Goal: Task Accomplishment & Management: Manage account settings

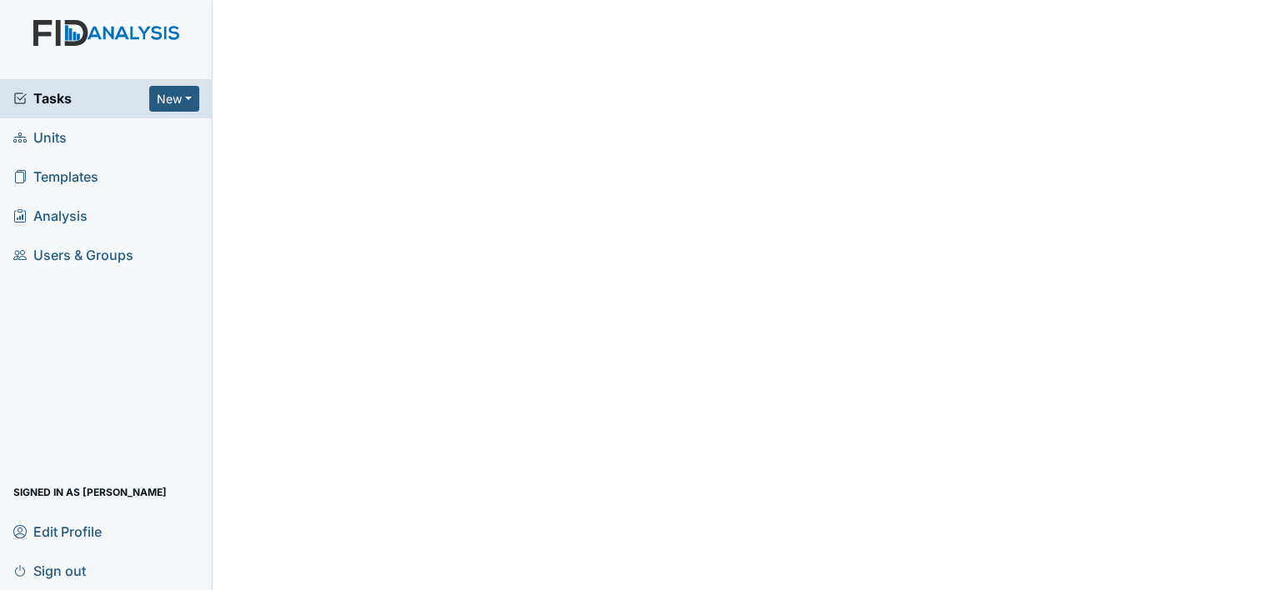
click at [753, 584] on html "Tasks New Form Inspection Document Bundle Units Templates Analysis Users & Grou…" at bounding box center [637, 295] width 1274 height 590
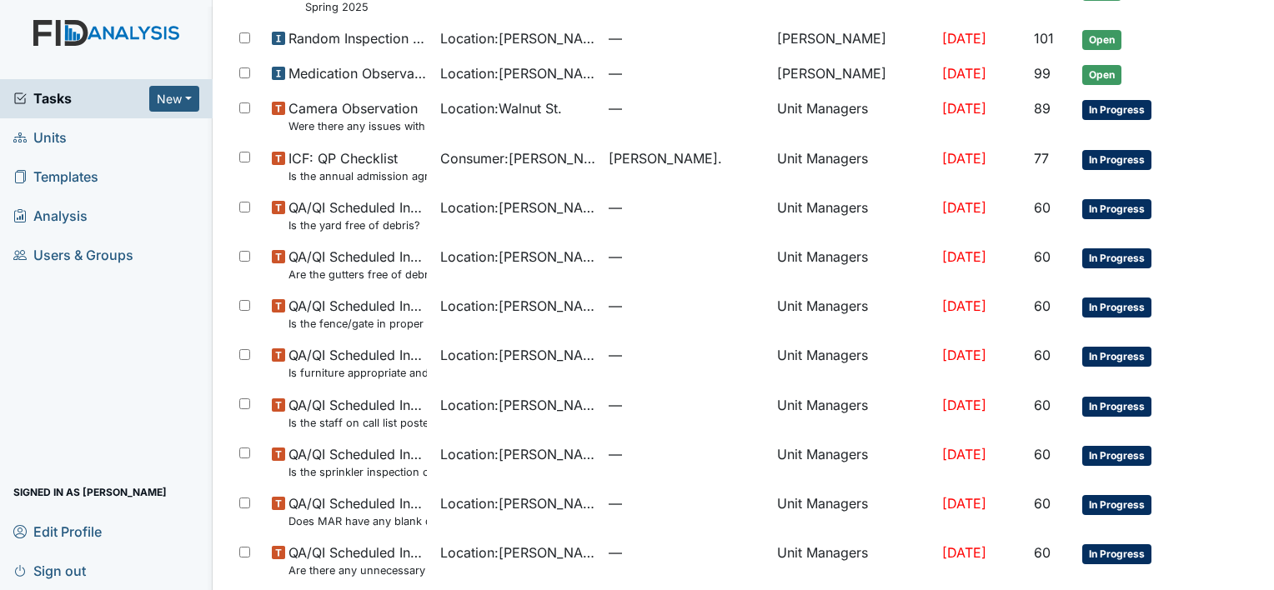
scroll to position [1011, 0]
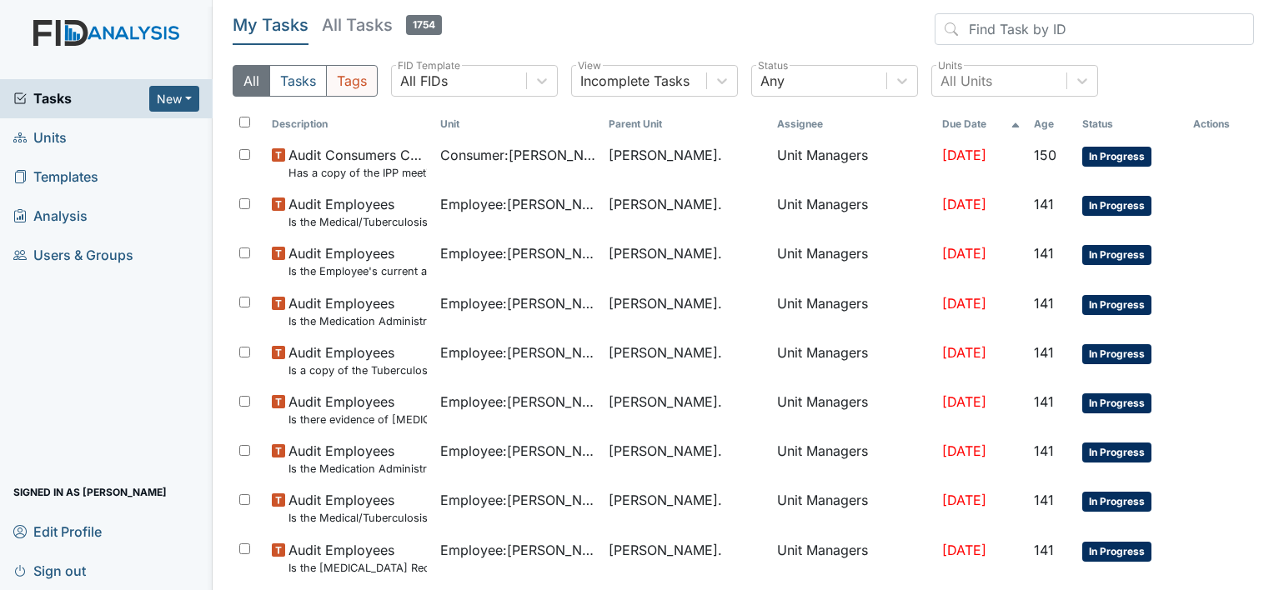
click at [353, 78] on button "Tags" at bounding box center [352, 81] width 52 height 32
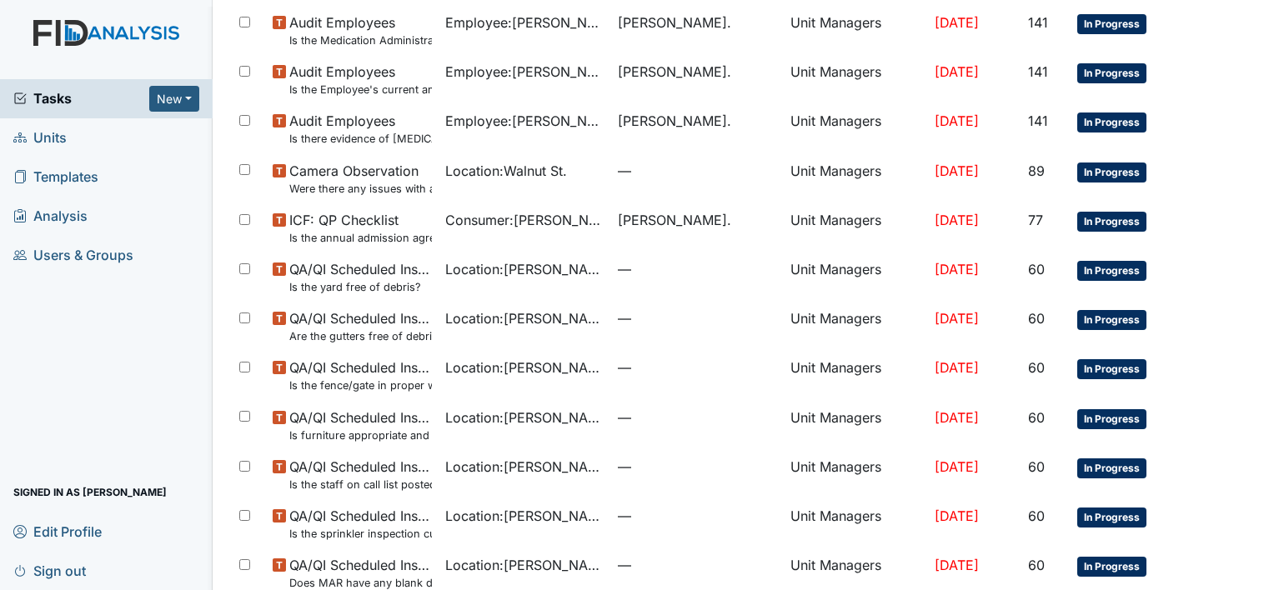
scroll to position [676, 0]
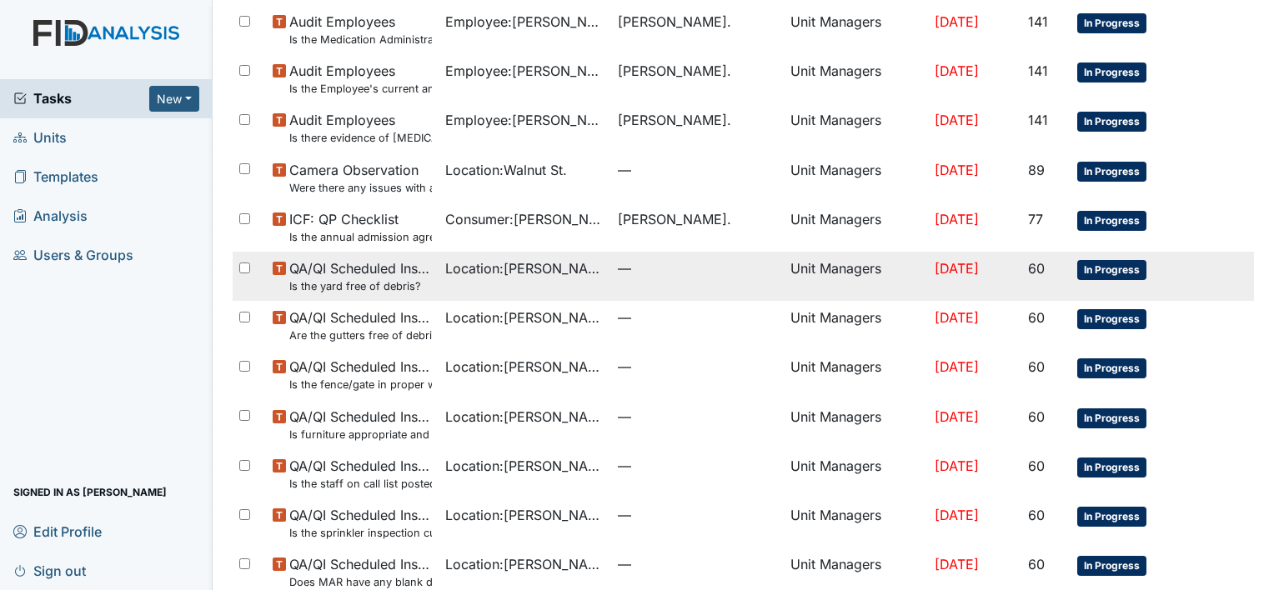
click at [485, 268] on span "Location : William St." at bounding box center [524, 269] width 159 height 20
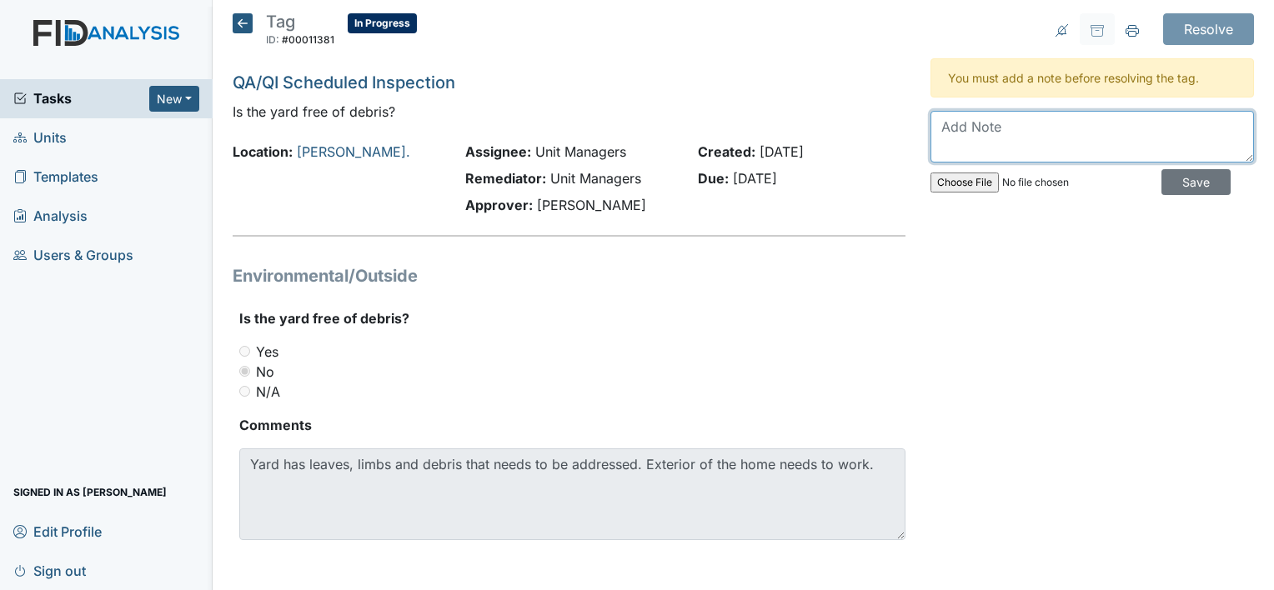
click at [987, 141] on textarea at bounding box center [1093, 137] width 324 height 52
type textarea "L"
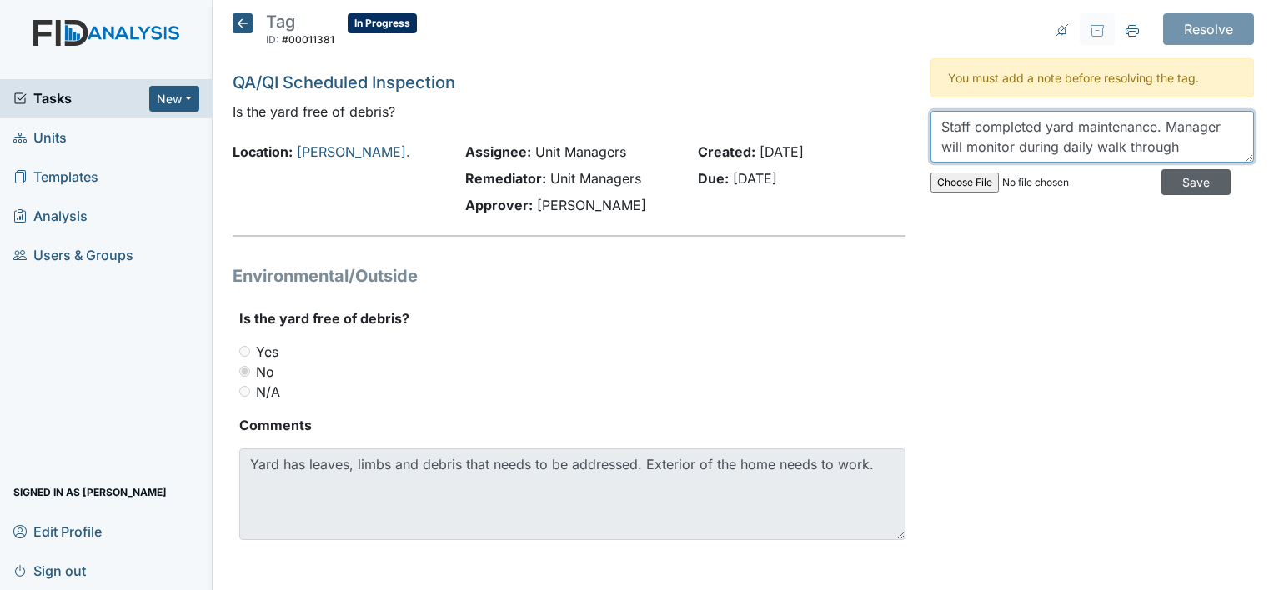
type textarea "Staff completed yard maintenance. Manager will monitor during daily walk through"
click at [1171, 184] on input "Save" at bounding box center [1196, 182] width 69 height 26
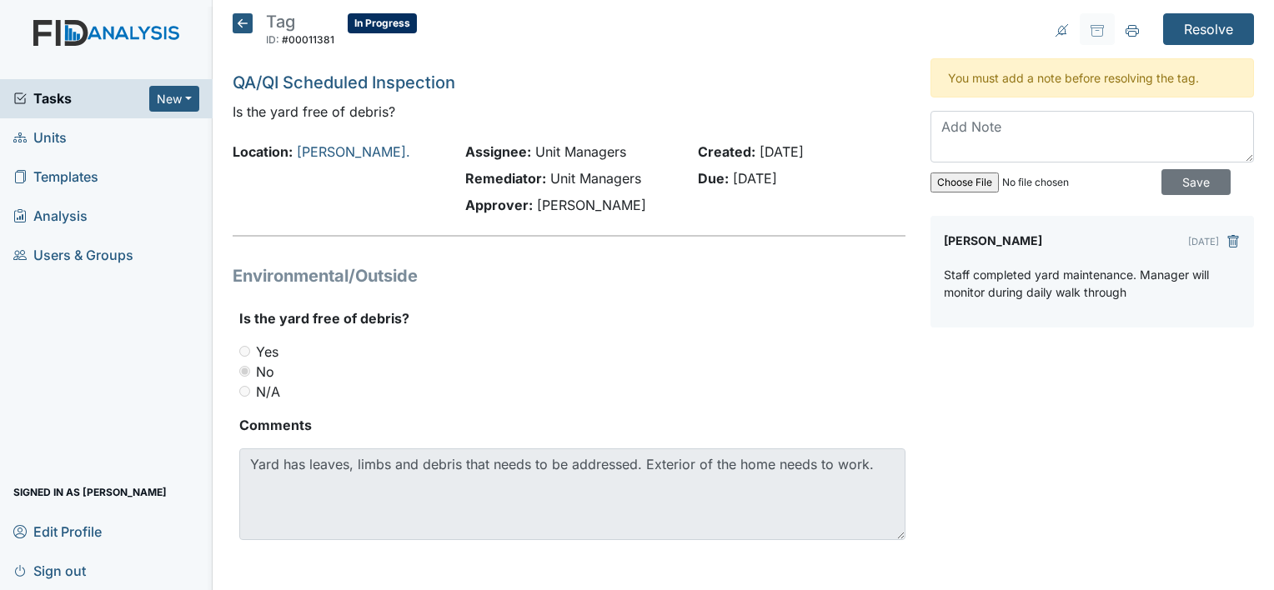
click at [237, 18] on icon at bounding box center [243, 23] width 20 height 20
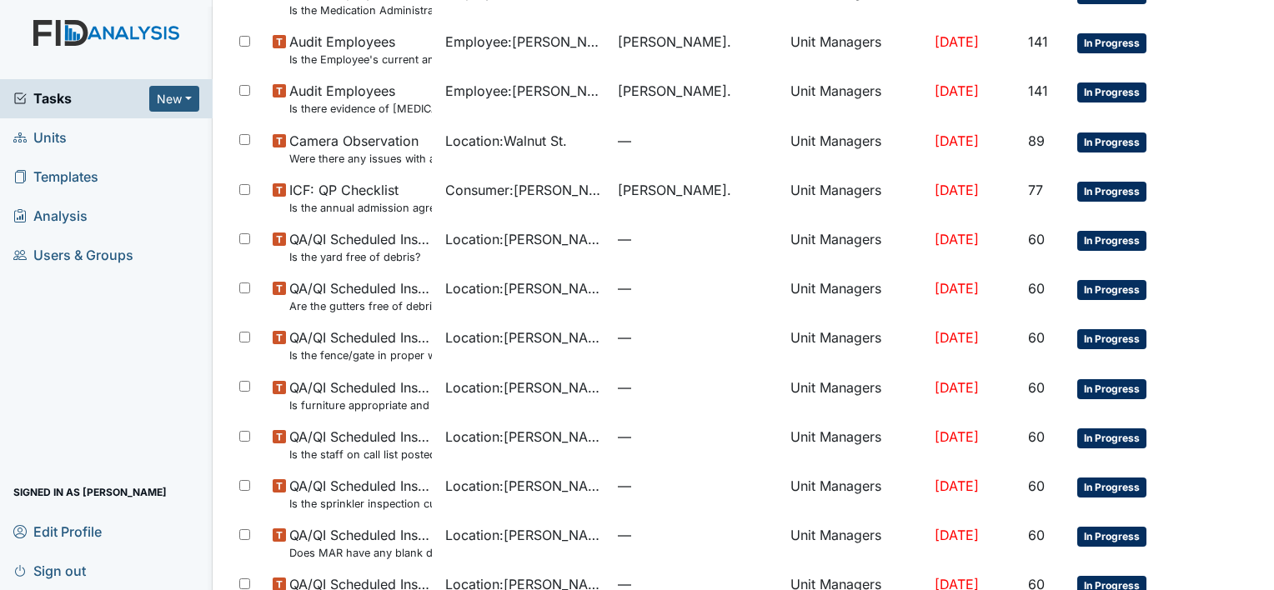
scroll to position [709, 0]
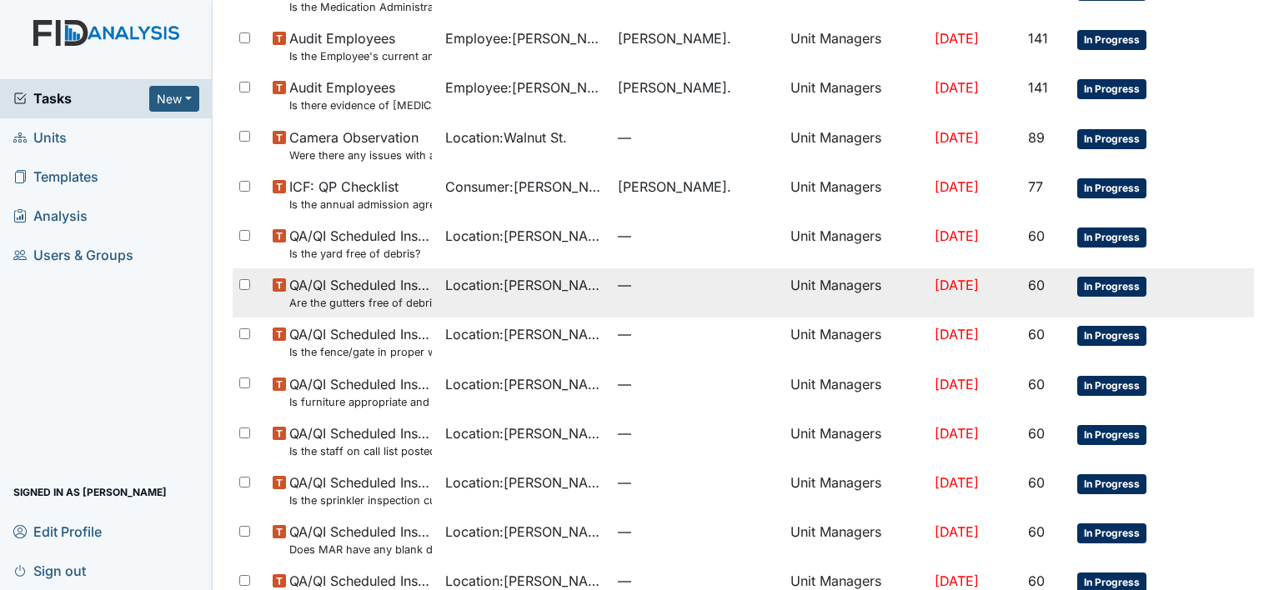
click at [445, 295] on td "Location : William St." at bounding box center [525, 293] width 173 height 49
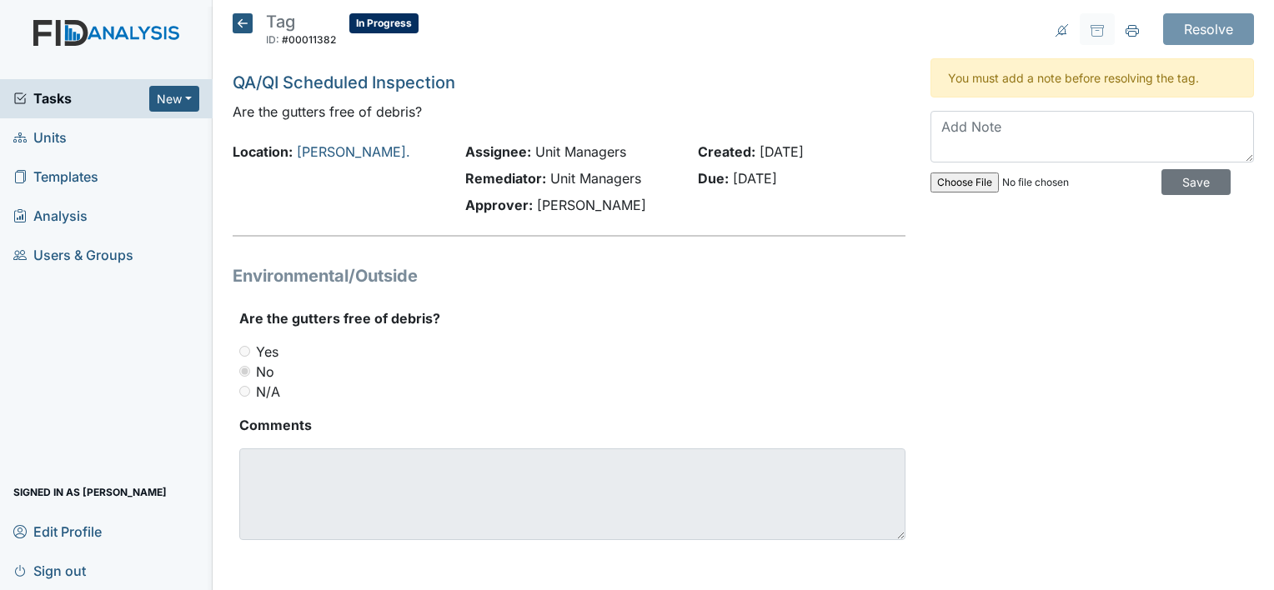
click at [236, 21] on icon at bounding box center [243, 23] width 20 height 20
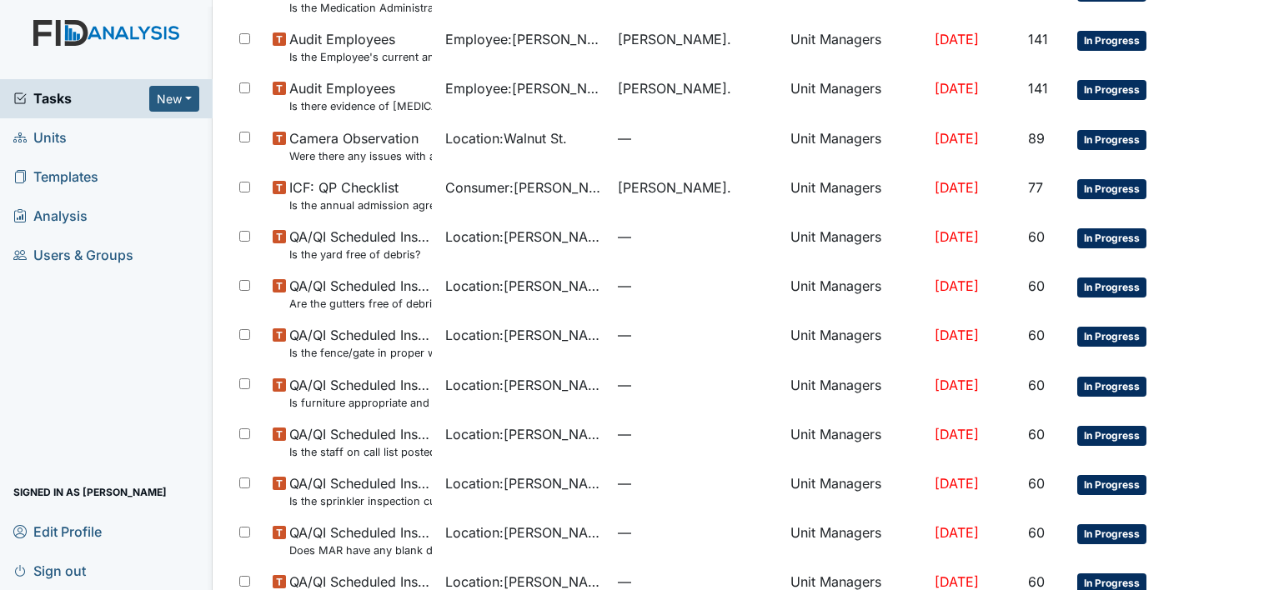
scroll to position [725, 0]
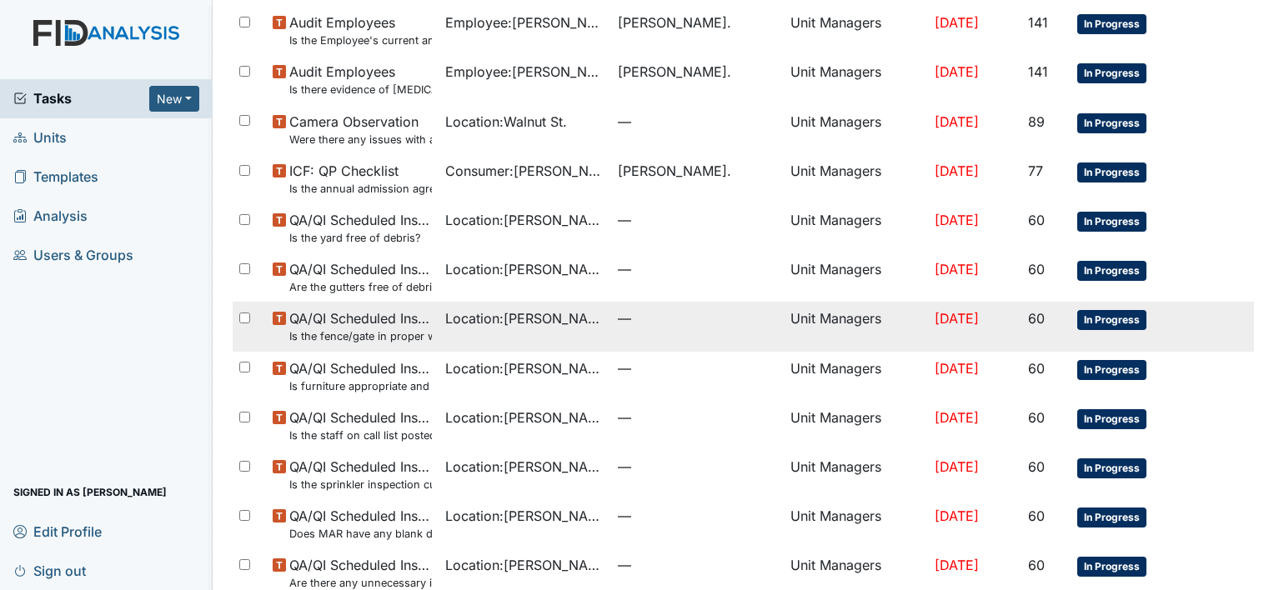
click at [624, 314] on span "—" at bounding box center [697, 319] width 159 height 20
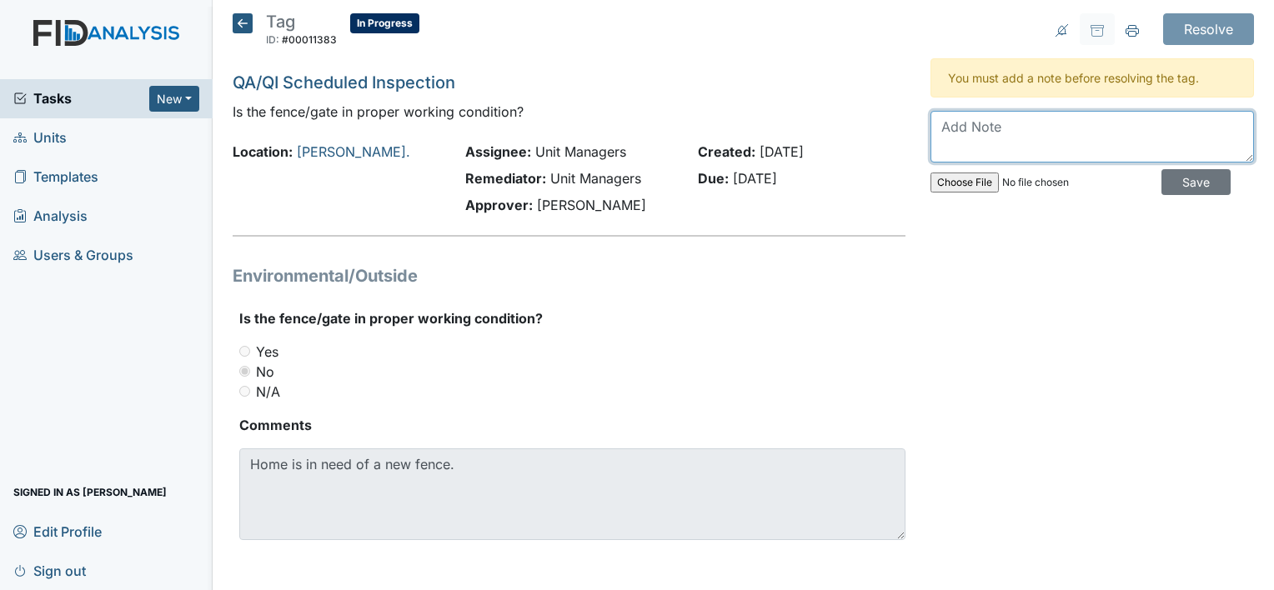
click at [977, 132] on textarea at bounding box center [1093, 137] width 324 height 52
type textarea "work order is put in"
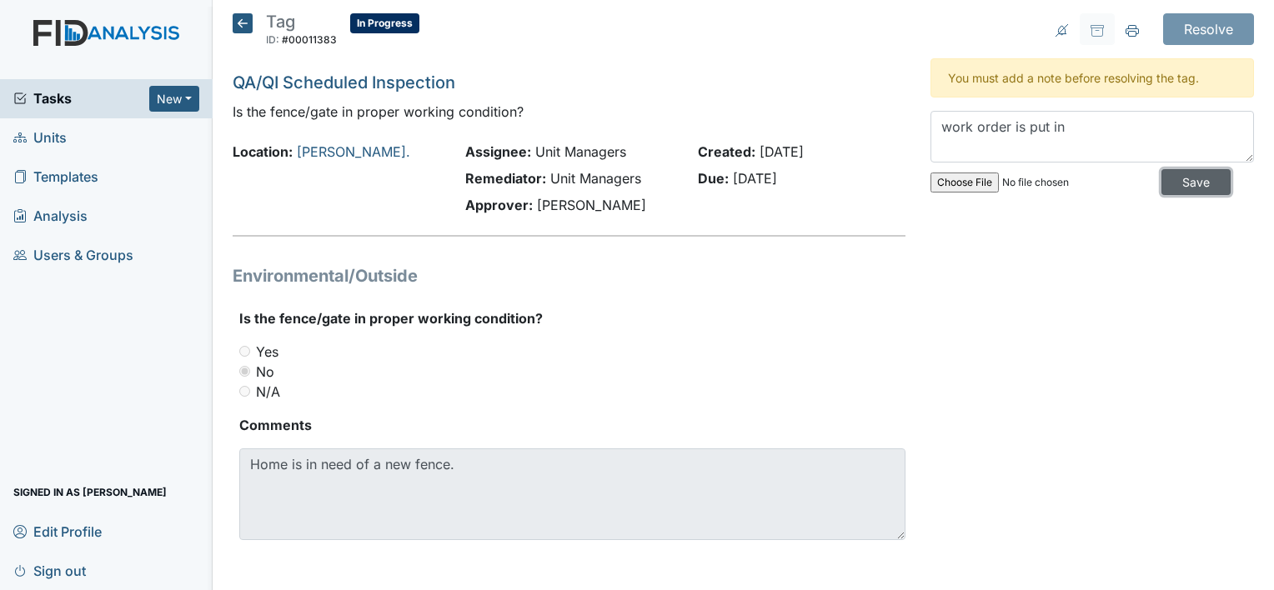
click at [1182, 186] on input "Save" at bounding box center [1196, 182] width 69 height 26
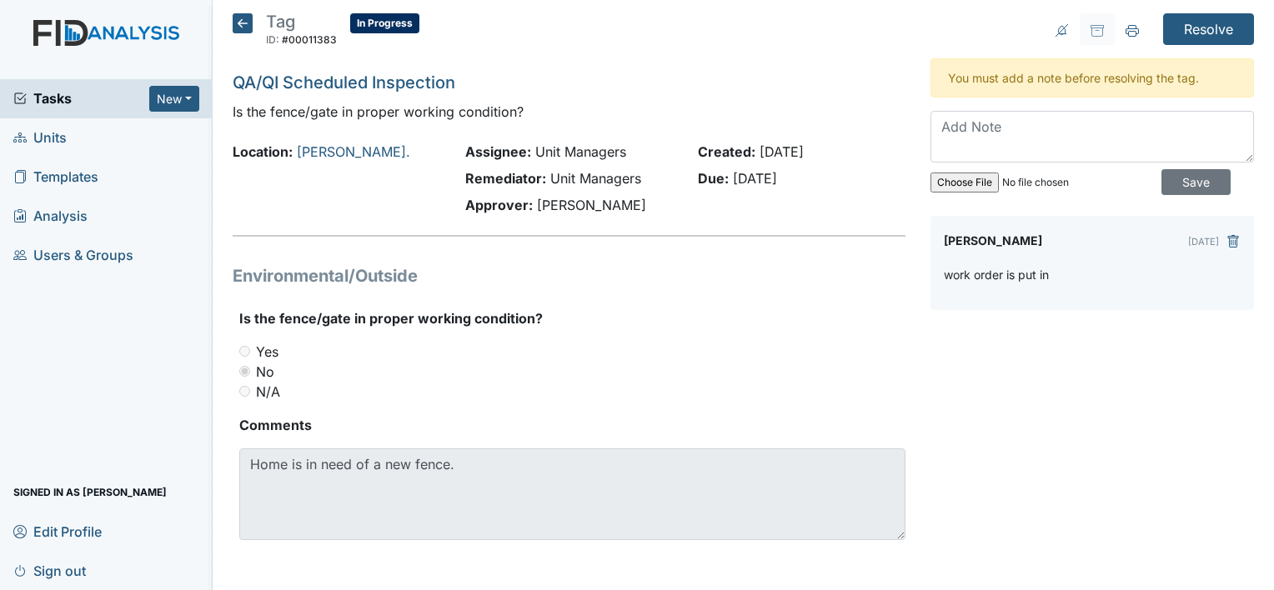
click at [244, 20] on icon at bounding box center [243, 23] width 20 height 20
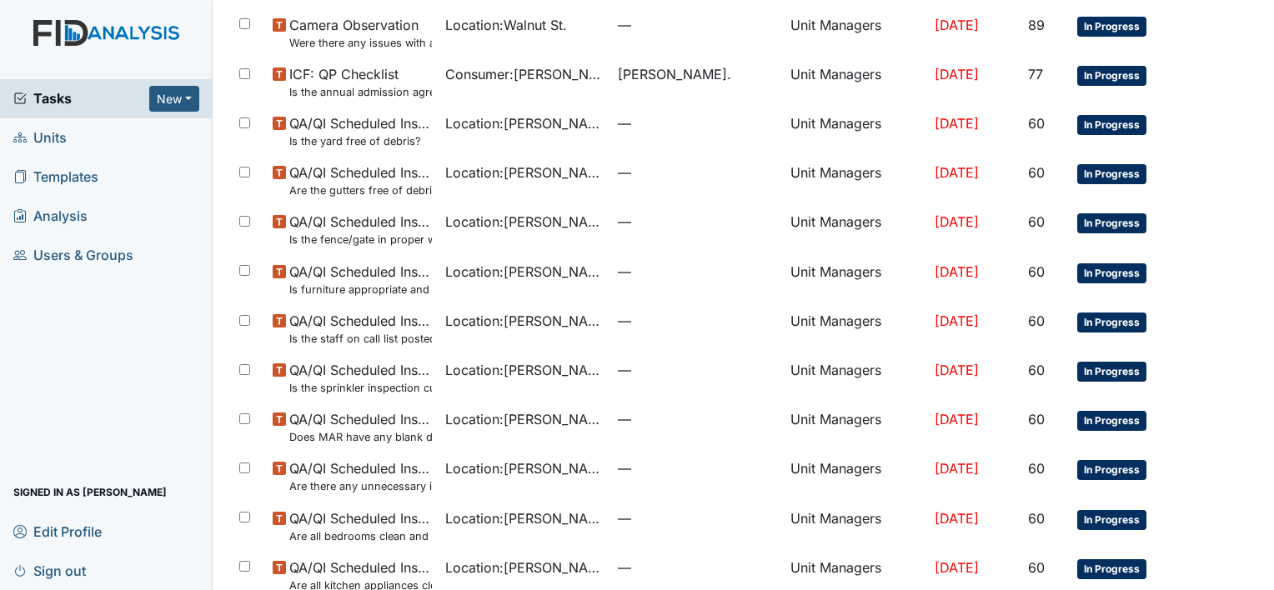
scroll to position [834, 0]
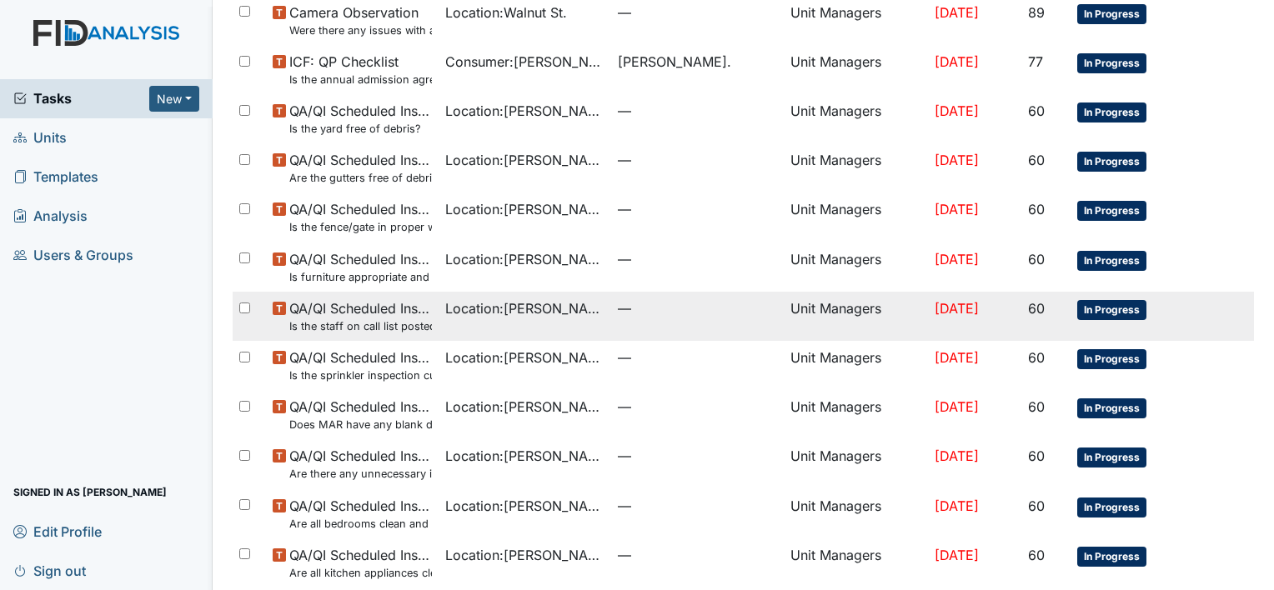
click at [404, 325] on small "Is the staff on call list posted with staff telephone numbers?" at bounding box center [360, 327] width 143 height 16
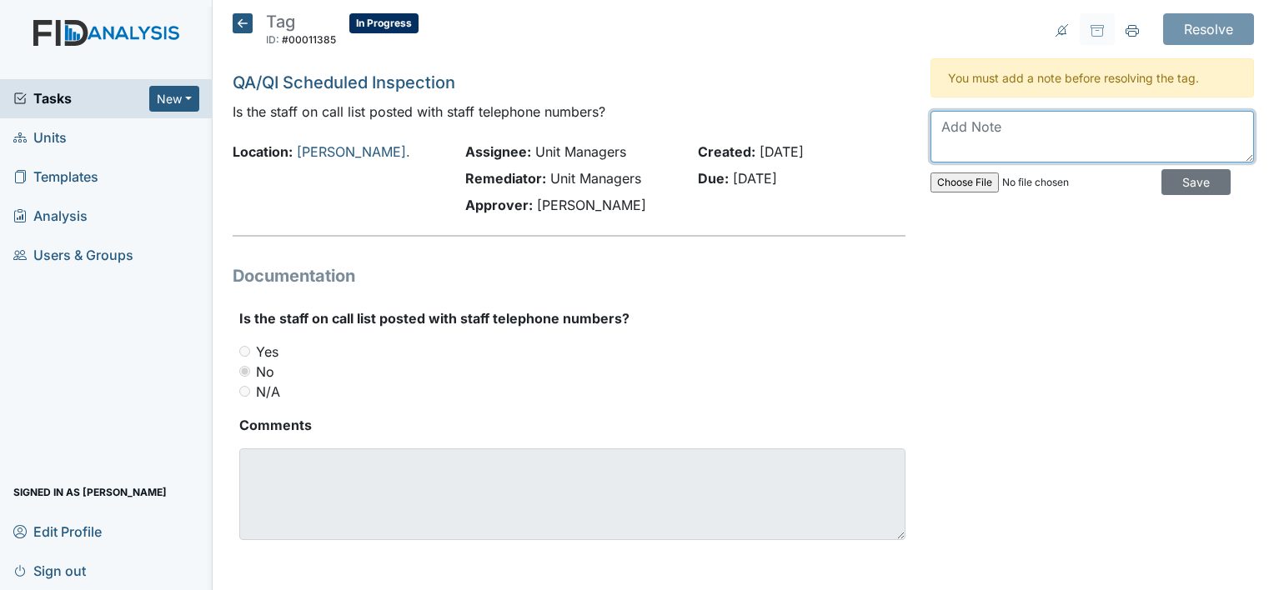
click at [978, 137] on textarea at bounding box center [1093, 137] width 324 height 52
type textarea "On call list is now posted"
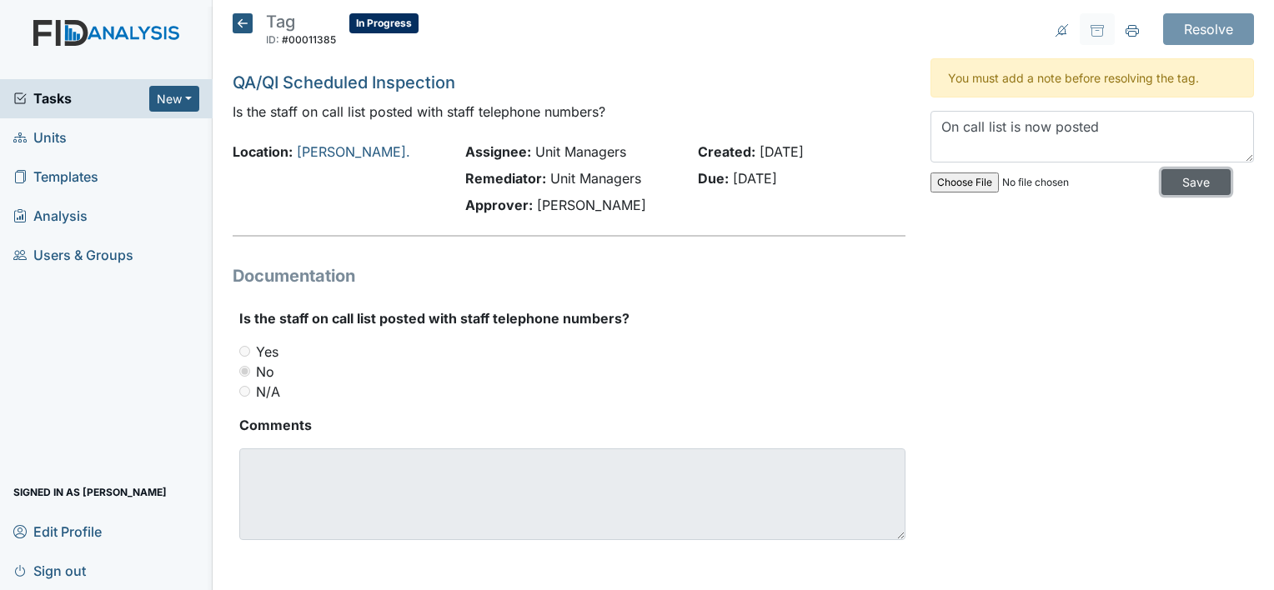
click at [1170, 180] on input "Save" at bounding box center [1196, 182] width 69 height 26
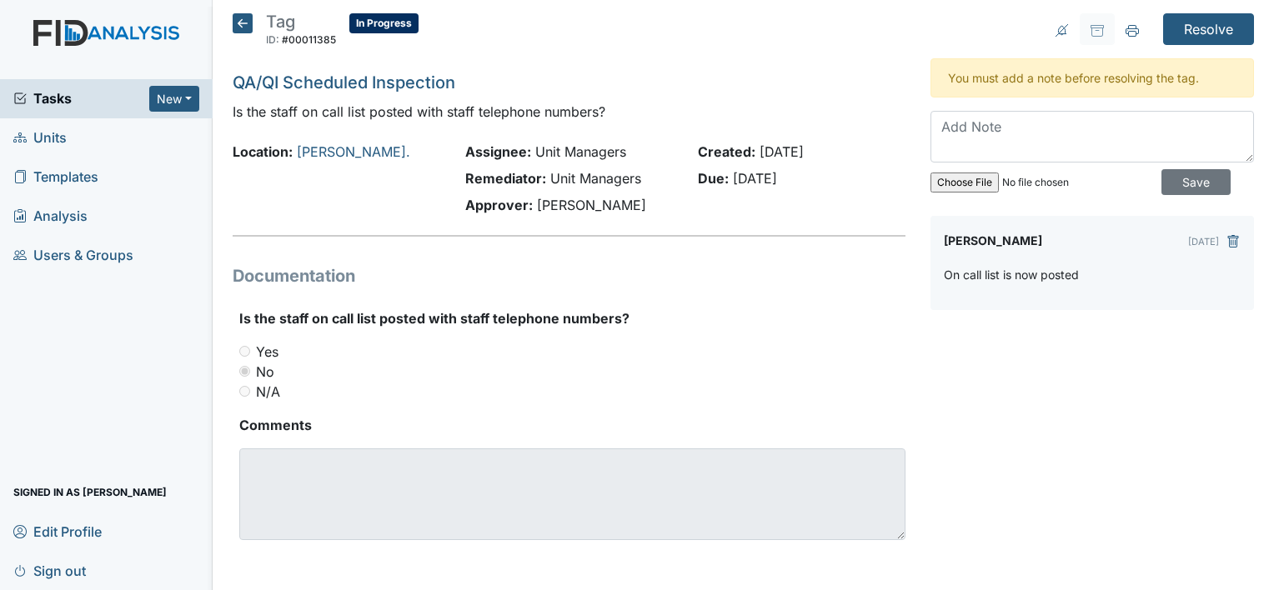
click at [239, 27] on icon at bounding box center [243, 23] width 20 height 20
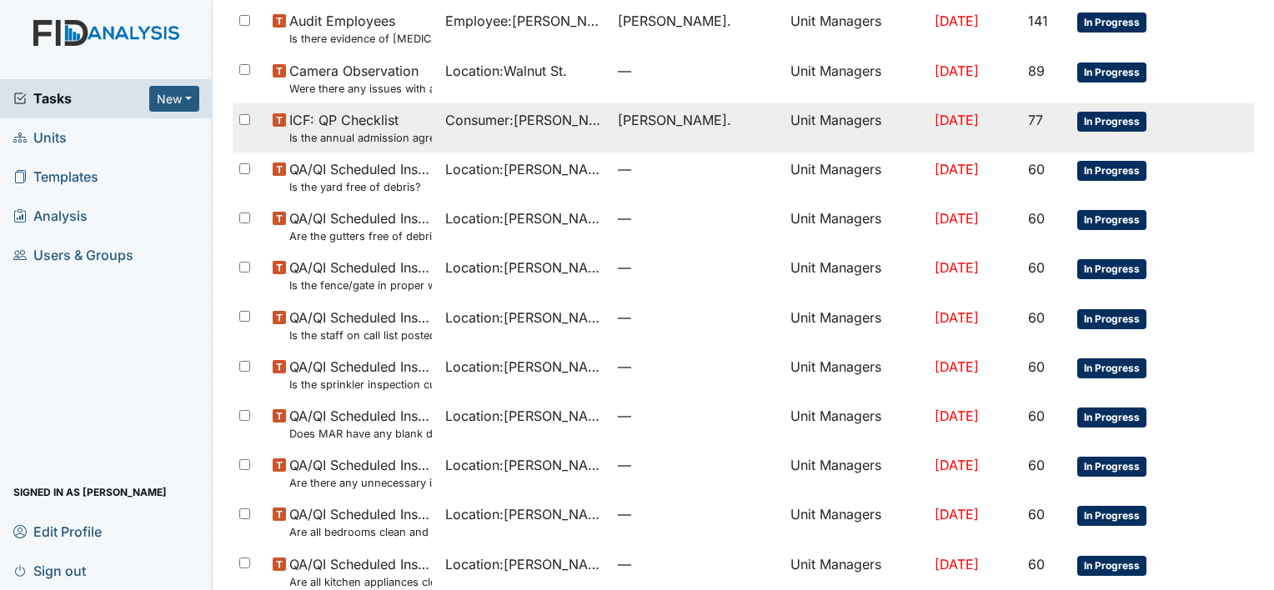
scroll to position [785, 0]
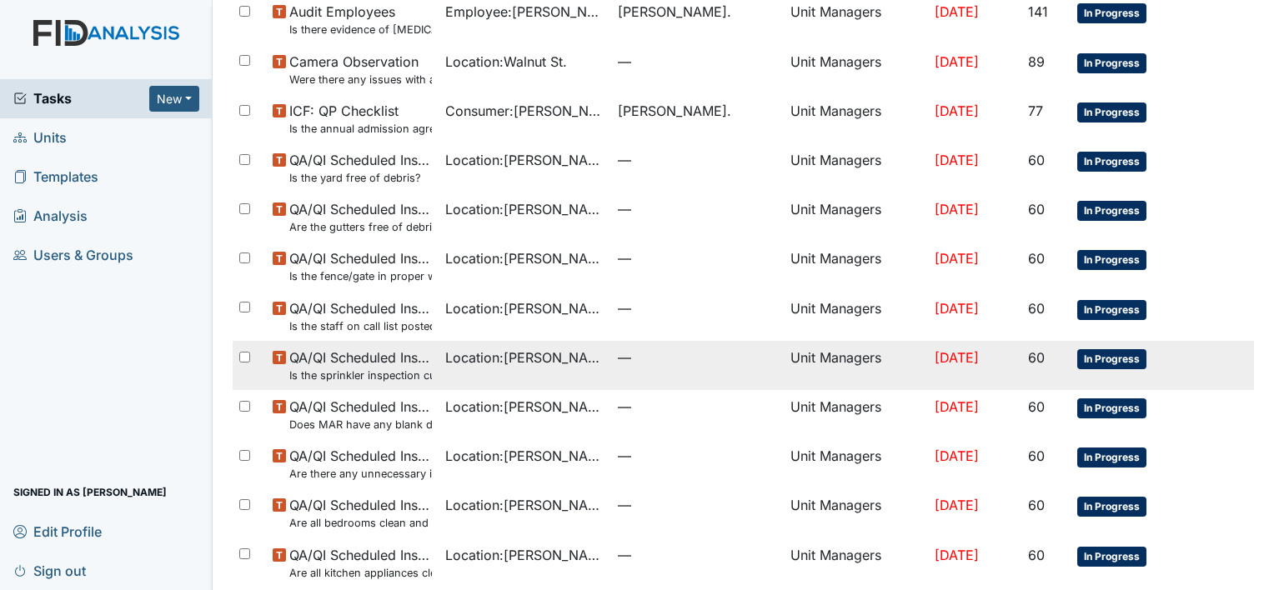
click at [370, 350] on span "QA/QI Scheduled Inspection Is the sprinkler inspection current? (document the d…" at bounding box center [360, 366] width 143 height 36
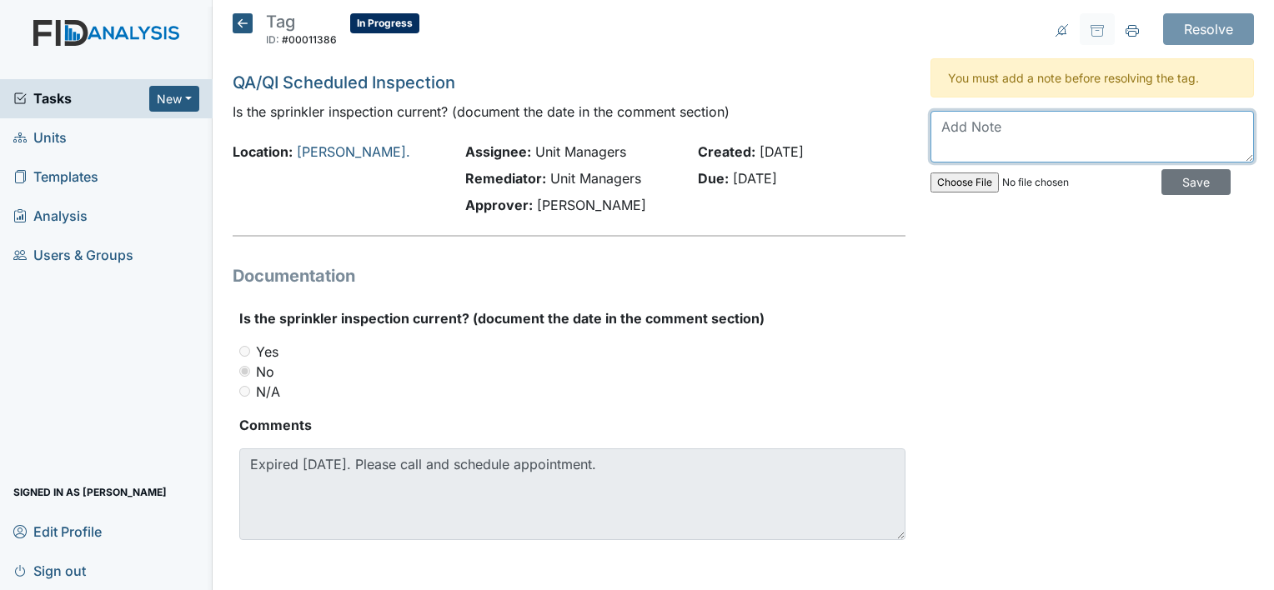
click at [1013, 134] on textarea at bounding box center [1093, 137] width 324 height 52
type textarea "Sprinkler inspection current"
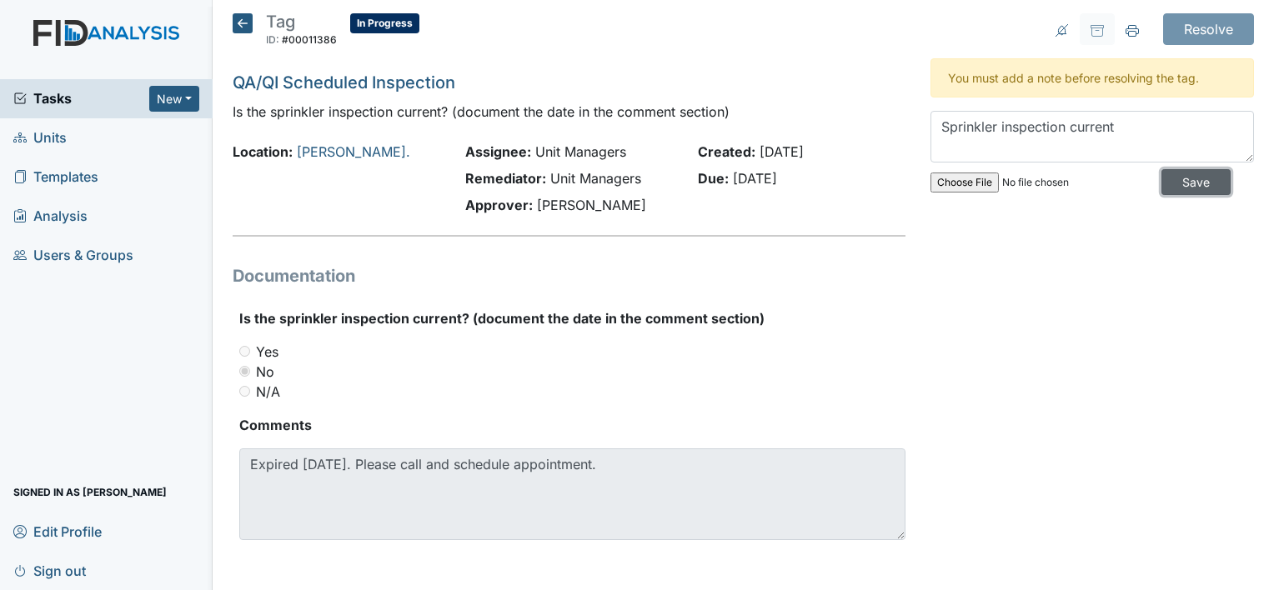
click at [1179, 183] on input "Save" at bounding box center [1196, 182] width 69 height 26
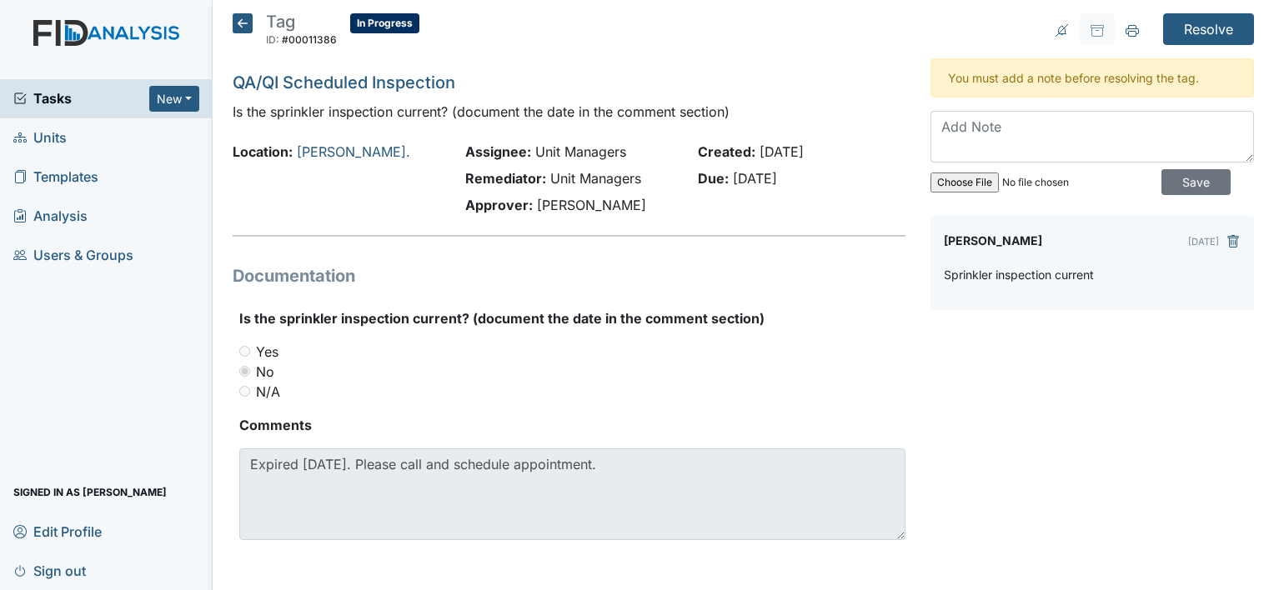
click at [239, 28] on icon at bounding box center [243, 23] width 20 height 20
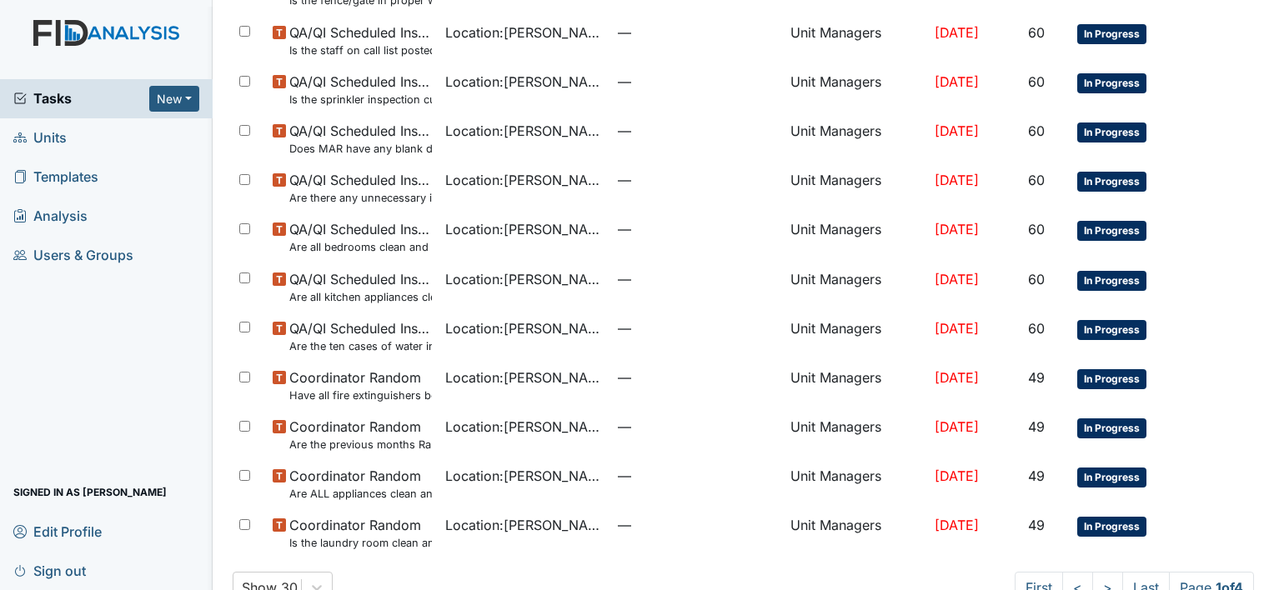
scroll to position [1060, 0]
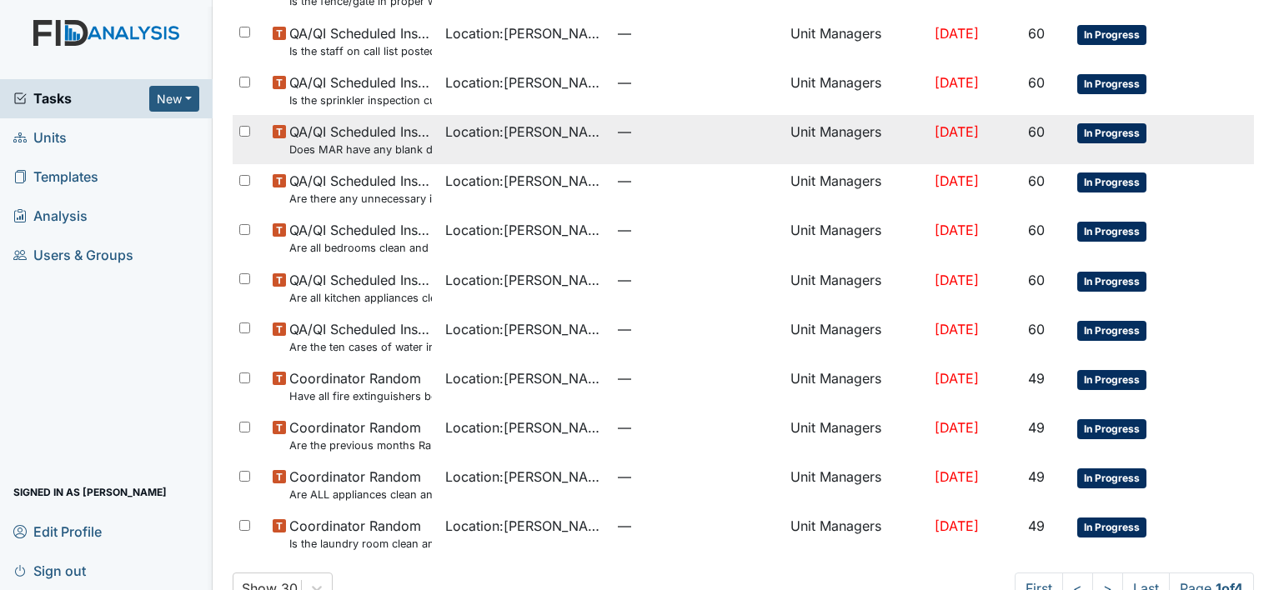
click at [370, 143] on small "Does MAR have any blank days that should have been initialed?" at bounding box center [360, 150] width 143 height 16
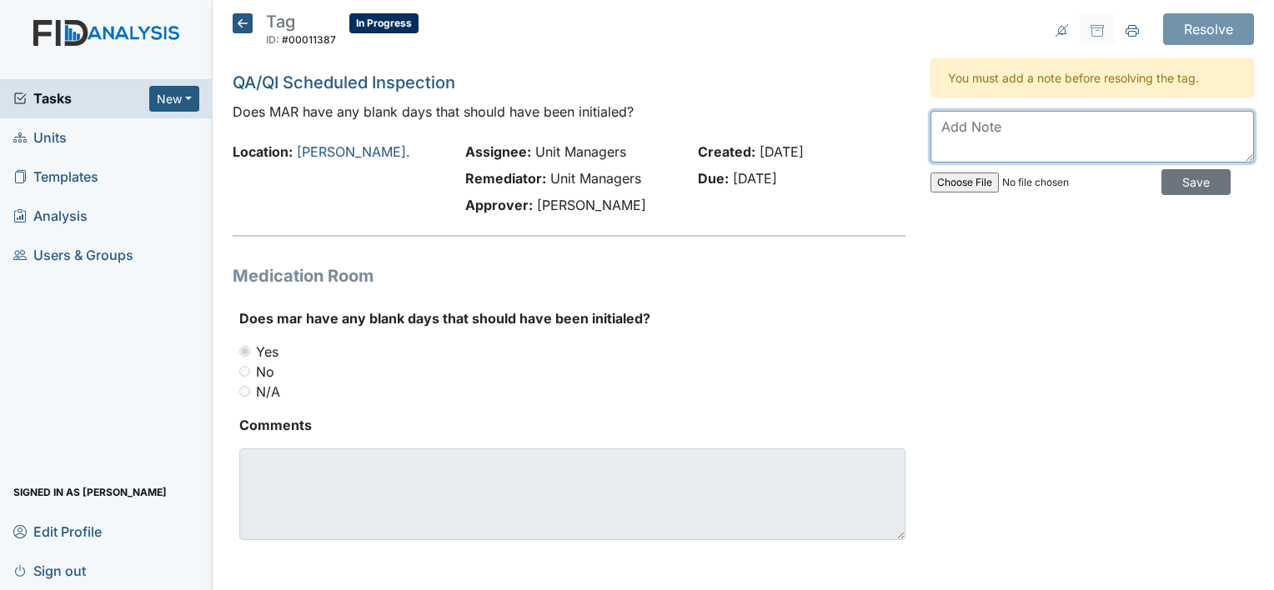
click at [950, 140] on textarea at bounding box center [1093, 137] width 324 height 52
type textarea "M"
click at [241, 19] on icon at bounding box center [243, 23] width 20 height 20
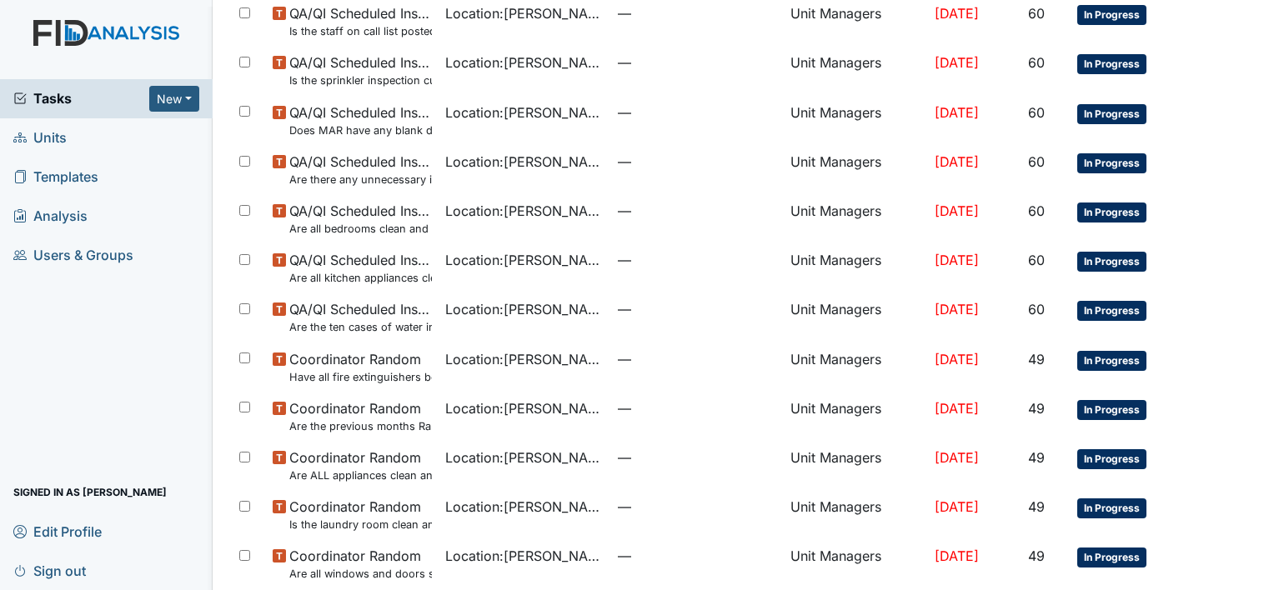
scroll to position [1007, 0]
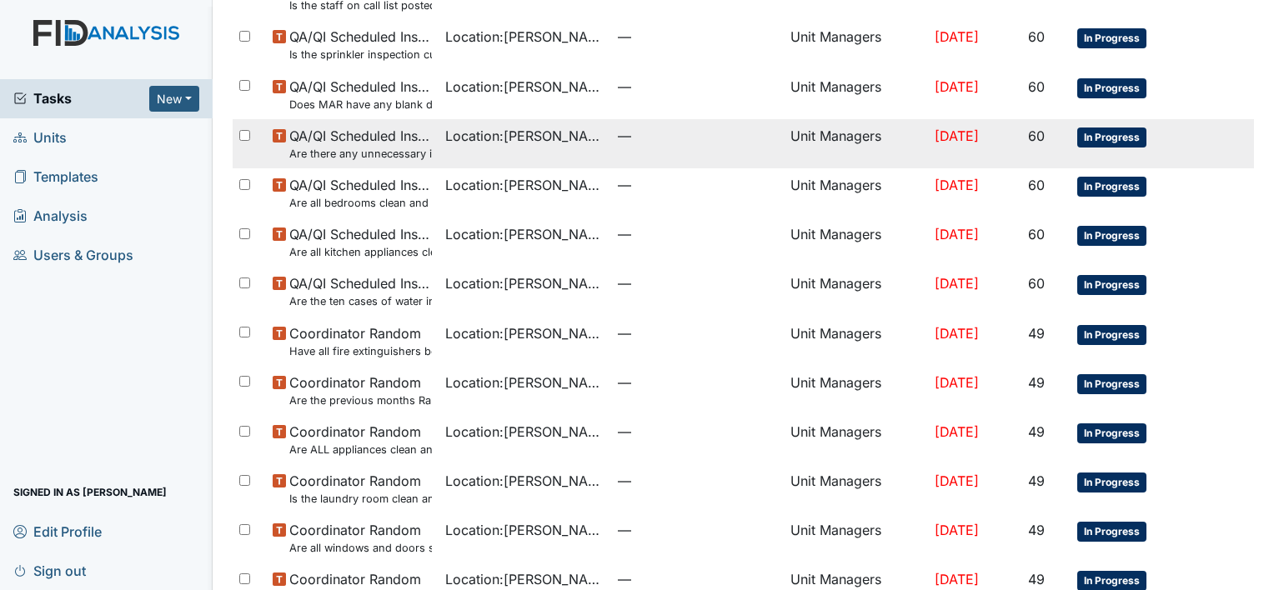
click at [342, 155] on small "Are there any unnecessary items in the van?" at bounding box center [360, 154] width 143 height 16
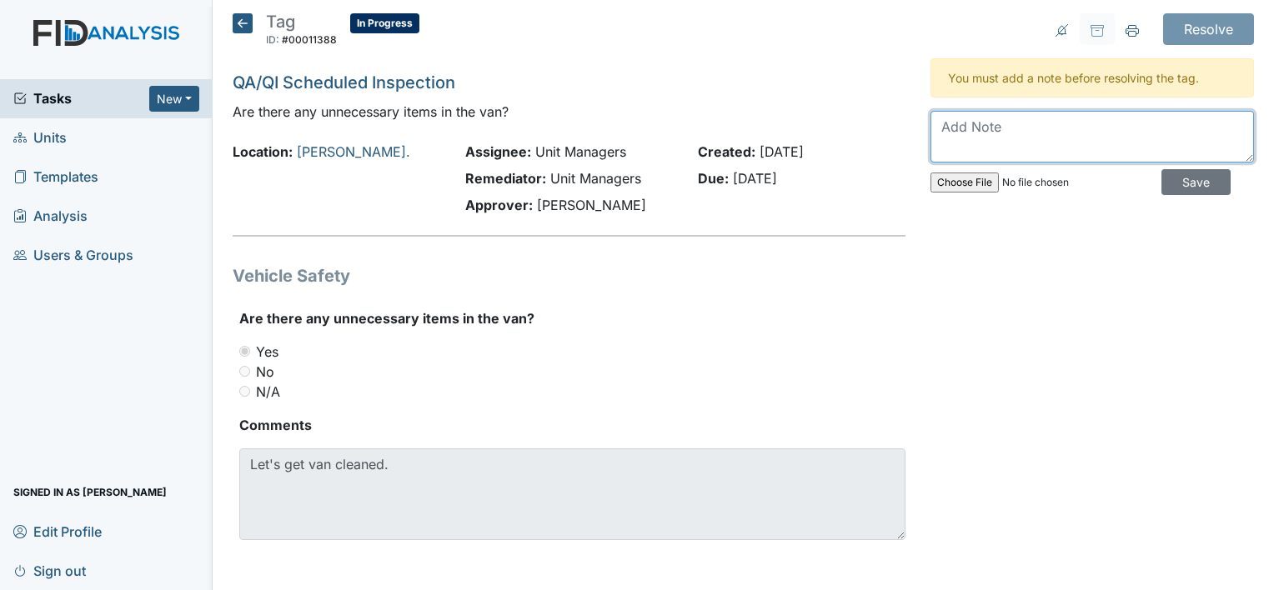
click at [1001, 134] on textarea at bounding box center [1093, 137] width 324 height 52
click at [1102, 133] on textarea "Van has routine cleaning" at bounding box center [1093, 137] width 324 height 52
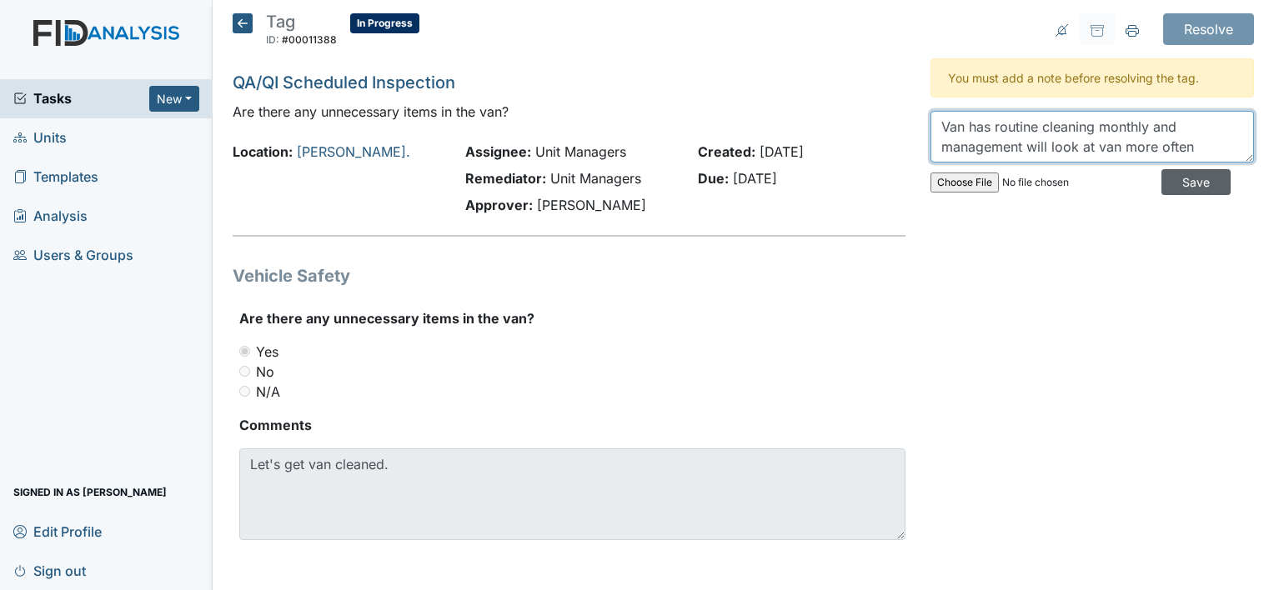
type textarea "Van has routine cleaning monthly and management will look at van more often"
click at [1162, 179] on input "Save" at bounding box center [1196, 182] width 69 height 26
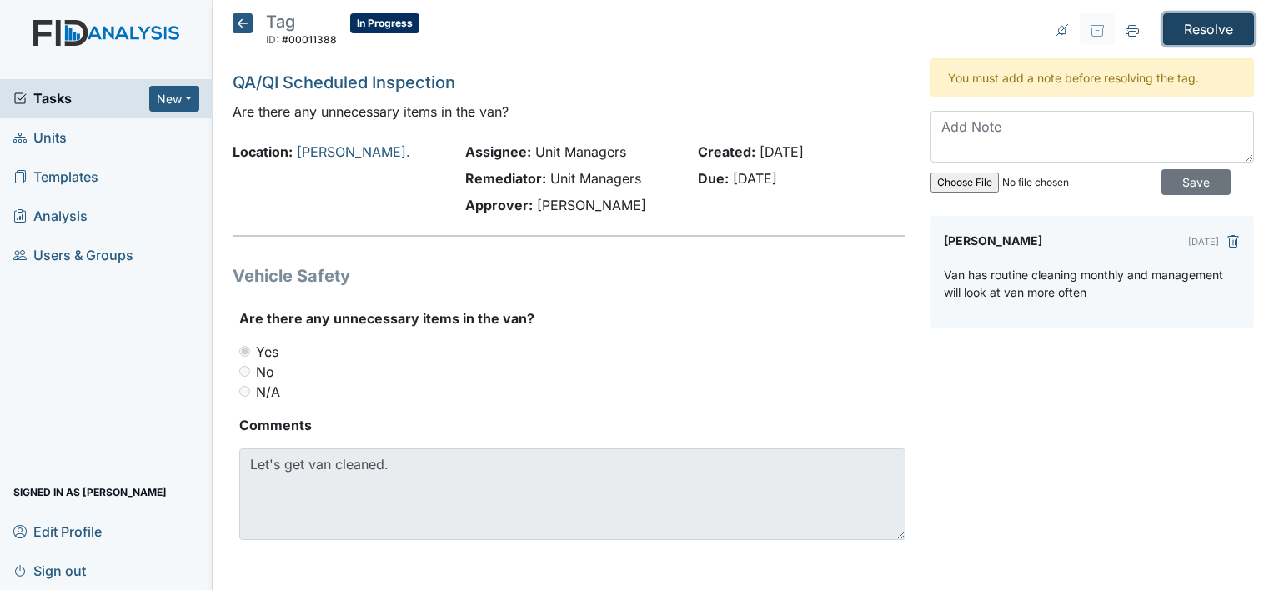
click at [1176, 18] on input "Resolve" at bounding box center [1208, 29] width 91 height 32
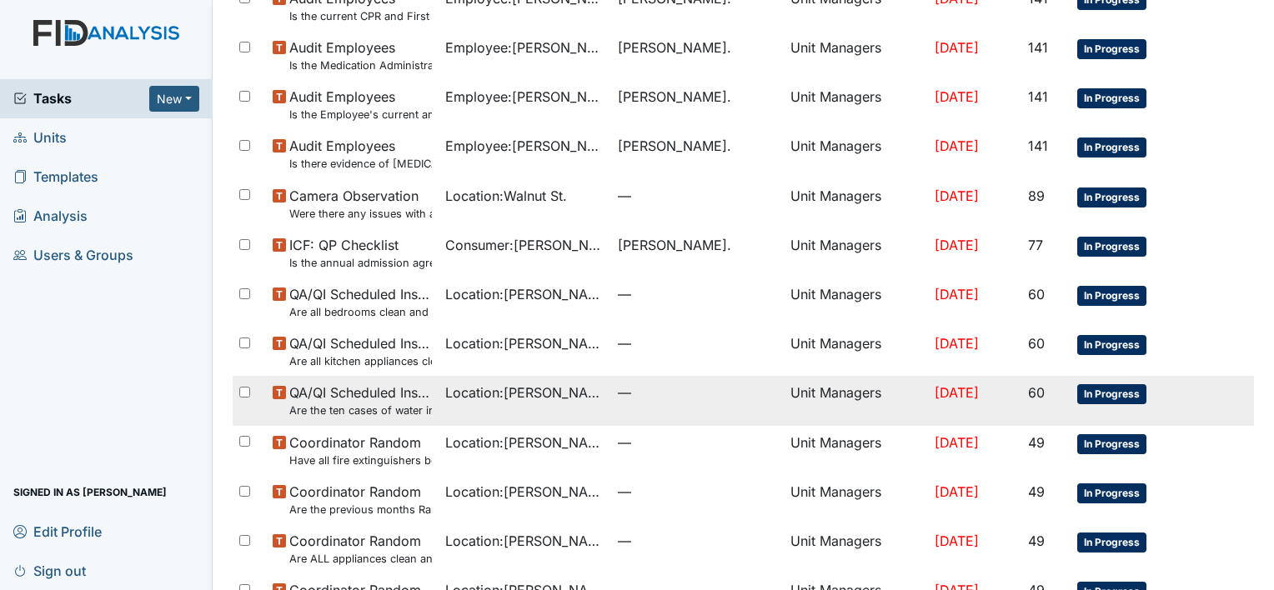
scroll to position [708, 0]
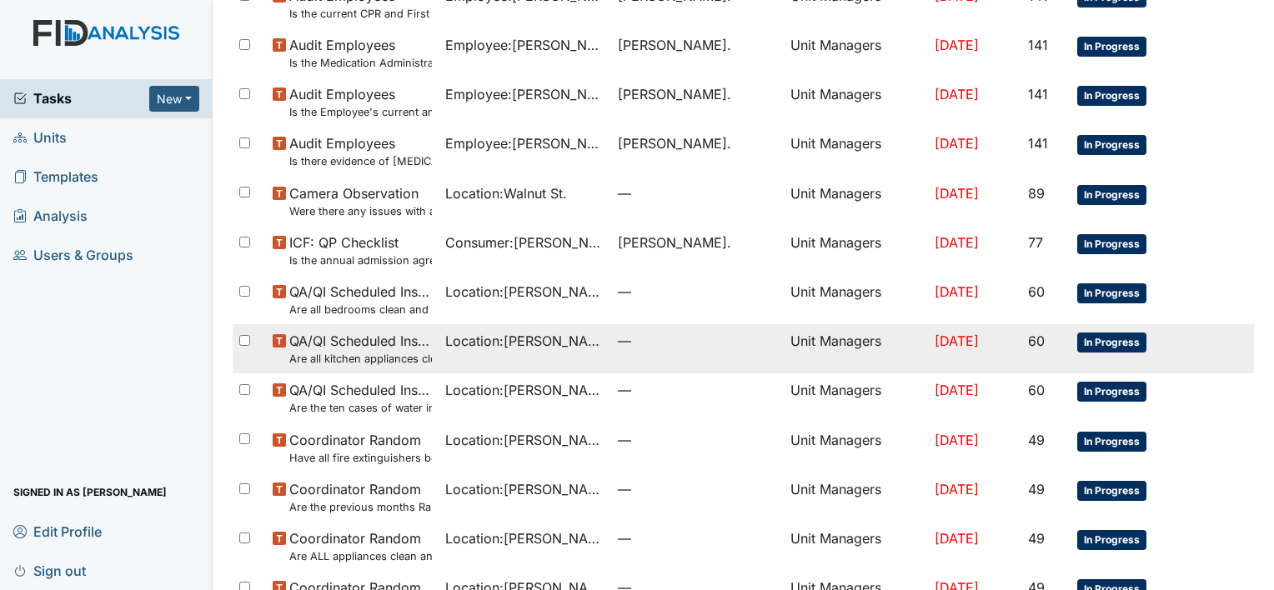
click at [361, 360] on small "Are all kitchen appliances clean and working properly?" at bounding box center [360, 359] width 143 height 16
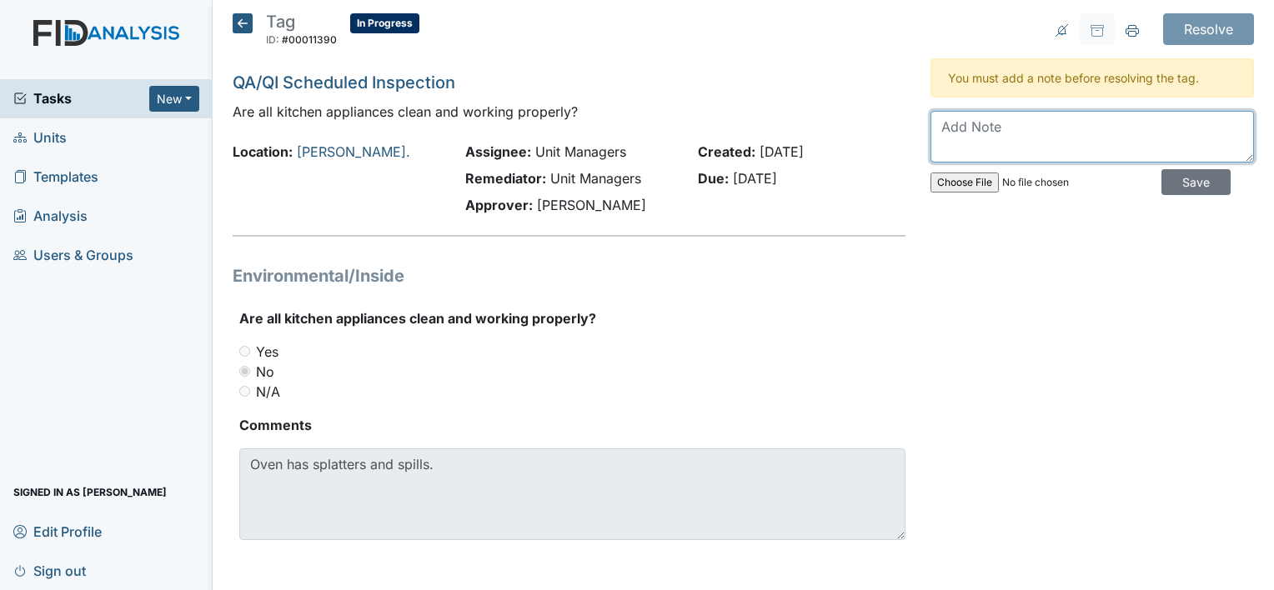
click at [954, 133] on textarea at bounding box center [1093, 137] width 324 height 52
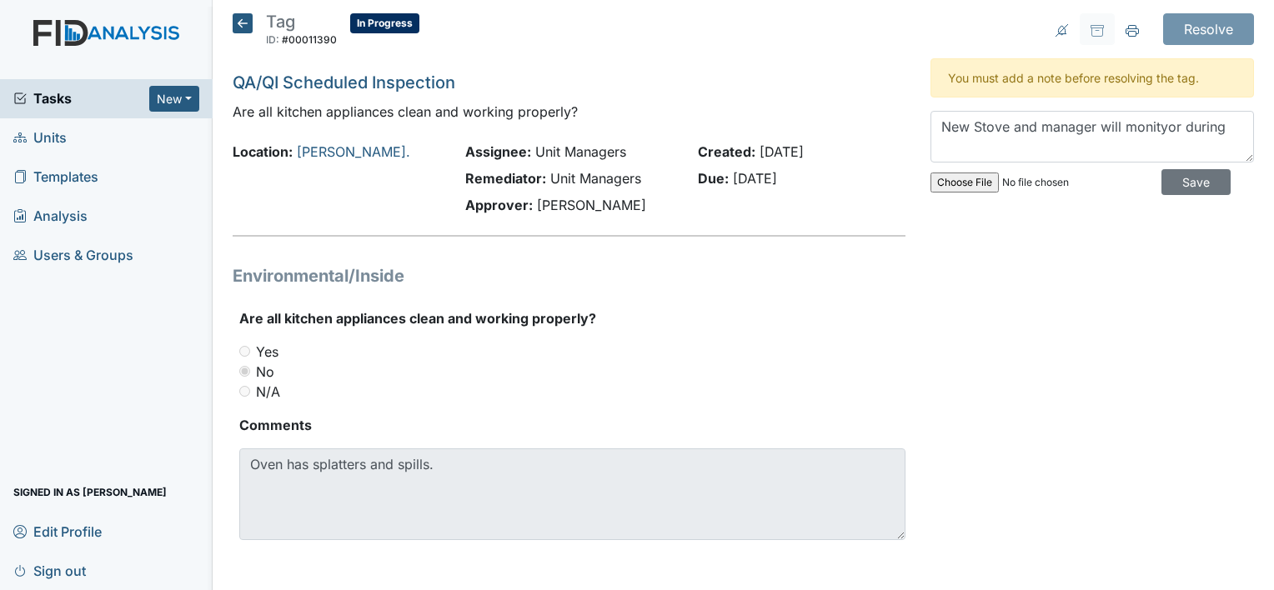
click at [886, 177] on div "Due: [DATE]" at bounding box center [802, 178] width 208 height 20
click at [1206, 128] on textarea "New Stove and manager will monitor during" at bounding box center [1093, 137] width 324 height 52
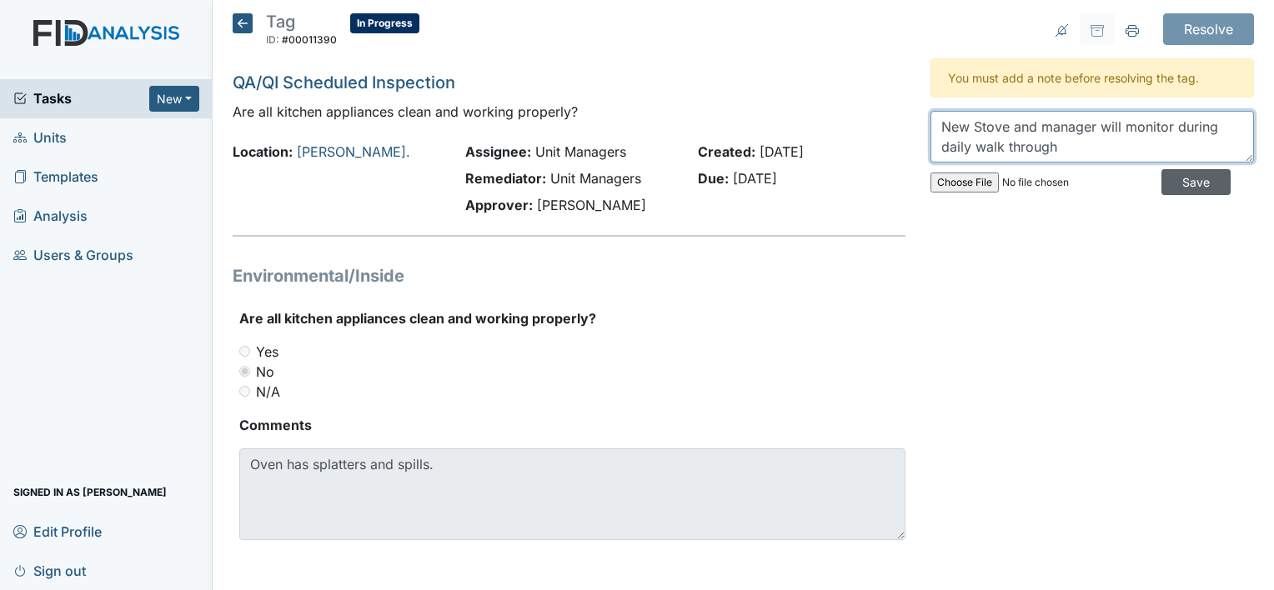
type textarea "New Stove and manager will monitor during daily walk through"
click at [1171, 183] on input "Save" at bounding box center [1196, 182] width 69 height 26
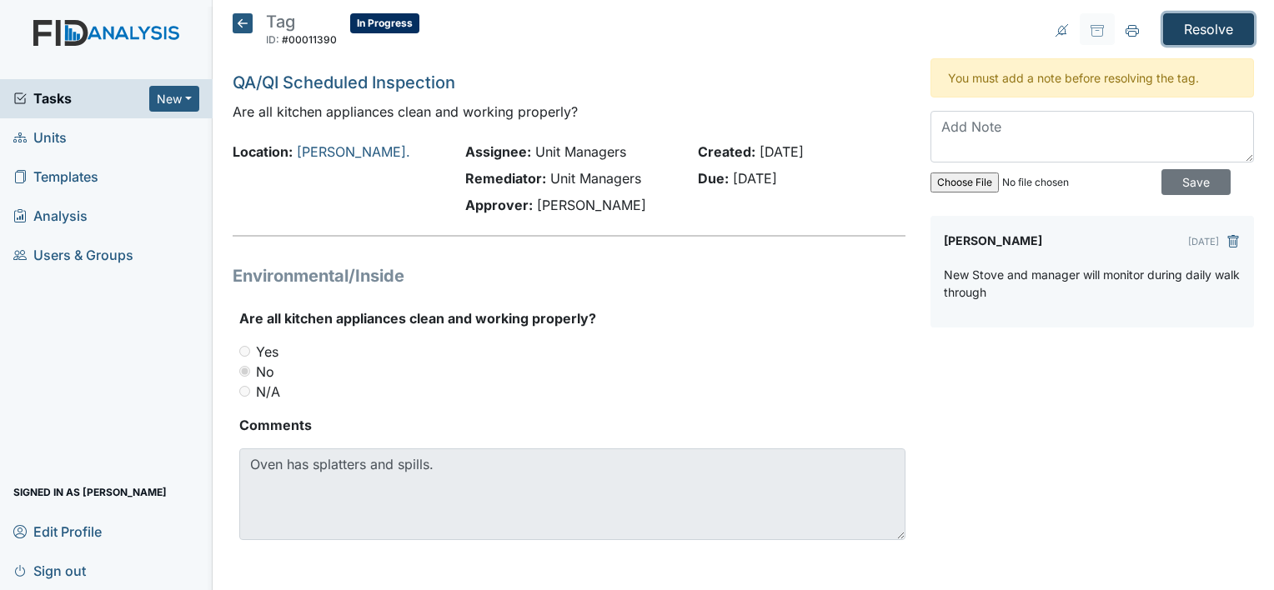
click at [1177, 28] on input "Resolve" at bounding box center [1208, 29] width 91 height 32
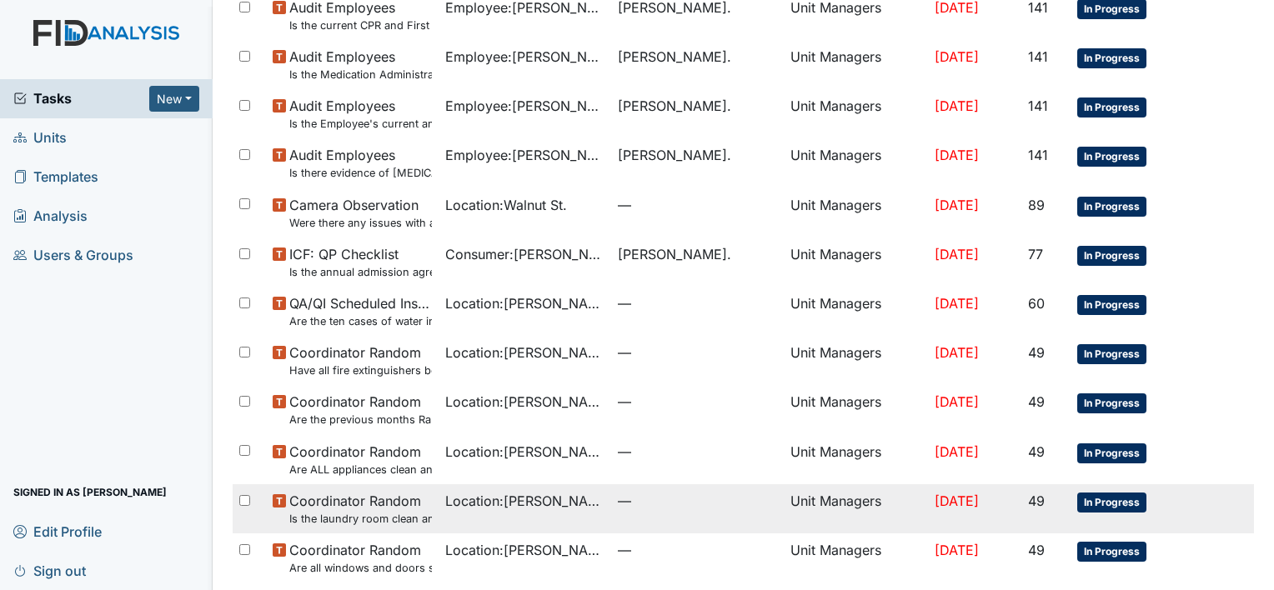
scroll to position [708, 0]
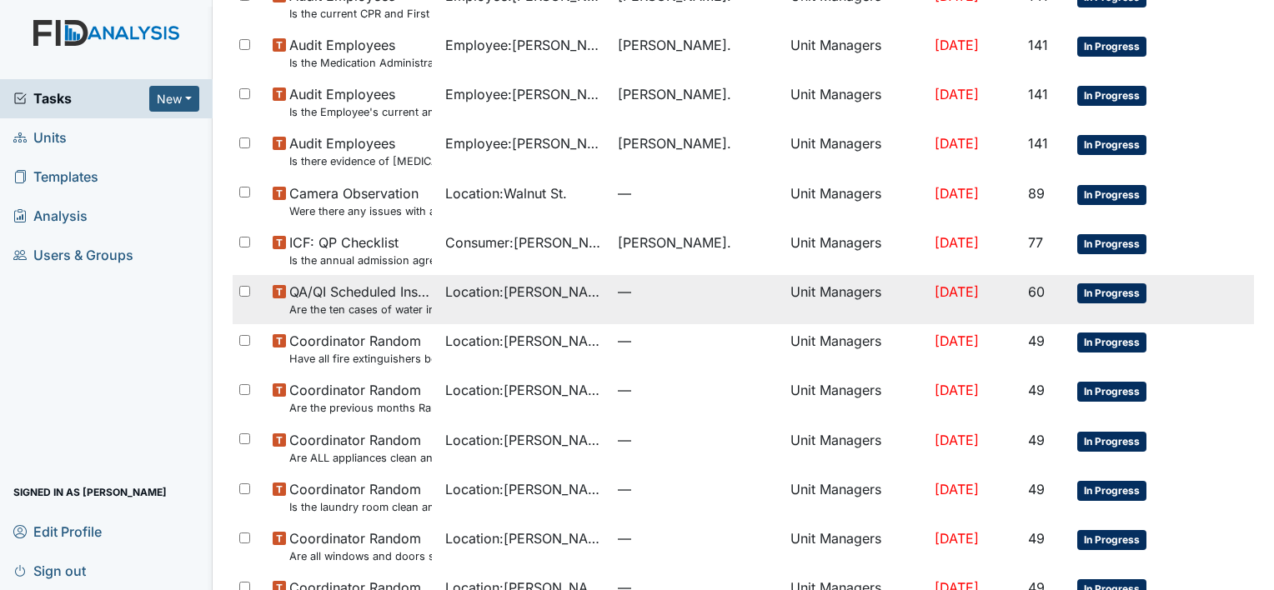
click at [381, 294] on span "QA/QI Scheduled Inspection Are the ten cases of water in storage for emergency …" at bounding box center [360, 300] width 143 height 36
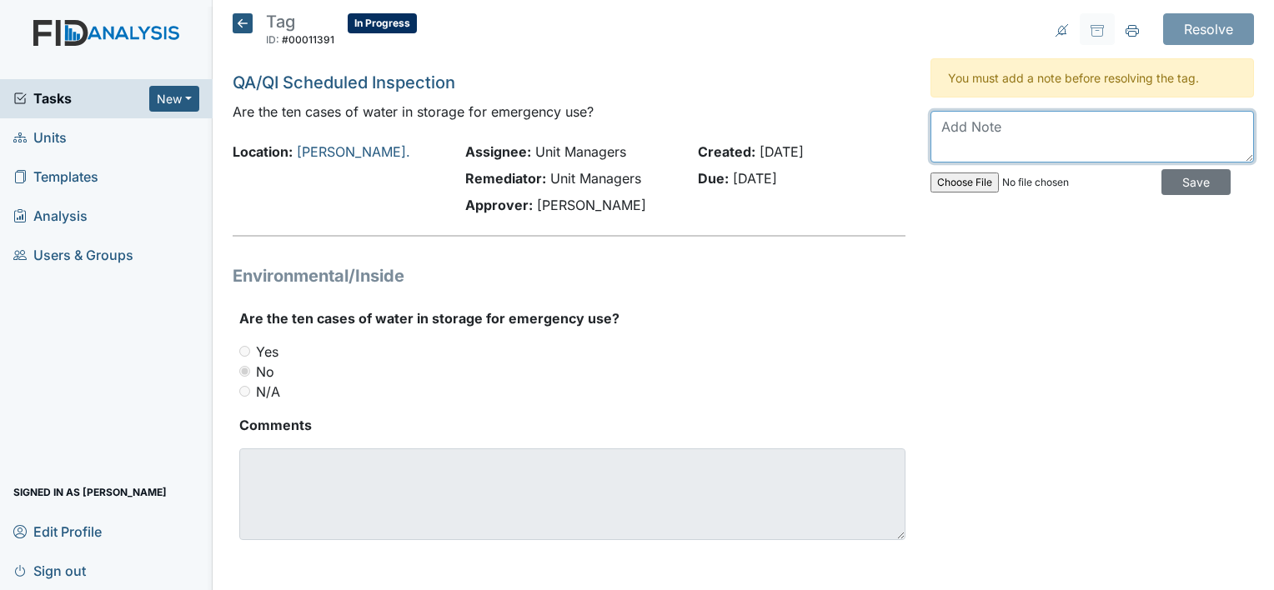
click at [939, 133] on textarea at bounding box center [1093, 137] width 324 height 52
type textarea "Cases of water is stored in the cabinet with vegetables in the kitchen"
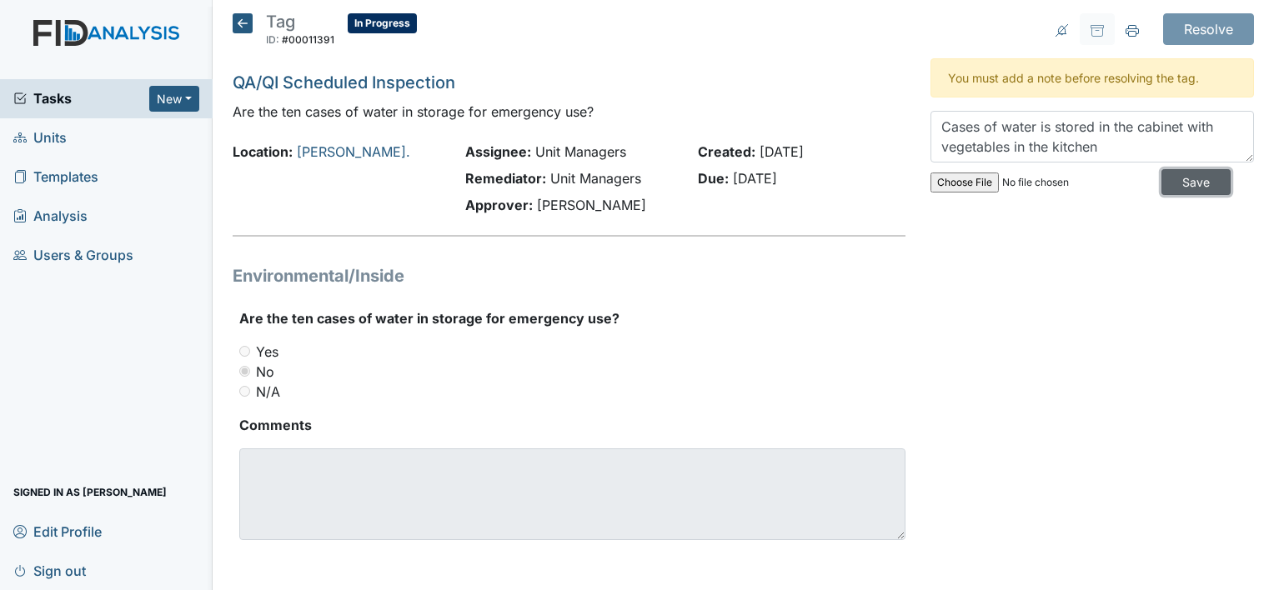
click at [1167, 180] on input "Save" at bounding box center [1196, 182] width 69 height 26
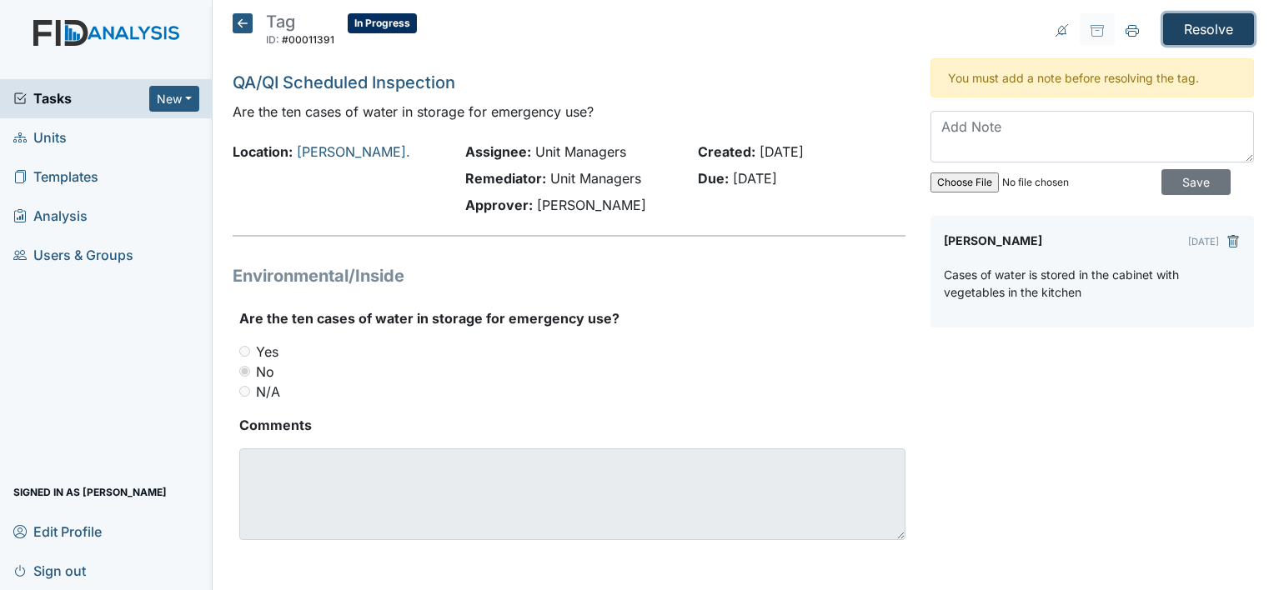
click at [1195, 25] on input "Resolve" at bounding box center [1208, 29] width 91 height 32
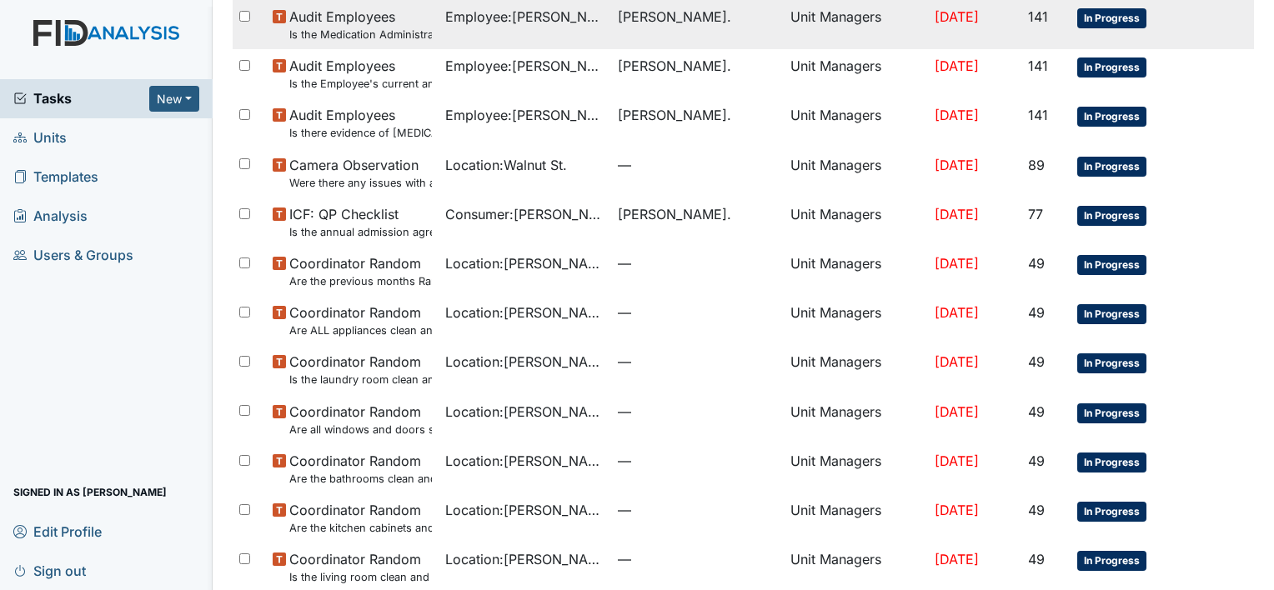
scroll to position [758, 0]
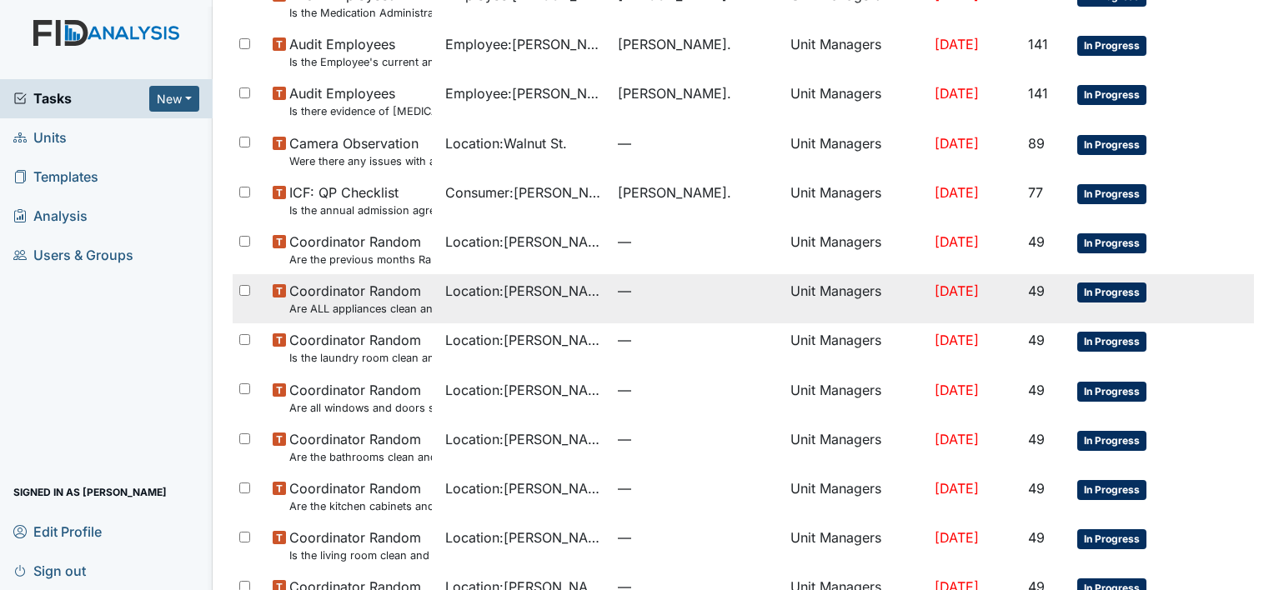
click at [378, 303] on small "Are ALL appliances clean and working properly?" at bounding box center [360, 309] width 143 height 16
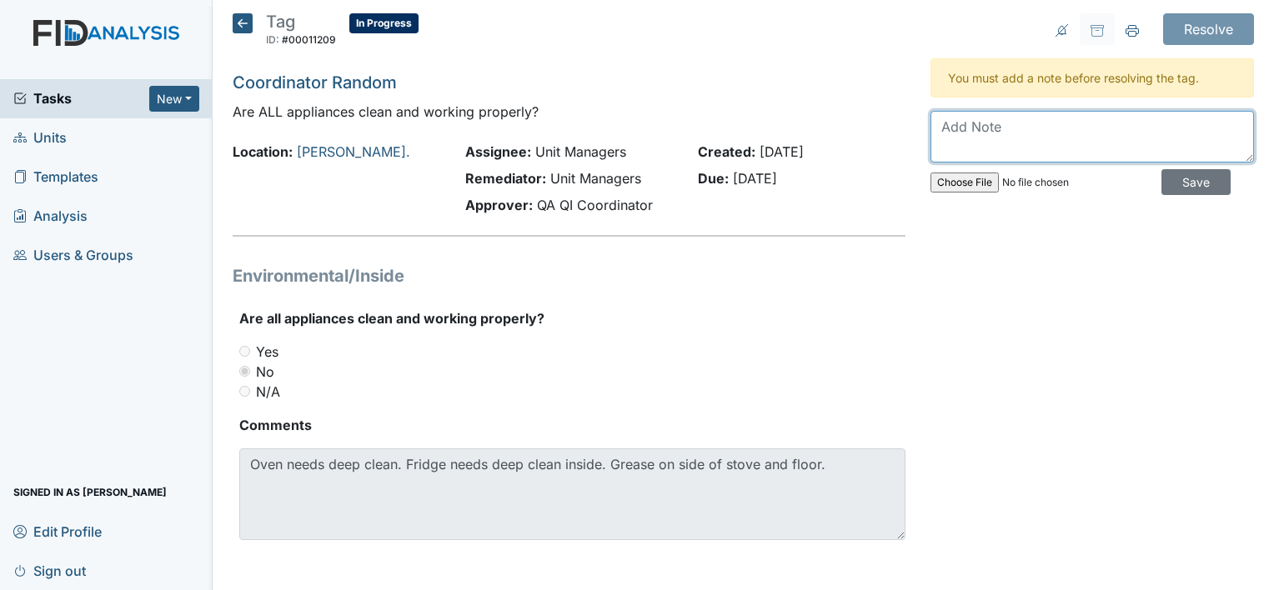
click at [975, 140] on textarea at bounding box center [1093, 137] width 324 height 52
type textarea "New stove. Manager will monitor during daily walk through"
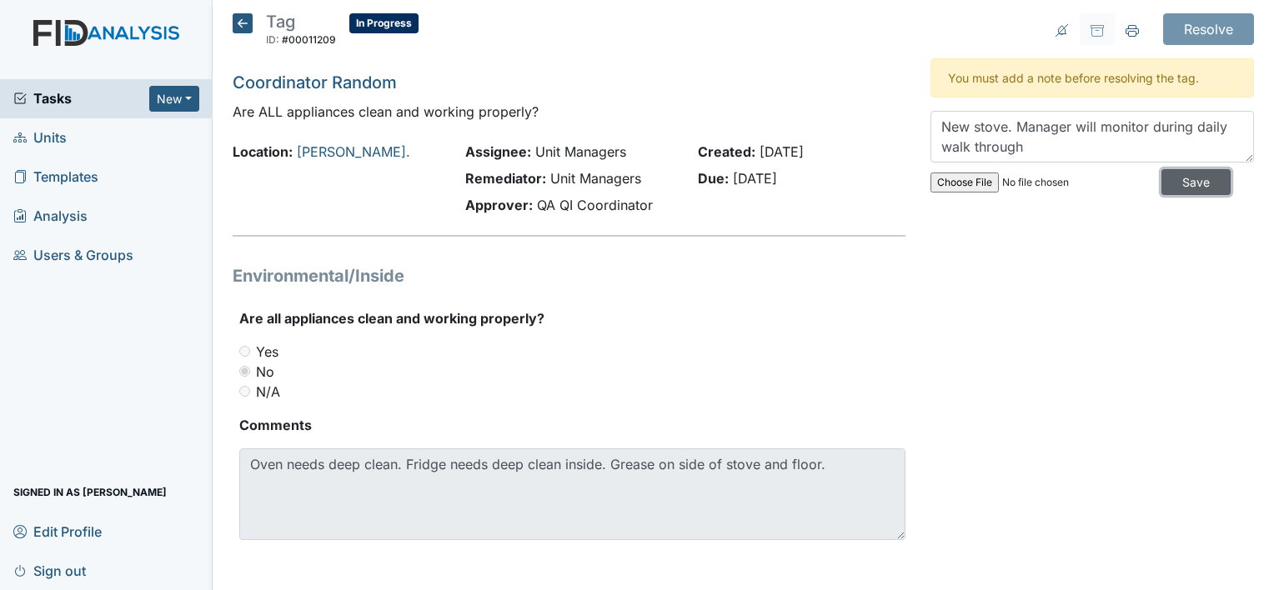
click at [1168, 179] on input "Save" at bounding box center [1196, 182] width 69 height 26
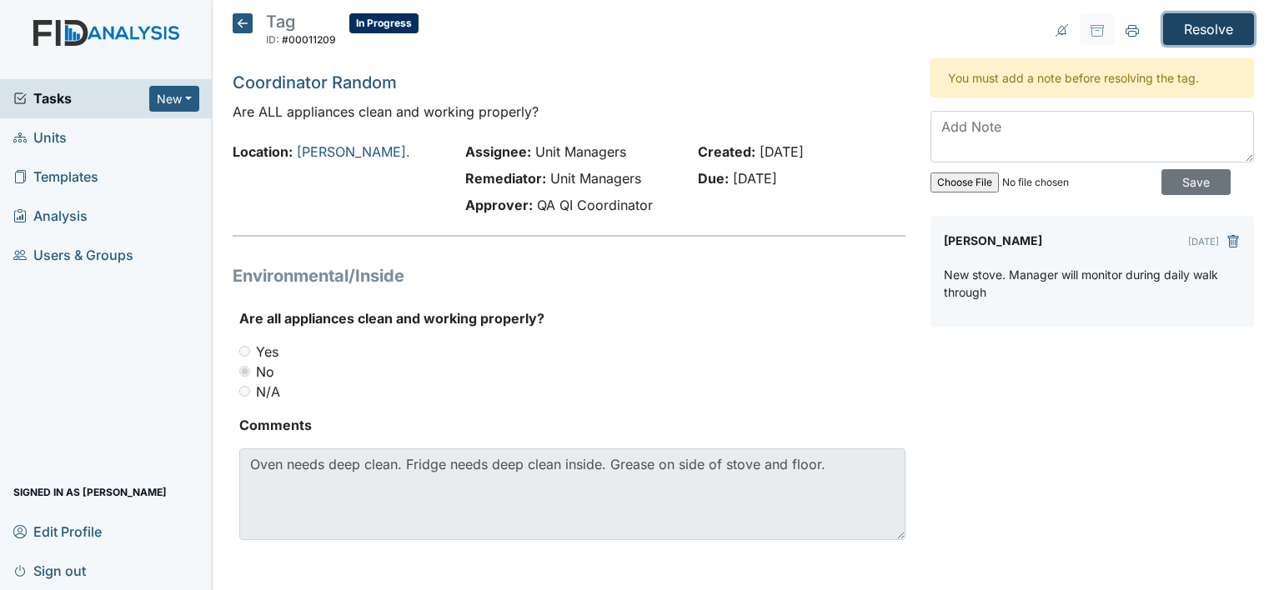
click at [1182, 22] on input "Resolve" at bounding box center [1208, 29] width 91 height 32
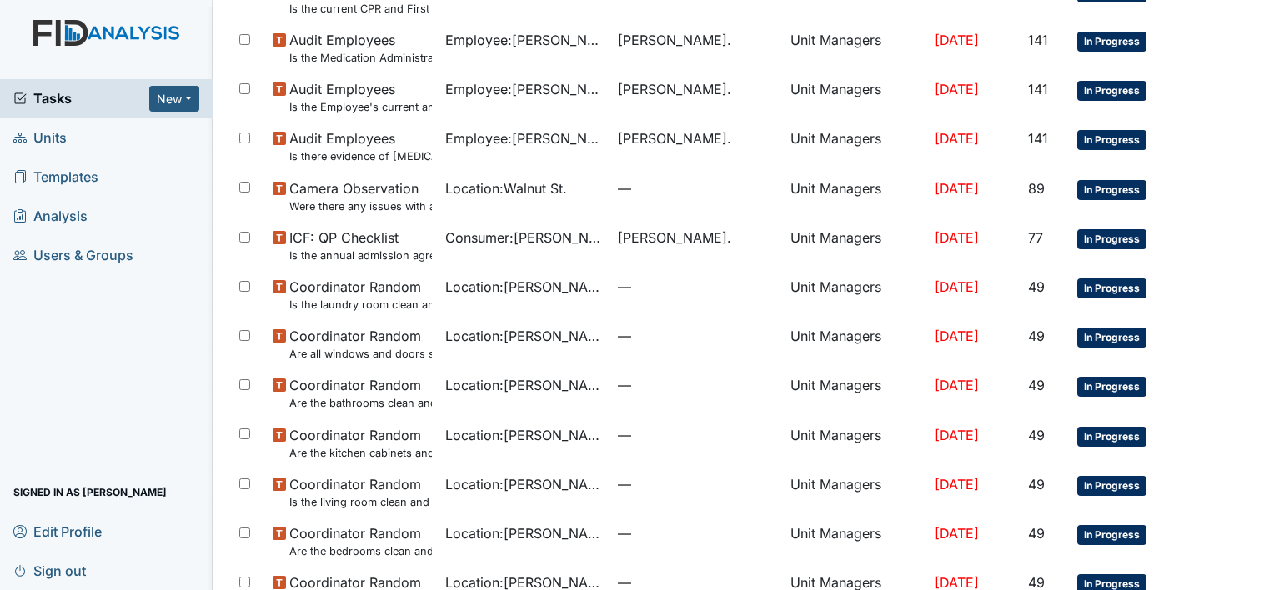
scroll to position [727, 0]
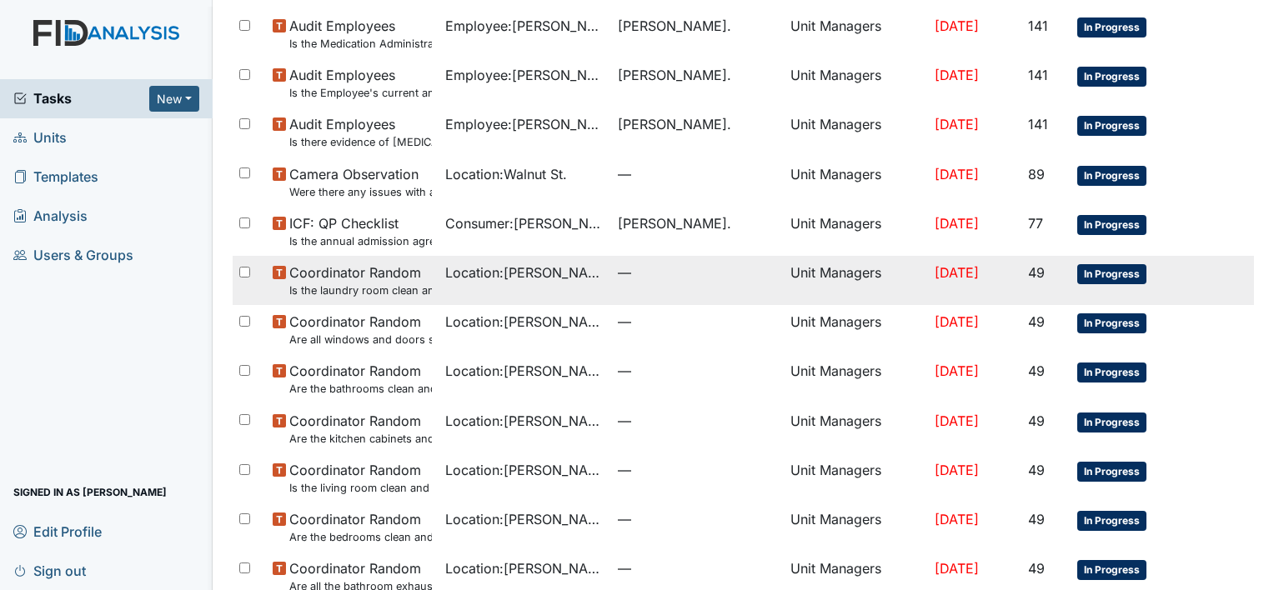
click at [436, 294] on td "Coordinator Random Is the laundry room clean and in good repair?" at bounding box center [352, 280] width 173 height 49
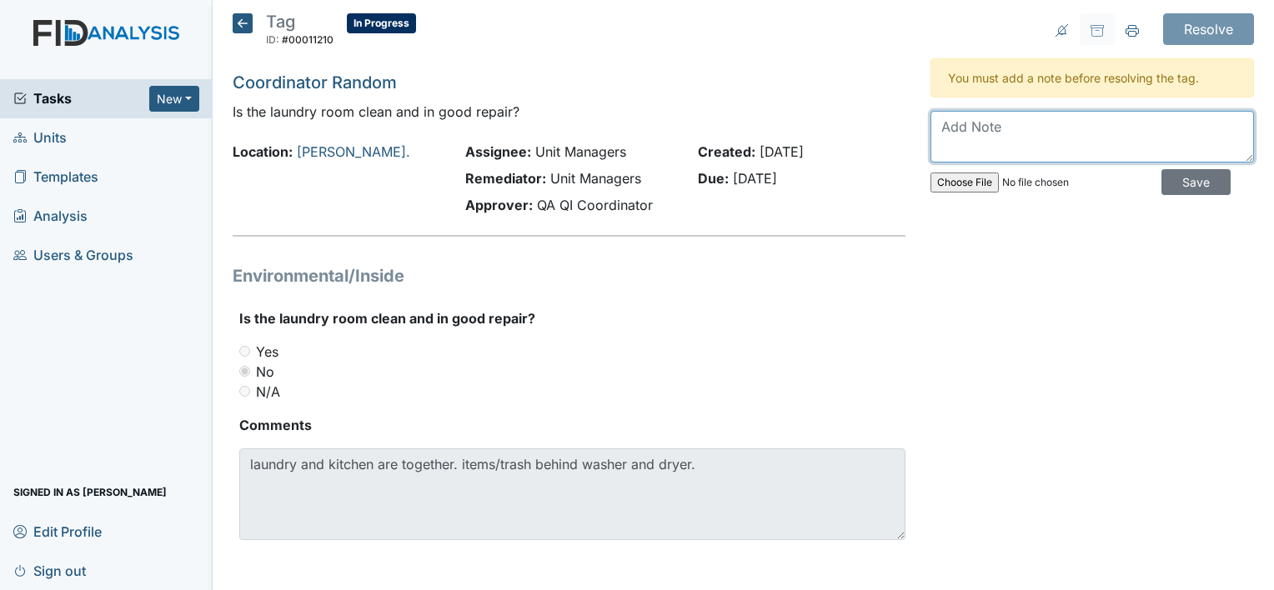
click at [967, 131] on textarea at bounding box center [1093, 137] width 324 height 52
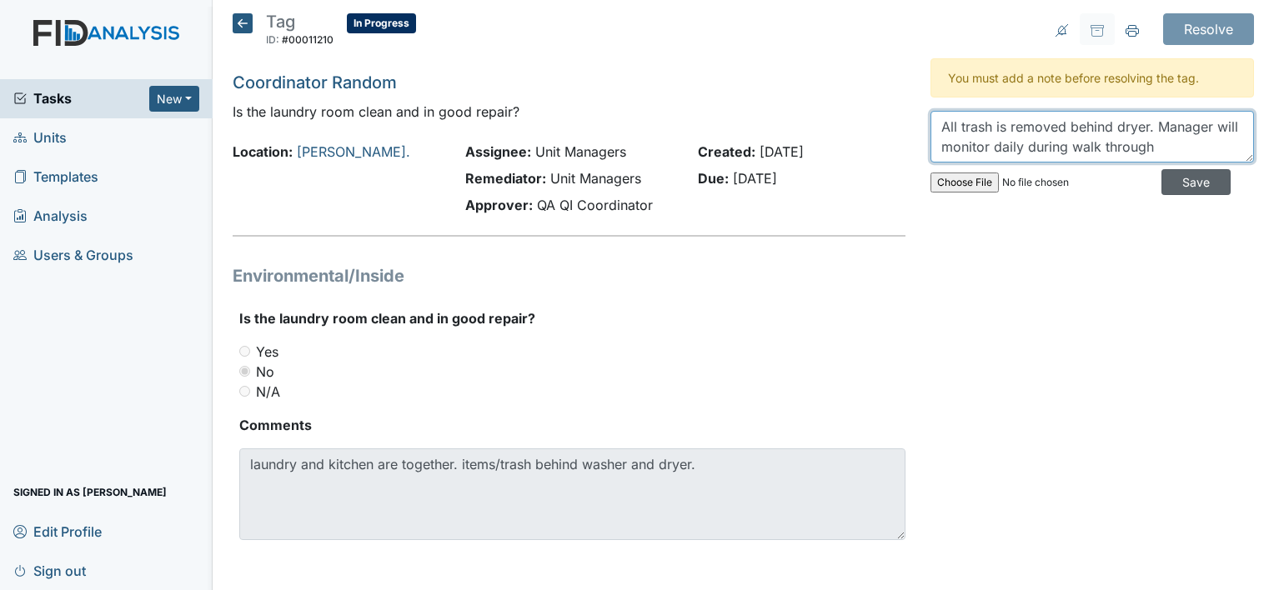
type textarea "All trash is removed behind dryer. Manager will monitor daily during walk throu…"
click at [1171, 183] on input "Save" at bounding box center [1196, 182] width 69 height 26
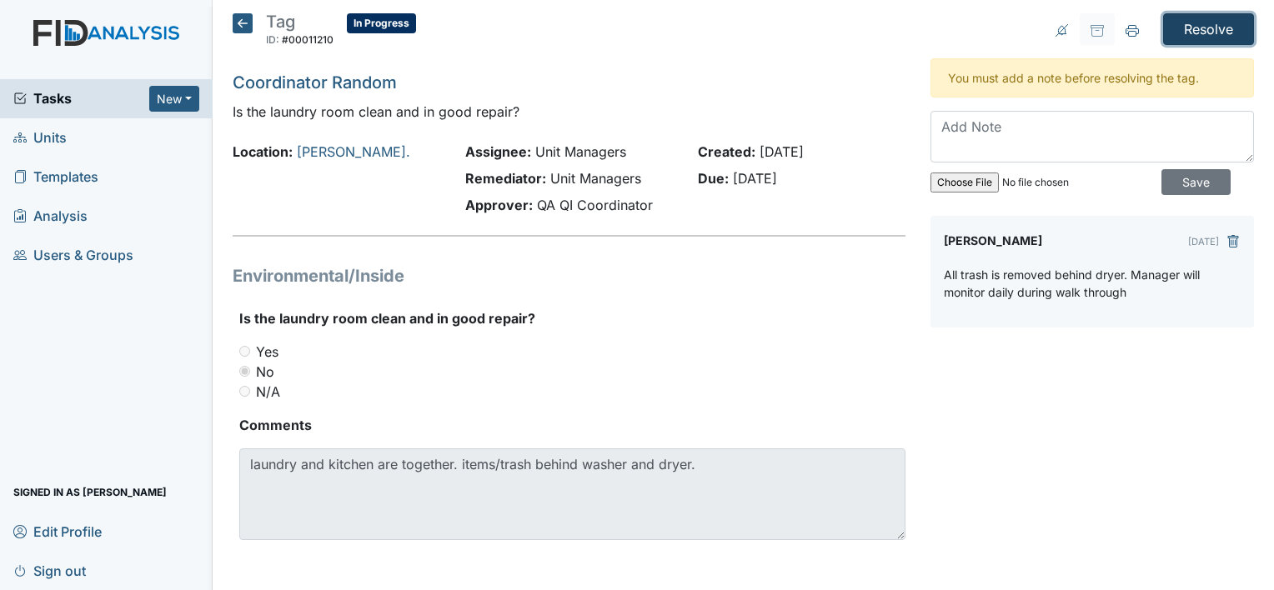
click at [1182, 33] on input "Resolve" at bounding box center [1208, 29] width 91 height 32
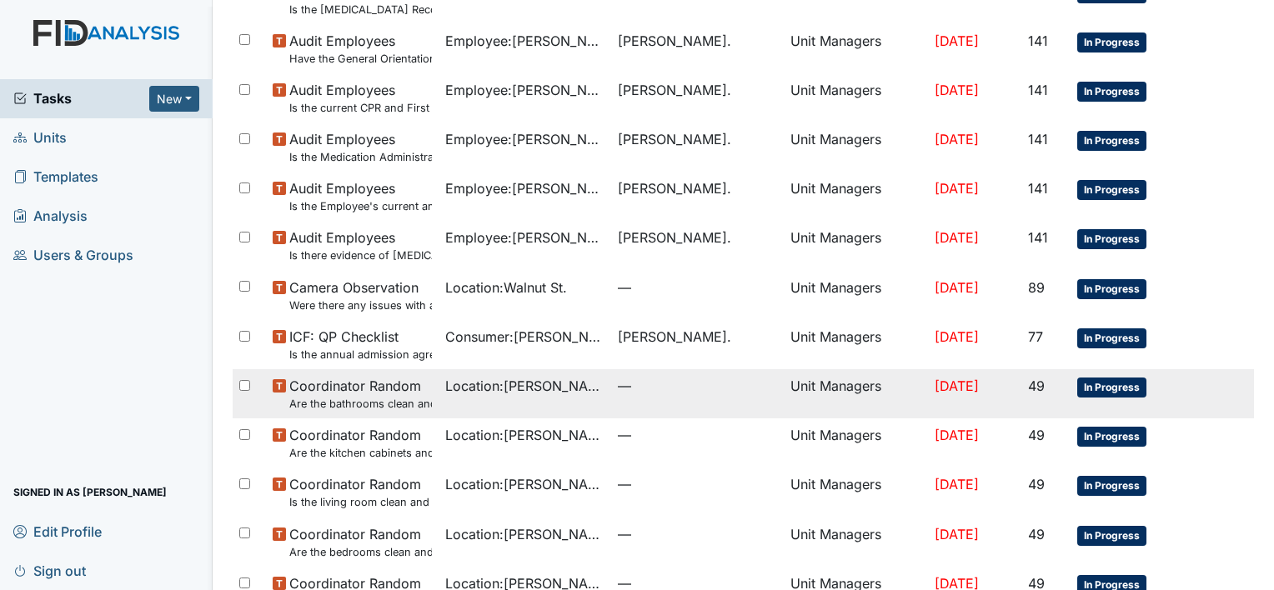
scroll to position [620, 0]
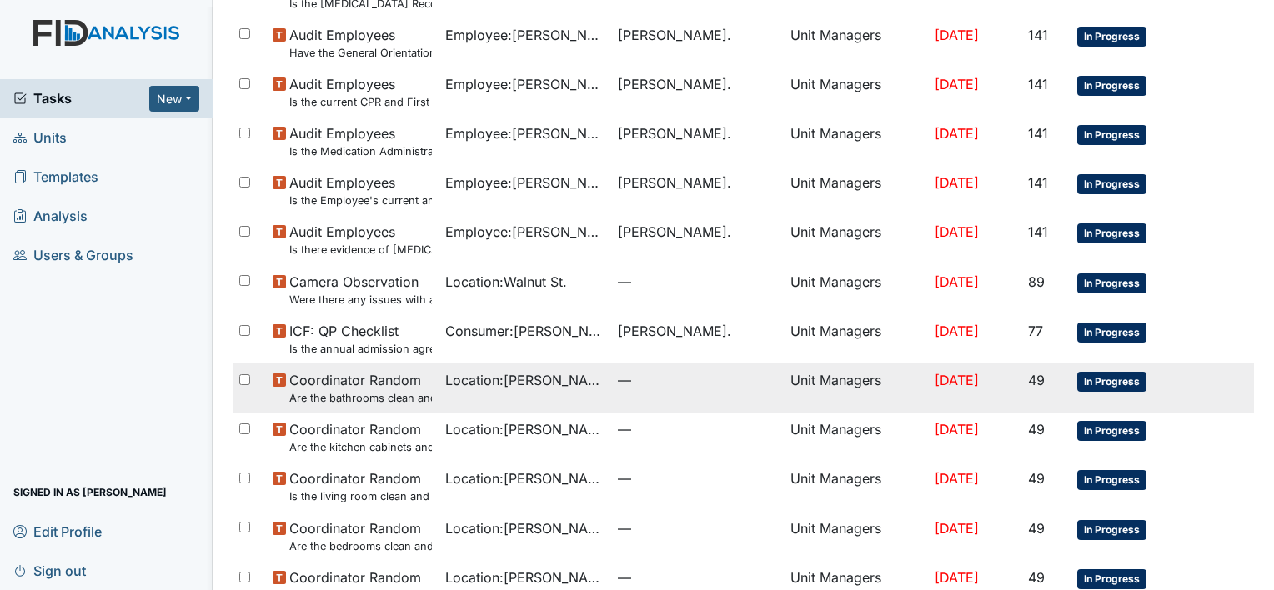
click at [414, 404] on small "Are the bathrooms clean and in good repair?" at bounding box center [360, 398] width 143 height 16
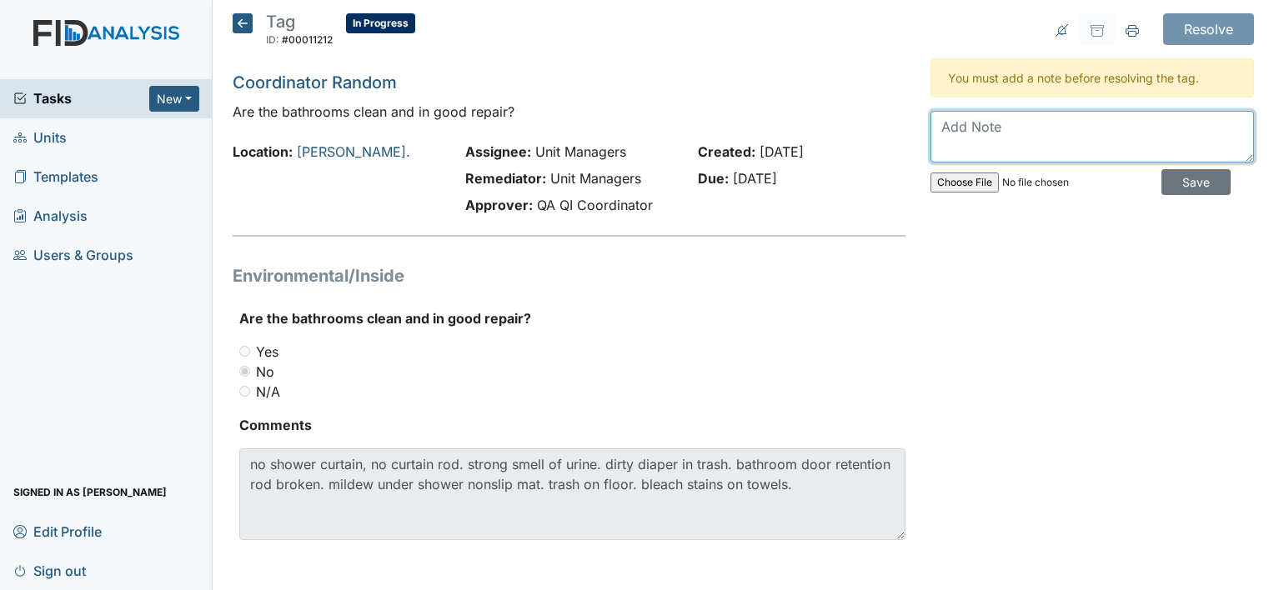
click at [1004, 121] on textarea at bounding box center [1093, 137] width 324 height 52
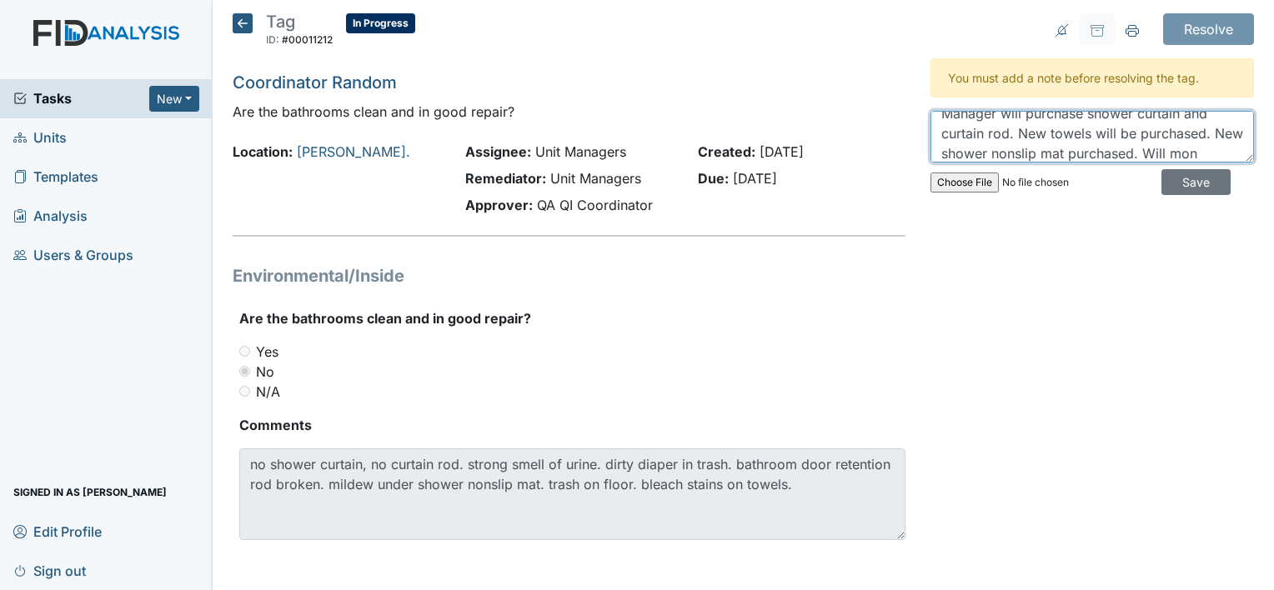
scroll to position [33, 0]
type textarea "Manager will purchase shower curtain and curtain rod. New towels will be purcha…"
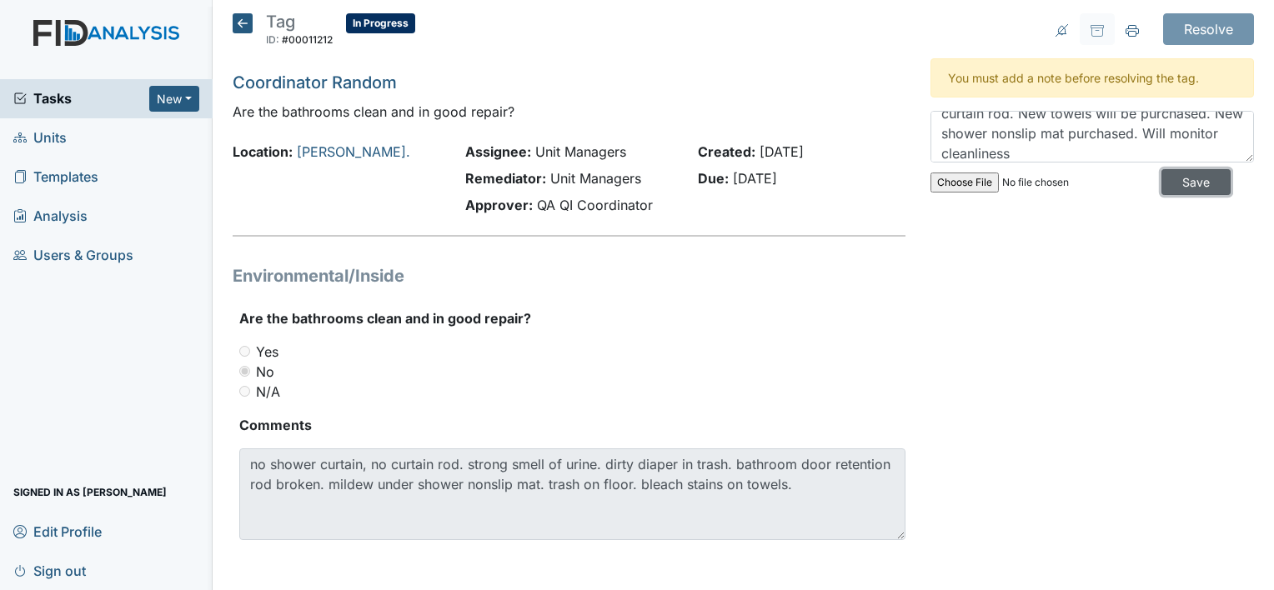
click at [1180, 188] on input "Save" at bounding box center [1196, 182] width 69 height 26
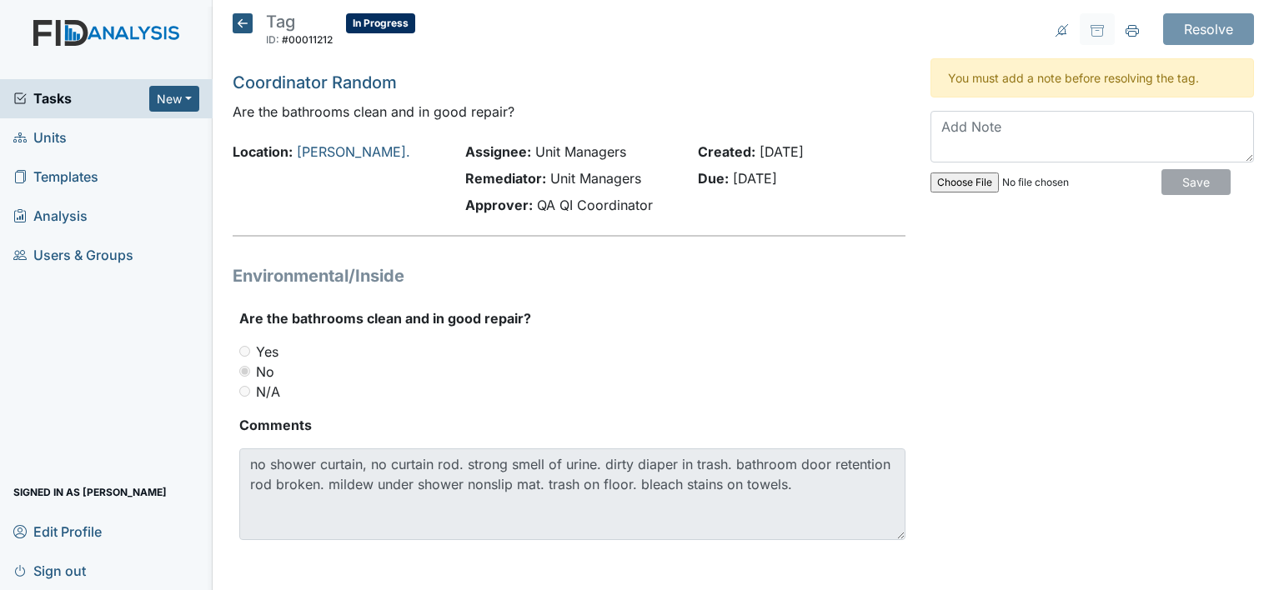
scroll to position [0, 0]
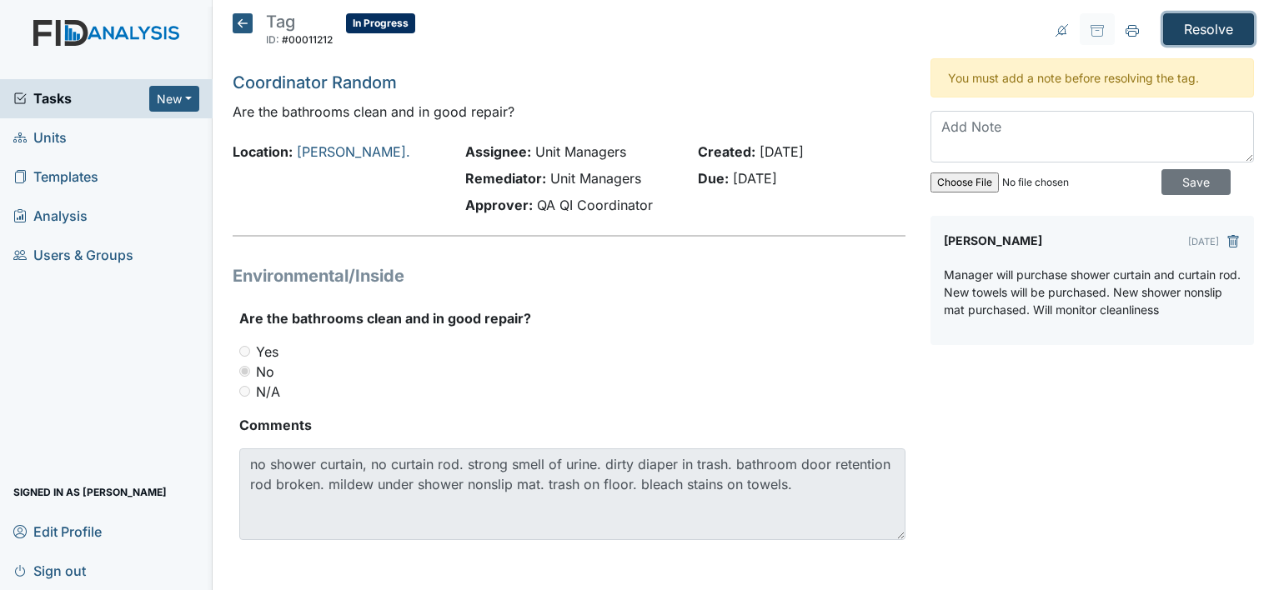
click at [1179, 31] on input "Resolve" at bounding box center [1208, 29] width 91 height 32
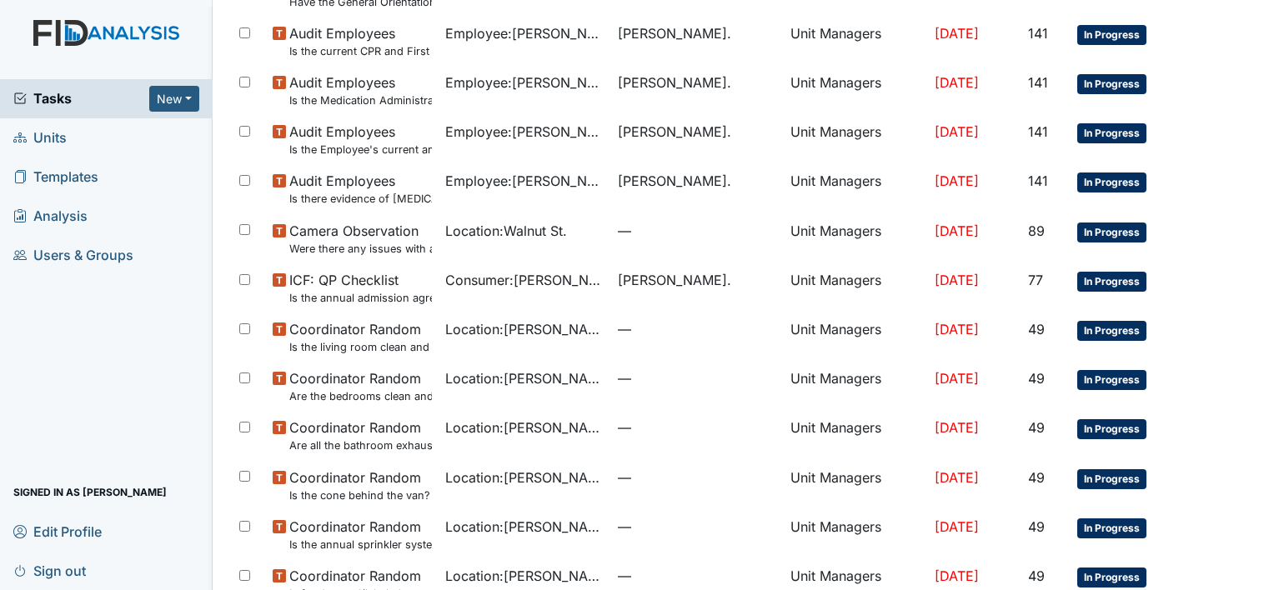
scroll to position [687, 0]
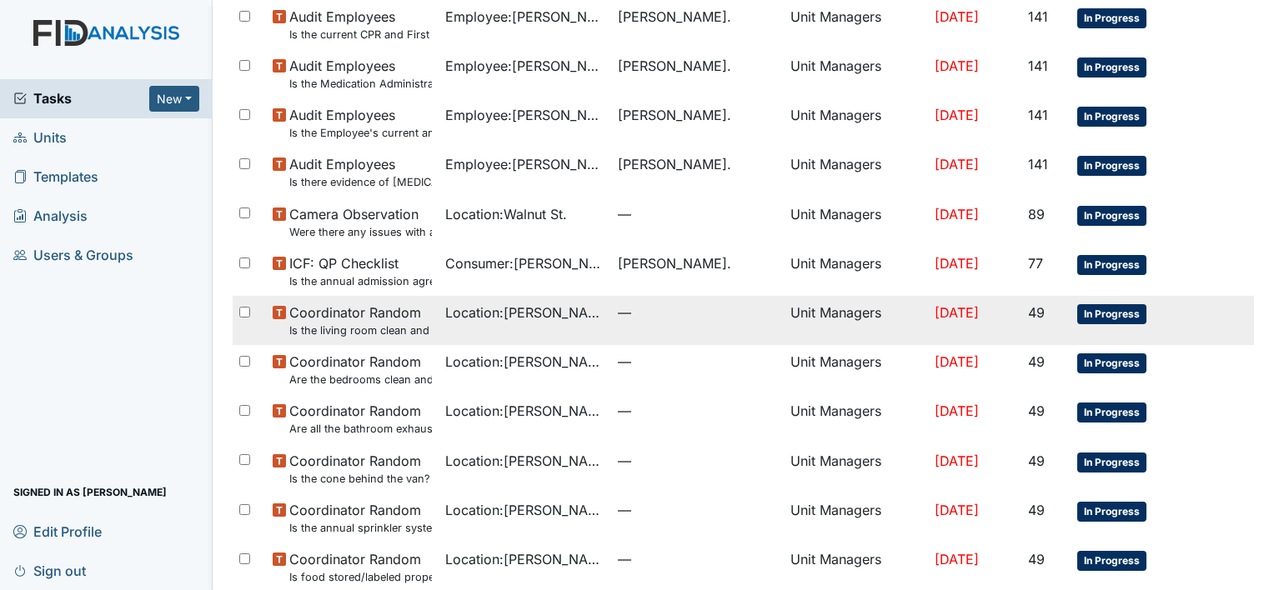
click at [525, 314] on span "Location : William St." at bounding box center [524, 313] width 159 height 20
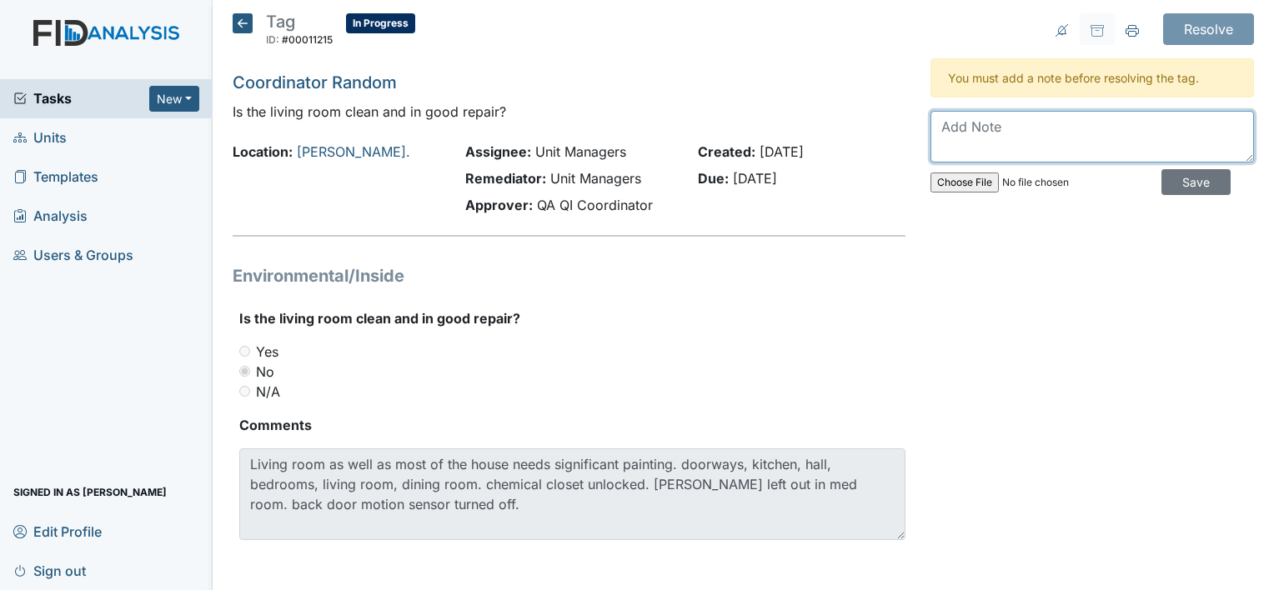
click at [931, 134] on textarea at bounding box center [1093, 137] width 324 height 52
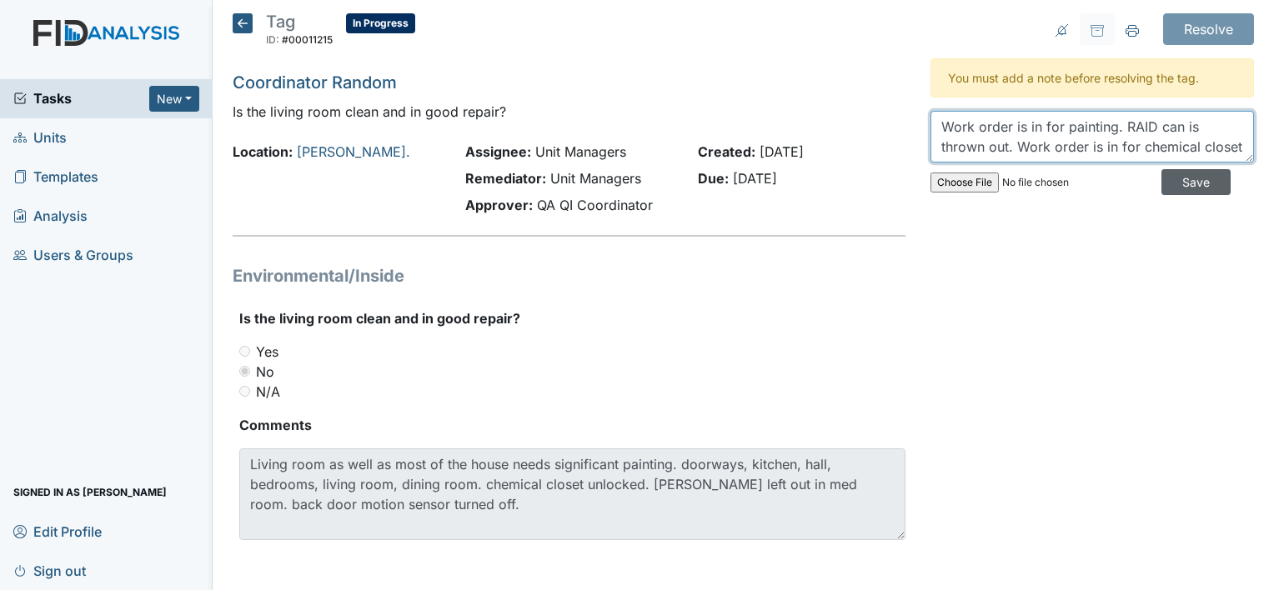
type textarea "Work order is in for painting. RAID can is thrown out. Work order is in for che…"
click at [1162, 181] on input "Save" at bounding box center [1196, 182] width 69 height 26
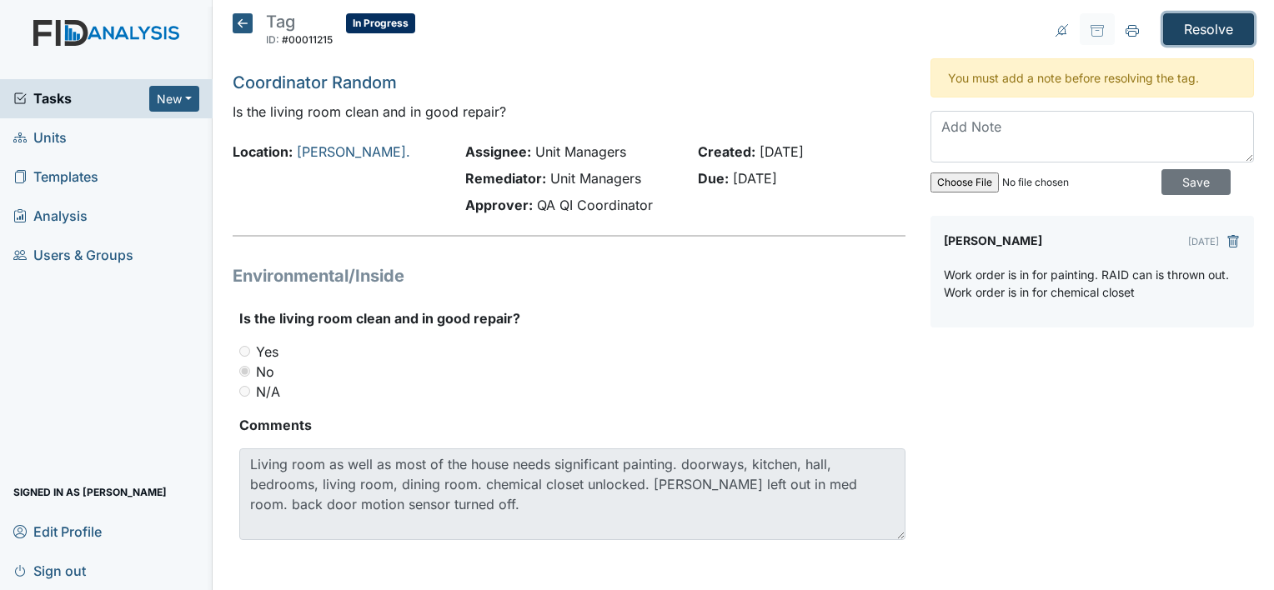
click at [1184, 27] on input "Resolve" at bounding box center [1208, 29] width 91 height 32
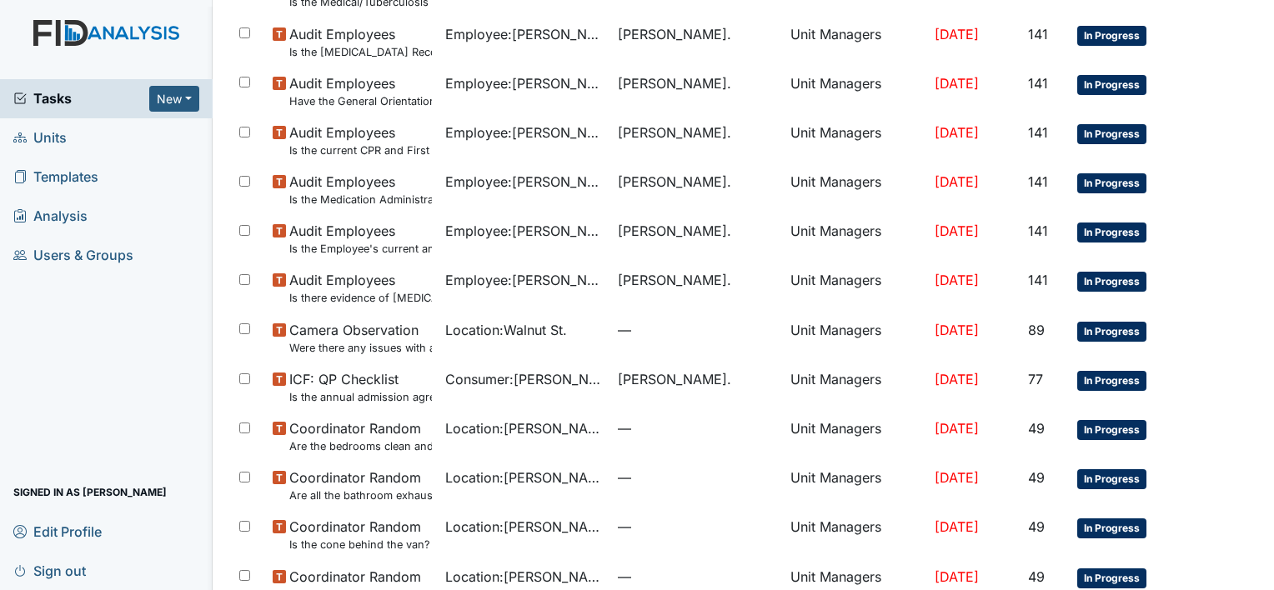
scroll to position [572, 0]
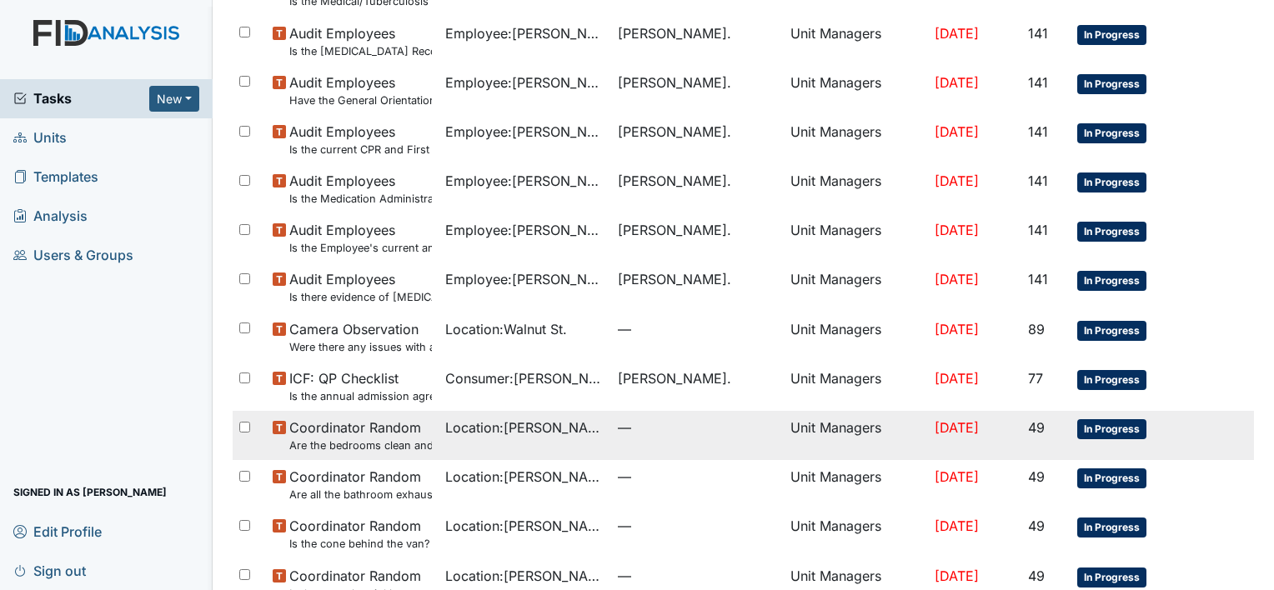
click at [324, 436] on span "Coordinator Random Are the bedrooms clean and in good repair?" at bounding box center [360, 436] width 143 height 36
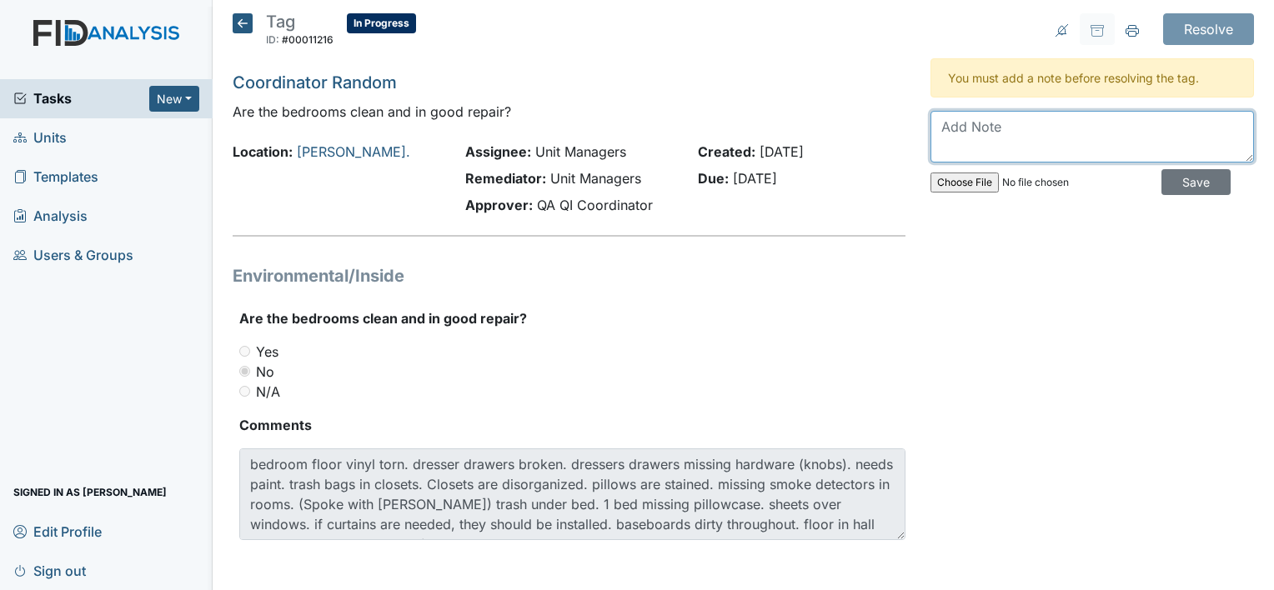
click at [931, 133] on textarea at bounding box center [1093, 137] width 324 height 52
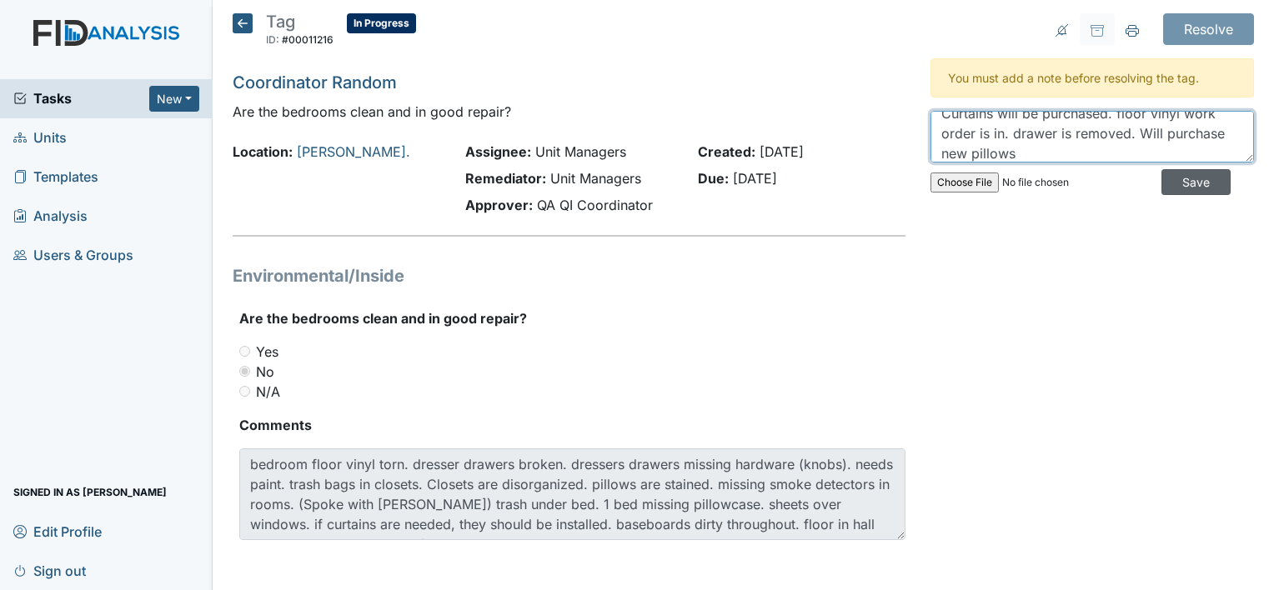
type textarea "Curtains will be purchased. floor vinyl work order is in. drawer is removed. Wi…"
click at [1172, 178] on input "Save" at bounding box center [1196, 182] width 69 height 26
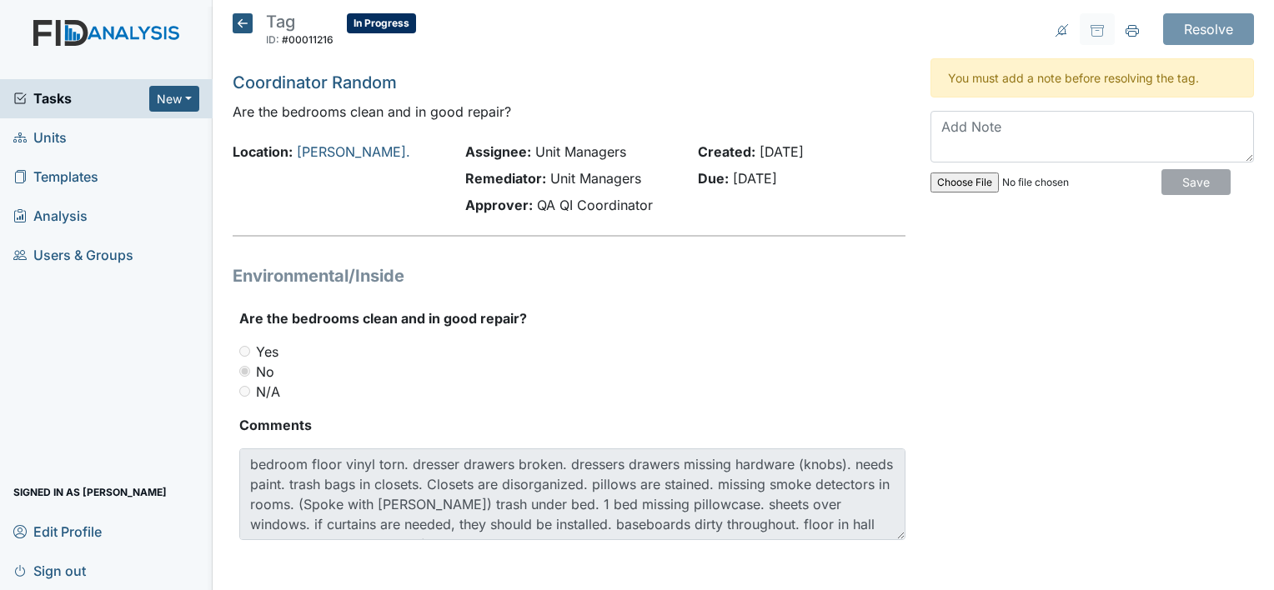
scroll to position [0, 0]
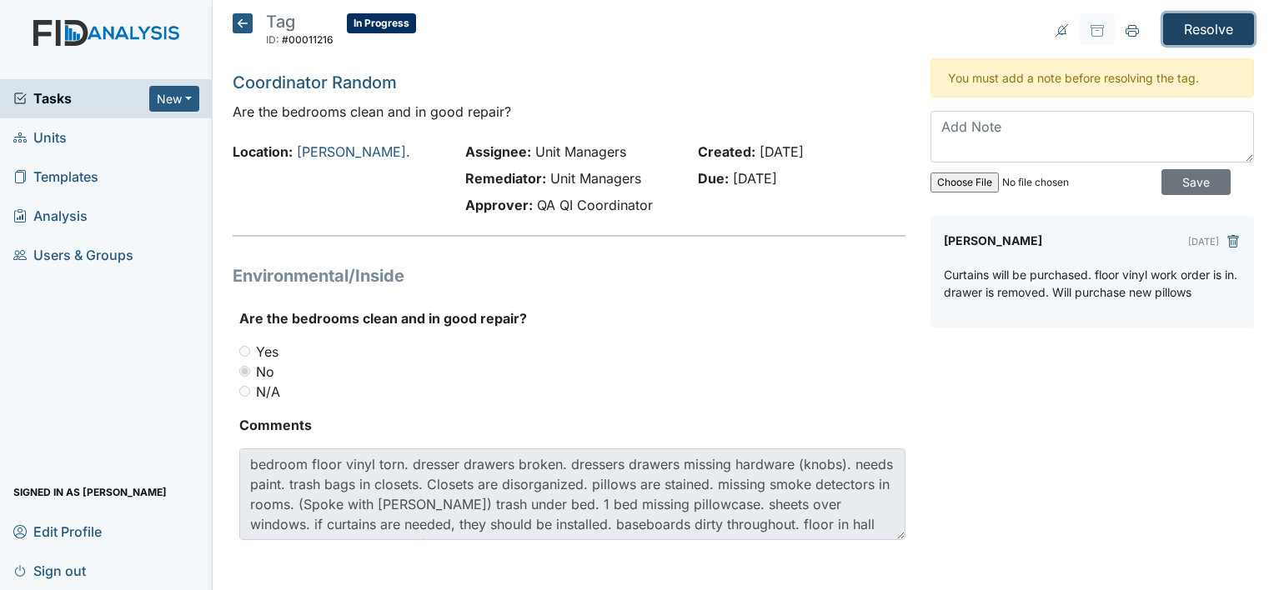
click at [1183, 23] on input "Resolve" at bounding box center [1208, 29] width 91 height 32
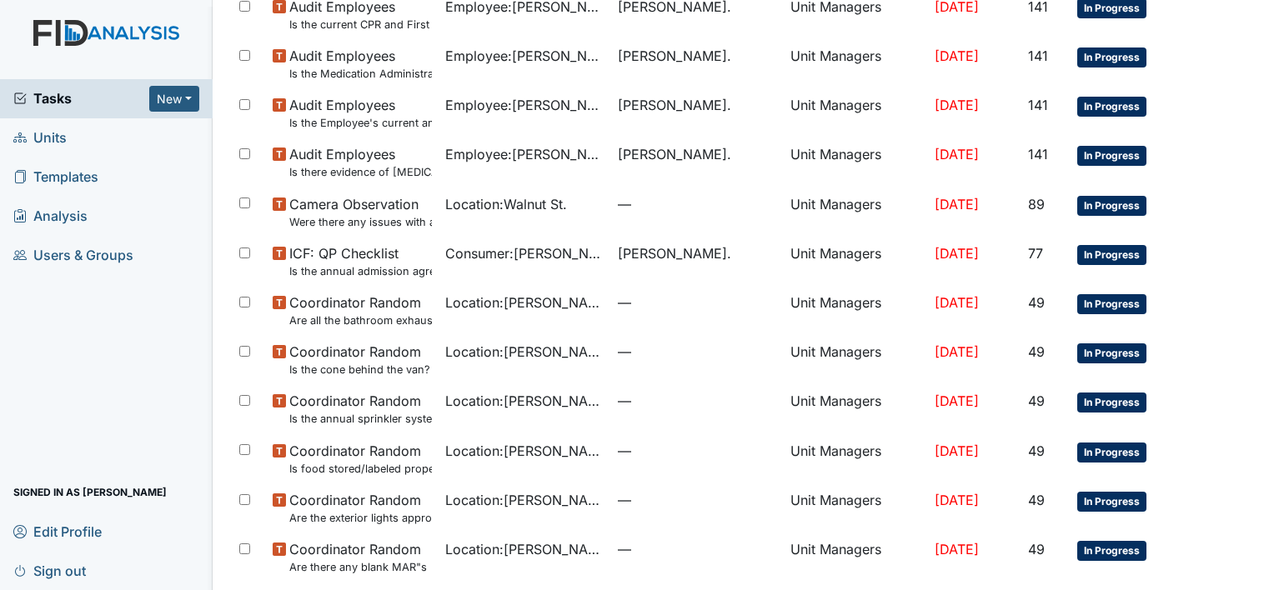
scroll to position [733, 0]
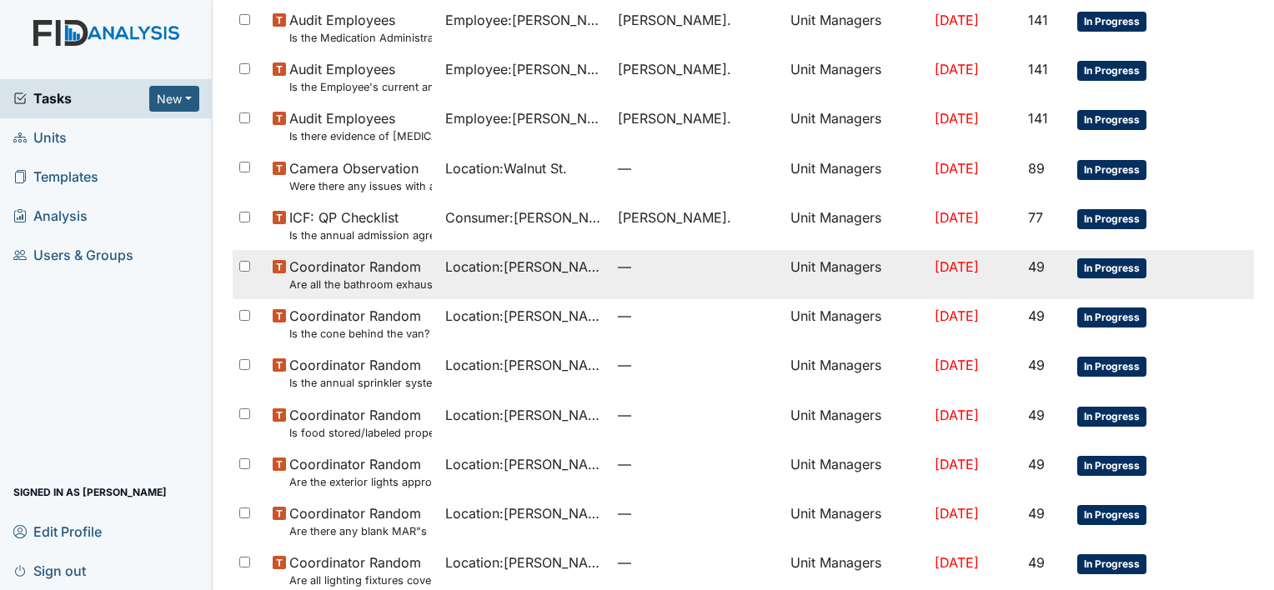
click at [516, 270] on span "Location : [PERSON_NAME]." at bounding box center [524, 267] width 159 height 20
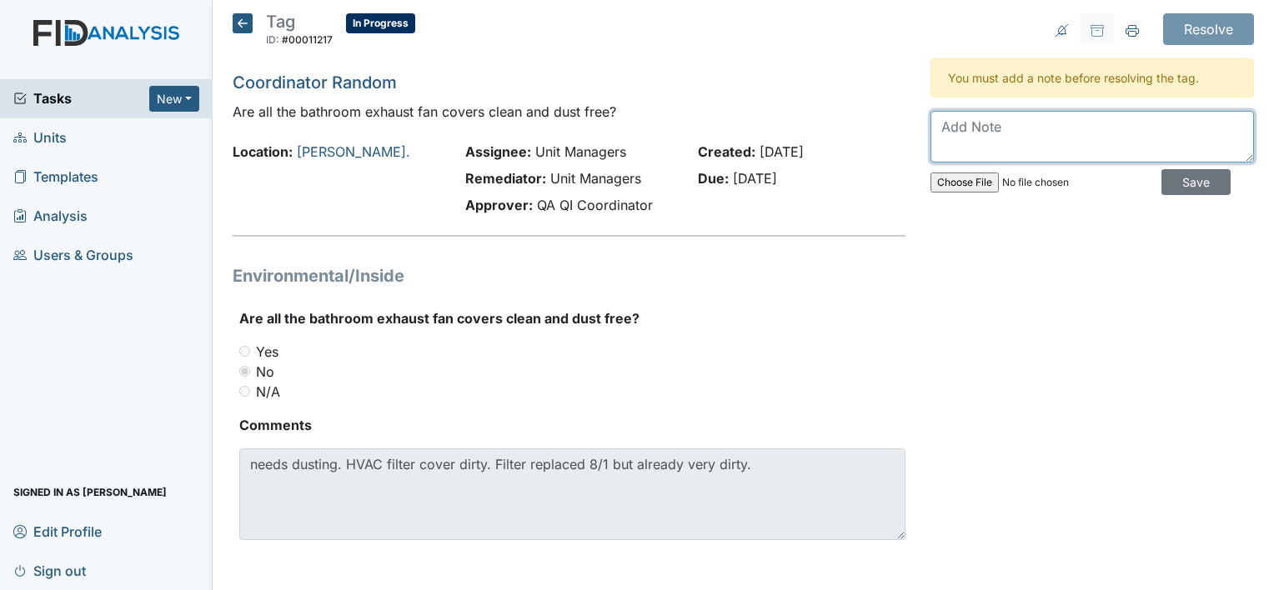
click at [1016, 118] on textarea at bounding box center [1093, 137] width 324 height 52
type textarea "manager will purchase feather duster. Monitor for cleanliness"
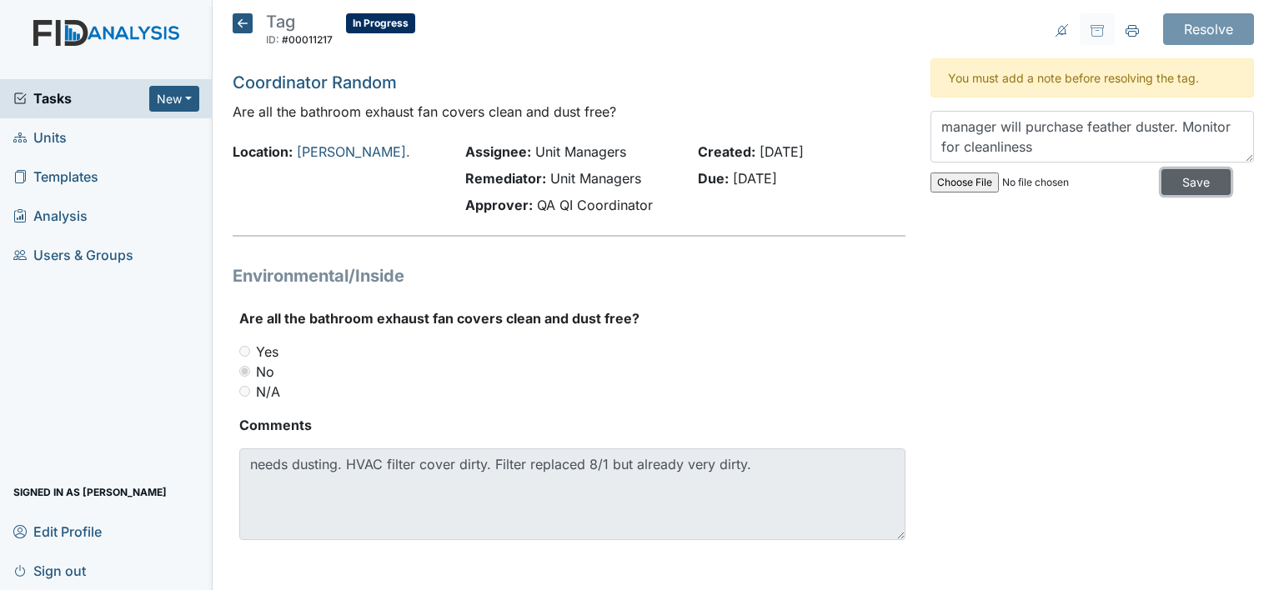
click at [1167, 177] on input "Save" at bounding box center [1196, 182] width 69 height 26
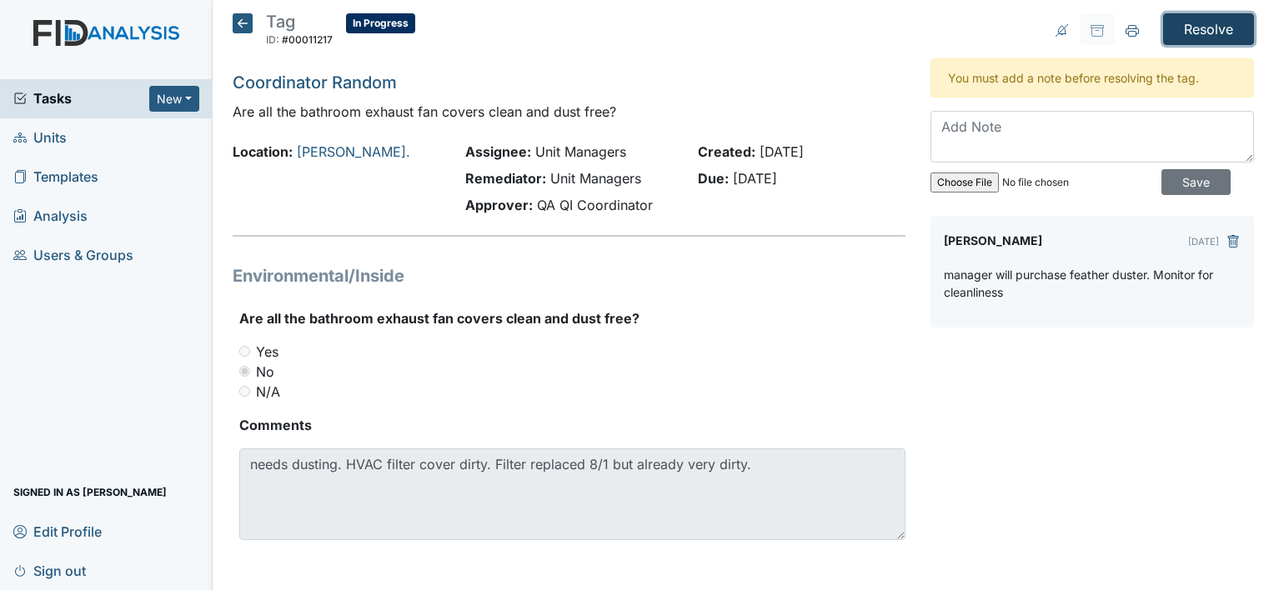
click at [1187, 21] on input "Resolve" at bounding box center [1208, 29] width 91 height 32
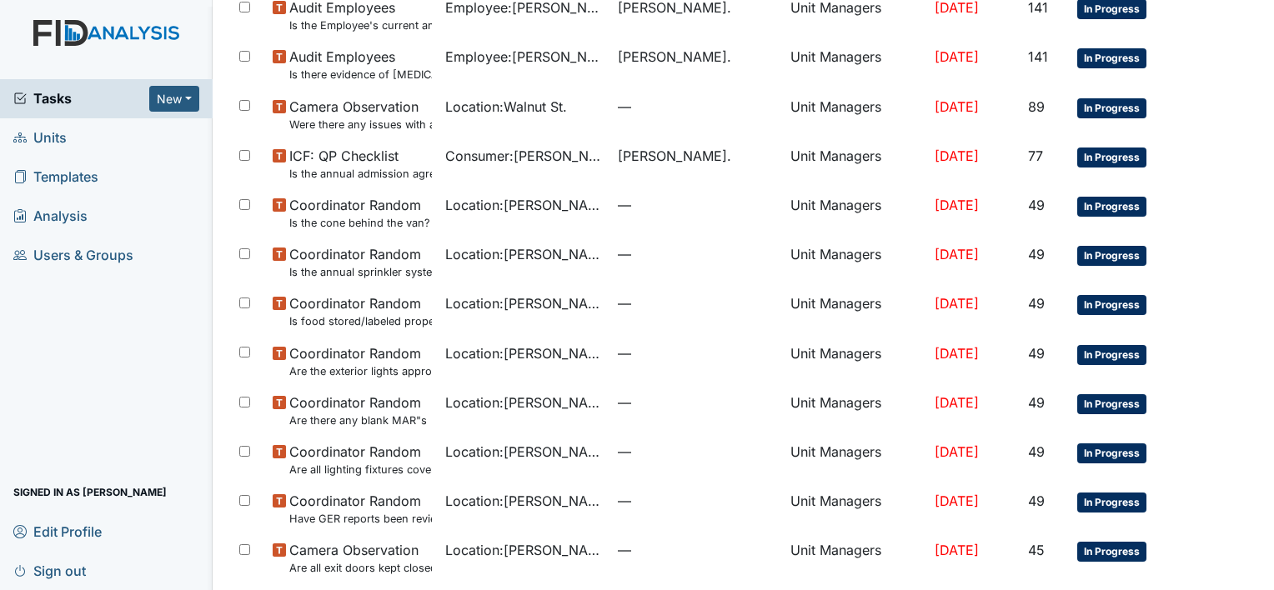
scroll to position [791, 0]
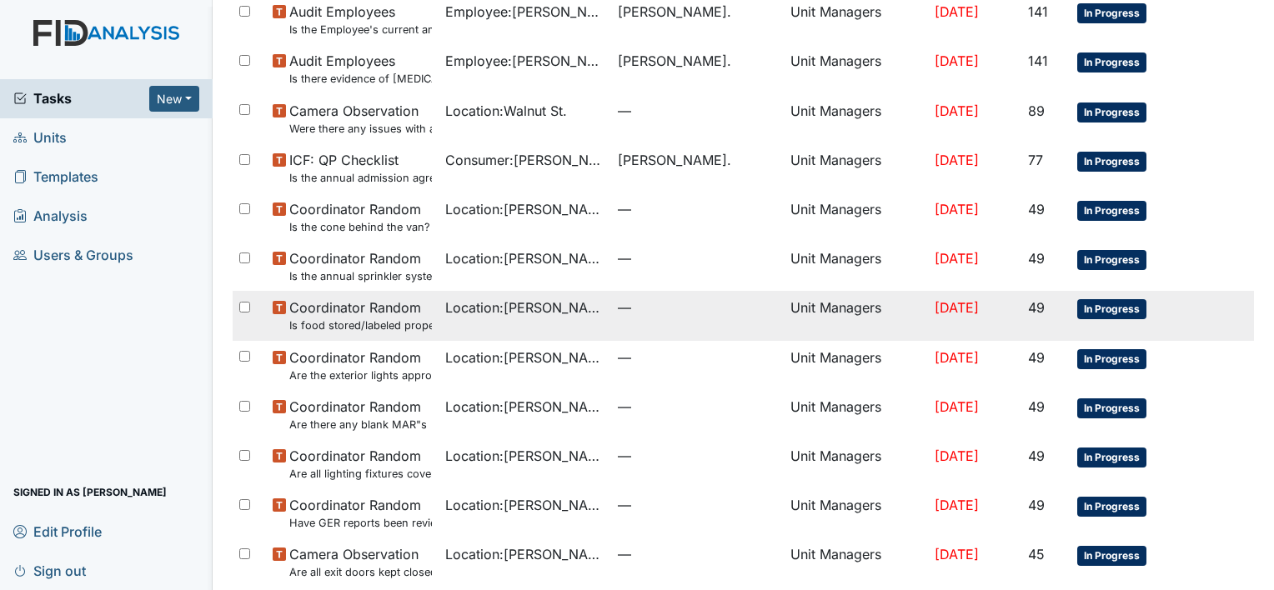
click at [399, 326] on small "Is food stored/labeled properly?" at bounding box center [360, 326] width 143 height 16
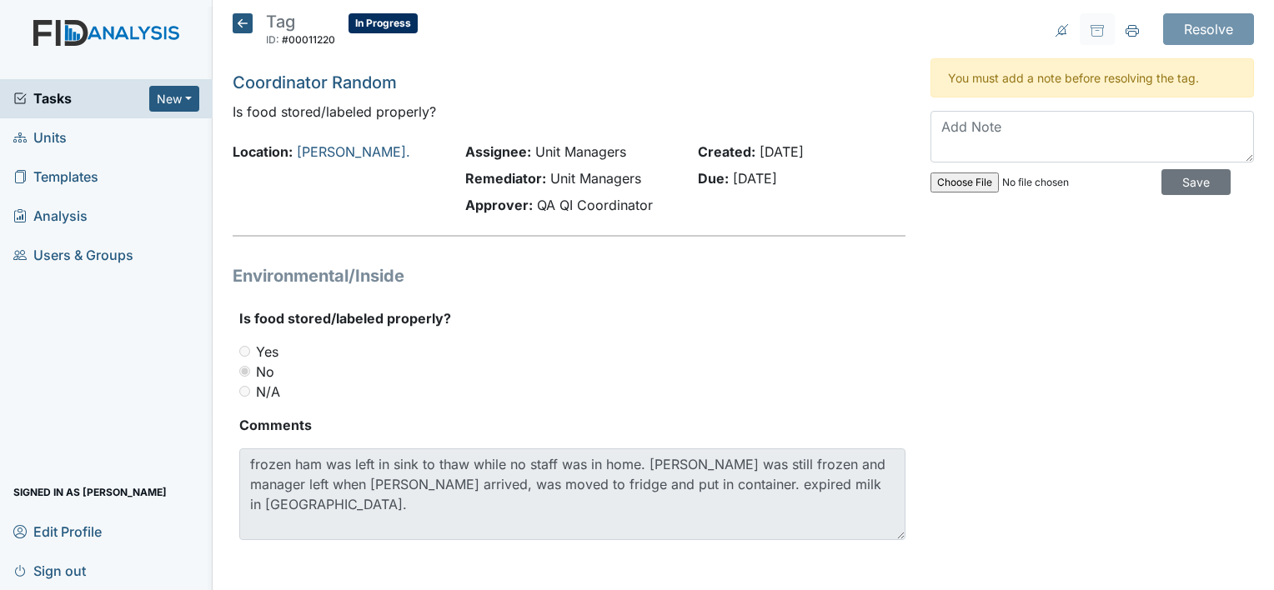
scroll to position [3, 0]
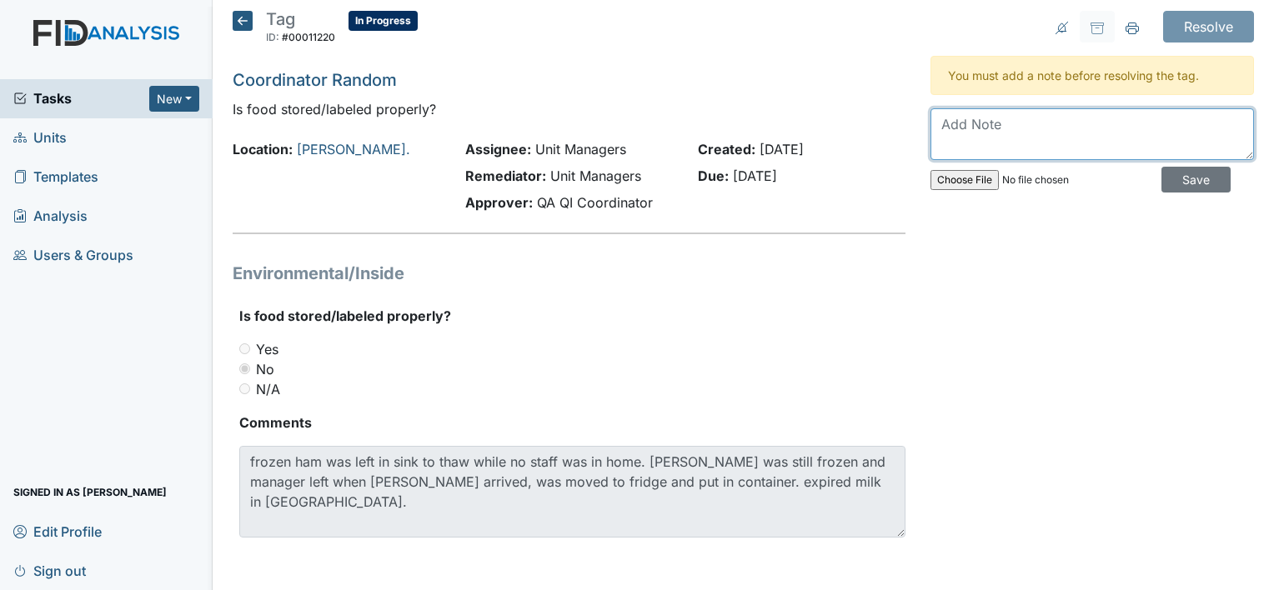
click at [963, 147] on textarea at bounding box center [1093, 134] width 324 height 52
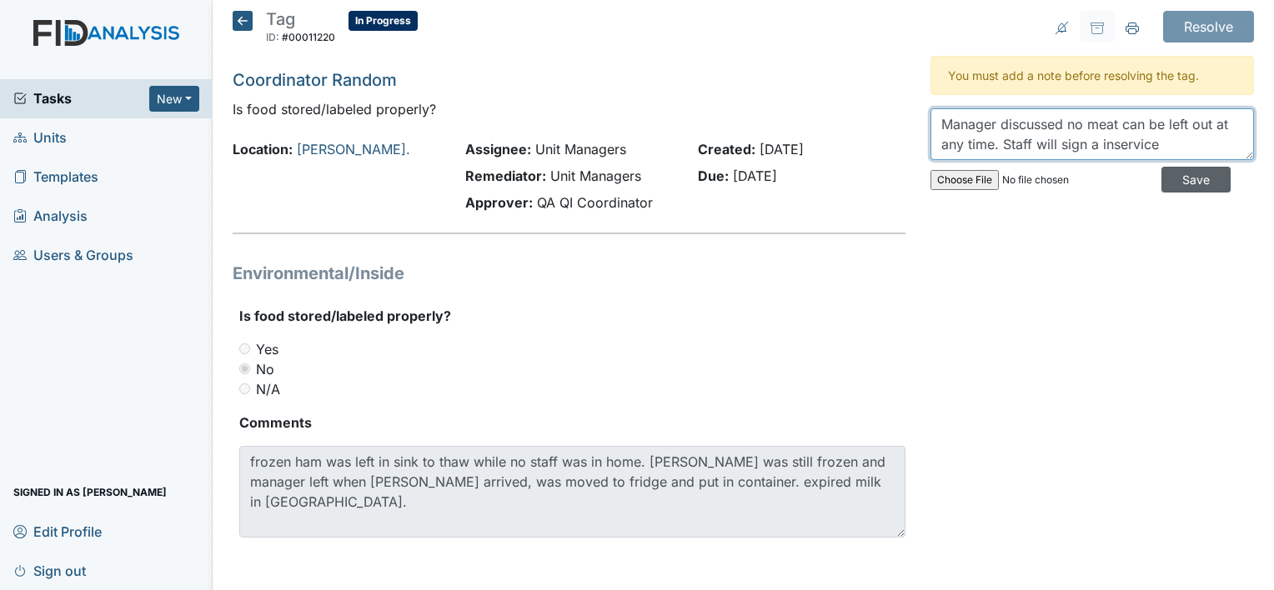
type textarea "Manager discussed no meat can be left out at any time. Staff will sign a inserv…"
click at [1163, 175] on input "Save" at bounding box center [1196, 180] width 69 height 26
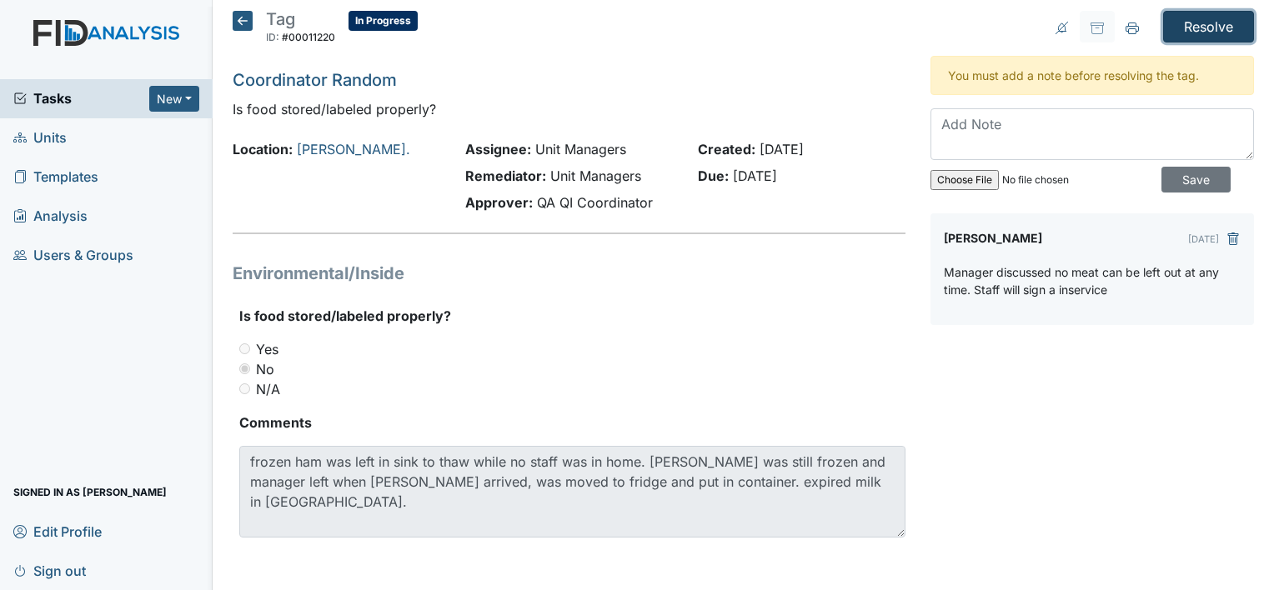
click at [1168, 30] on input "Resolve" at bounding box center [1208, 27] width 91 height 32
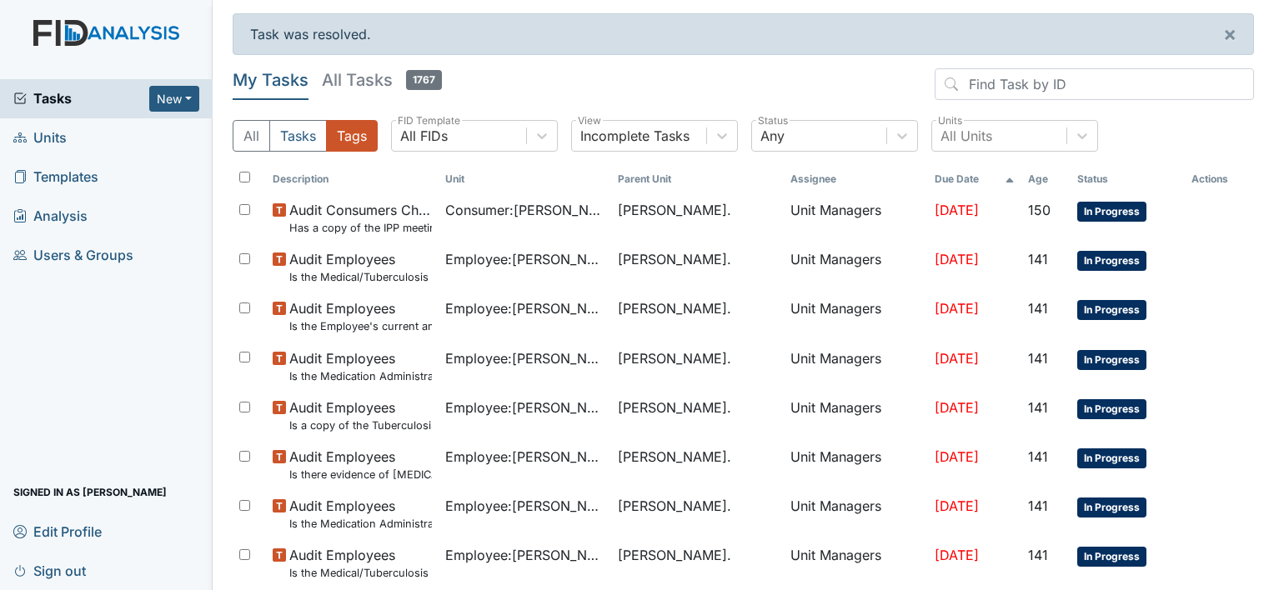
click at [1168, 30] on div "Task was resolved. ×" at bounding box center [744, 34] width 1022 height 42
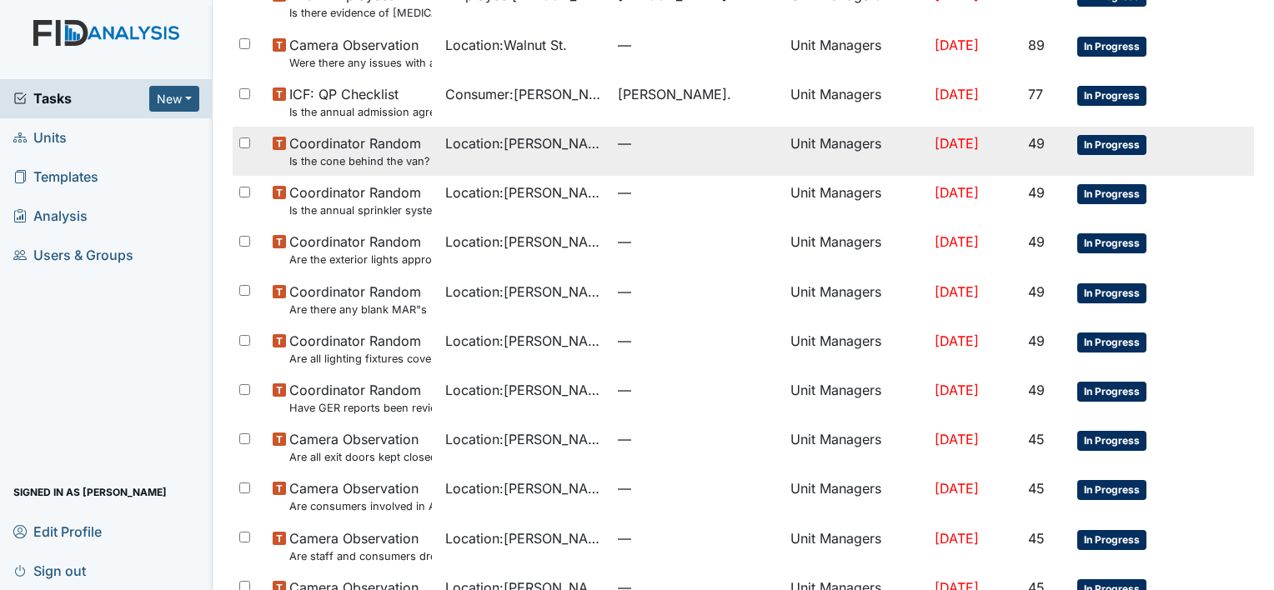
scroll to position [856, 0]
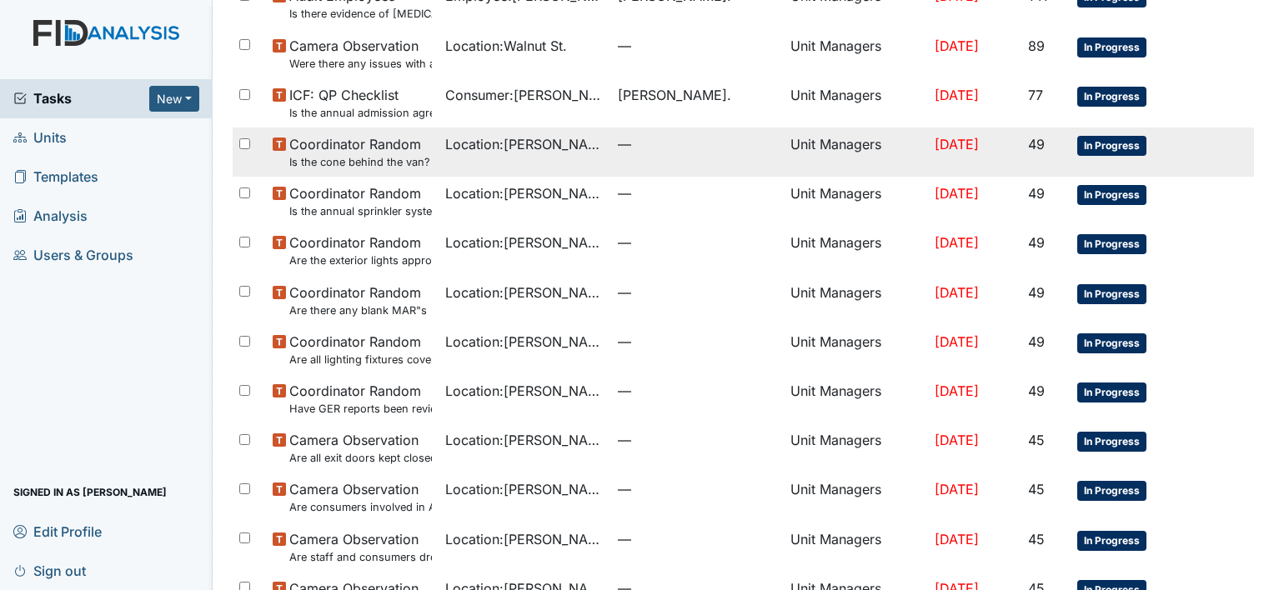
click at [317, 146] on span "Coordinator Random Is the cone behind the van?" at bounding box center [359, 152] width 141 height 36
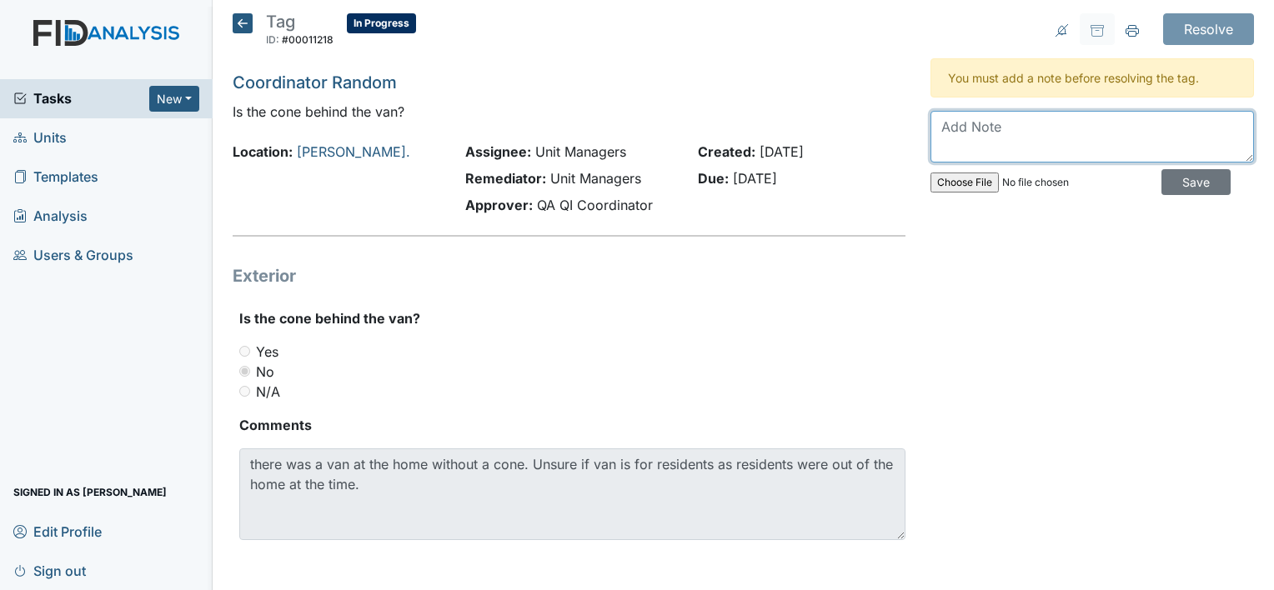
click at [995, 130] on textarea at bounding box center [1093, 137] width 324 height 52
type textarea "All vans now have a cone behind them"
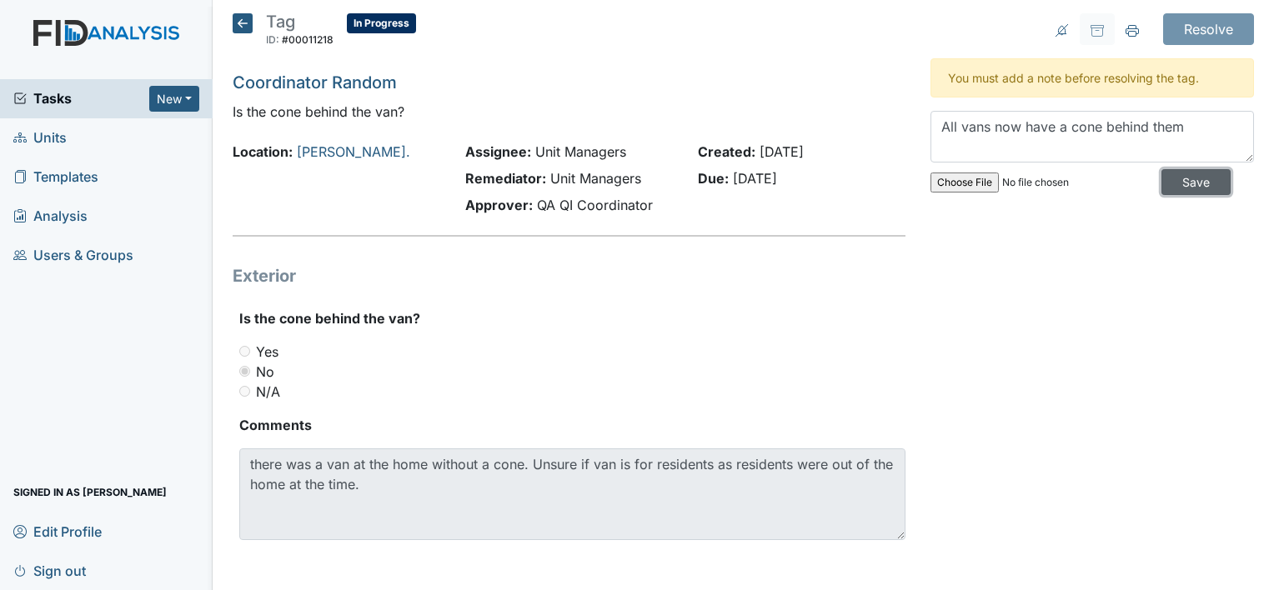
click at [1176, 186] on input "Save" at bounding box center [1196, 182] width 69 height 26
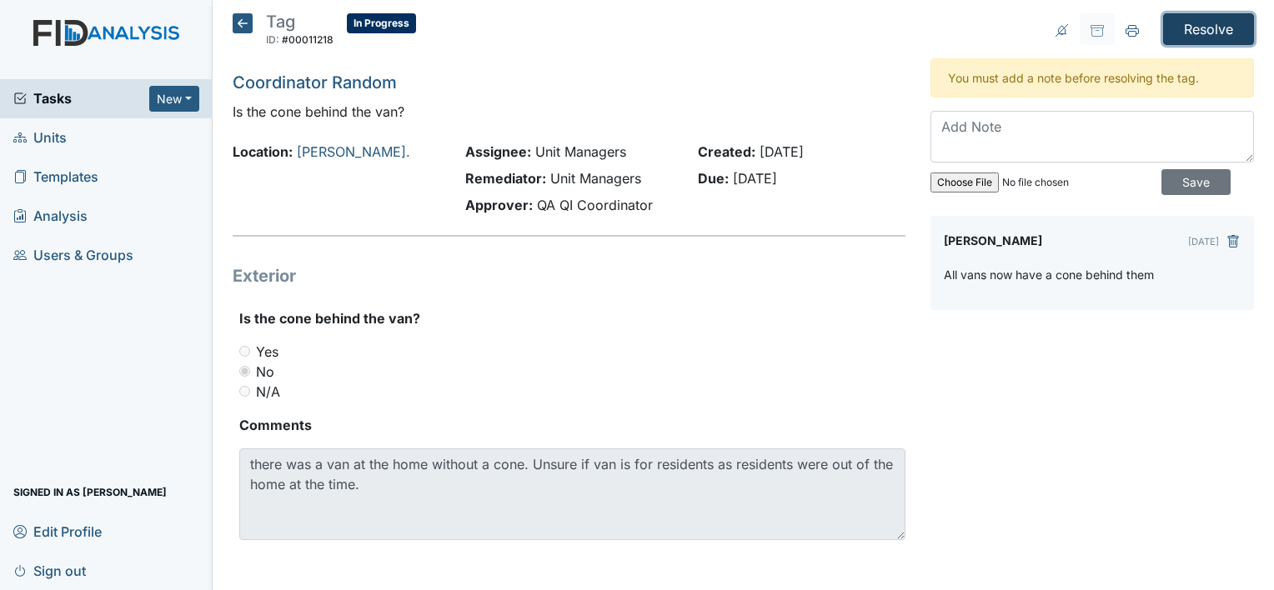
click at [1185, 28] on input "Resolve" at bounding box center [1208, 29] width 91 height 32
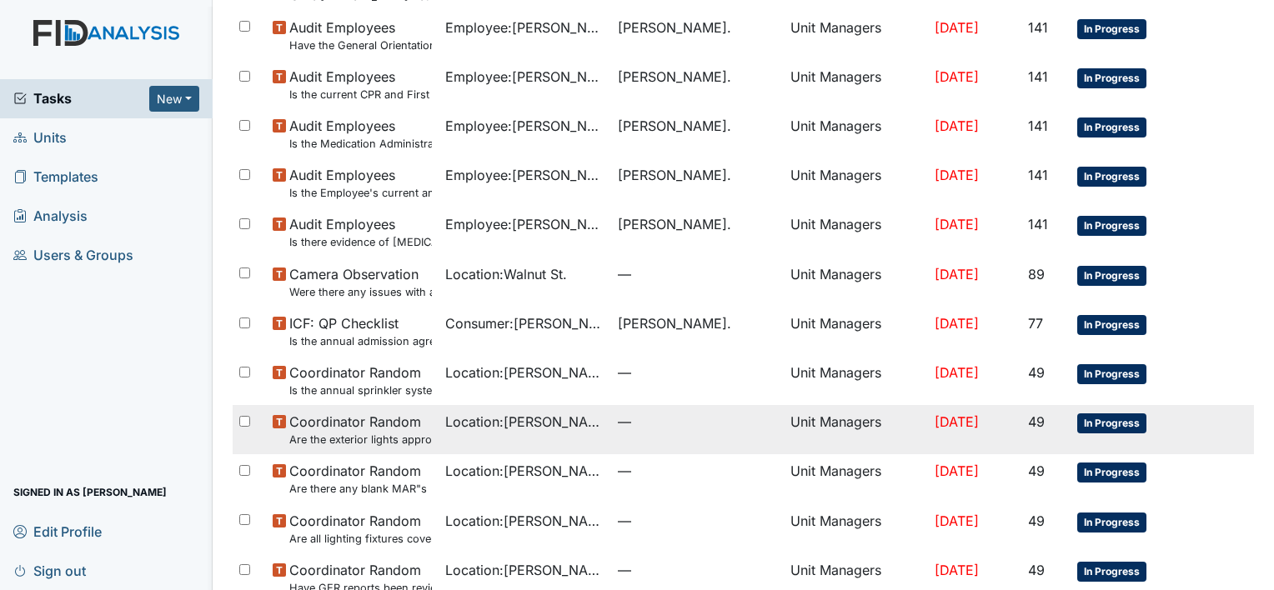
scroll to position [639, 0]
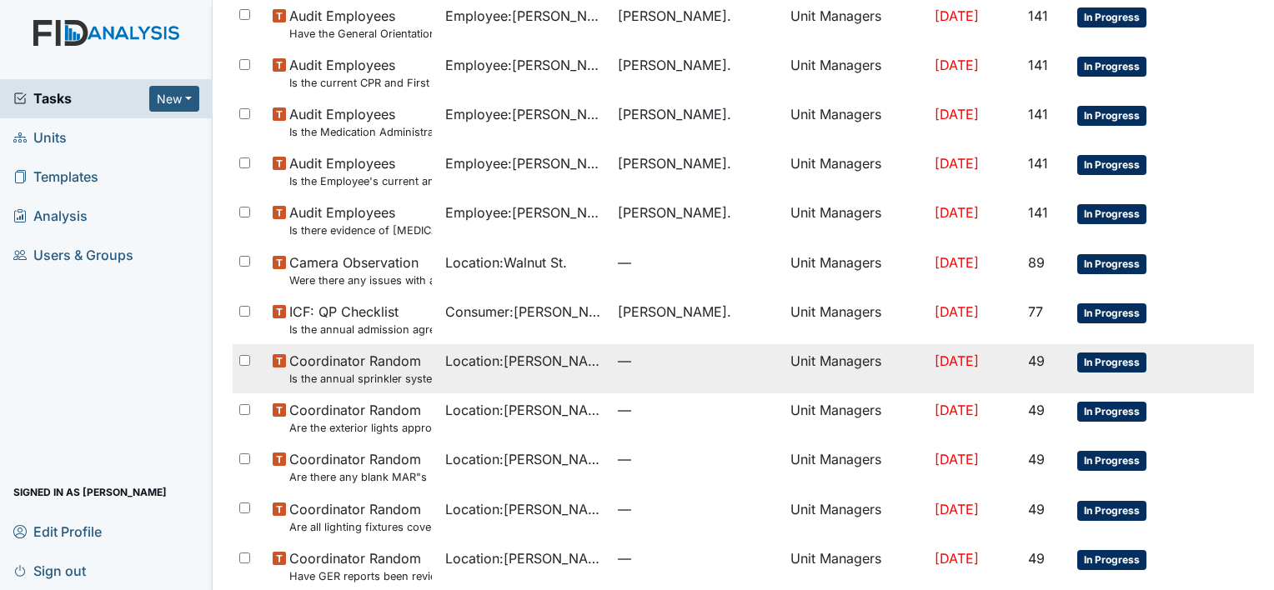
click at [352, 389] on td "Coordinator Random Is the annual sprinkler system report current if applicable?" at bounding box center [352, 368] width 173 height 49
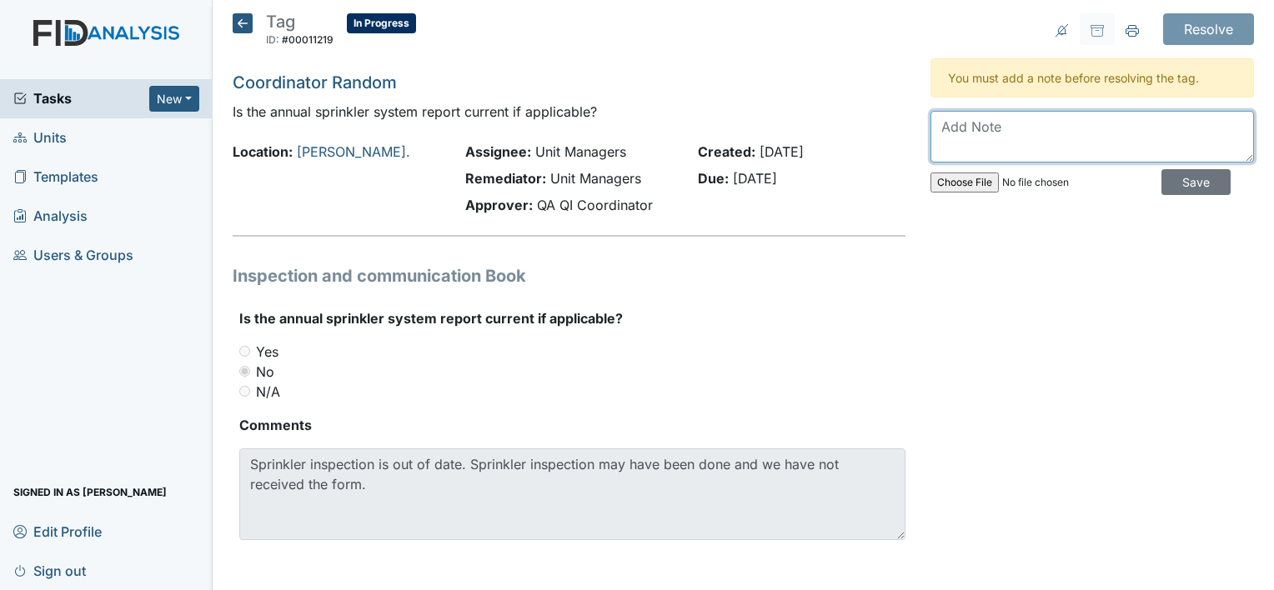
click at [1013, 120] on textarea at bounding box center [1093, 137] width 324 height 52
type textarea "Sprinkler system inspection is updated"
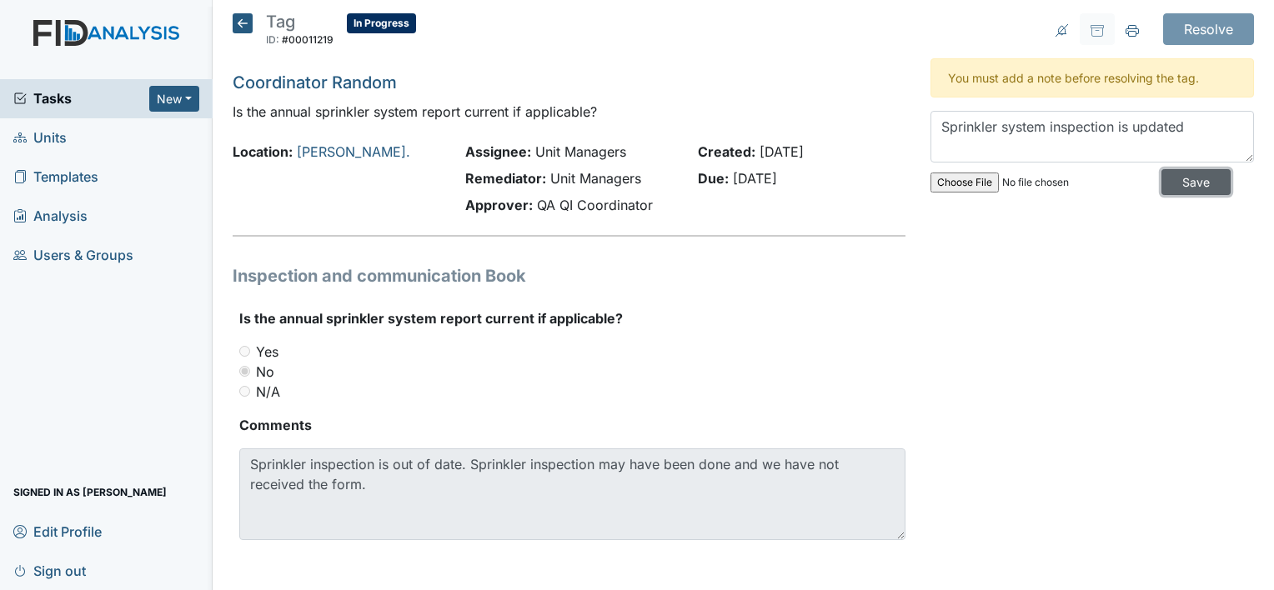
click at [1166, 186] on input "Save" at bounding box center [1196, 182] width 69 height 26
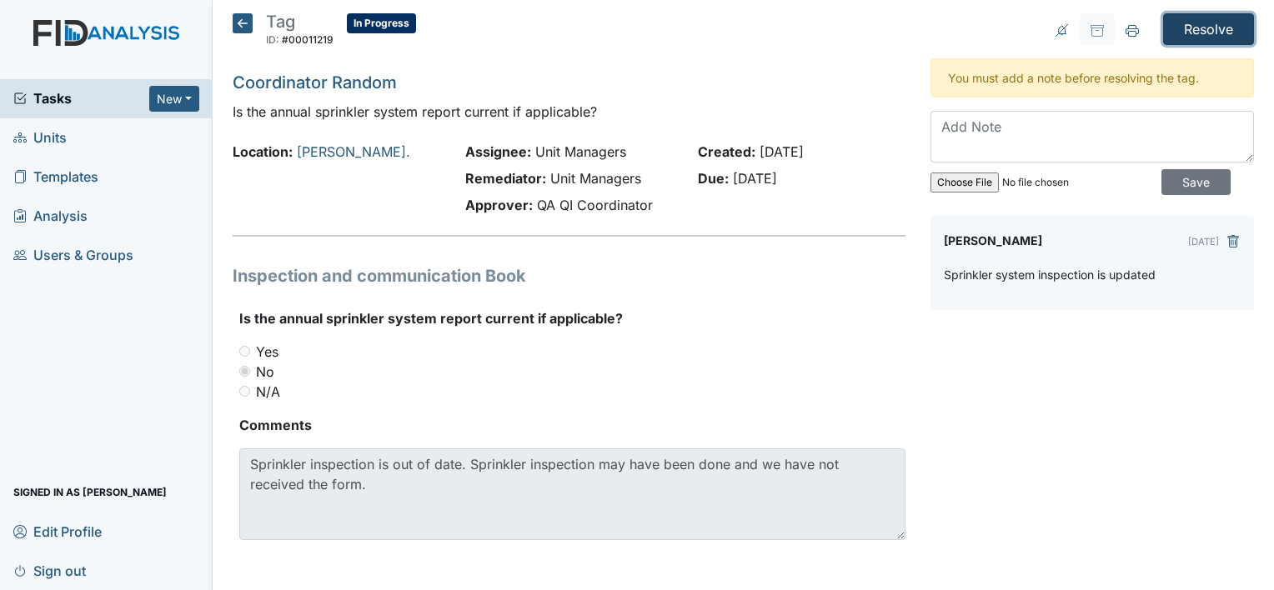
click at [1193, 25] on input "Resolve" at bounding box center [1208, 29] width 91 height 32
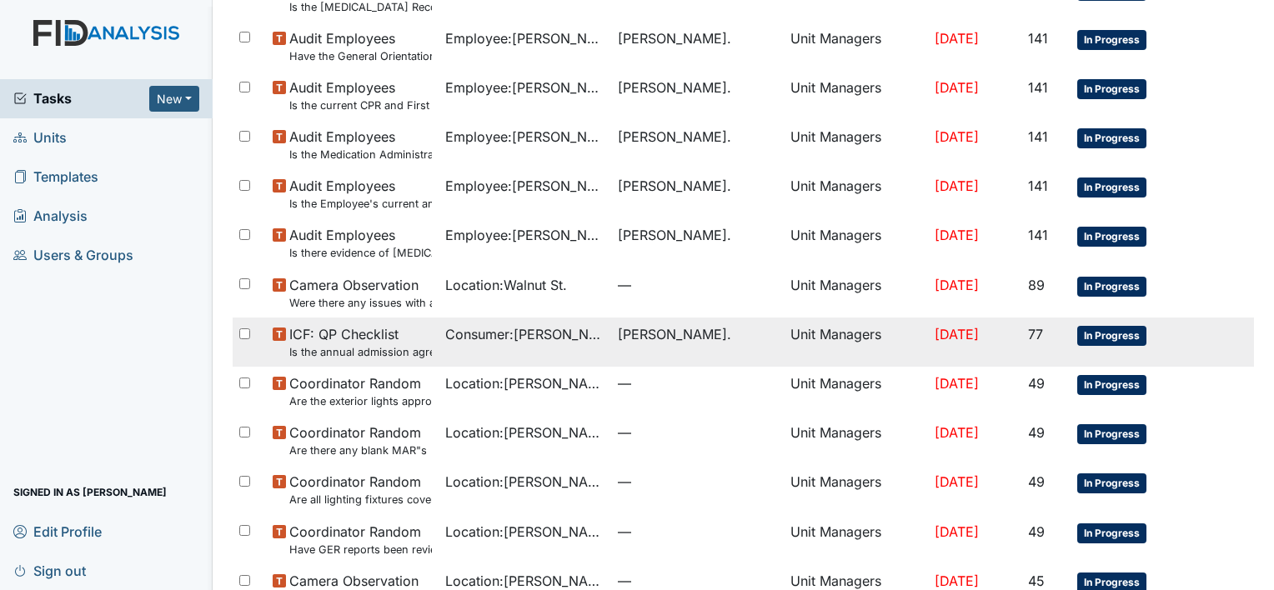
scroll to position [623, 0]
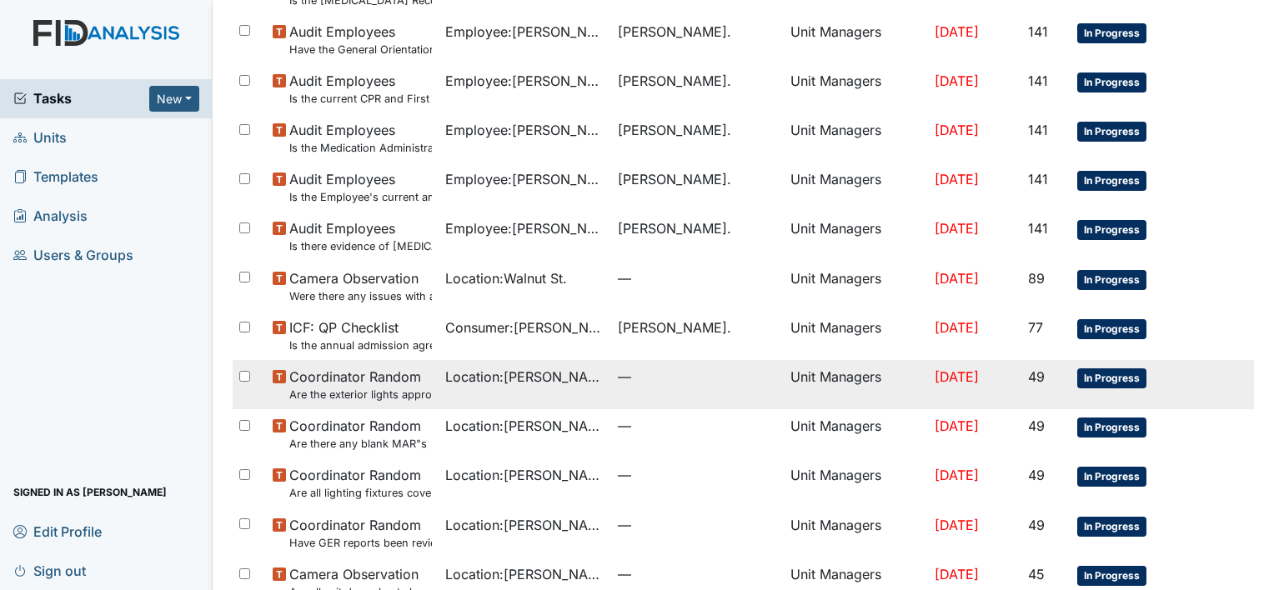
click at [330, 377] on span "Coordinator Random Are the exterior lights appropriate (on at night, off during…" at bounding box center [360, 385] width 143 height 36
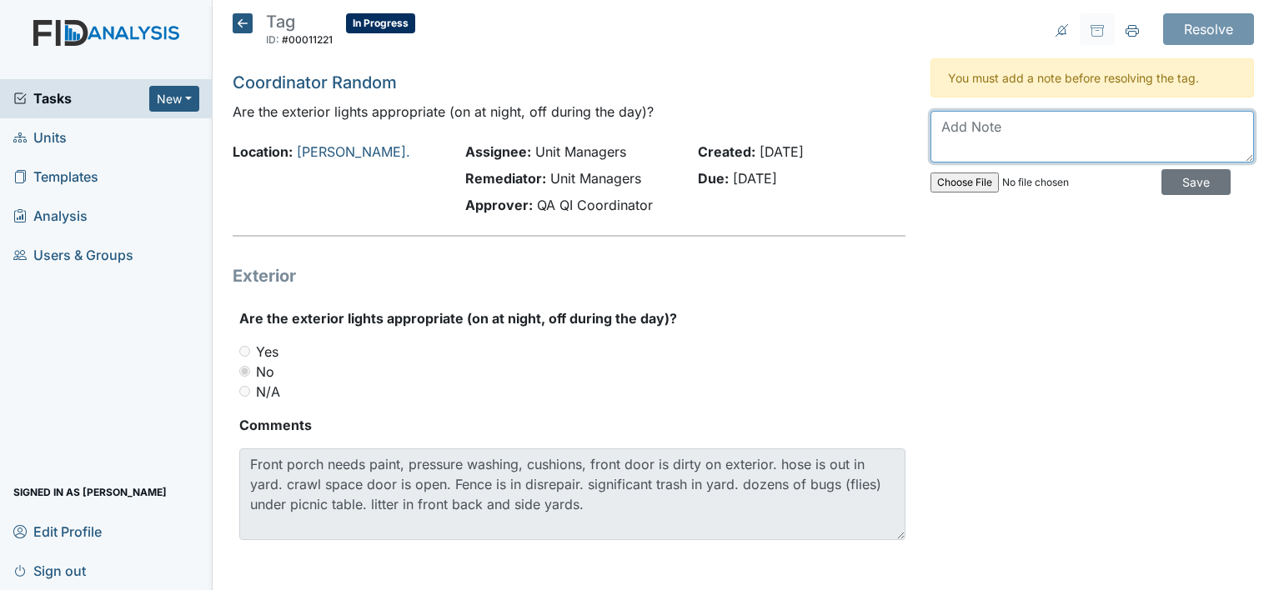
click at [968, 137] on textarea at bounding box center [1093, 137] width 324 height 52
type textarea "M"
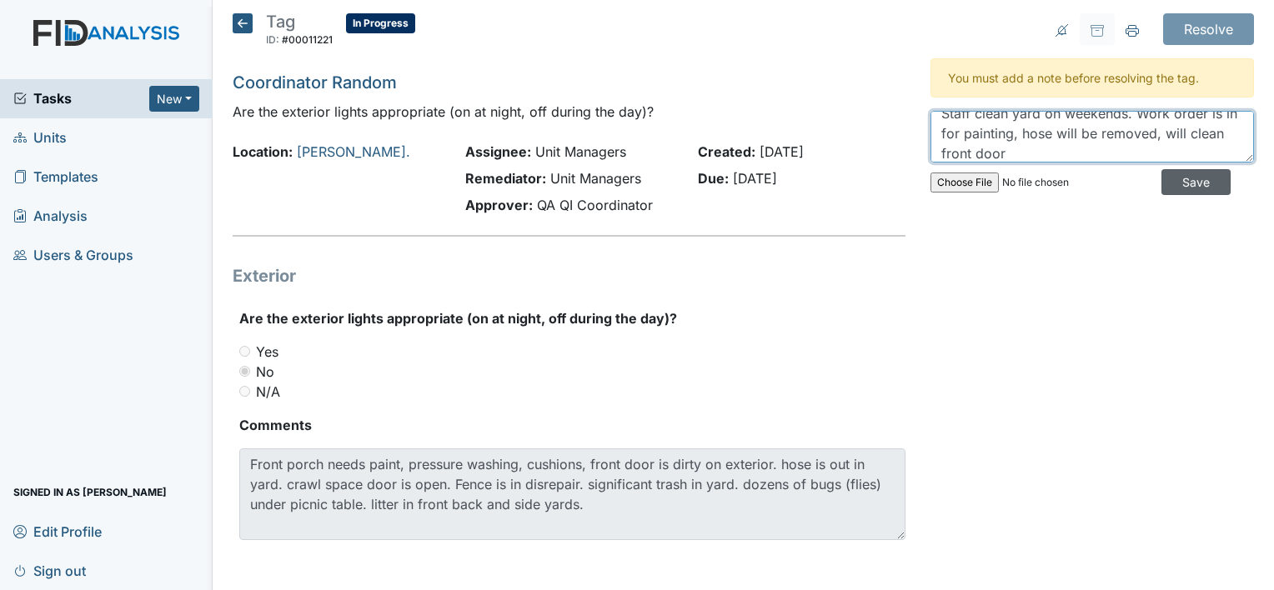
type textarea "Staff clean yard on weekends. Work order is in for painting, hose will be remov…"
click at [1183, 178] on input "Save" at bounding box center [1196, 182] width 69 height 26
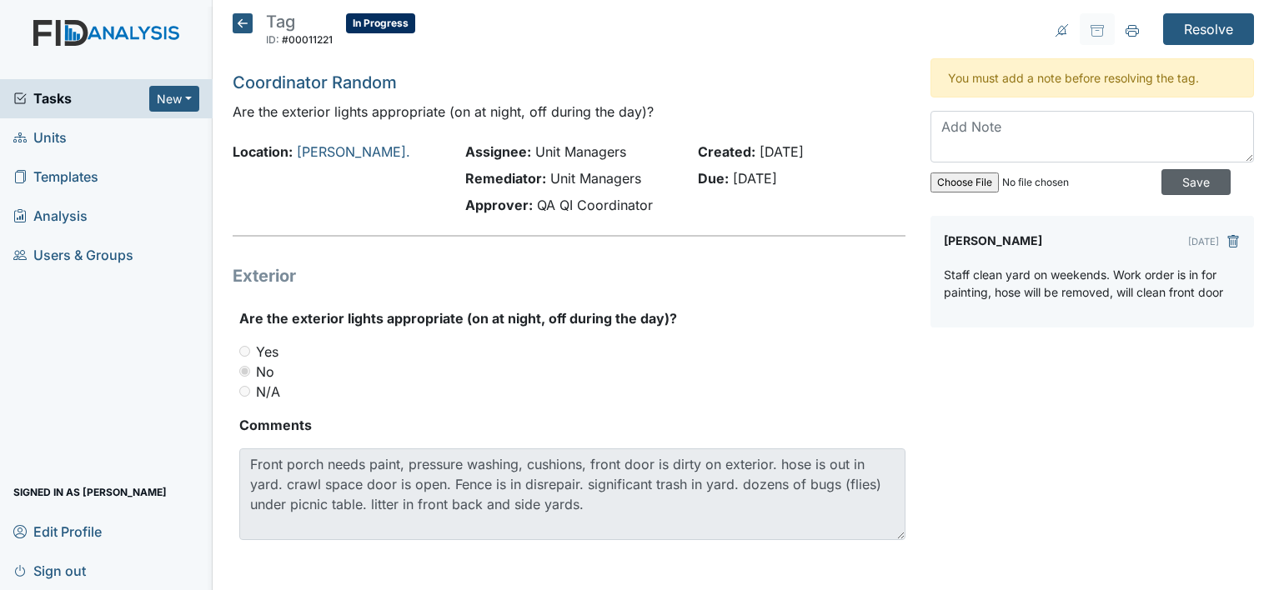
scroll to position [0, 0]
click at [1187, 27] on input "Resolve" at bounding box center [1208, 29] width 91 height 32
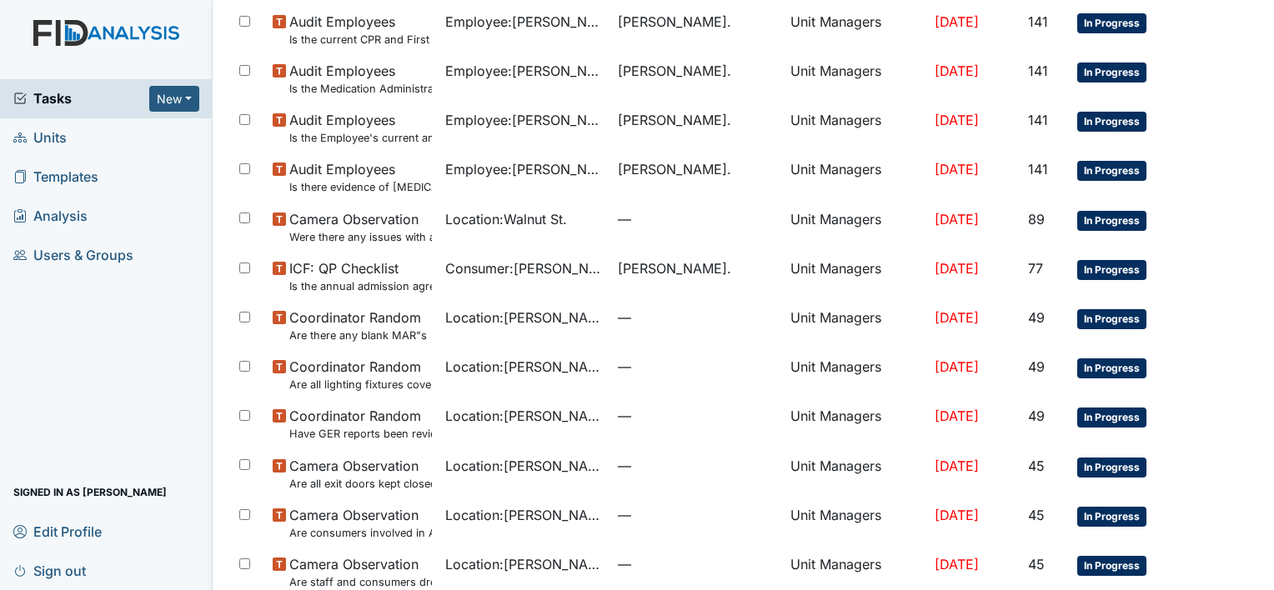
scroll to position [684, 0]
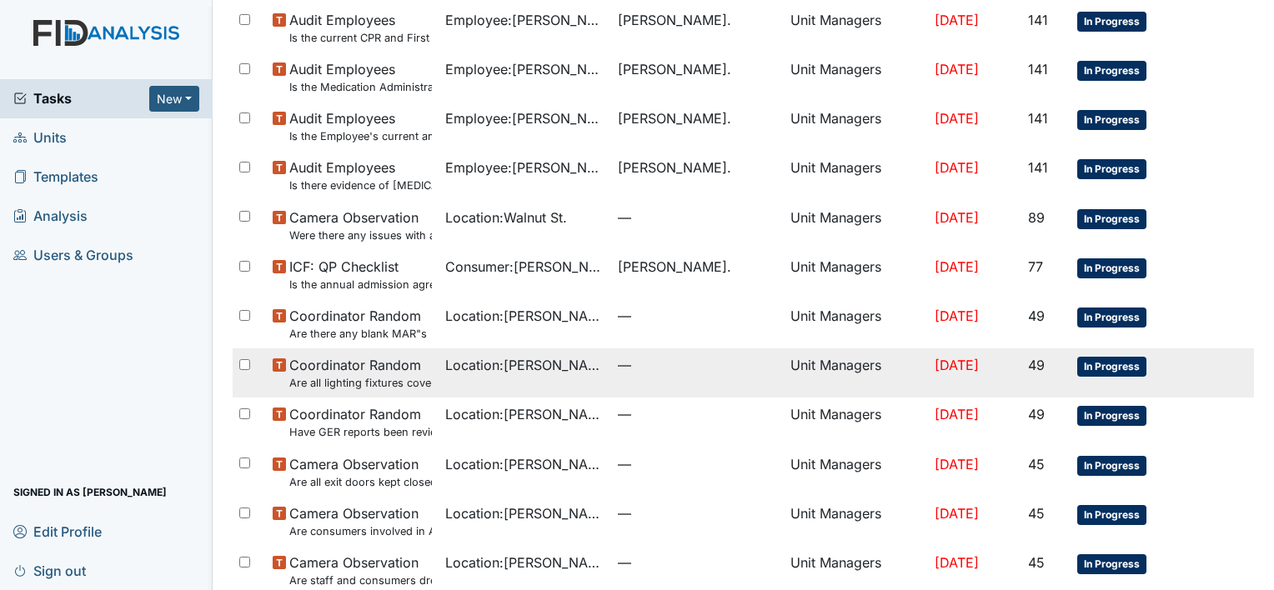
click at [553, 385] on td "Location : [PERSON_NAME]." at bounding box center [525, 373] width 173 height 49
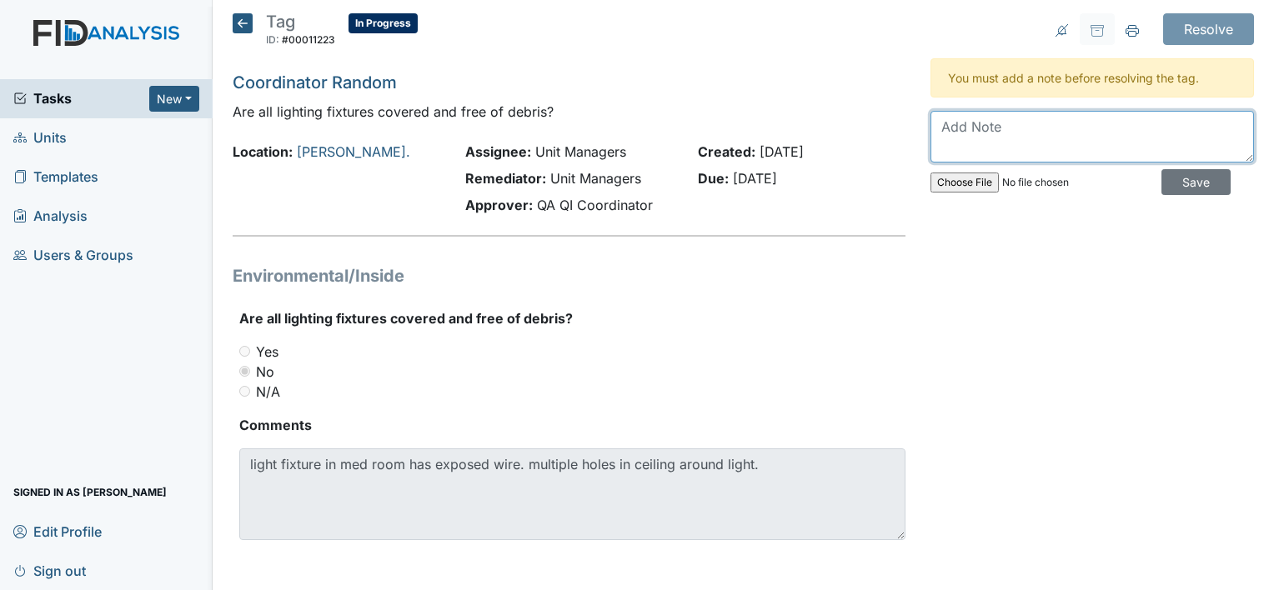
click at [977, 128] on textarea at bounding box center [1093, 137] width 324 height 52
click at [956, 128] on textarea at bounding box center [1093, 137] width 324 height 52
type textarea "Work order will be put in for exposed wire"
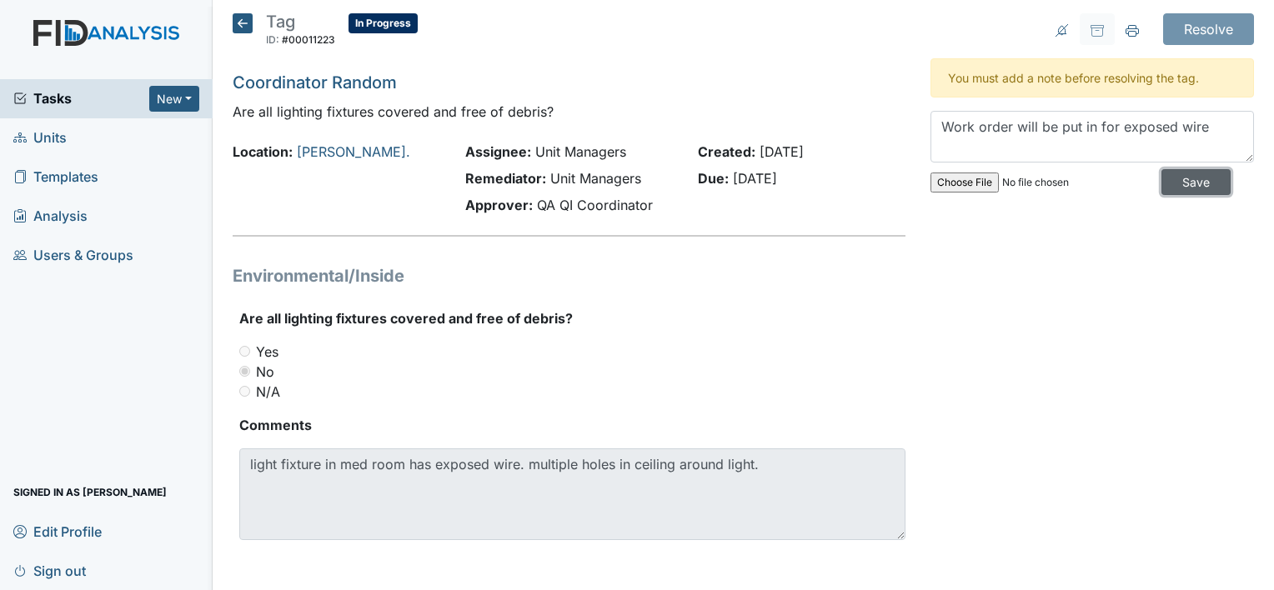
click at [1162, 182] on input "Save" at bounding box center [1196, 182] width 69 height 26
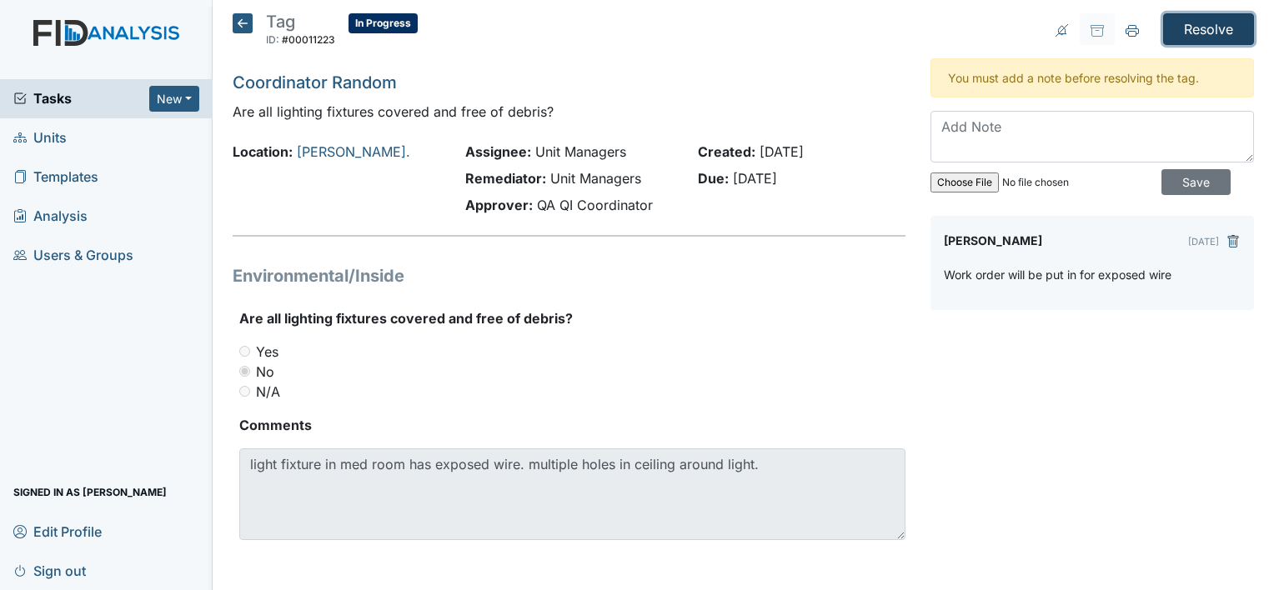
click at [1168, 26] on input "Resolve" at bounding box center [1208, 29] width 91 height 32
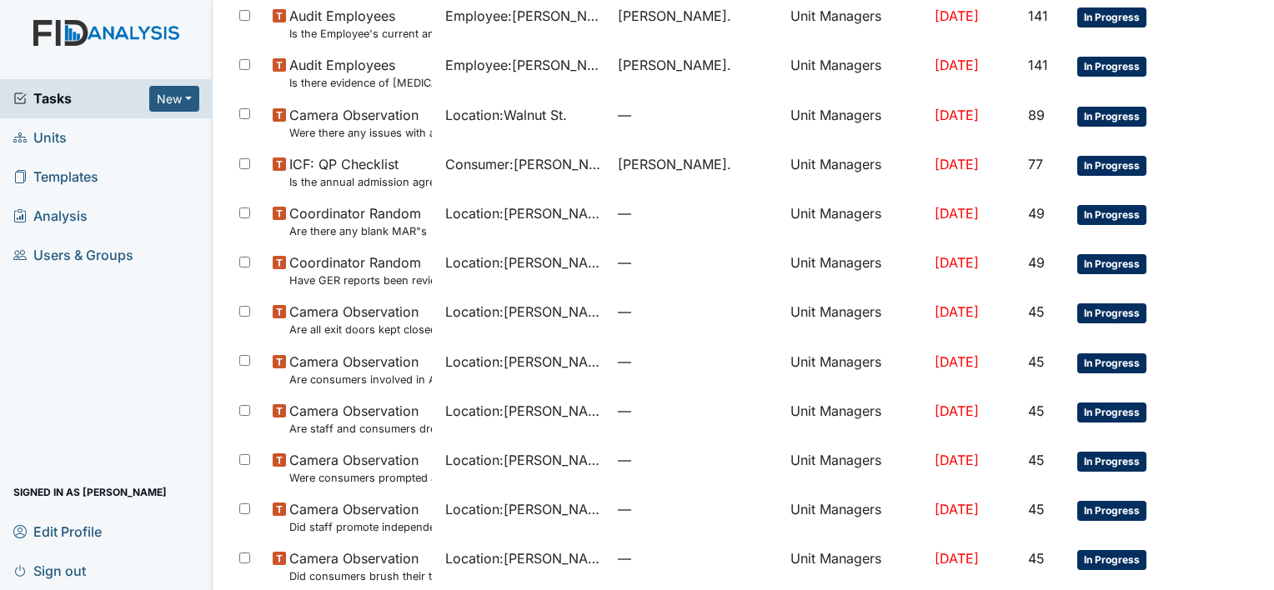
scroll to position [787, 0]
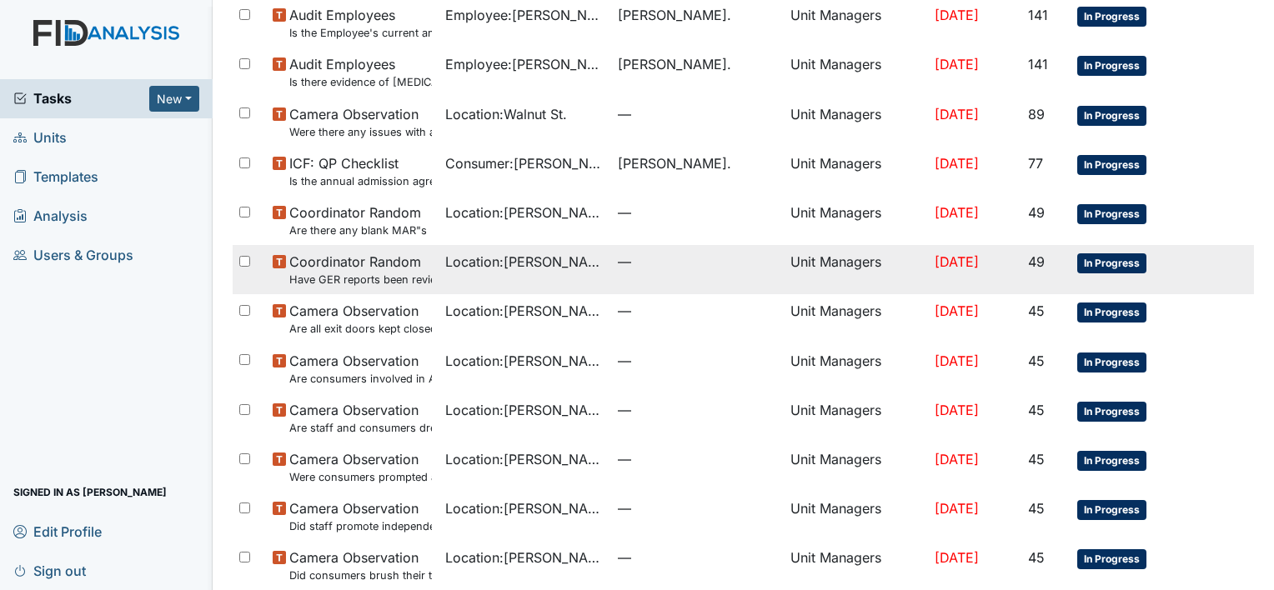
click at [407, 269] on span "Coordinator Random Have GER reports been reviewed by managers within 72 hours o…" at bounding box center [360, 270] width 143 height 36
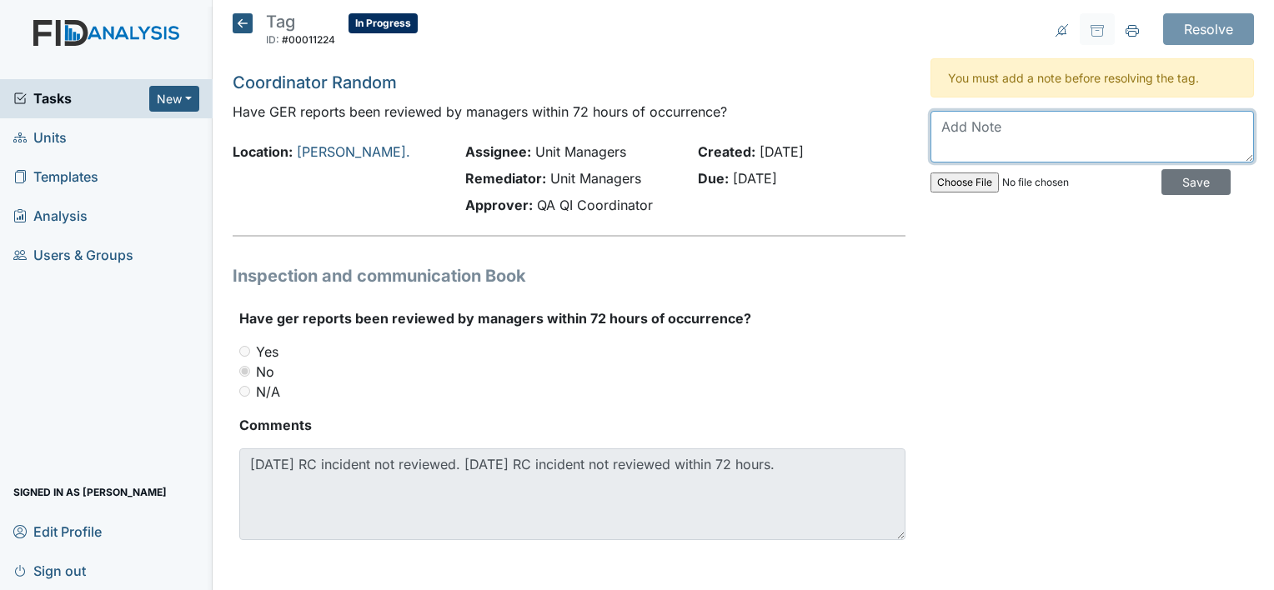
click at [960, 129] on textarea at bounding box center [1093, 137] width 324 height 52
type textarea "Manager will review within 72 hrs moving forward"
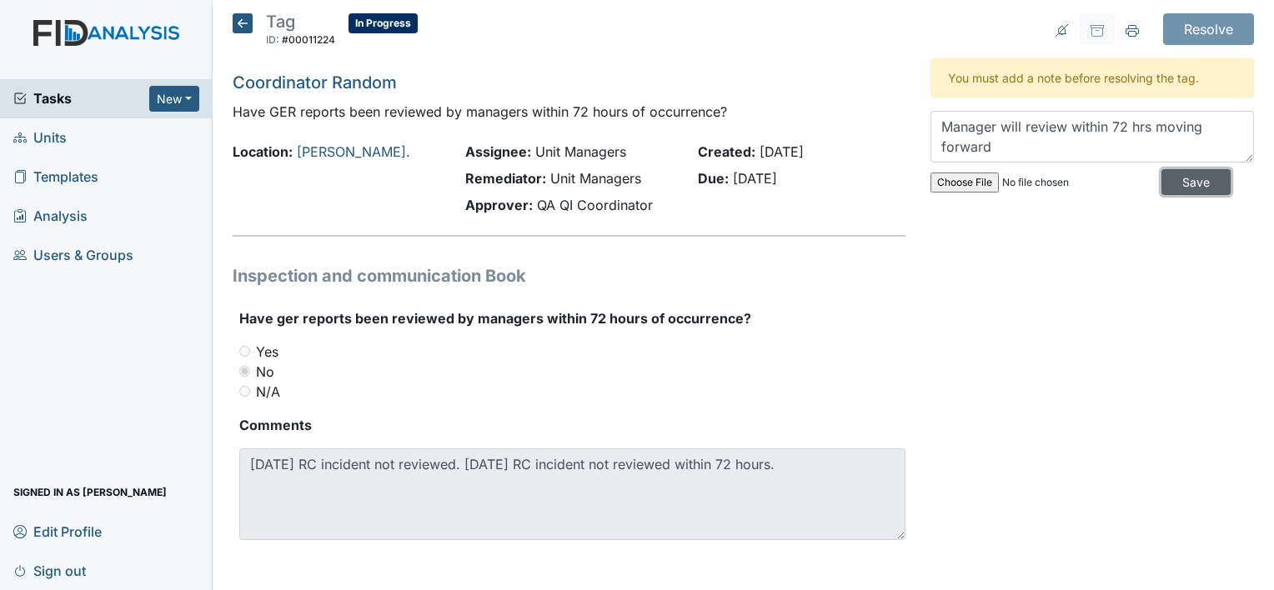
click at [1172, 190] on input "Save" at bounding box center [1196, 182] width 69 height 26
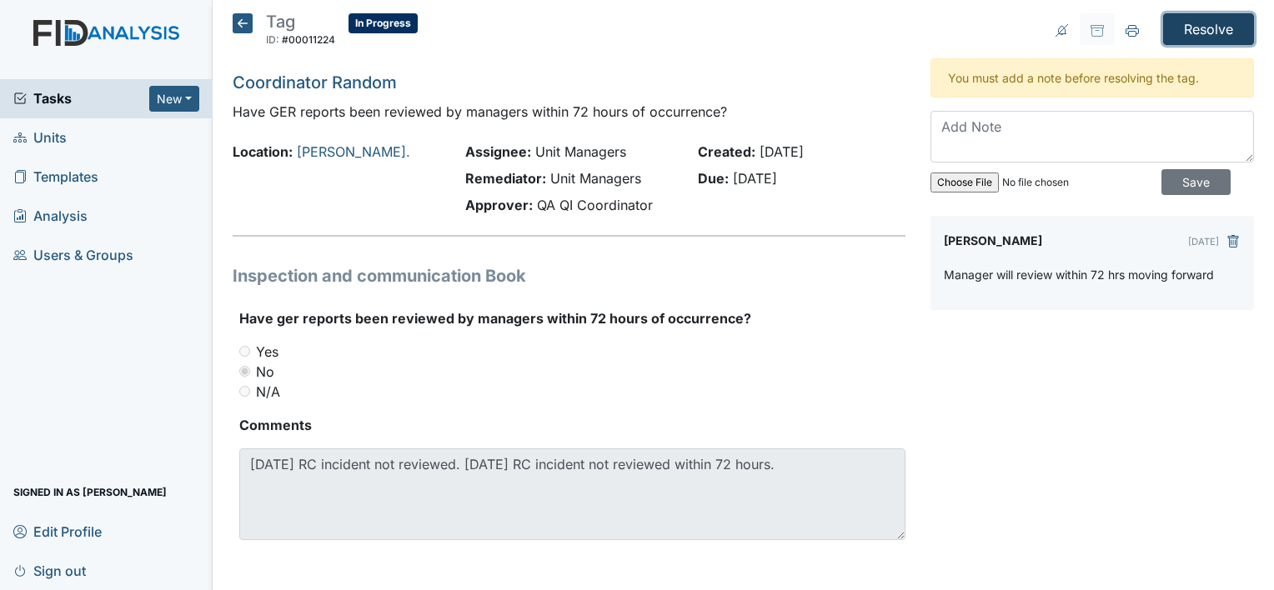
click at [1194, 30] on input "Resolve" at bounding box center [1208, 29] width 91 height 32
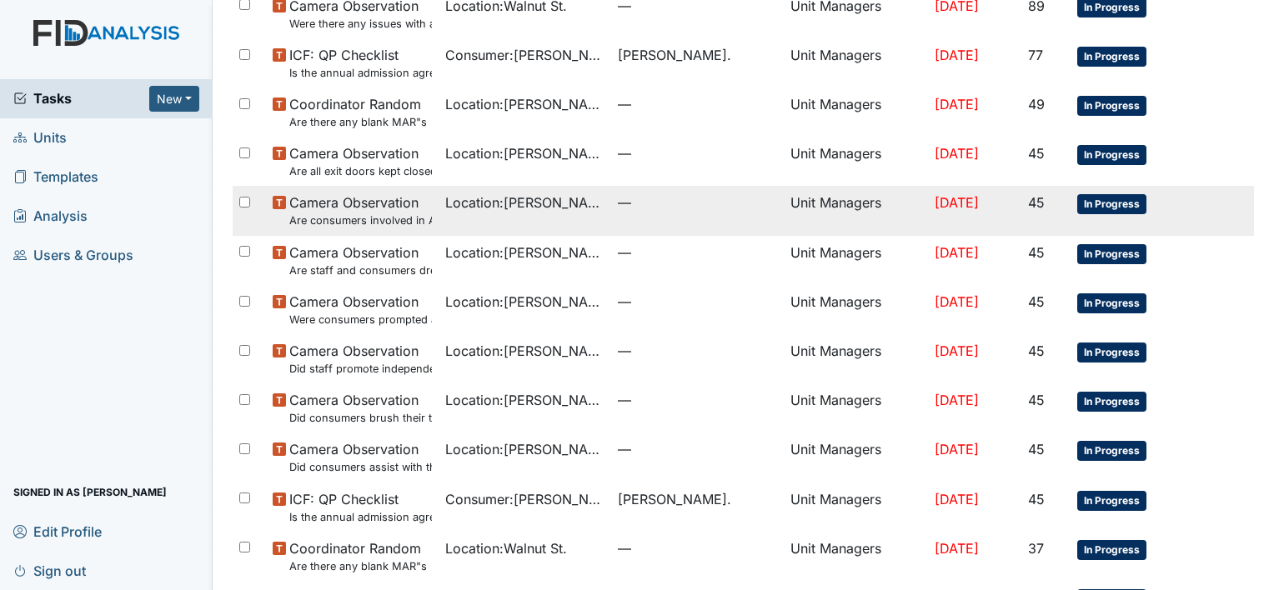
scroll to position [894, 0]
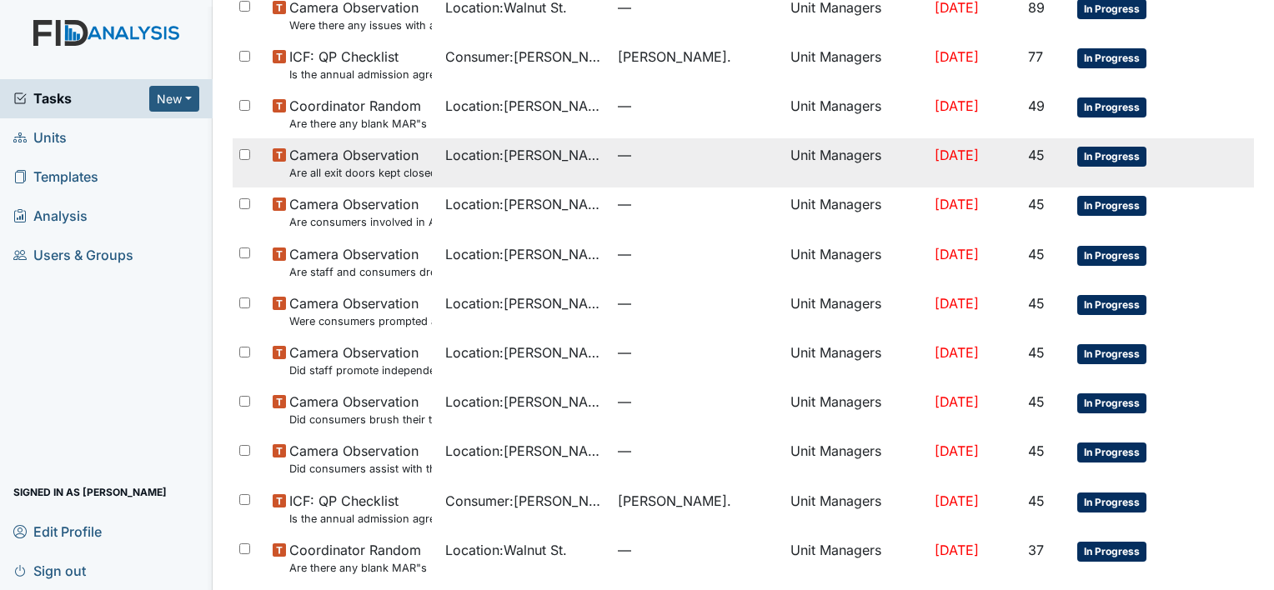
click at [296, 165] on small "Are all exit doors kept closed?" at bounding box center [360, 173] width 143 height 16
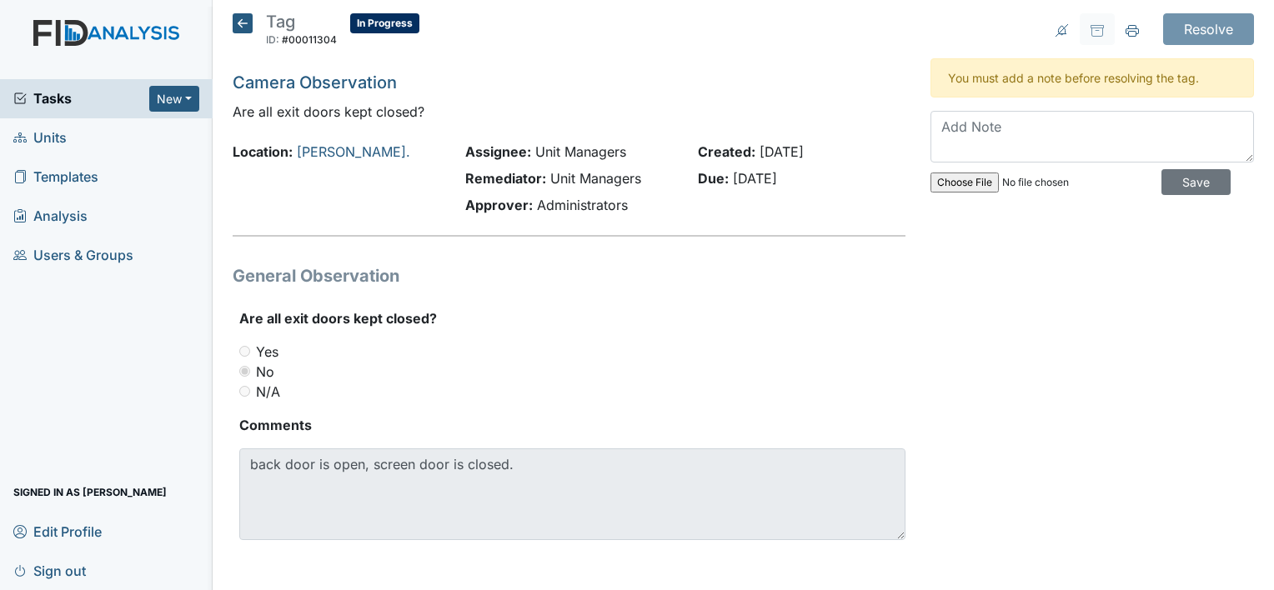
click at [235, 23] on icon at bounding box center [243, 23] width 20 height 20
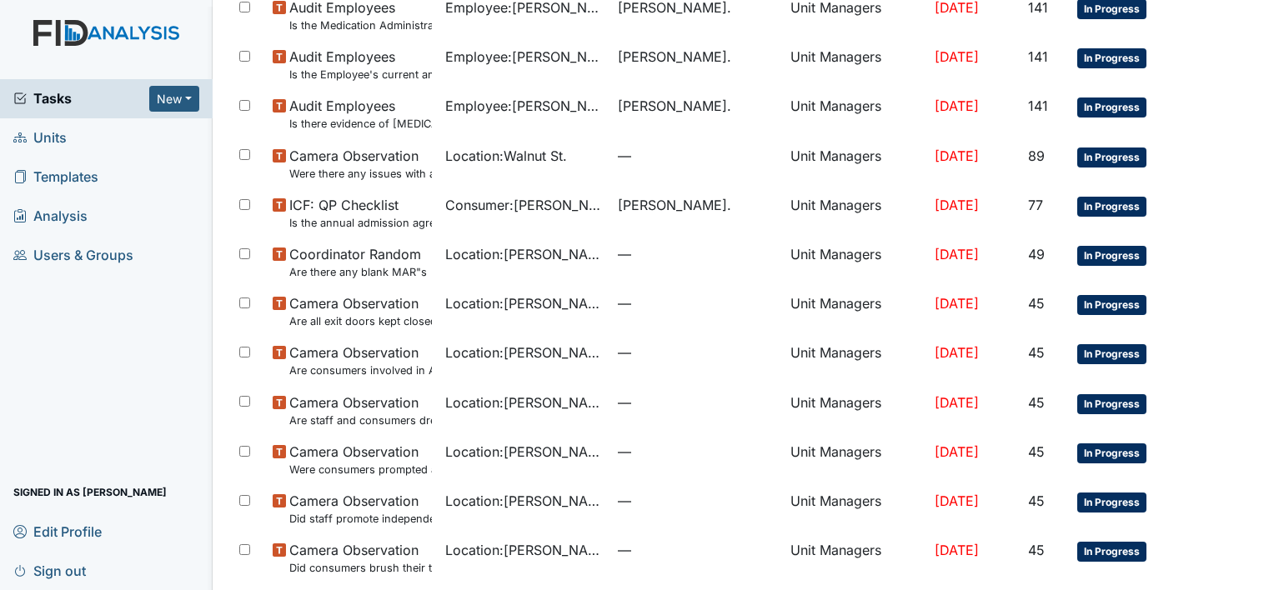
scroll to position [695, 0]
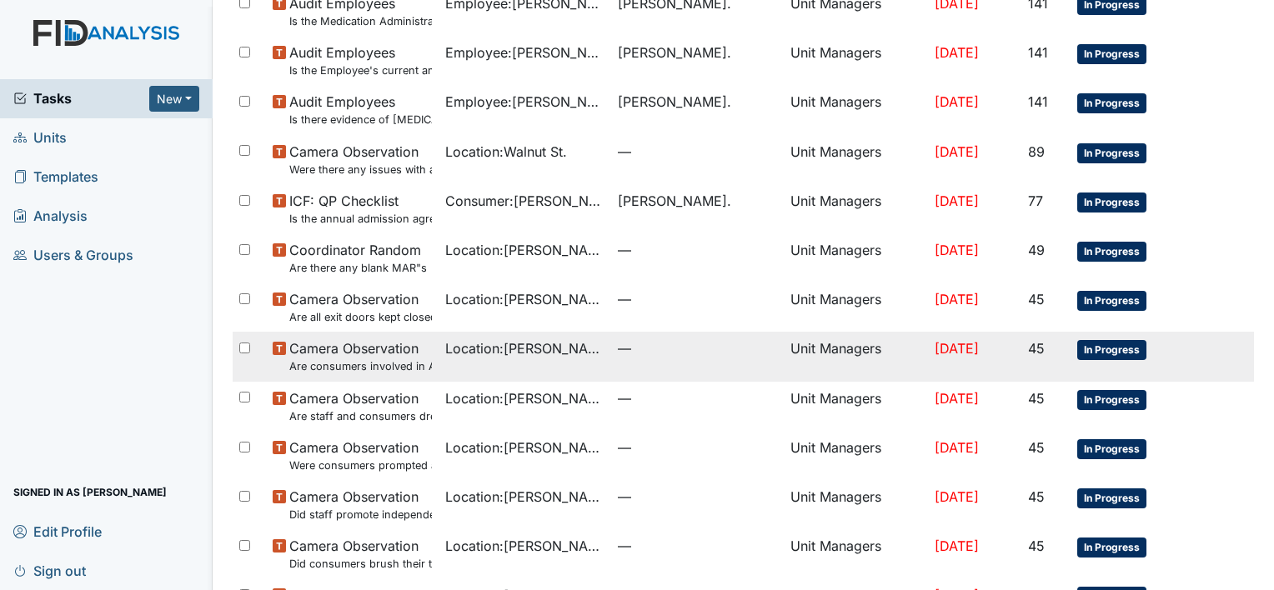
click at [371, 369] on small "Are consumers involved in Active Treatment?" at bounding box center [360, 367] width 143 height 16
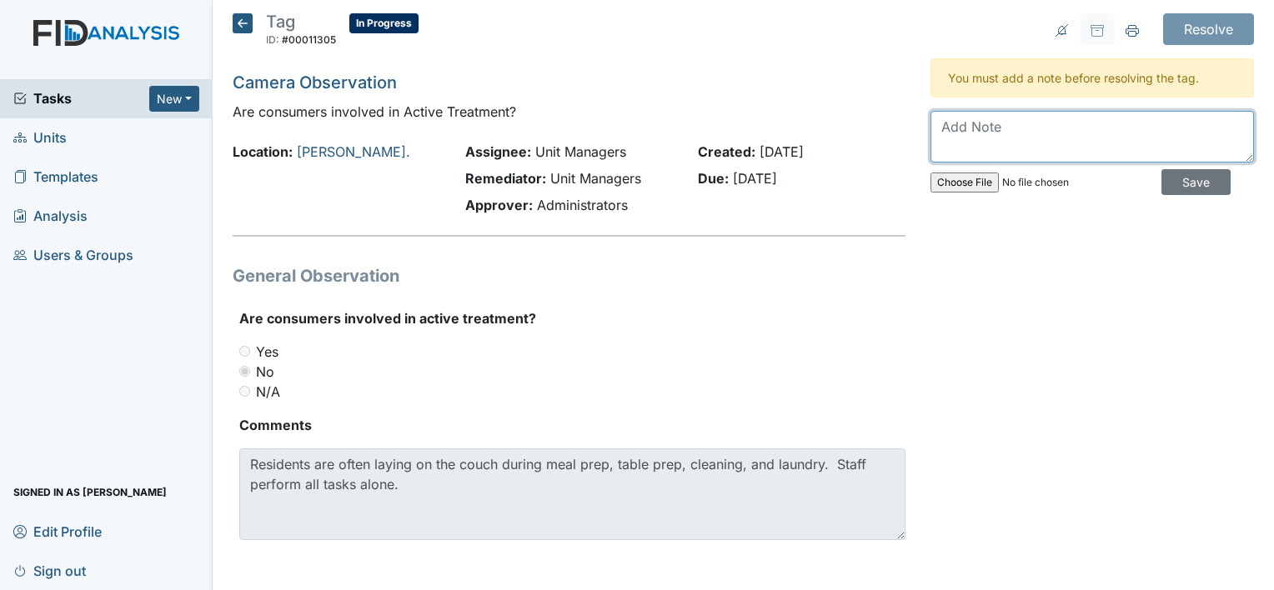
click at [951, 134] on textarea at bounding box center [1093, 137] width 324 height 52
type textarea "Manager and staff will encourage active participation in the home."
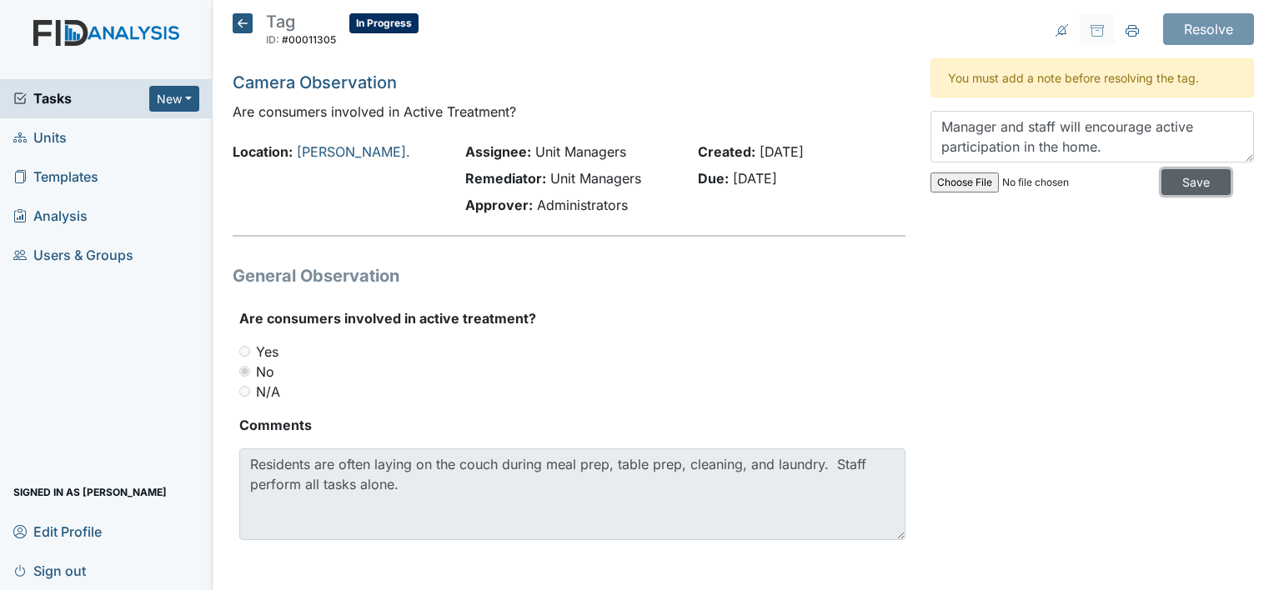
click at [1175, 180] on input "Save" at bounding box center [1196, 182] width 69 height 26
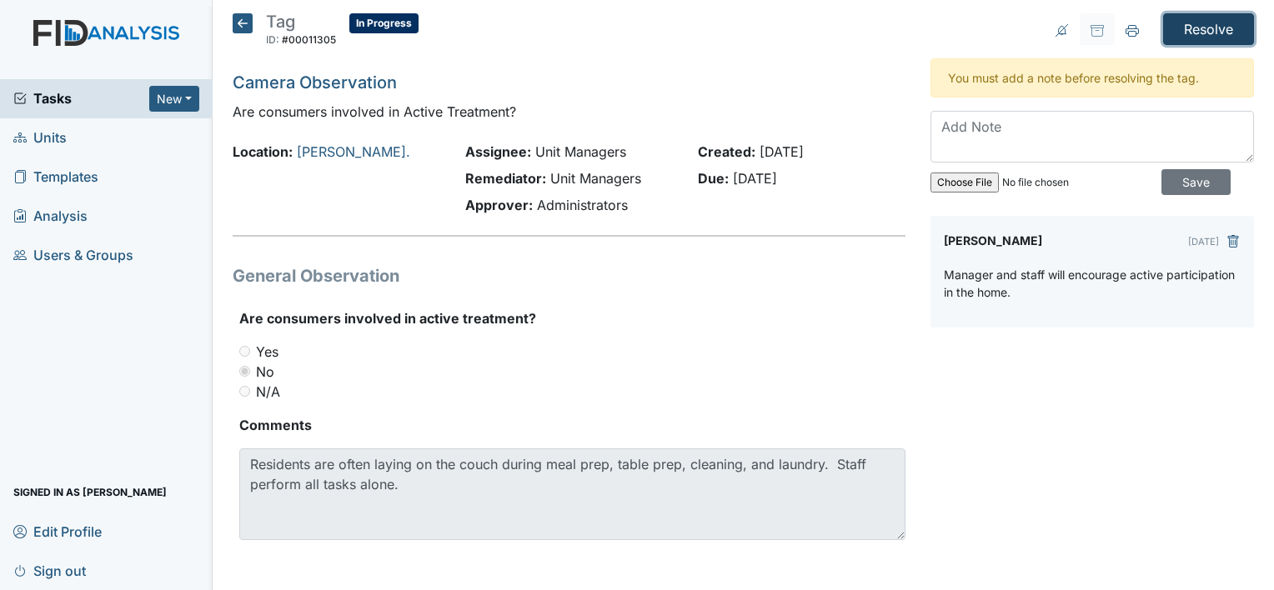
click at [1171, 29] on input "Resolve" at bounding box center [1208, 29] width 91 height 32
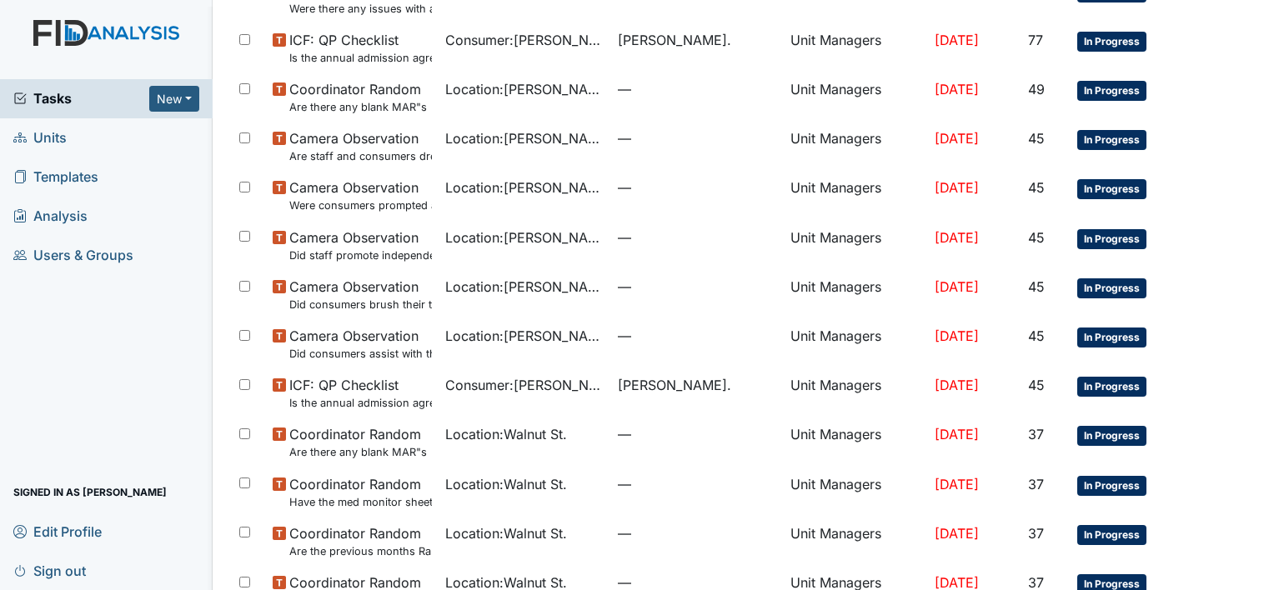
scroll to position [914, 0]
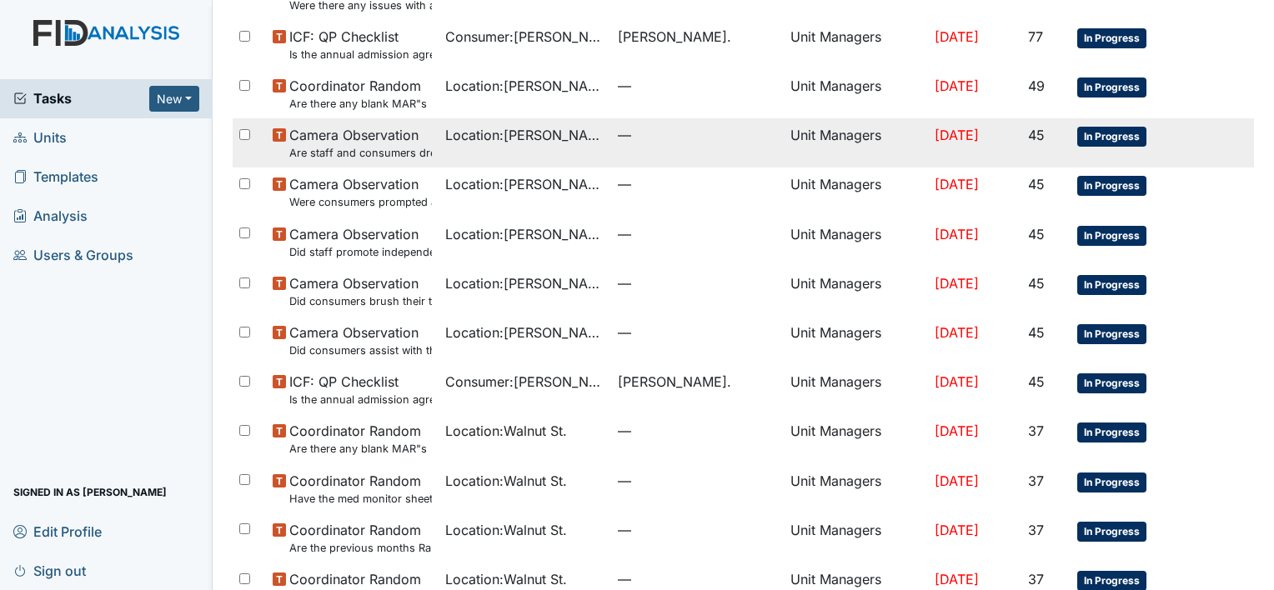
click at [455, 142] on span "Location : William St." at bounding box center [524, 135] width 159 height 20
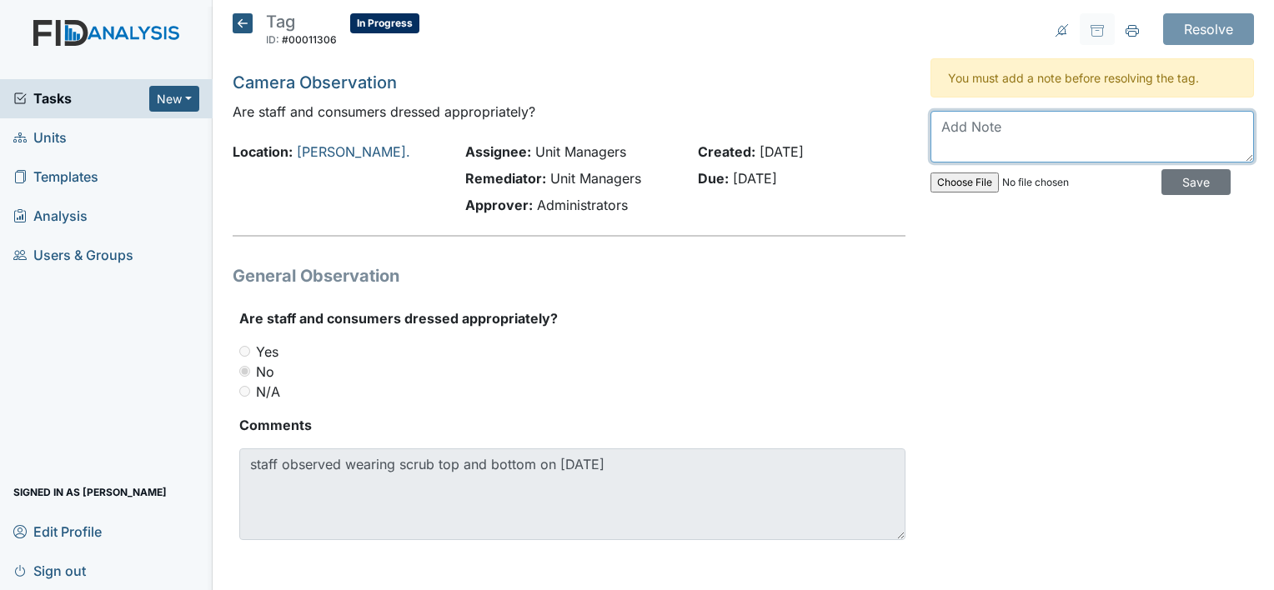
click at [931, 116] on textarea at bounding box center [1093, 137] width 324 height 52
type textarea "Staff will be inserviced regarding dress code"
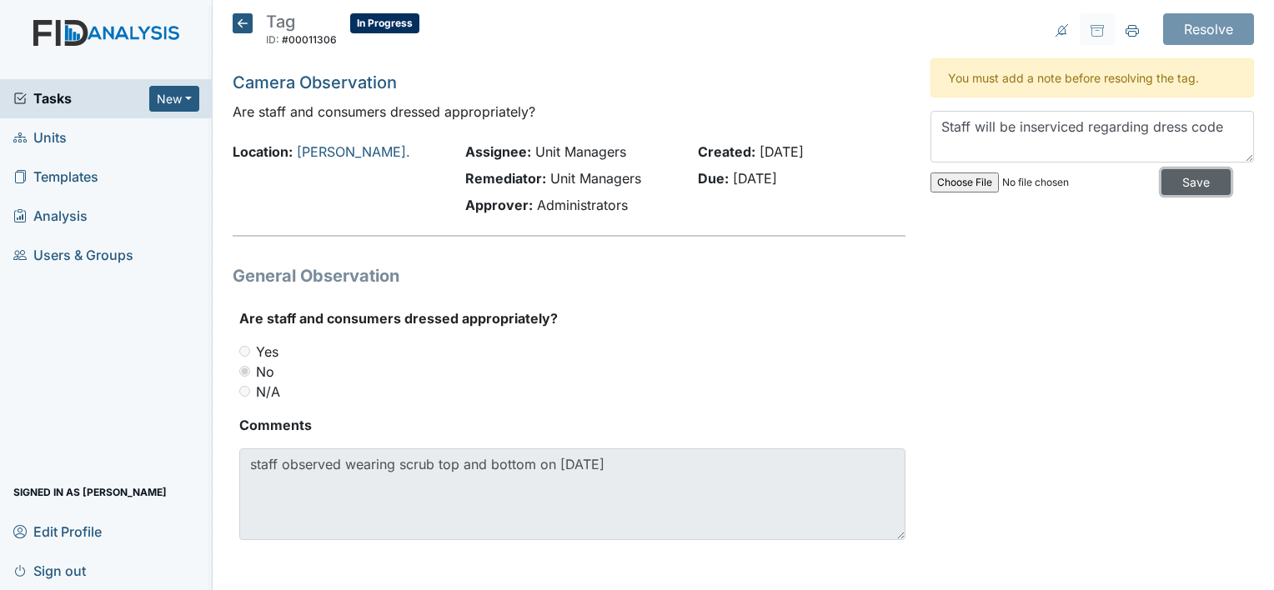
click at [1180, 178] on input "Save" at bounding box center [1196, 182] width 69 height 26
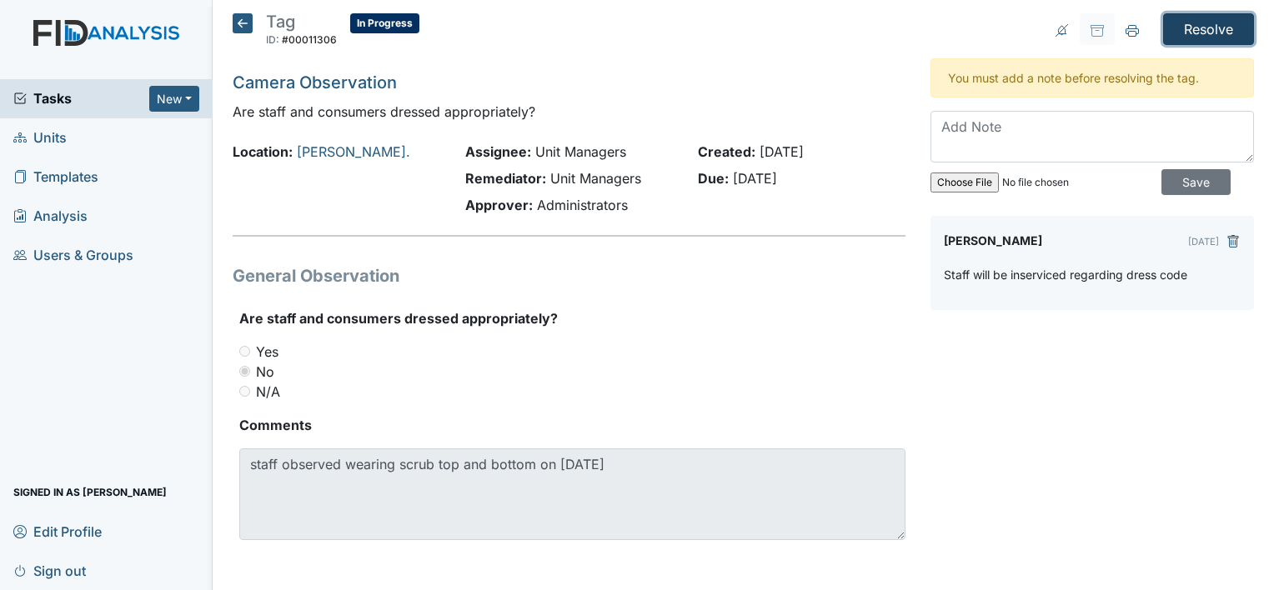
click at [1175, 29] on input "Resolve" at bounding box center [1208, 29] width 91 height 32
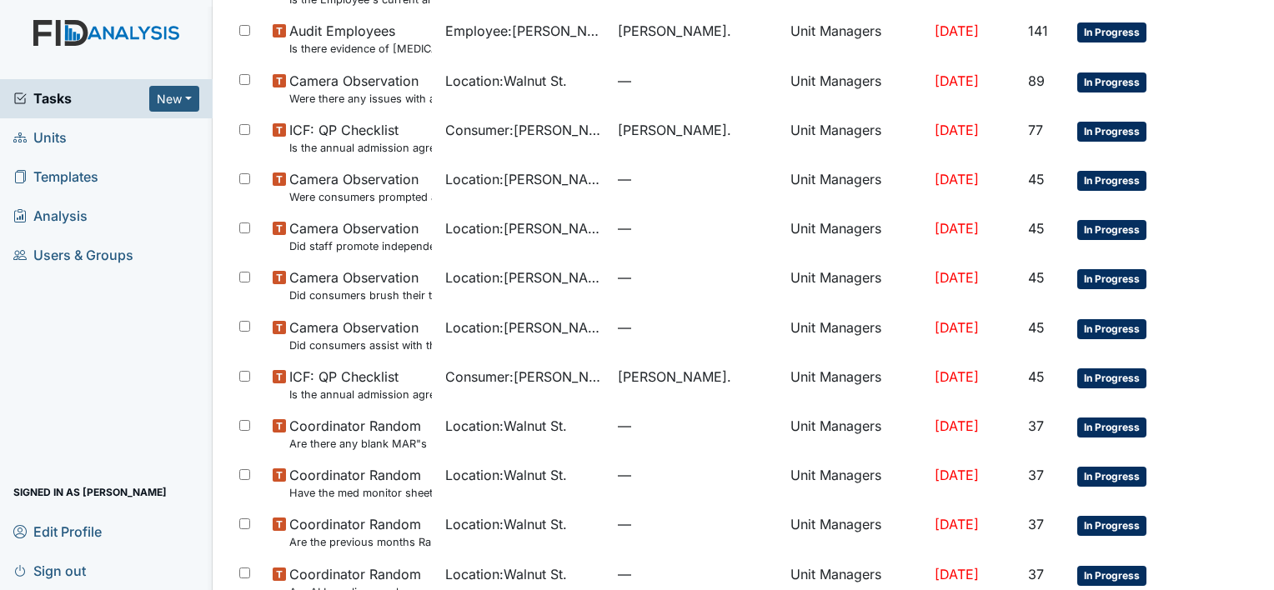
scroll to position [817, 0]
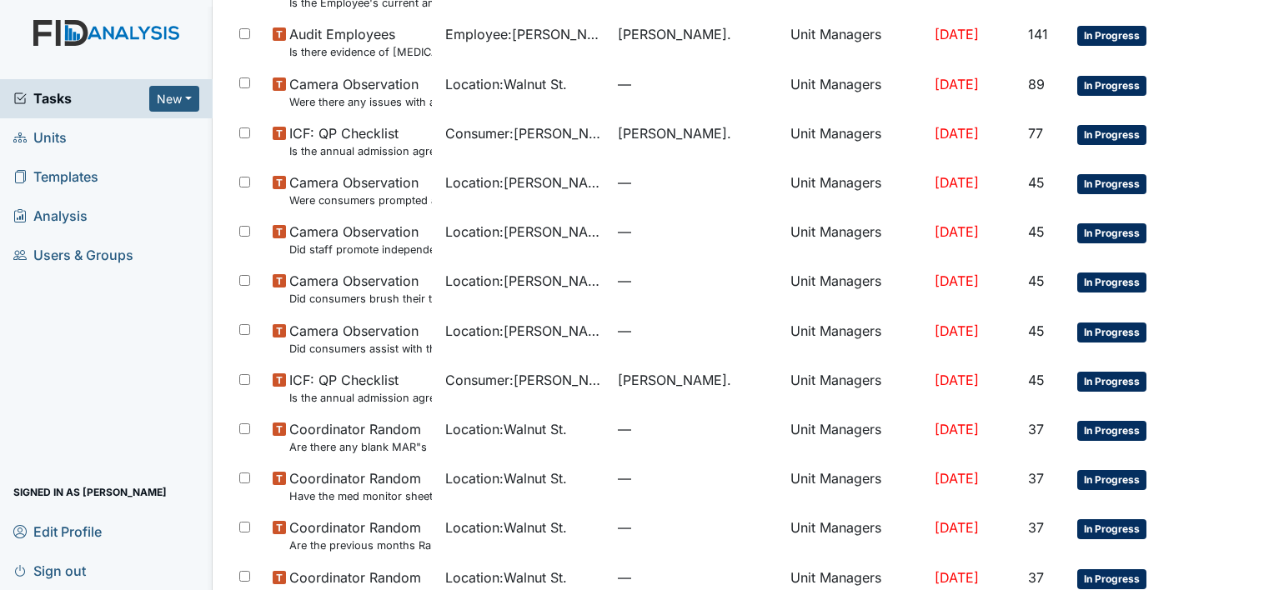
click at [1185, 29] on td at bounding box center [1219, 24] width 69 height 13
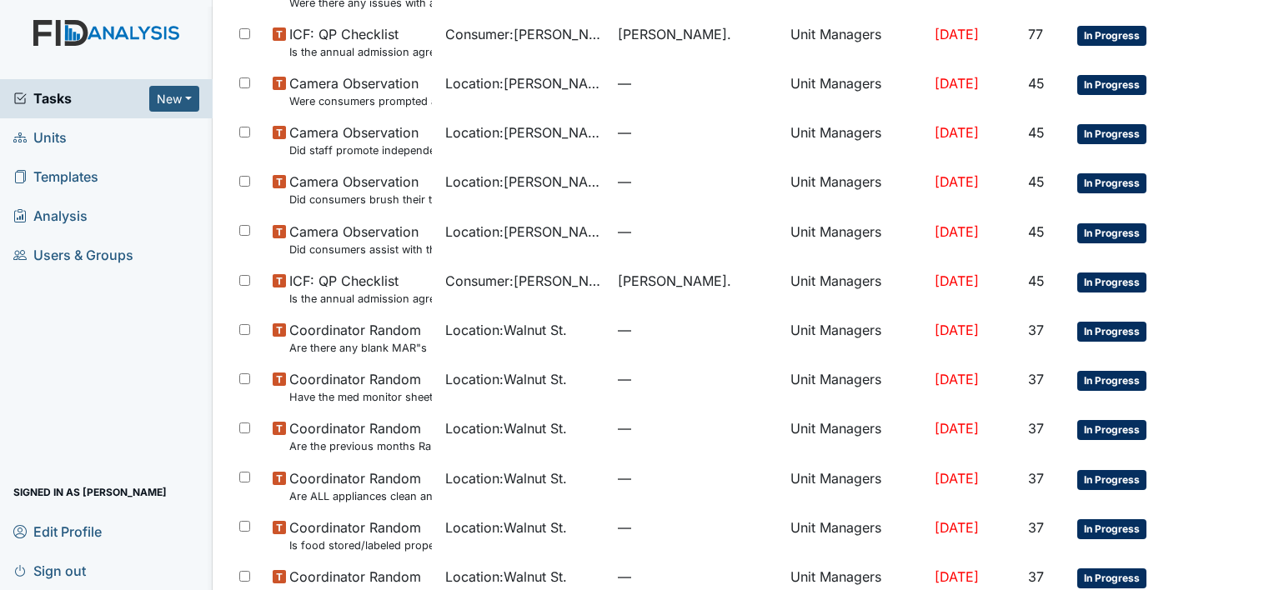
scroll to position [917, 0]
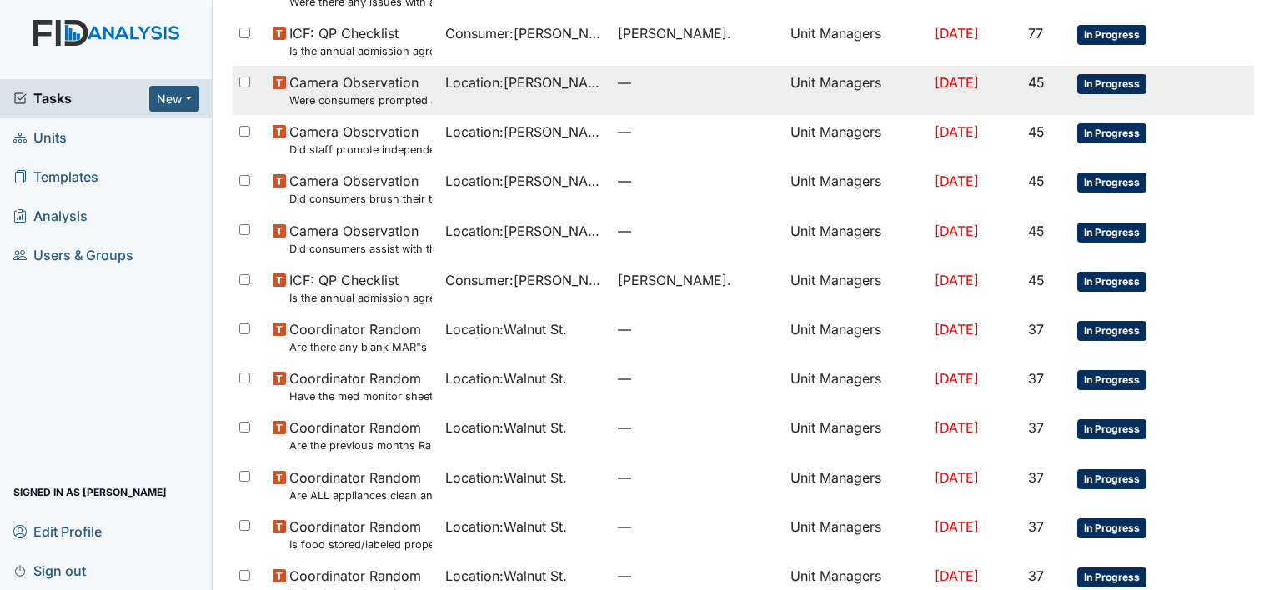
click at [407, 83] on span "Camera Observation Were consumers prompted and/or assisted with washing their h…" at bounding box center [360, 91] width 143 height 36
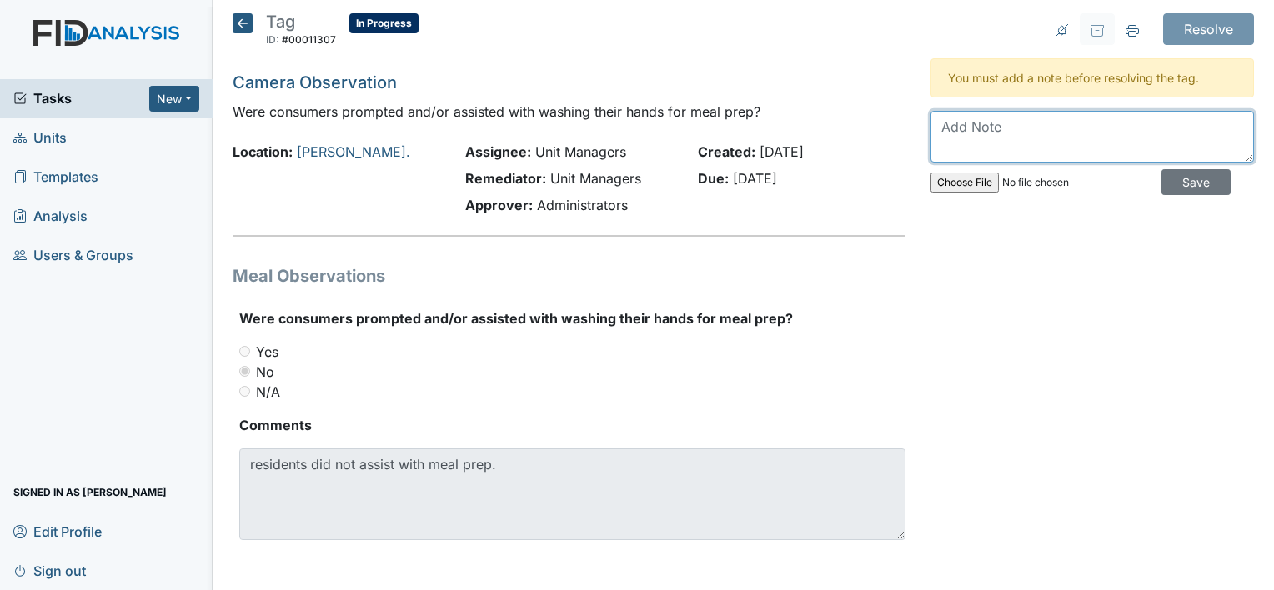
click at [982, 133] on textarea at bounding box center [1093, 137] width 324 height 52
type textarea "Staff will be inserviced on meal prep"
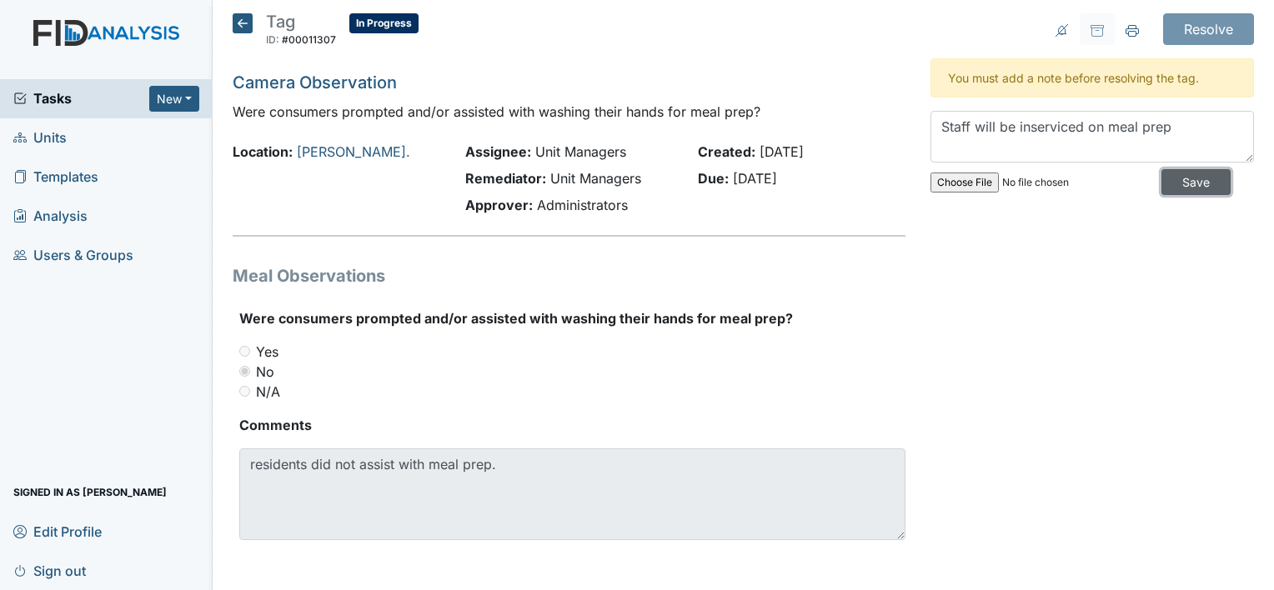
click at [1176, 189] on input "Save" at bounding box center [1196, 182] width 69 height 26
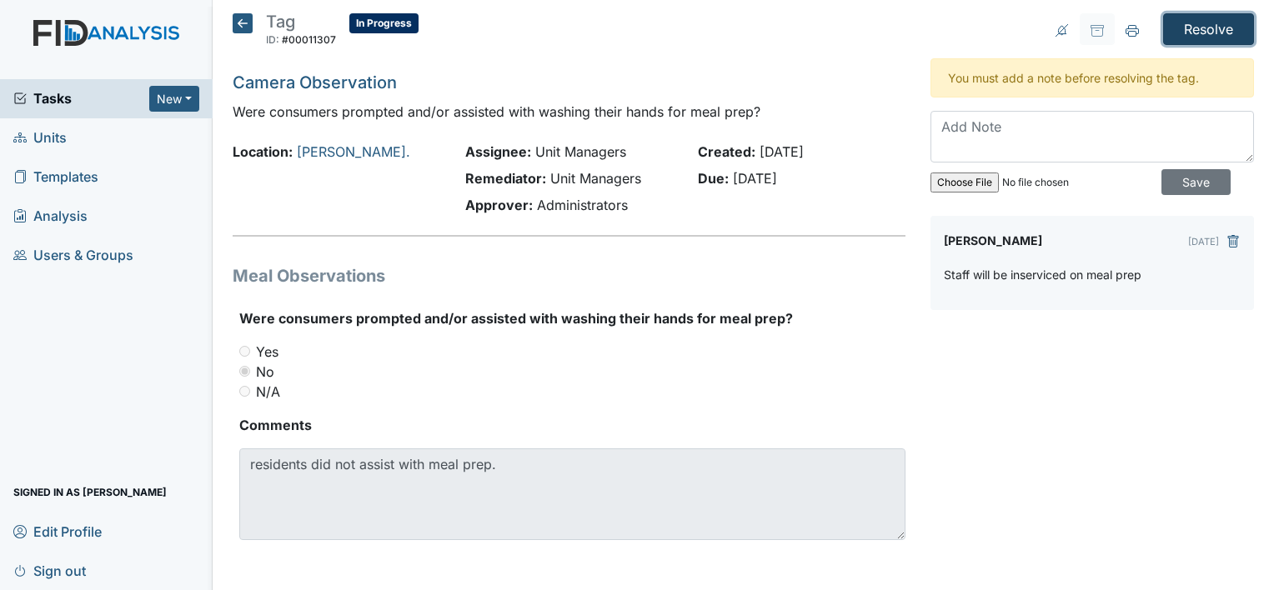
click at [1194, 27] on input "Resolve" at bounding box center [1208, 29] width 91 height 32
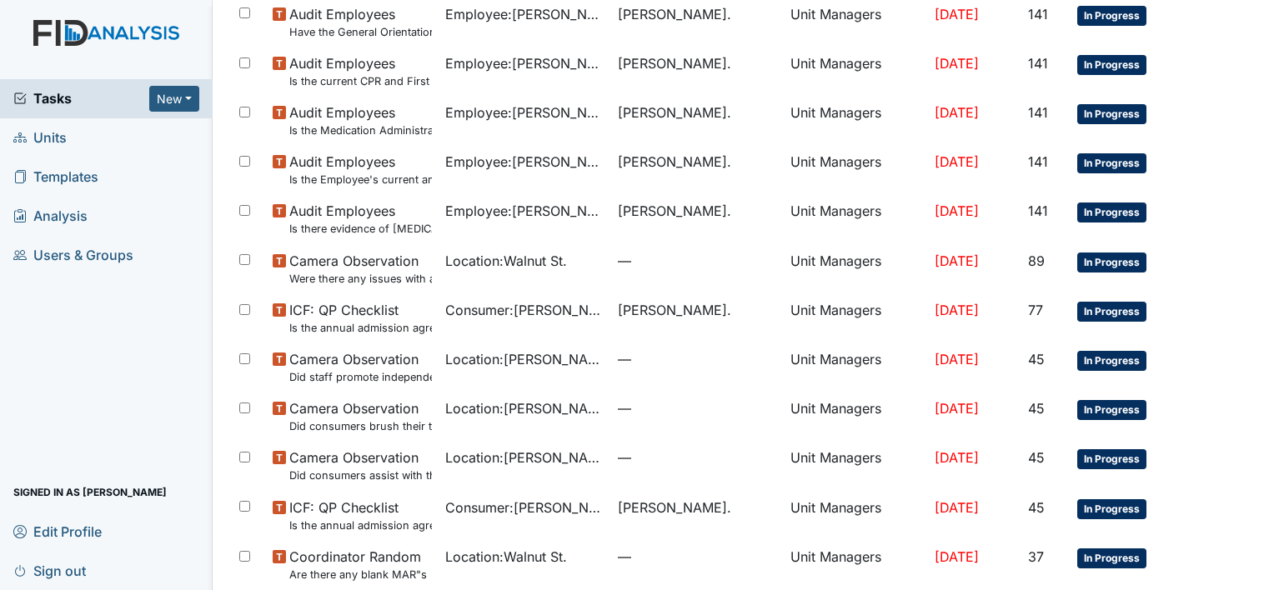
scroll to position [650, 0]
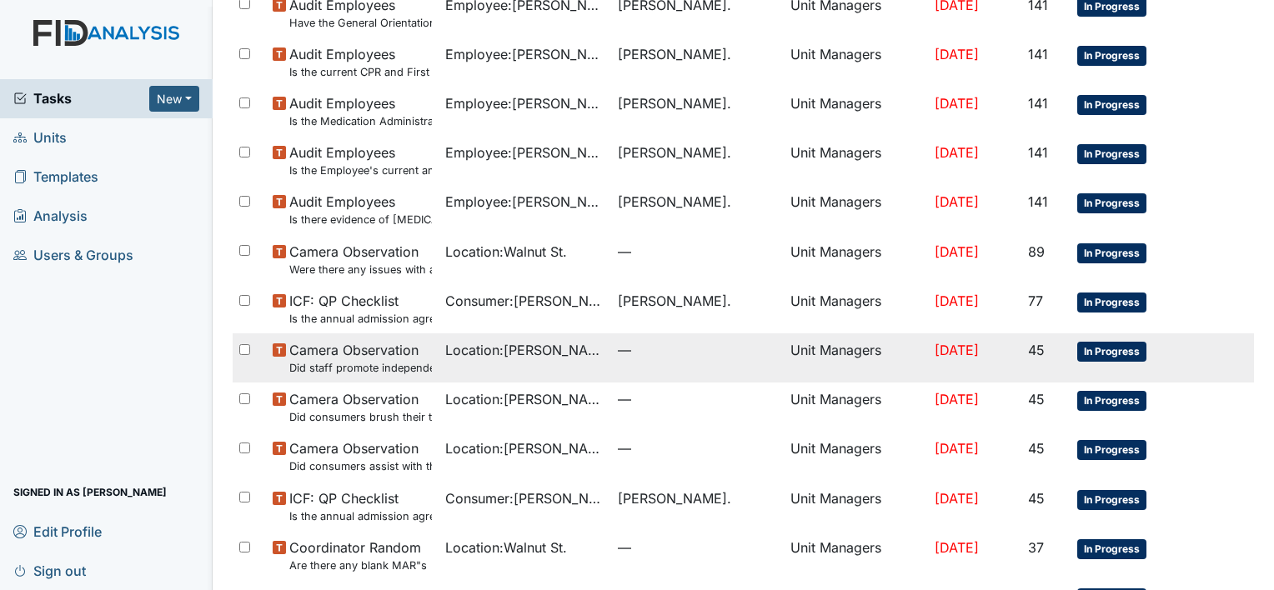
click at [342, 358] on span "Camera Observation Did staff promote independence in all the following areas? (…" at bounding box center [360, 358] width 143 height 36
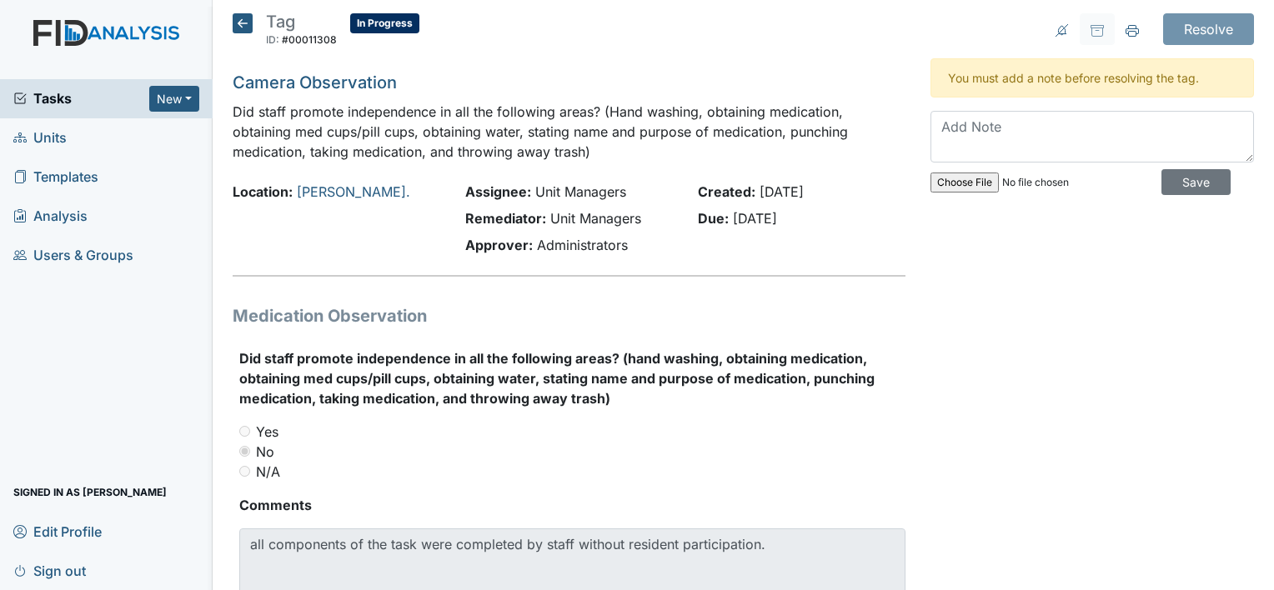
click at [233, 20] on icon at bounding box center [243, 23] width 20 height 20
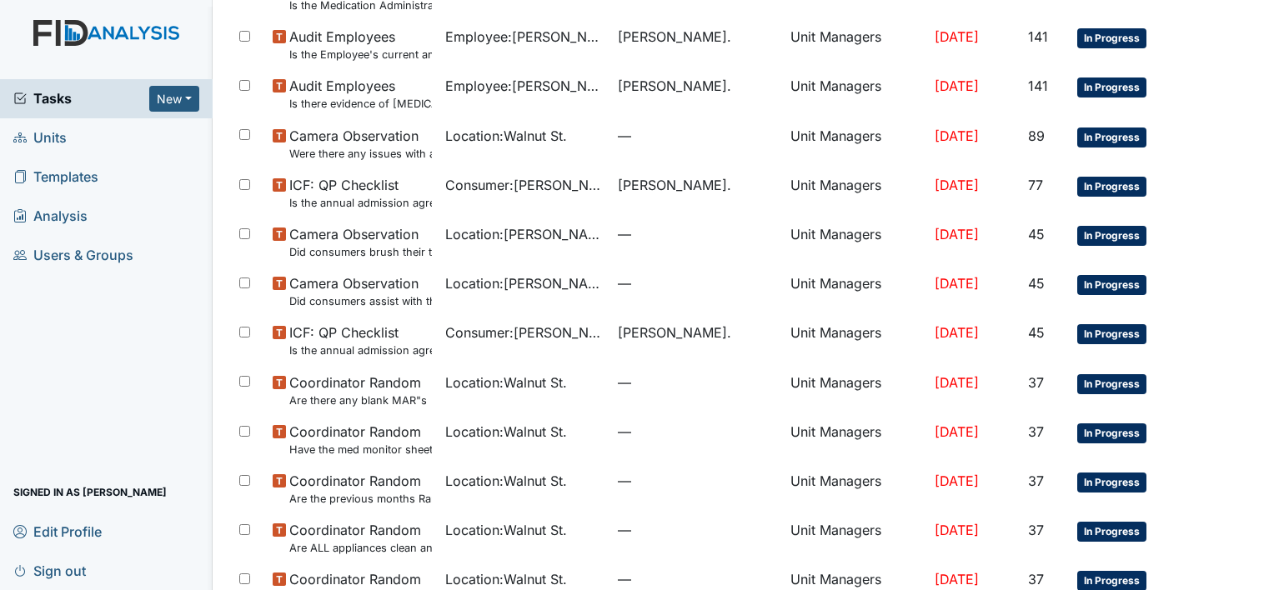
scroll to position [717, 0]
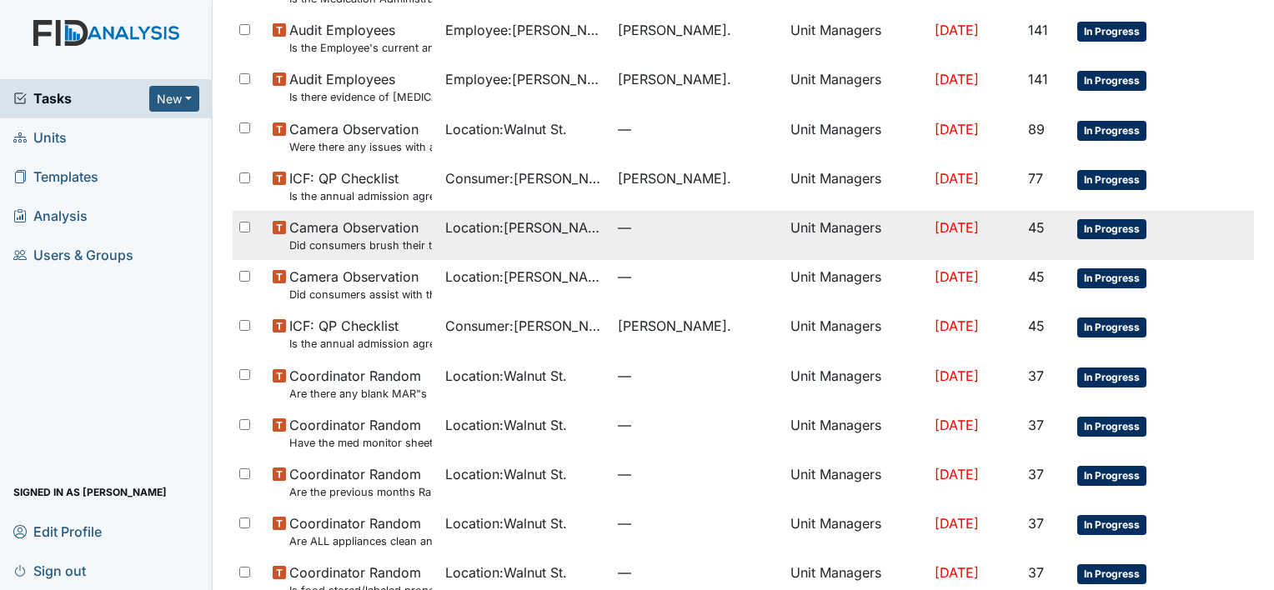
click at [399, 254] on td "Camera Observation Did consumers brush their teeth after the meal?" at bounding box center [352, 235] width 173 height 49
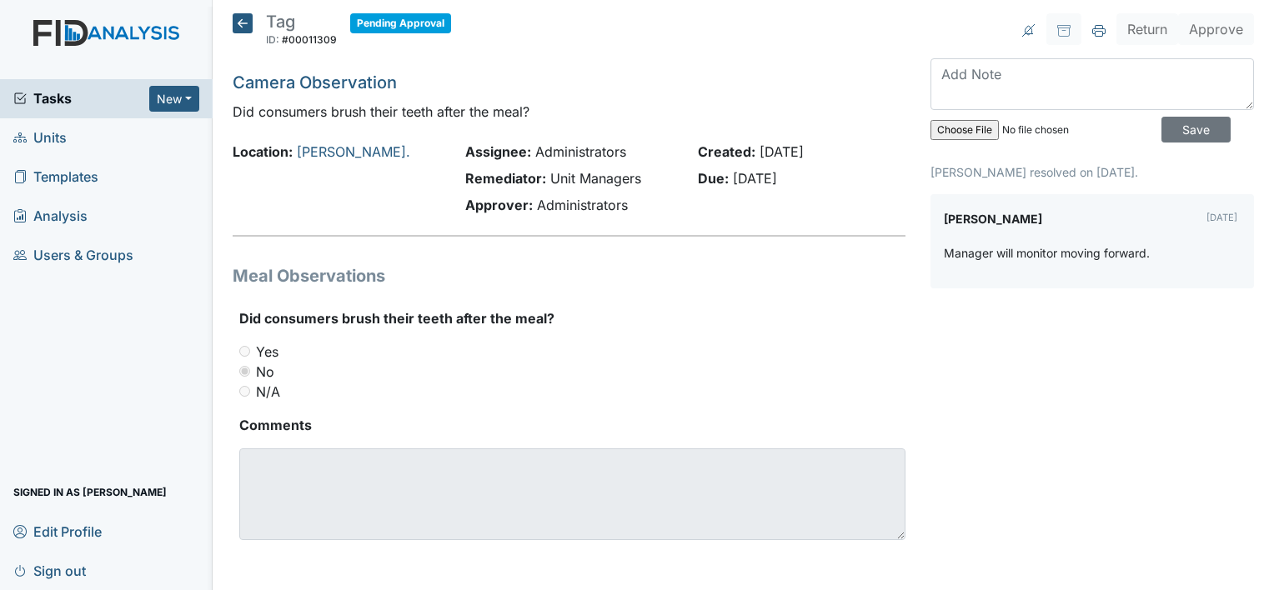
click at [234, 18] on icon at bounding box center [243, 23] width 20 height 20
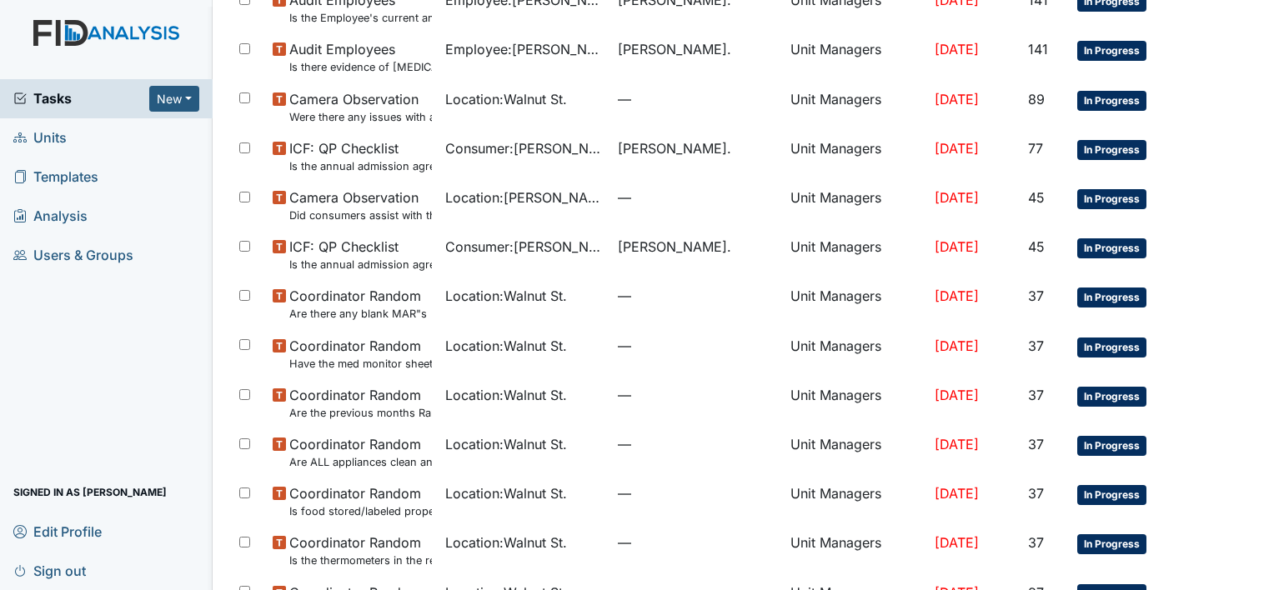
scroll to position [746, 0]
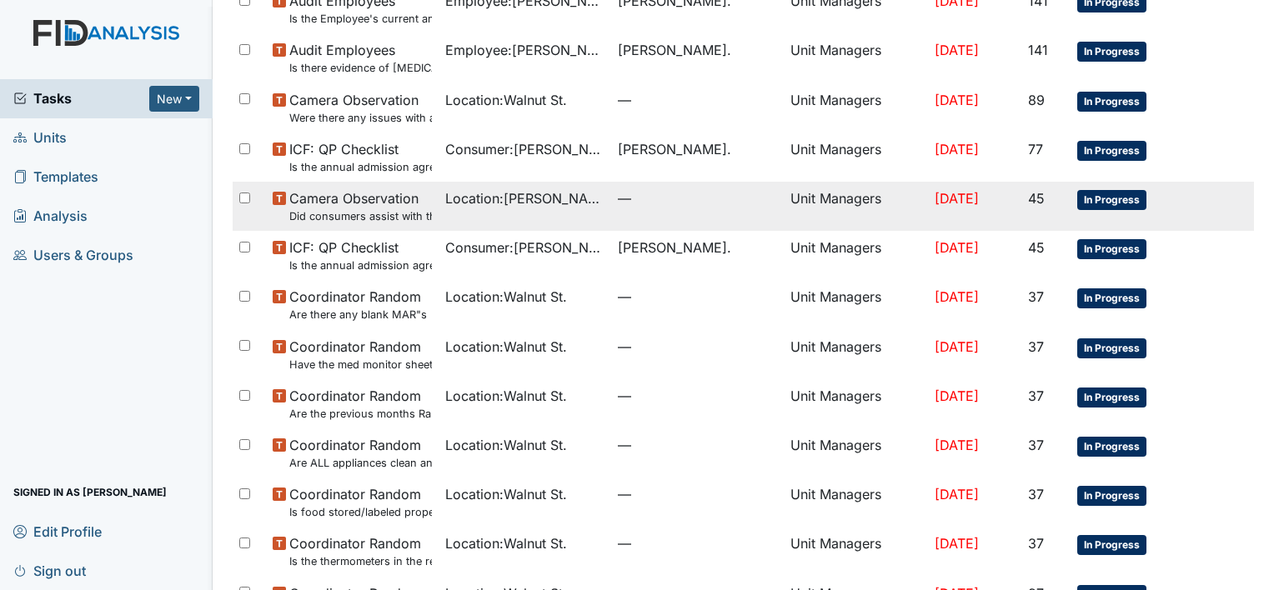
click at [622, 189] on span "—" at bounding box center [697, 198] width 159 height 20
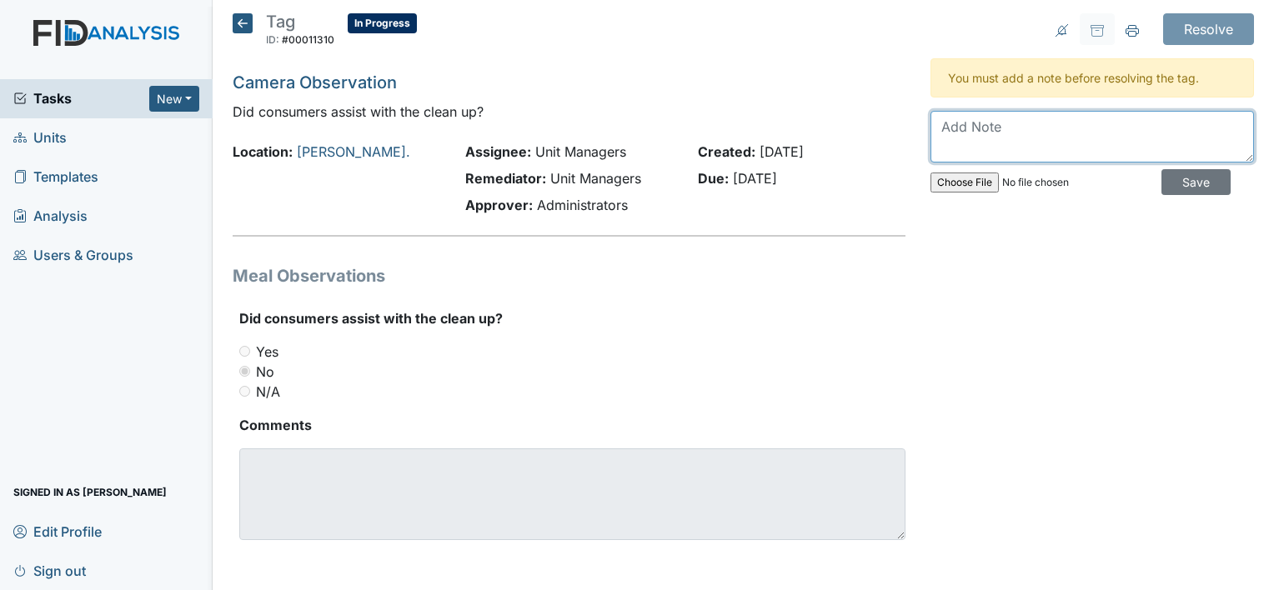
click at [946, 138] on textarea at bounding box center [1093, 137] width 324 height 52
type textarea "Yes, with staff assistance"
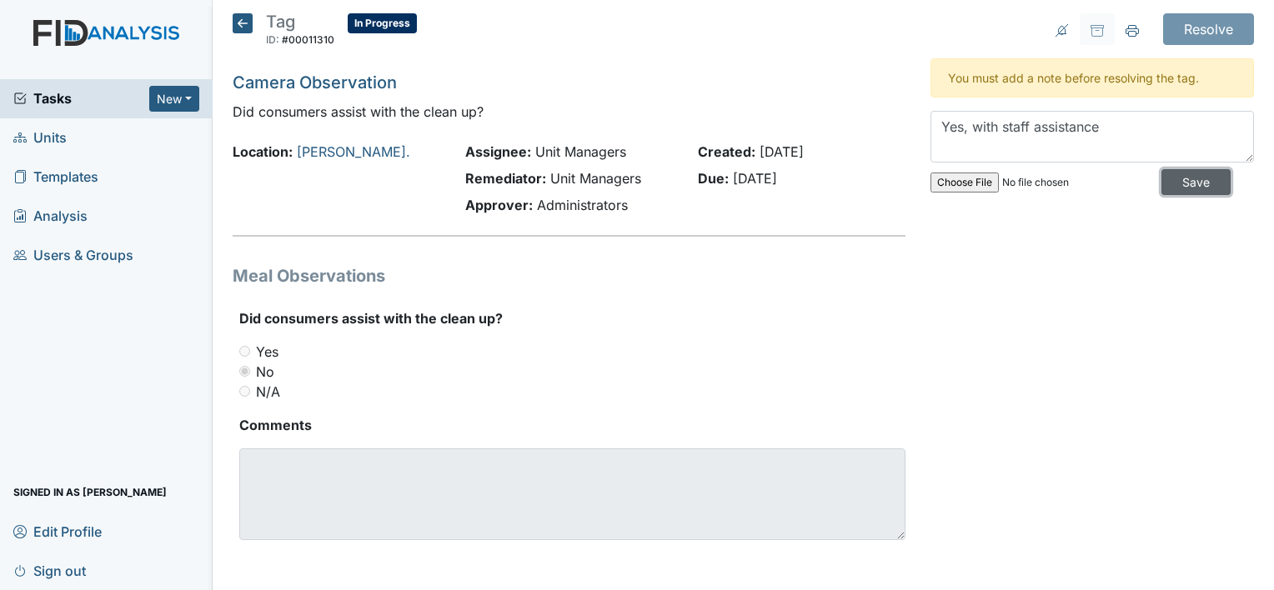
click at [1175, 173] on input "Save" at bounding box center [1196, 182] width 69 height 26
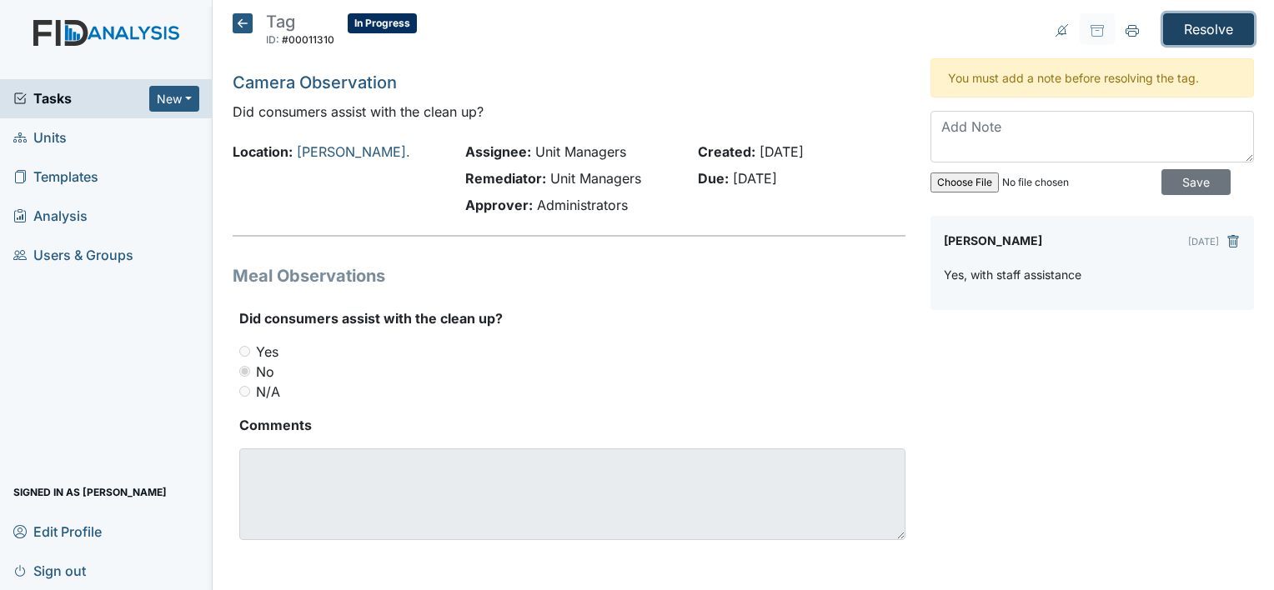
click at [1213, 28] on input "Resolve" at bounding box center [1208, 29] width 91 height 32
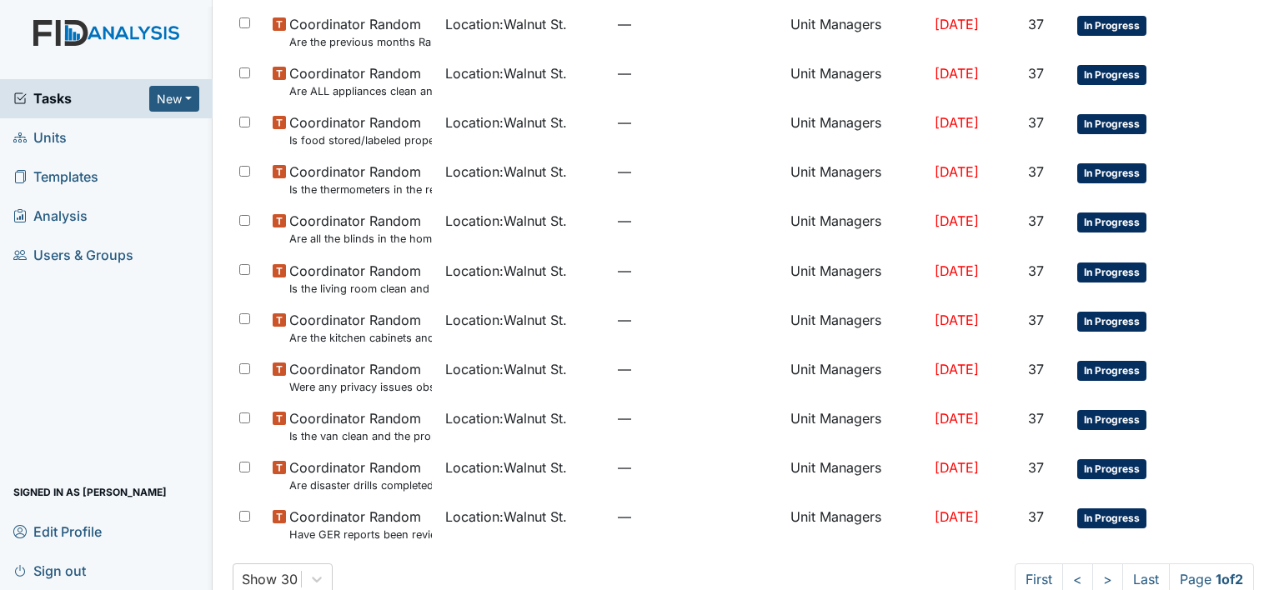
scroll to position [1155, 0]
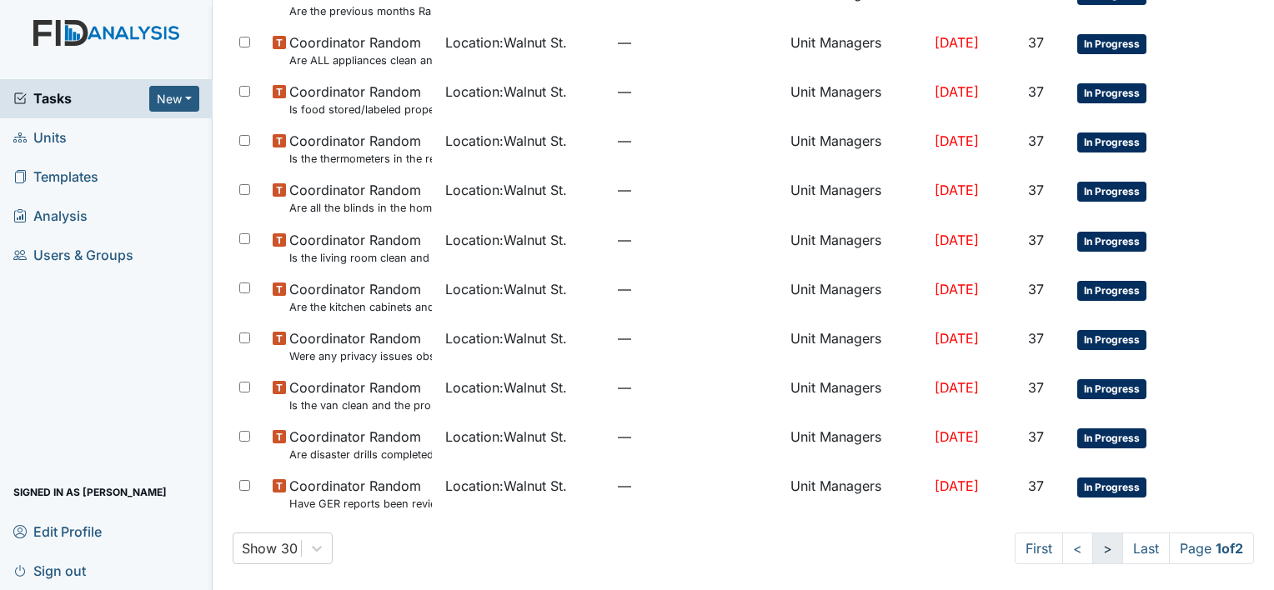
click at [1092, 546] on link ">" at bounding box center [1107, 549] width 31 height 32
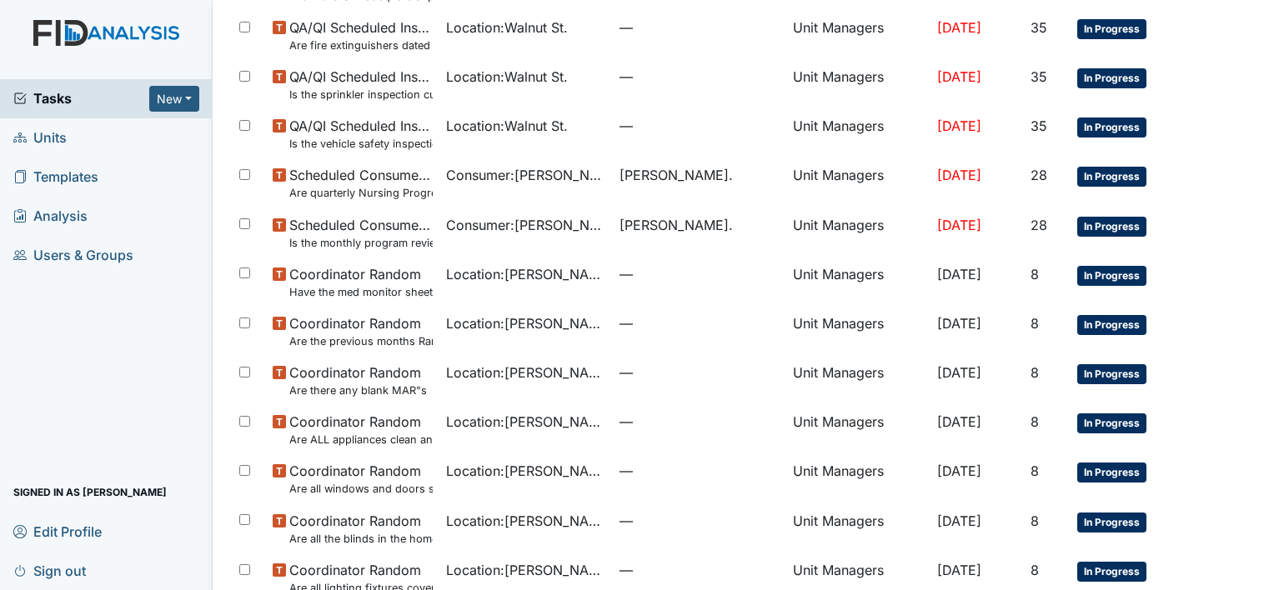
scroll to position [386, 0]
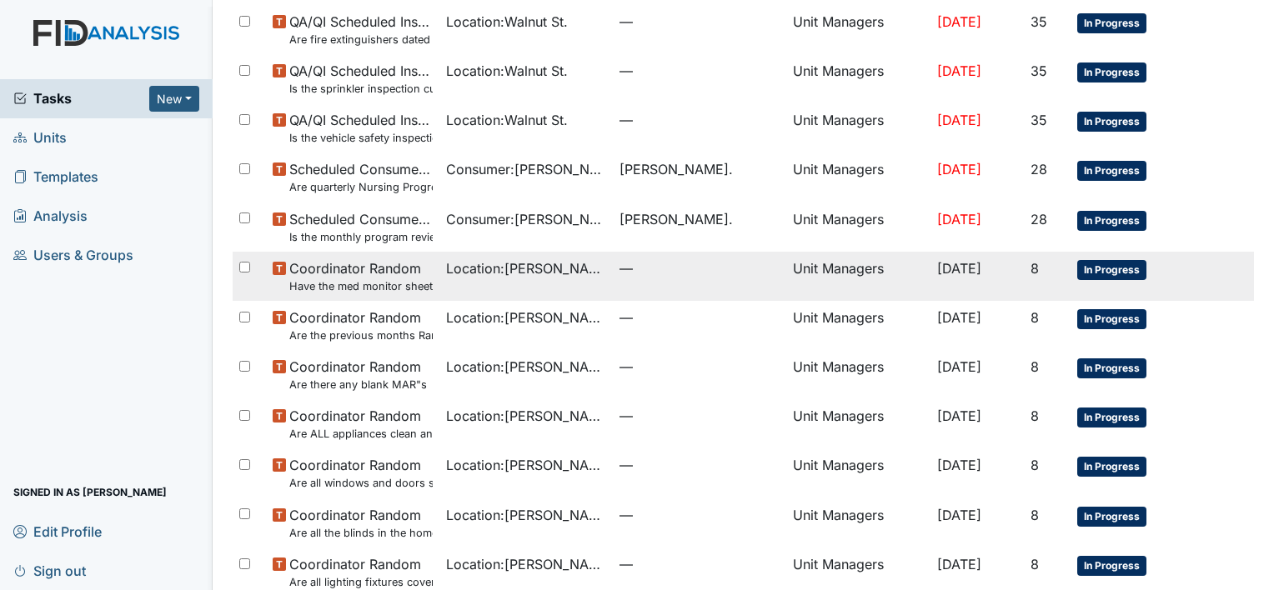
click at [606, 277] on div "Location : William St." at bounding box center [526, 269] width 160 height 20
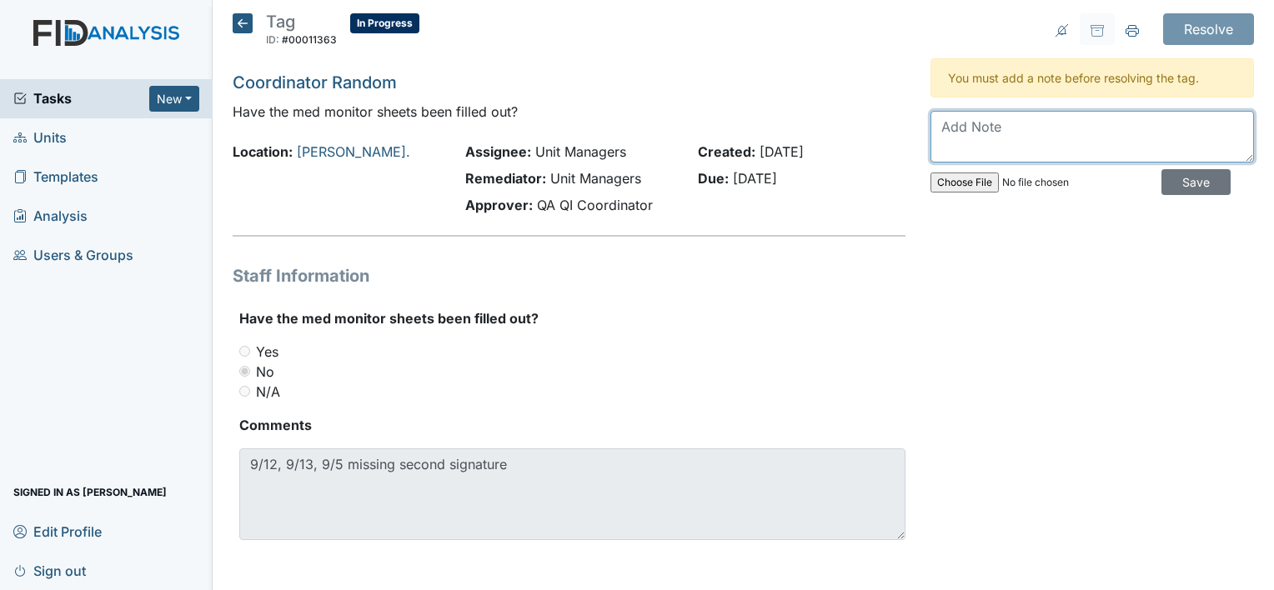
click at [991, 138] on textarea at bounding box center [1093, 137] width 324 height 52
type textarea "Will have inservice with staff. Manager will continue to monitor"
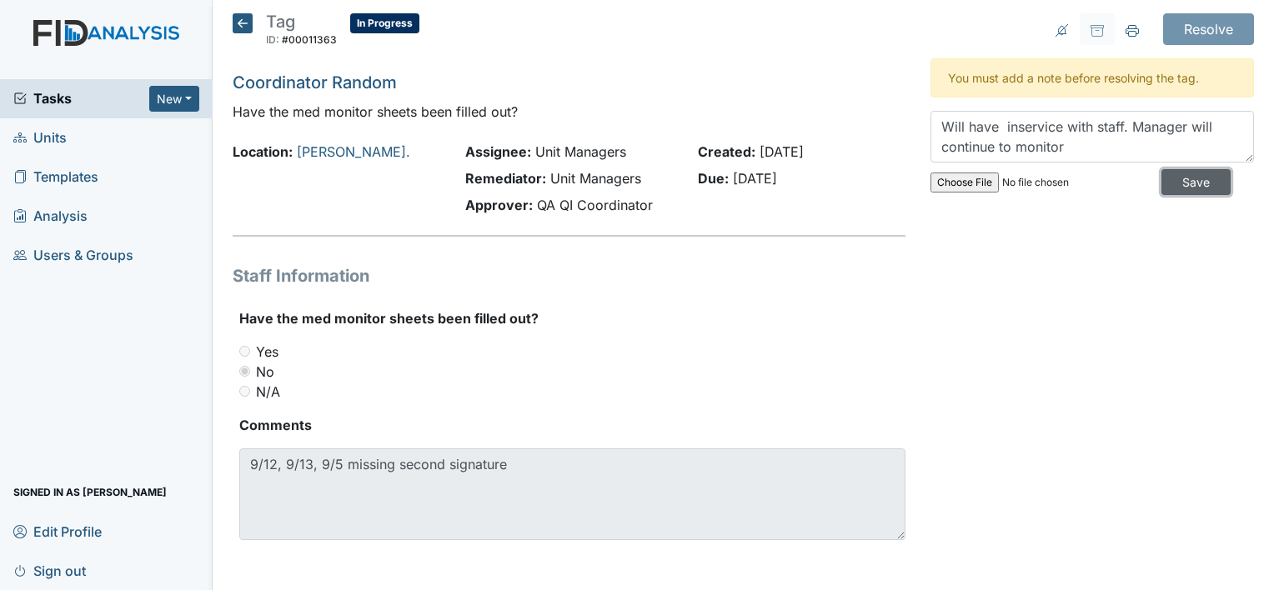
click at [1181, 178] on input "Save" at bounding box center [1196, 182] width 69 height 26
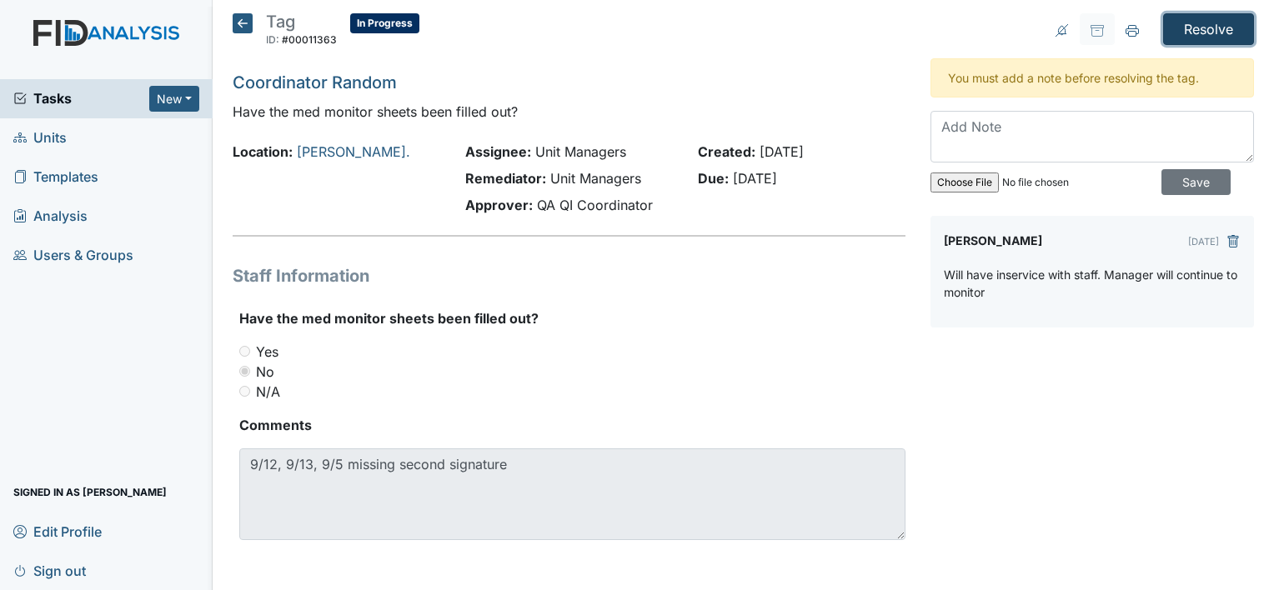
click at [1187, 23] on input "Resolve" at bounding box center [1208, 29] width 91 height 32
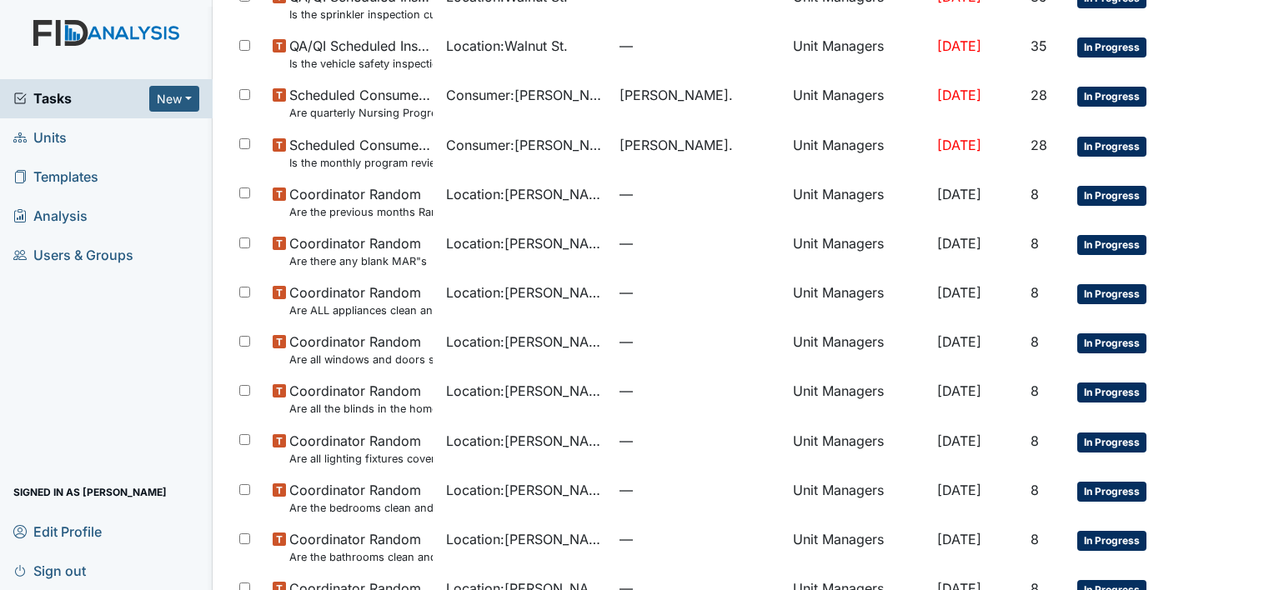
scroll to position [463, 0]
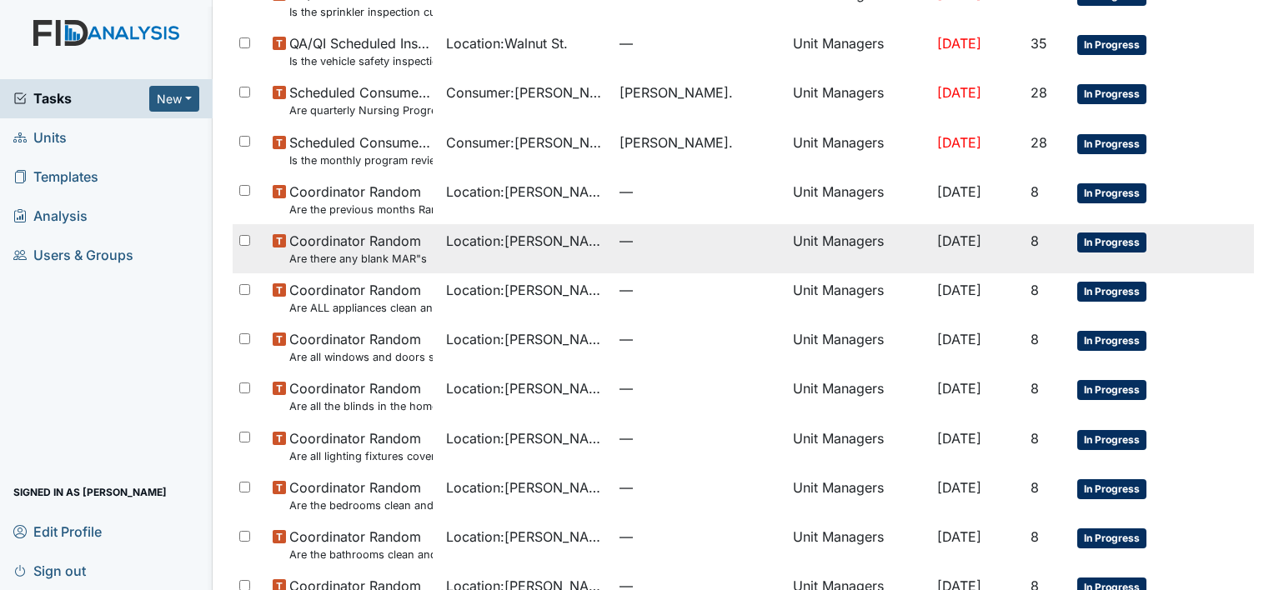
click at [384, 262] on small "Are there any blank MAR"s" at bounding box center [358, 259] width 138 height 16
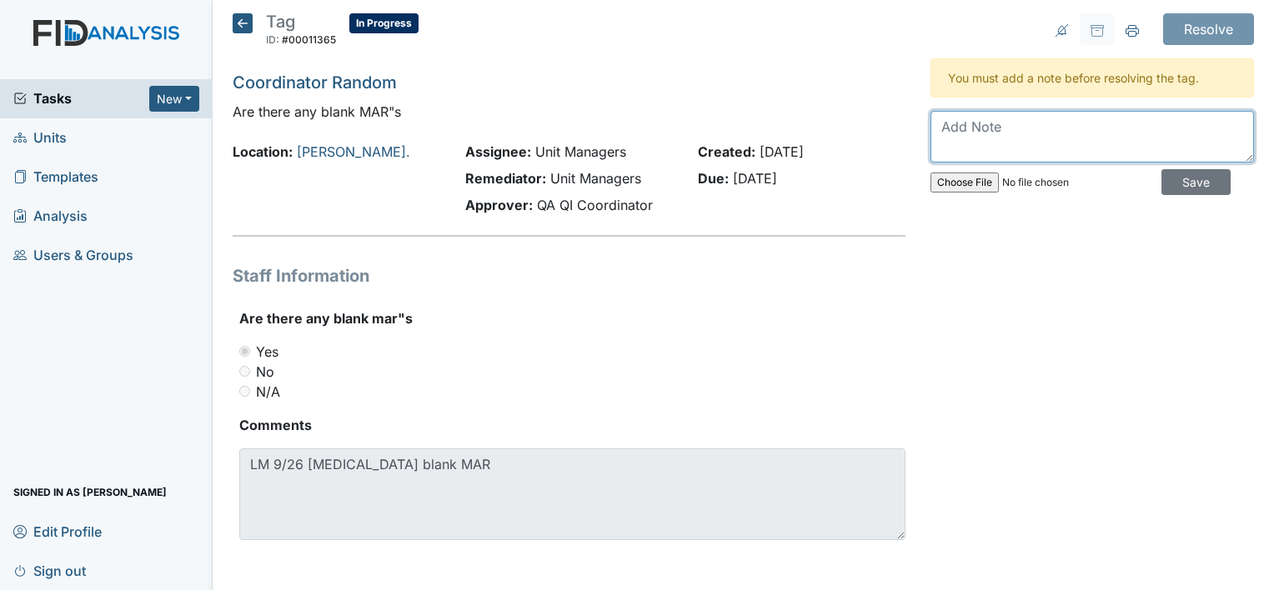
click at [1007, 121] on textarea at bounding box center [1093, 137] width 324 height 52
type textarea "S"
type textarea "Manager will monitor MAR more closely weekly"
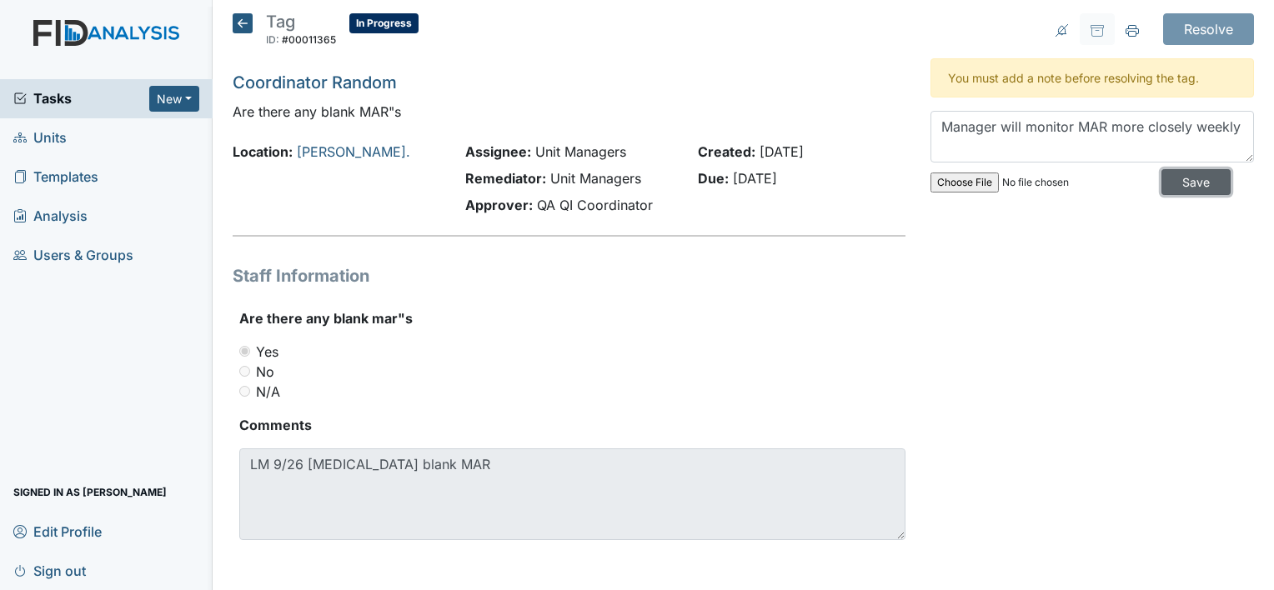
click at [1162, 181] on input "Save" at bounding box center [1196, 182] width 69 height 26
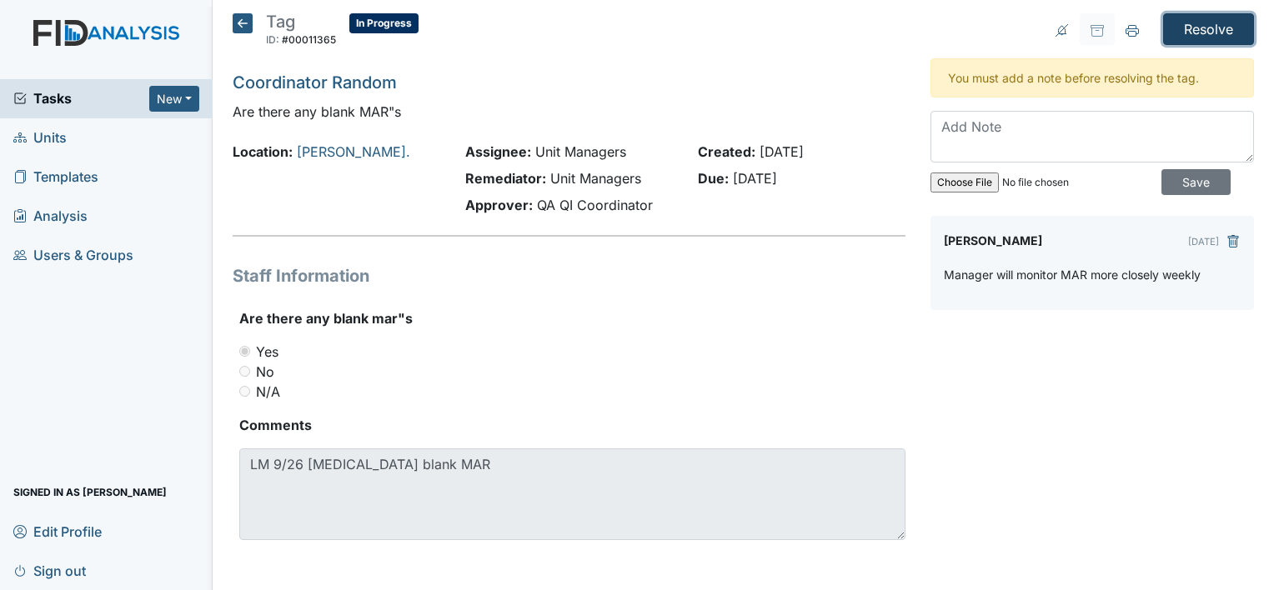
click at [1205, 18] on input "Resolve" at bounding box center [1208, 29] width 91 height 32
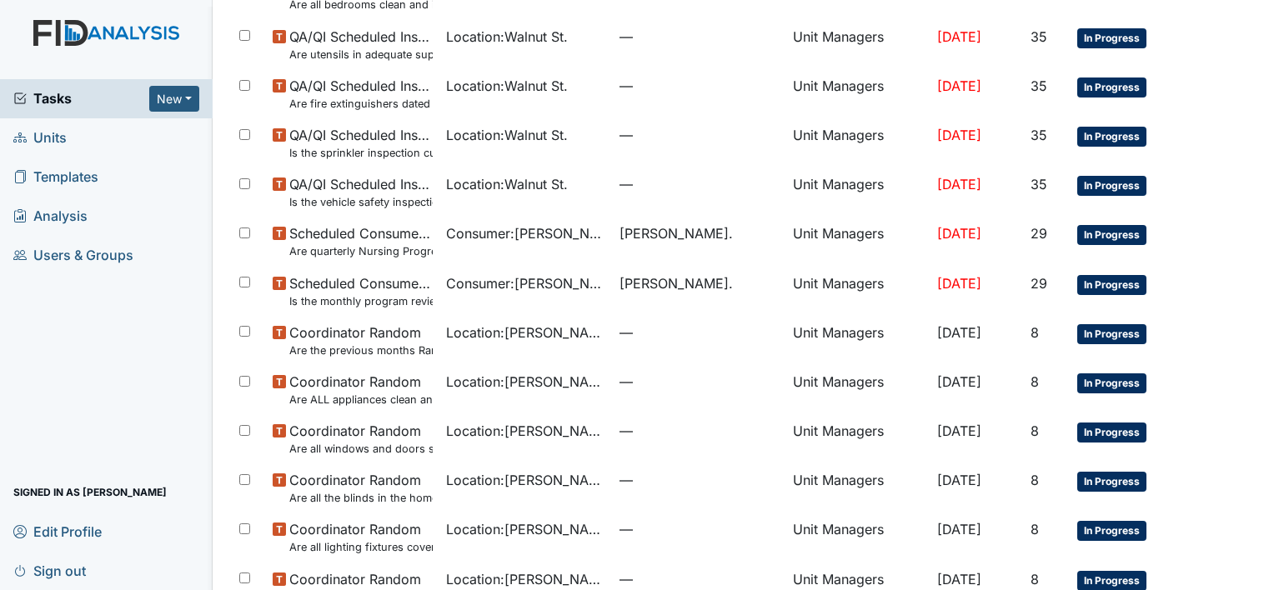
scroll to position [332, 0]
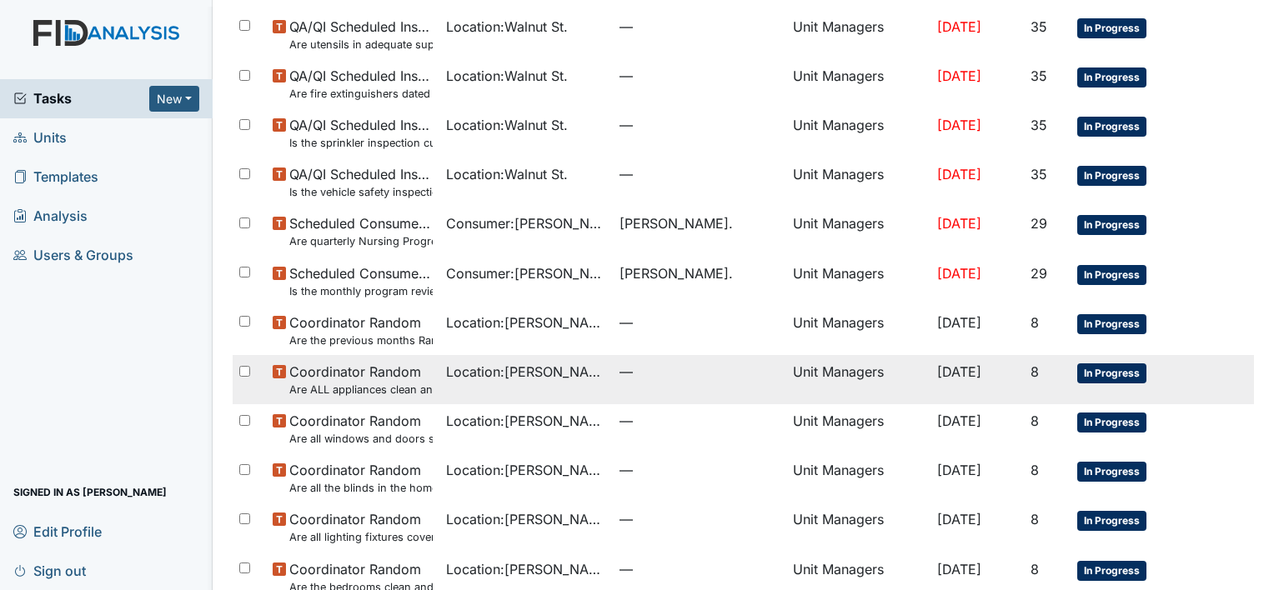
click at [439, 380] on td "Coordinator Random Are ALL appliances clean and working properly?" at bounding box center [352, 379] width 173 height 49
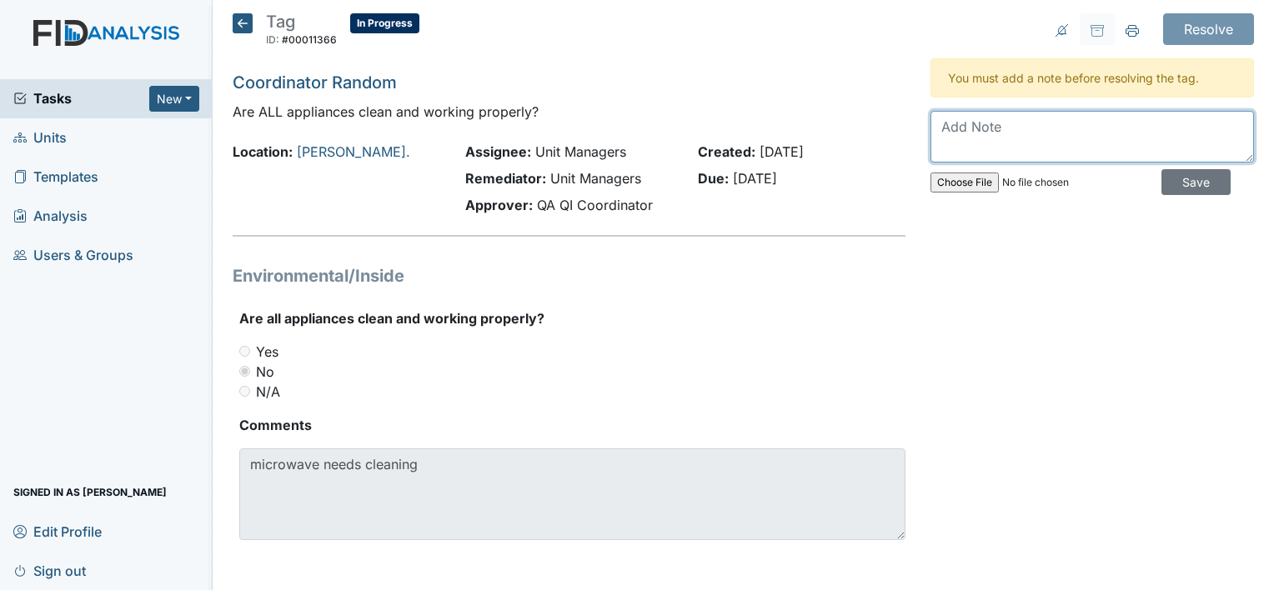
click at [995, 127] on textarea at bounding box center [1093, 137] width 324 height 52
type textarea "Inservice for deep cleaning"
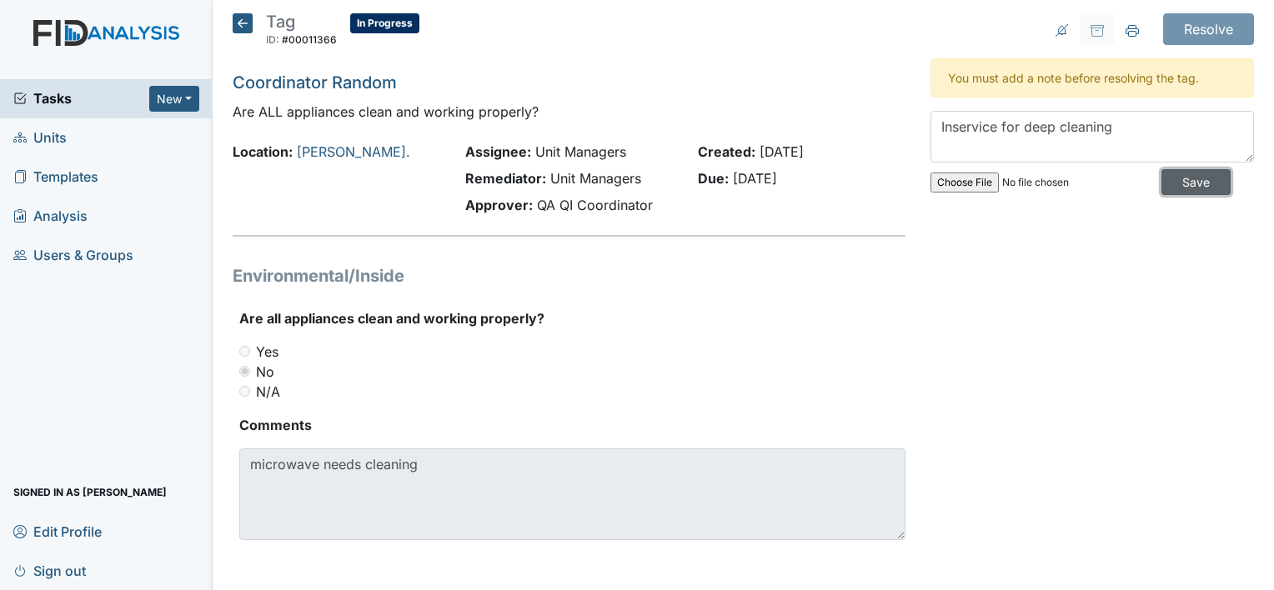
click at [1181, 178] on input "Save" at bounding box center [1196, 182] width 69 height 26
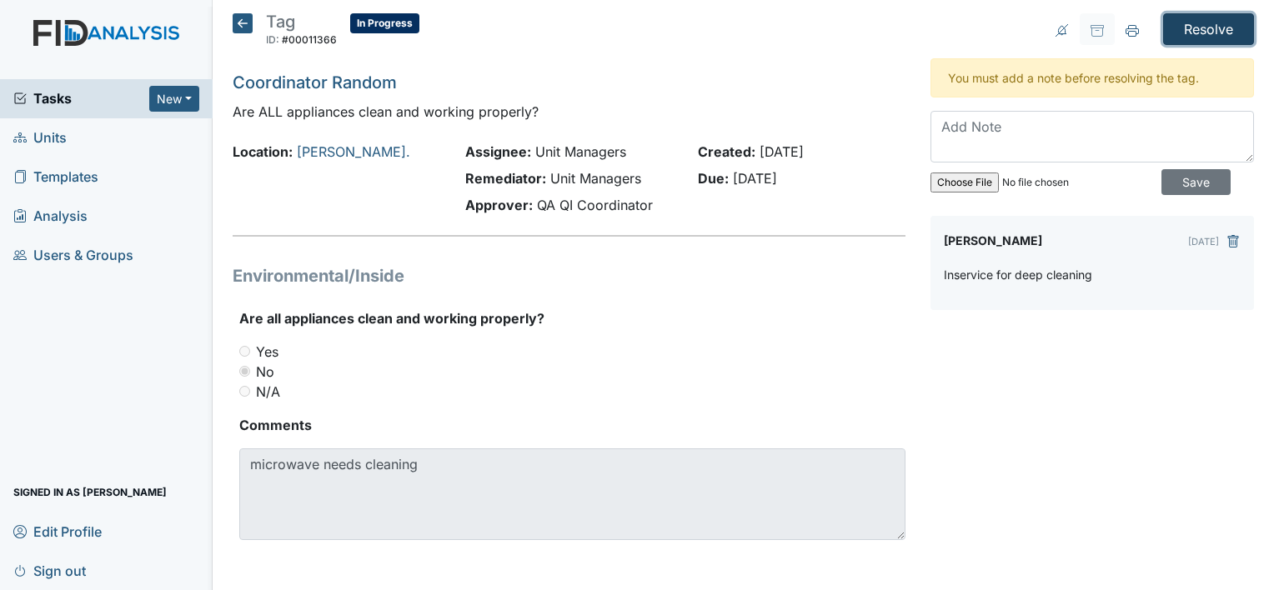
click at [1209, 26] on input "Resolve" at bounding box center [1208, 29] width 91 height 32
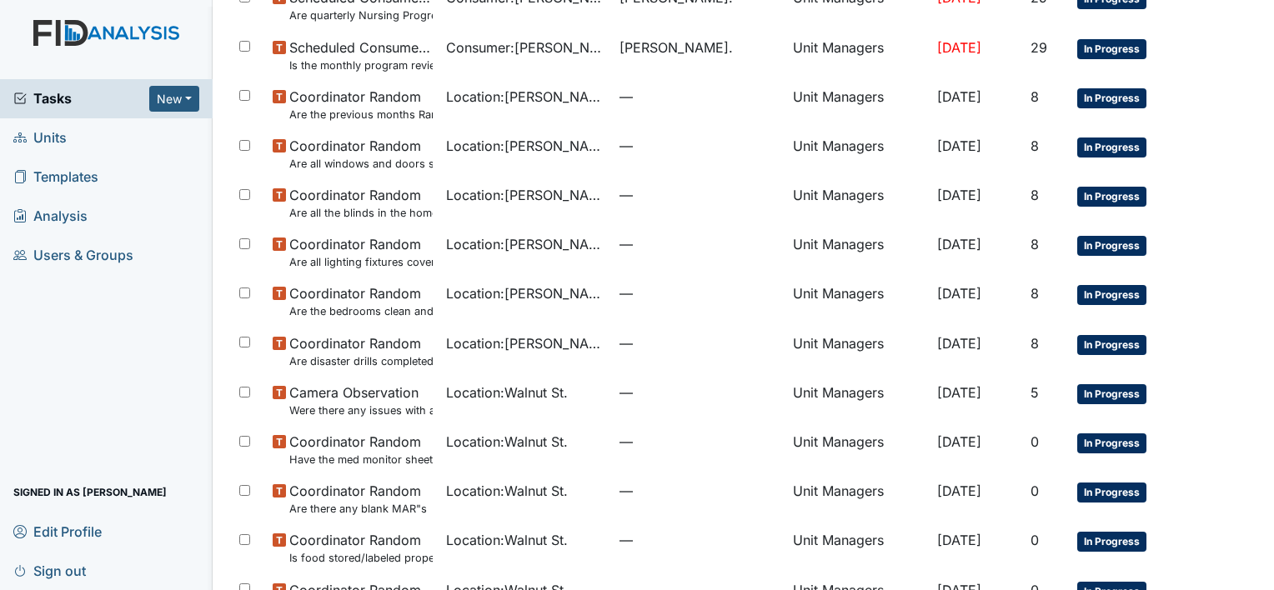
scroll to position [561, 0]
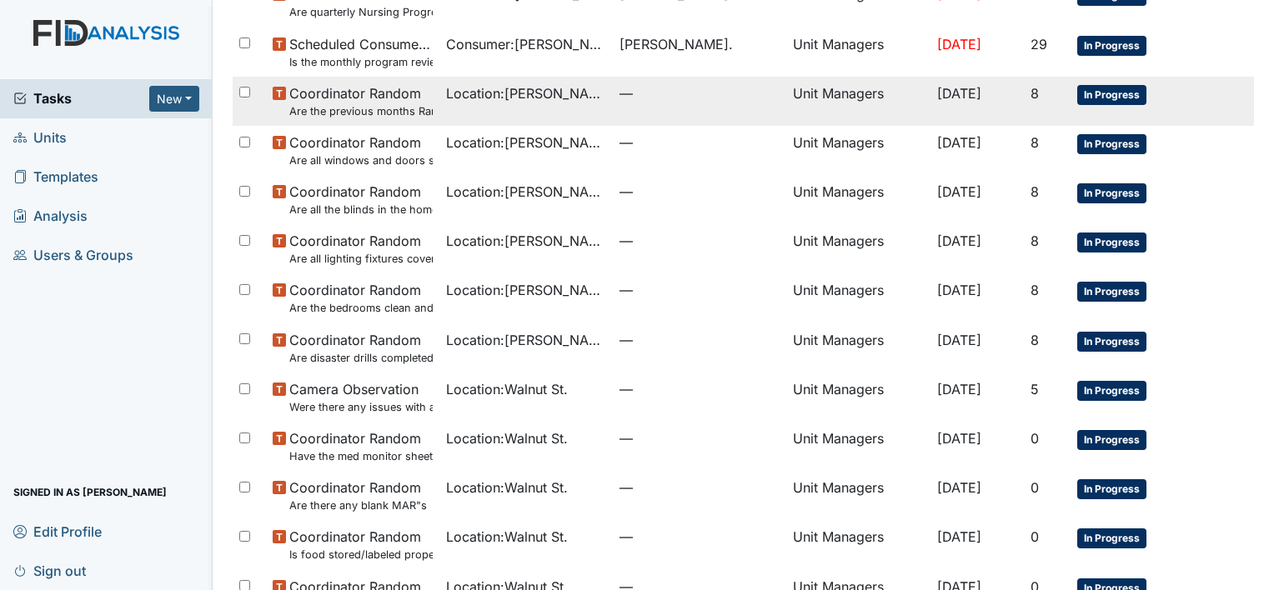
click at [414, 103] on small "Are the previous months Random Inspections completed?" at bounding box center [360, 111] width 143 height 16
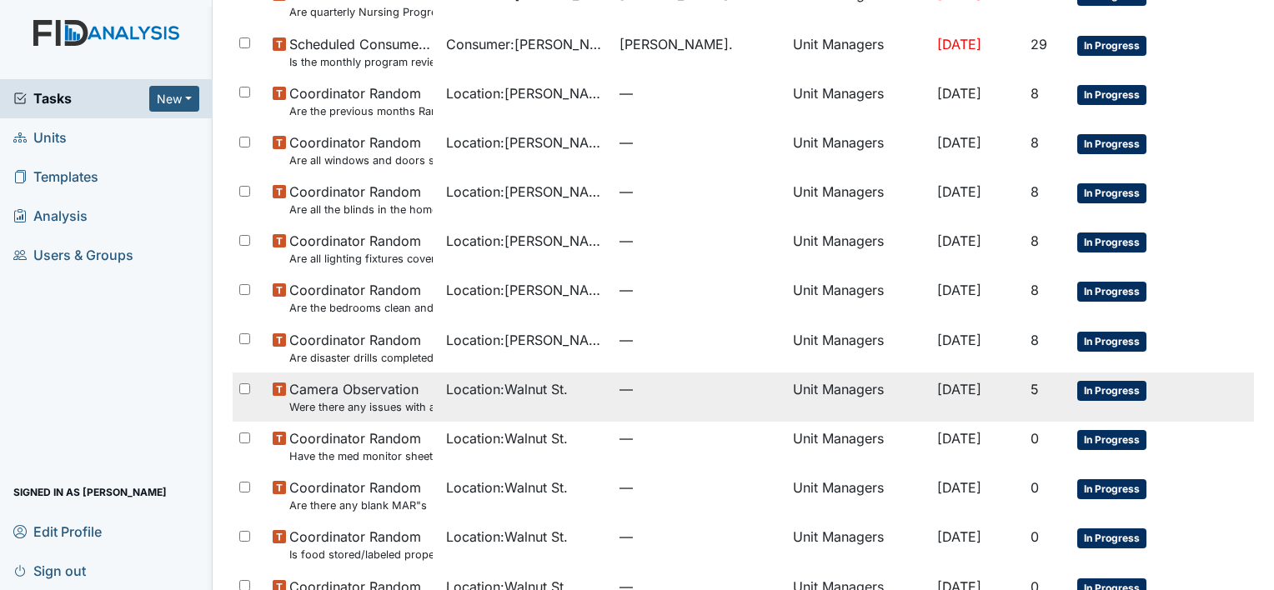
click at [377, 399] on small "Were there any issues with applying topical medications? ( Starts at the top of…" at bounding box center [360, 407] width 143 height 16
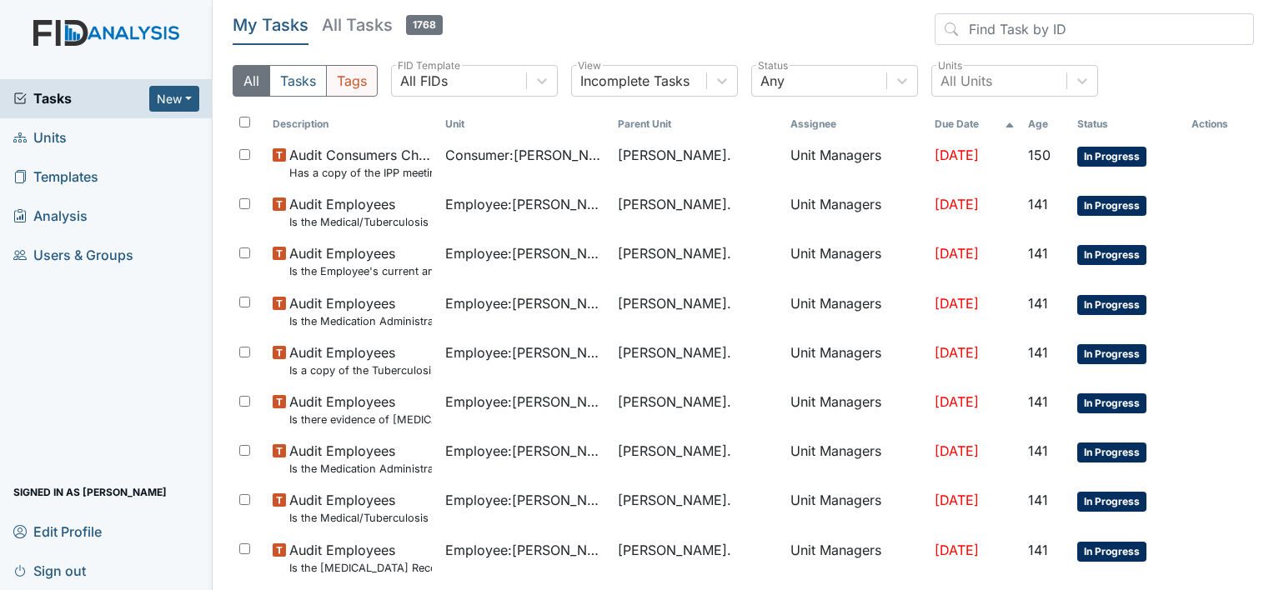
click at [355, 73] on button "Tags" at bounding box center [352, 81] width 52 height 32
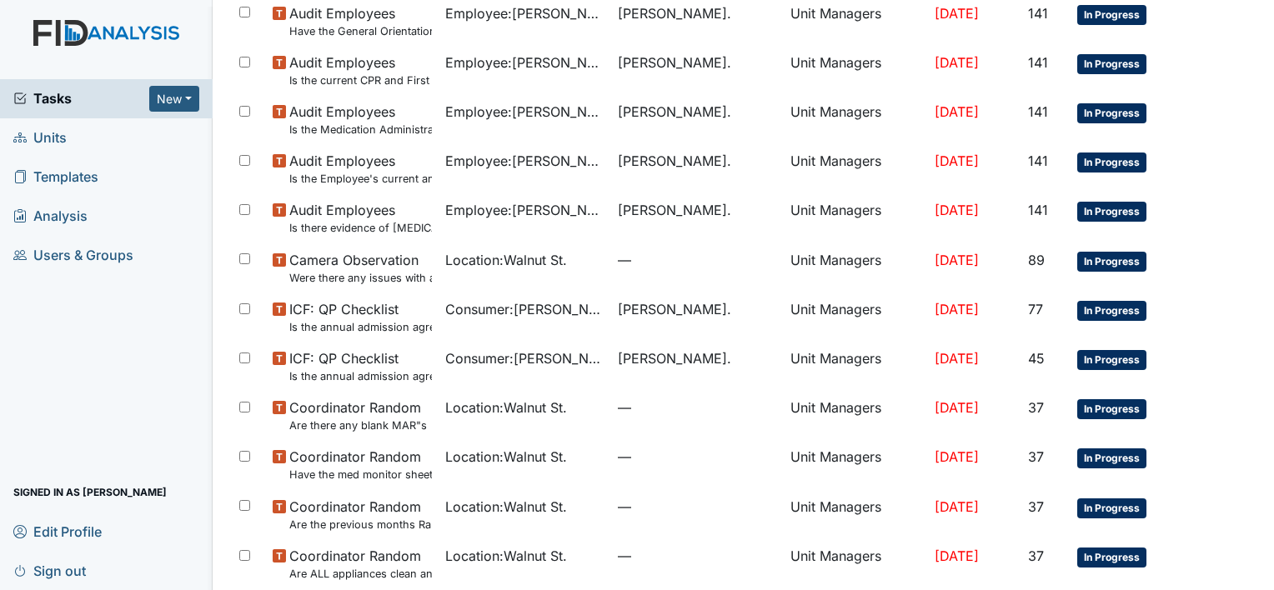
scroll to position [585, 0]
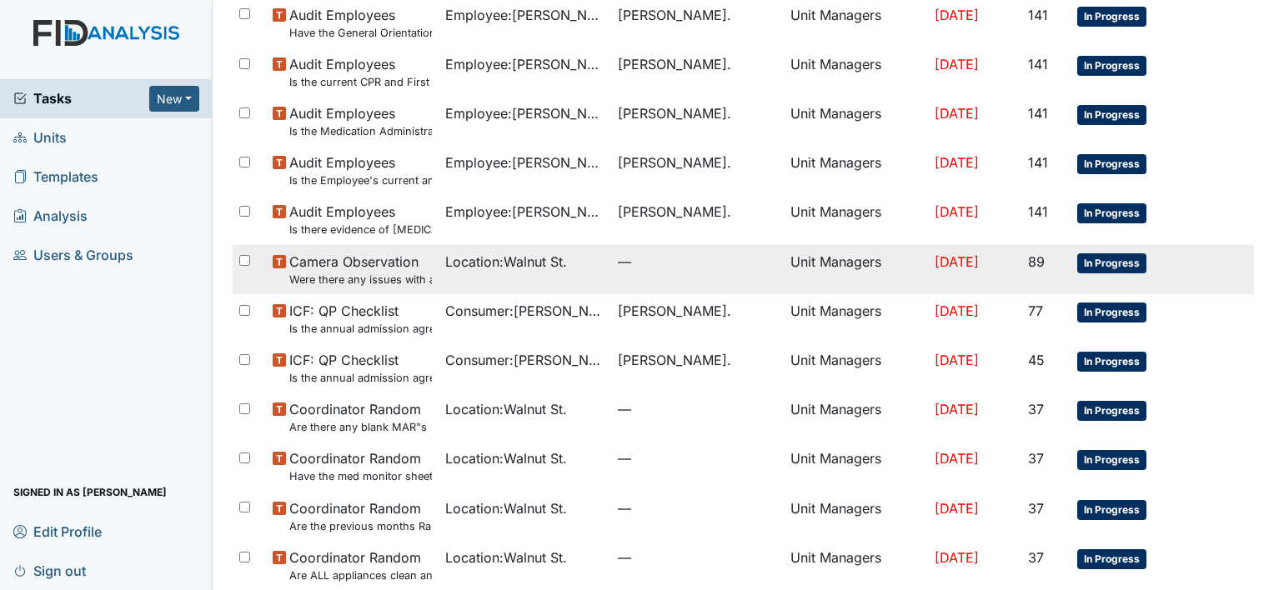
click at [327, 276] on small "Were there any issues with applying topical medications? ( Starts at the top of…" at bounding box center [360, 280] width 143 height 16
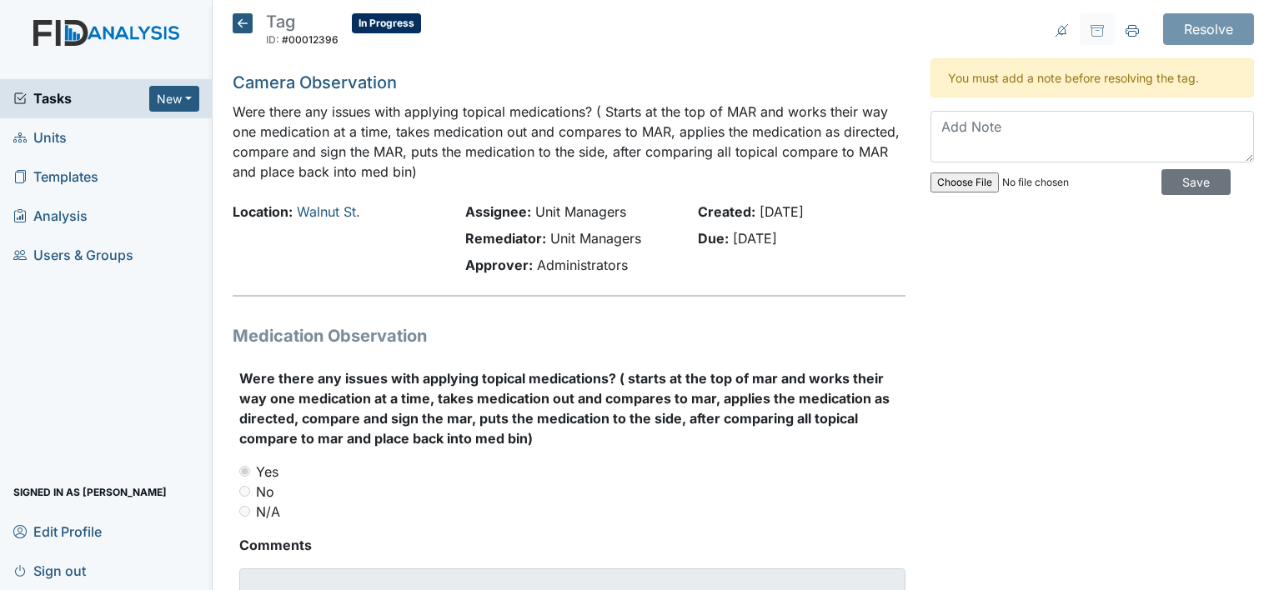
click at [249, 20] on icon at bounding box center [243, 23] width 20 height 20
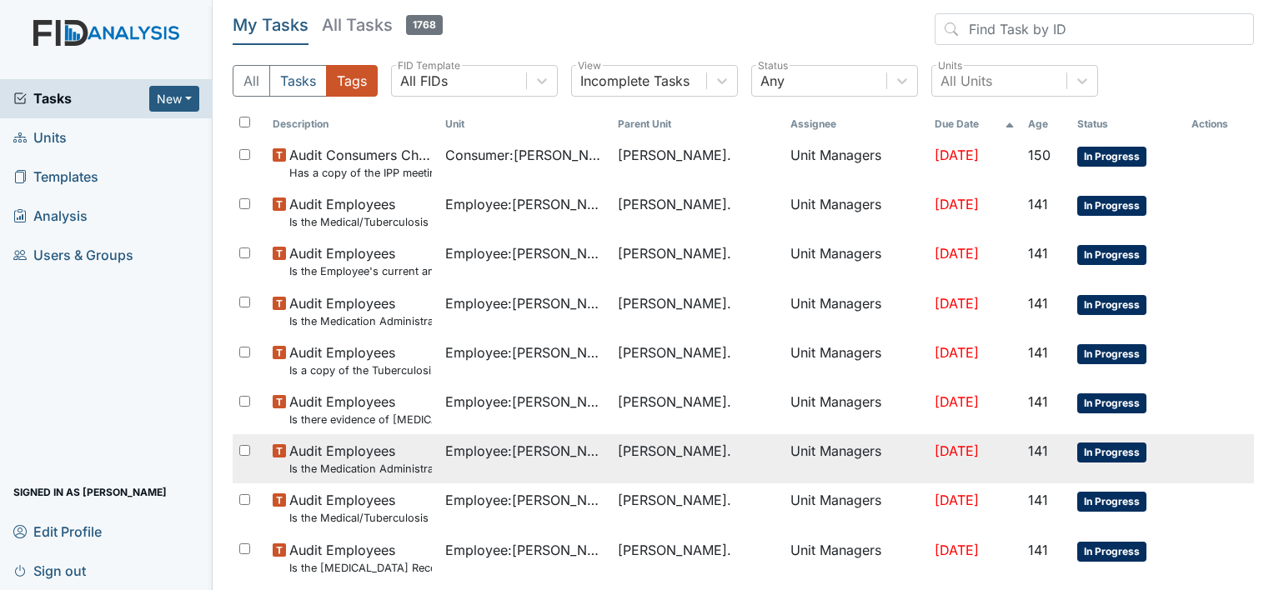
click at [1097, 481] on td "In Progress" at bounding box center [1128, 458] width 114 height 49
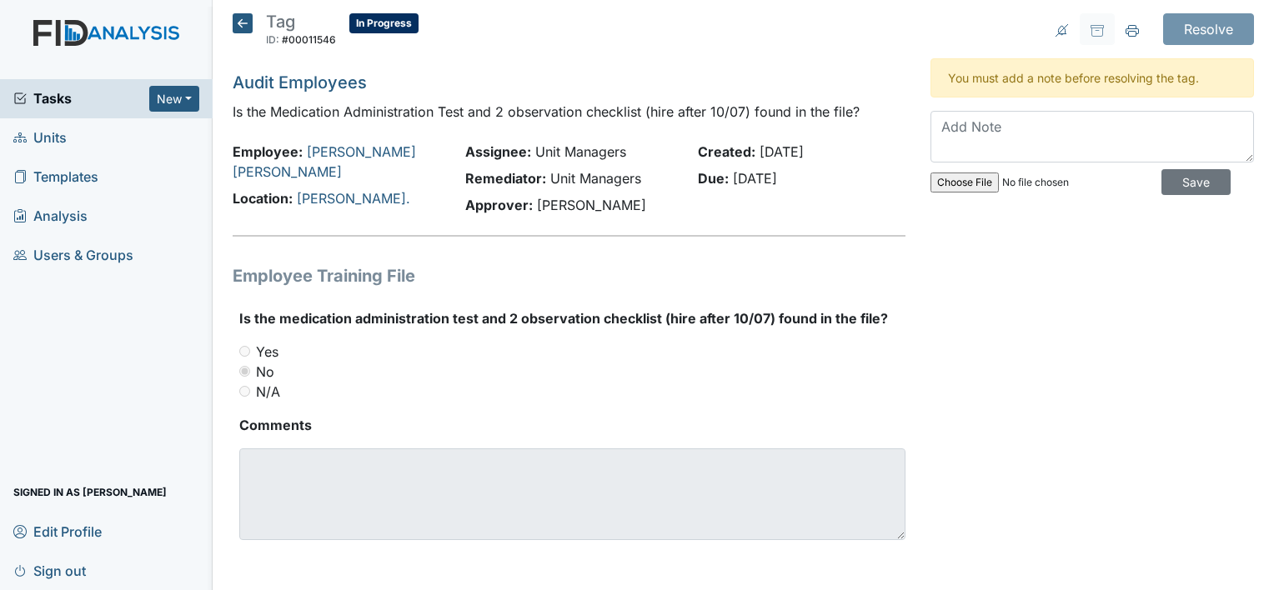
click at [241, 31] on icon at bounding box center [243, 23] width 20 height 20
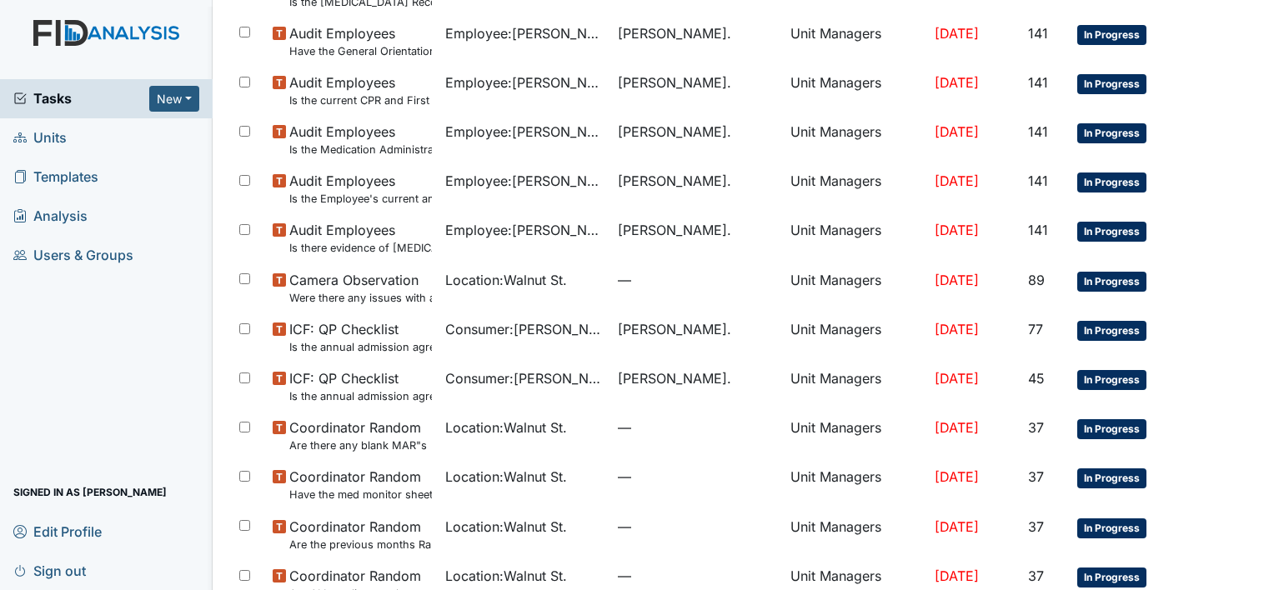
scroll to position [567, 0]
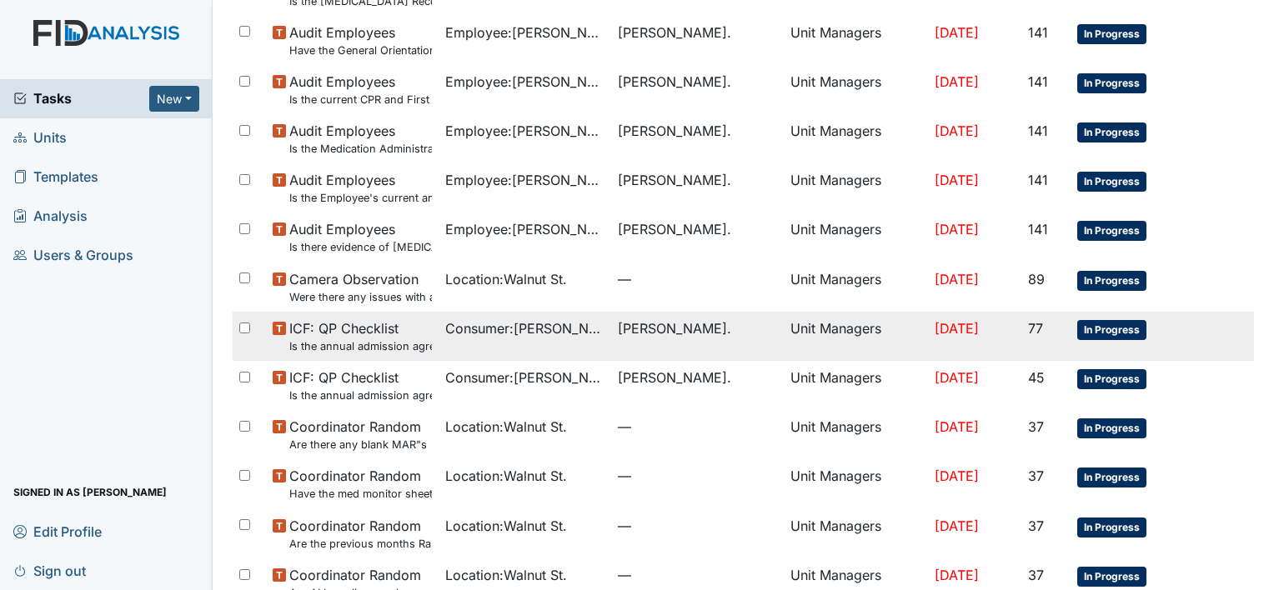
click at [332, 344] on small "Is the annual admission agreement current? (document the date in the comment se…" at bounding box center [360, 347] width 143 height 16
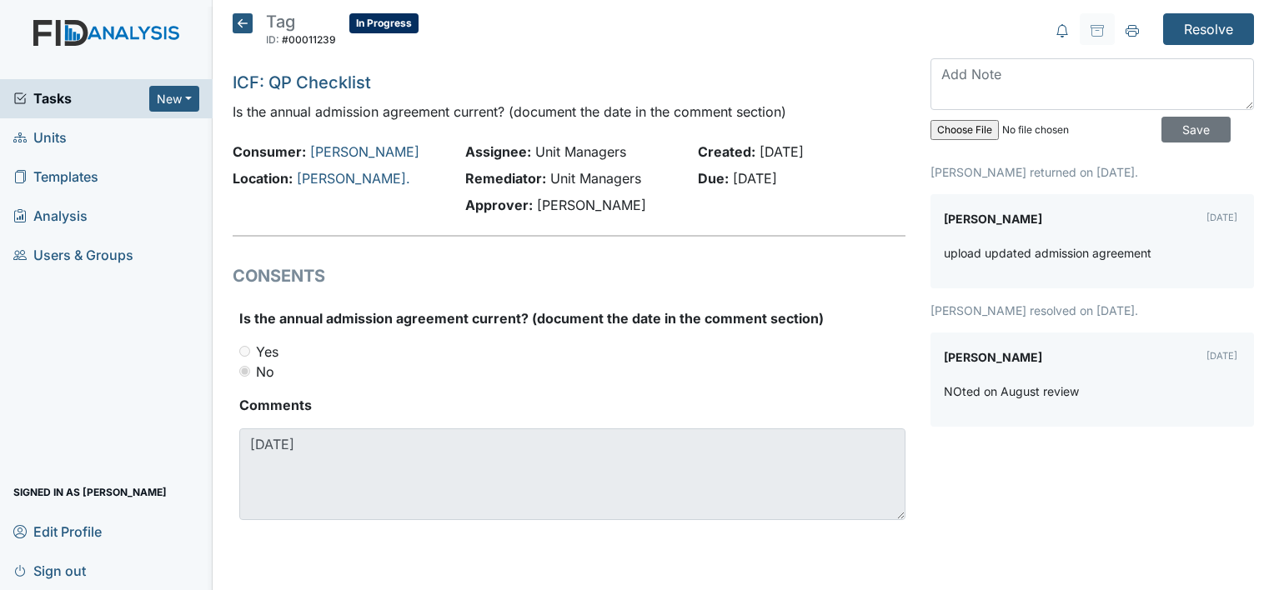
click at [247, 24] on icon at bounding box center [243, 23] width 20 height 20
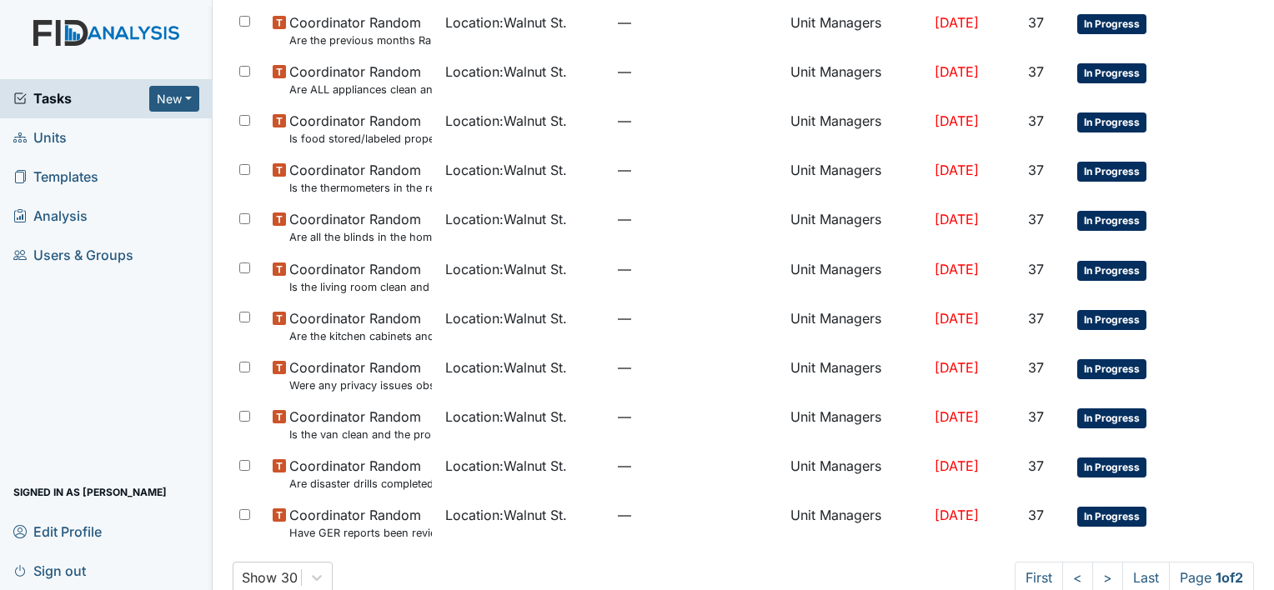
scroll to position [1101, 0]
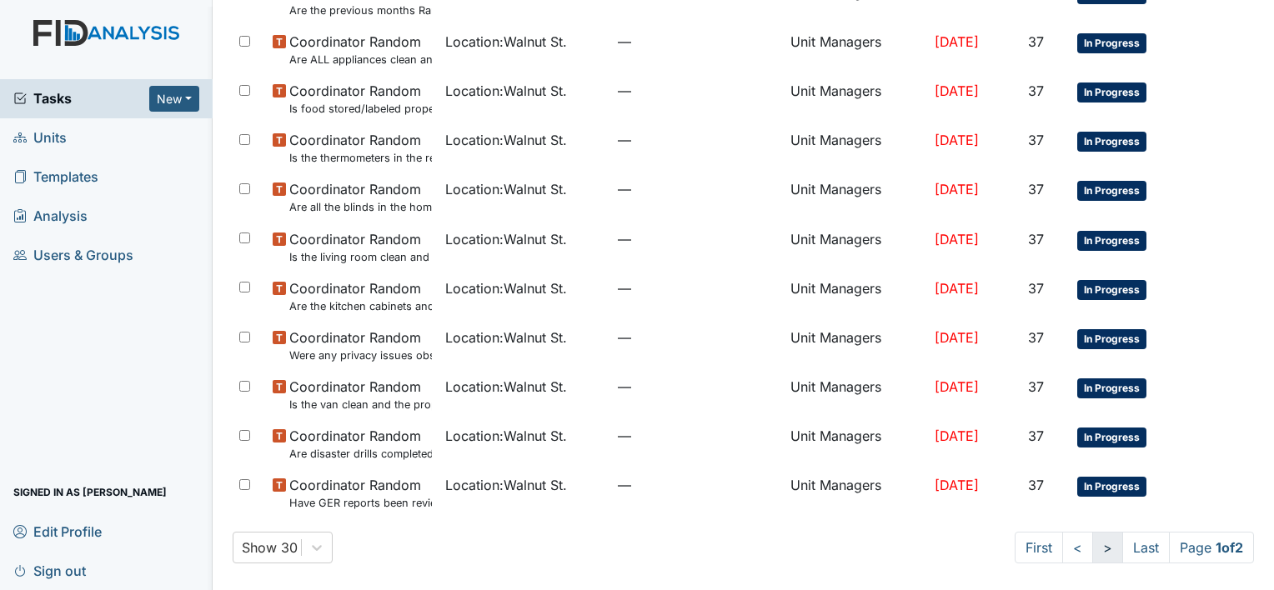
click at [1092, 550] on link ">" at bounding box center [1107, 548] width 31 height 32
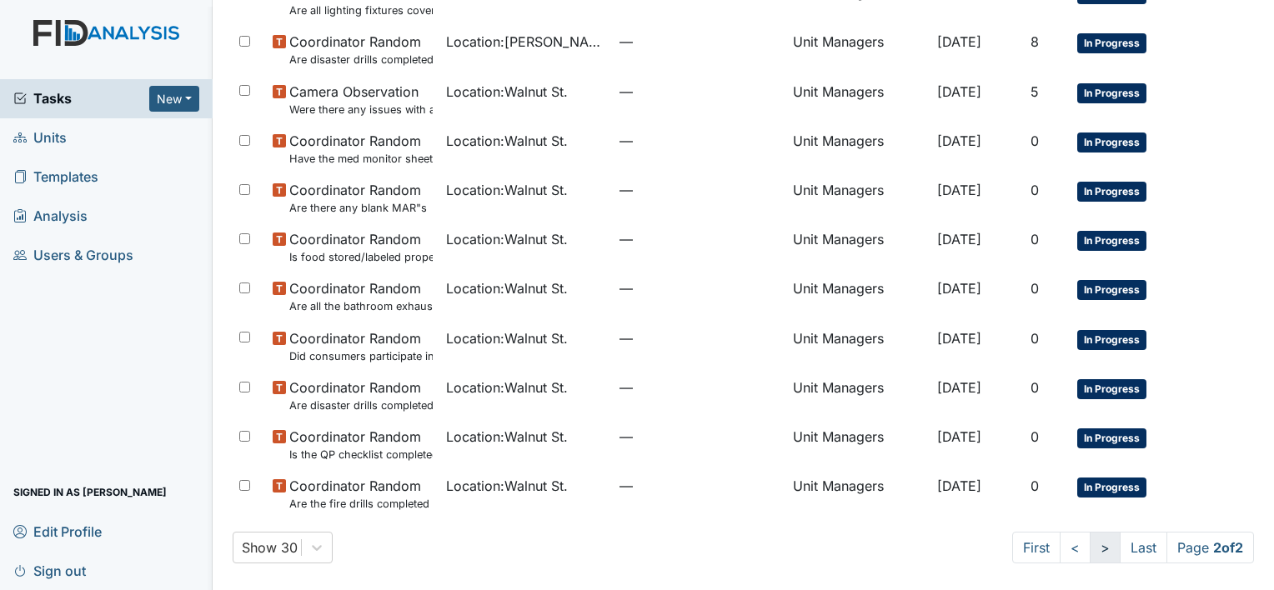
click at [1095, 552] on link ">" at bounding box center [1105, 548] width 31 height 32
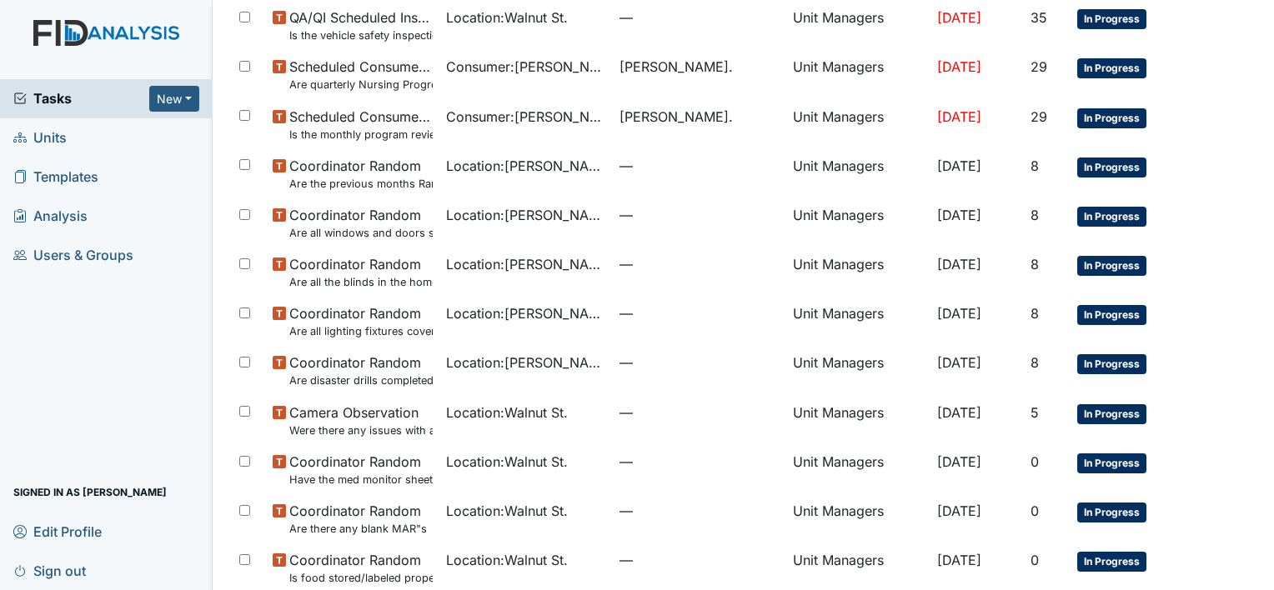
scroll to position [444, 0]
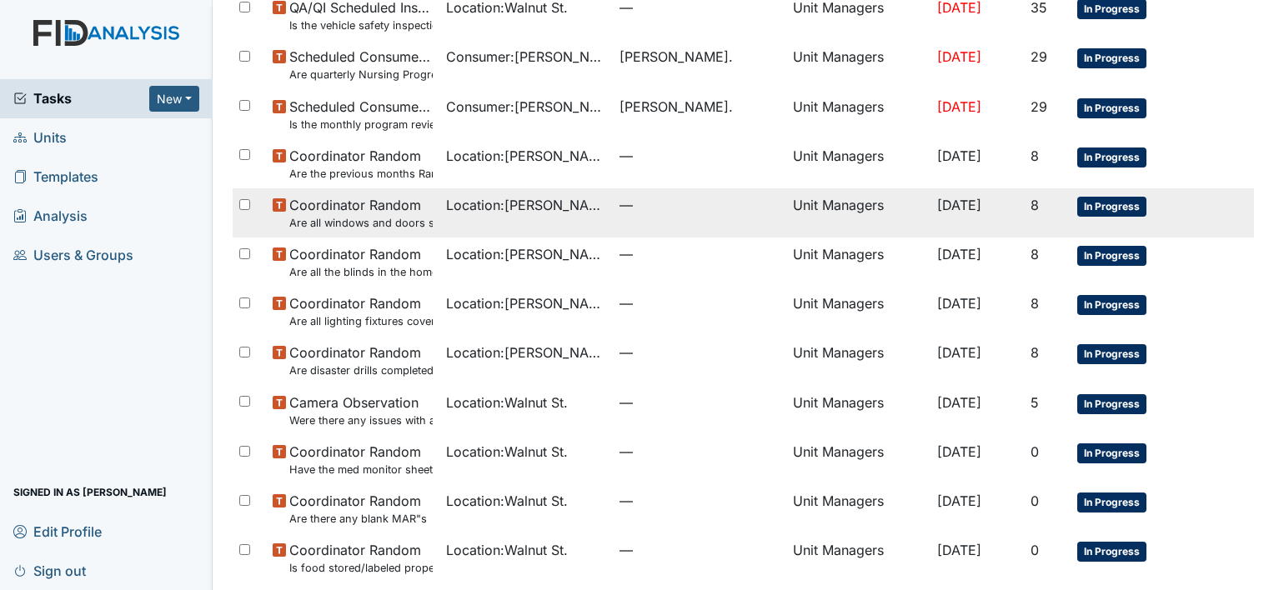
click at [398, 203] on span "Coordinator Random Are all windows and doors secure in the home?" at bounding box center [360, 213] width 143 height 36
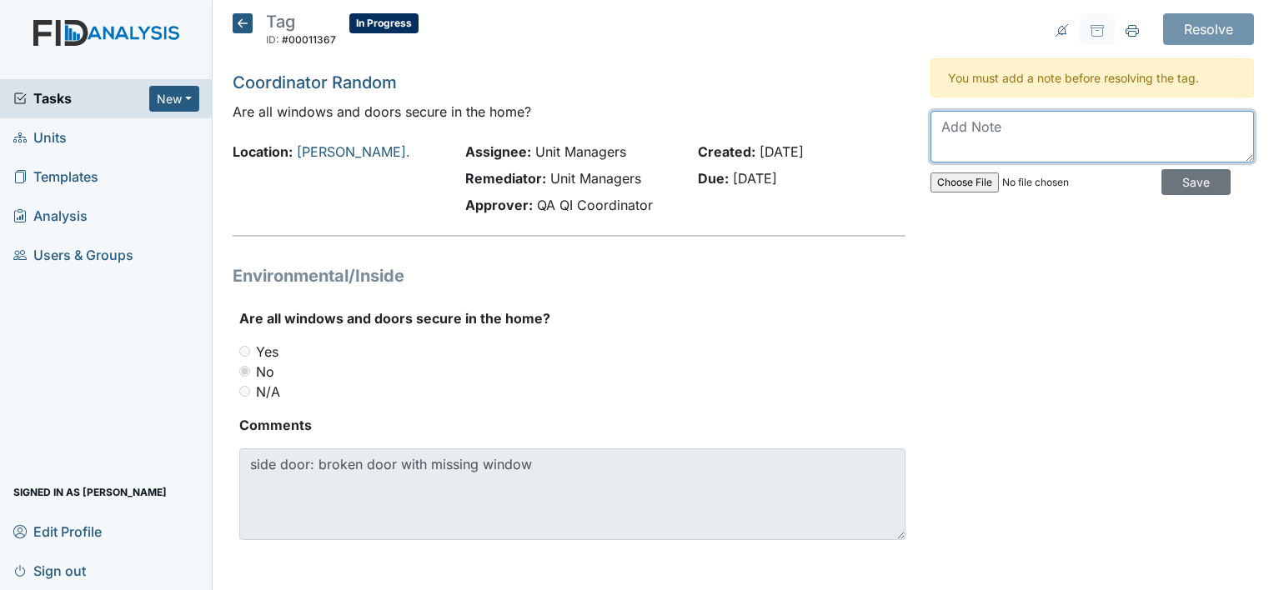
click at [1007, 133] on textarea at bounding box center [1093, 137] width 324 height 52
type textarea "Completed 10/08/2025"
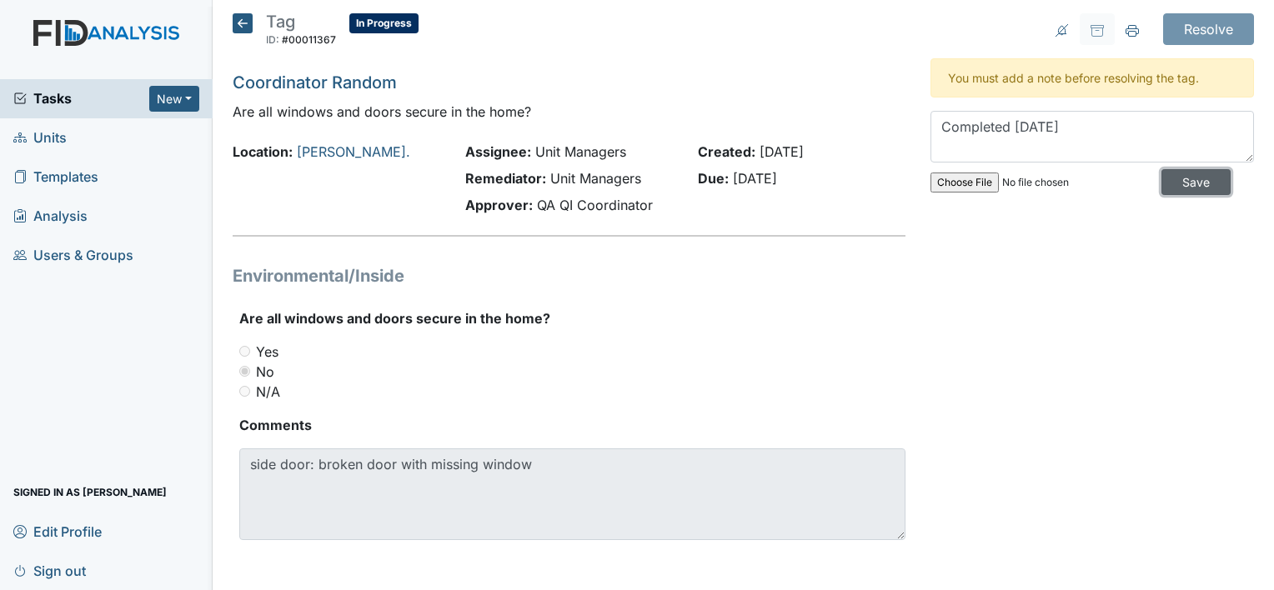
click at [1170, 173] on input "Save" at bounding box center [1196, 182] width 69 height 26
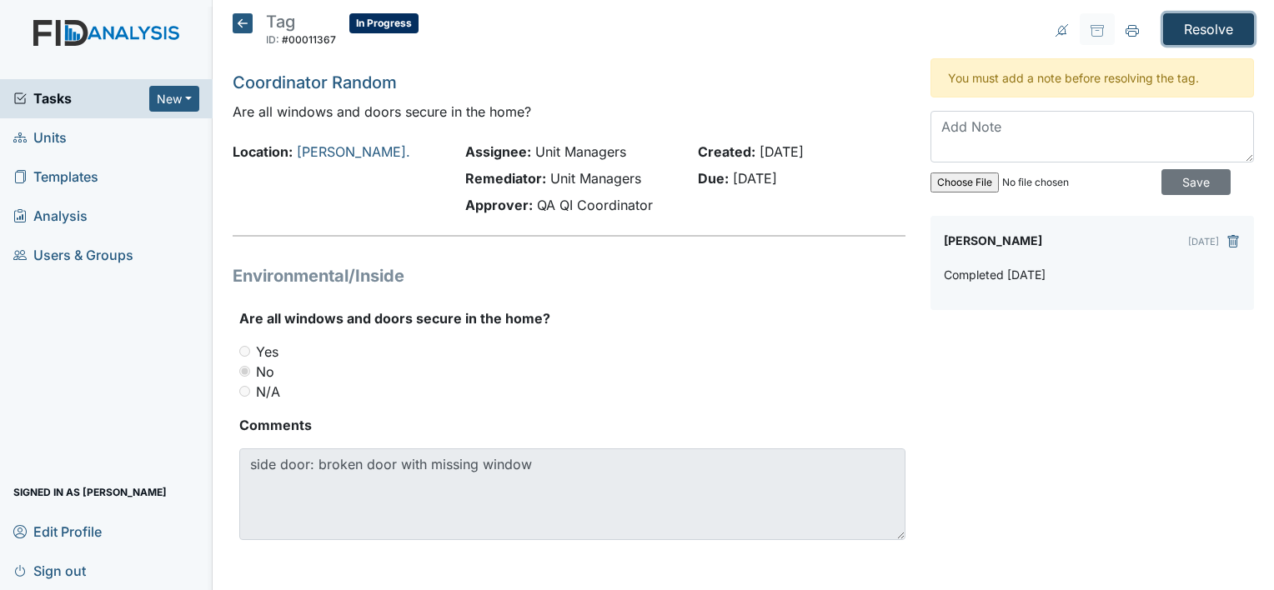
click at [1194, 31] on input "Resolve" at bounding box center [1208, 29] width 91 height 32
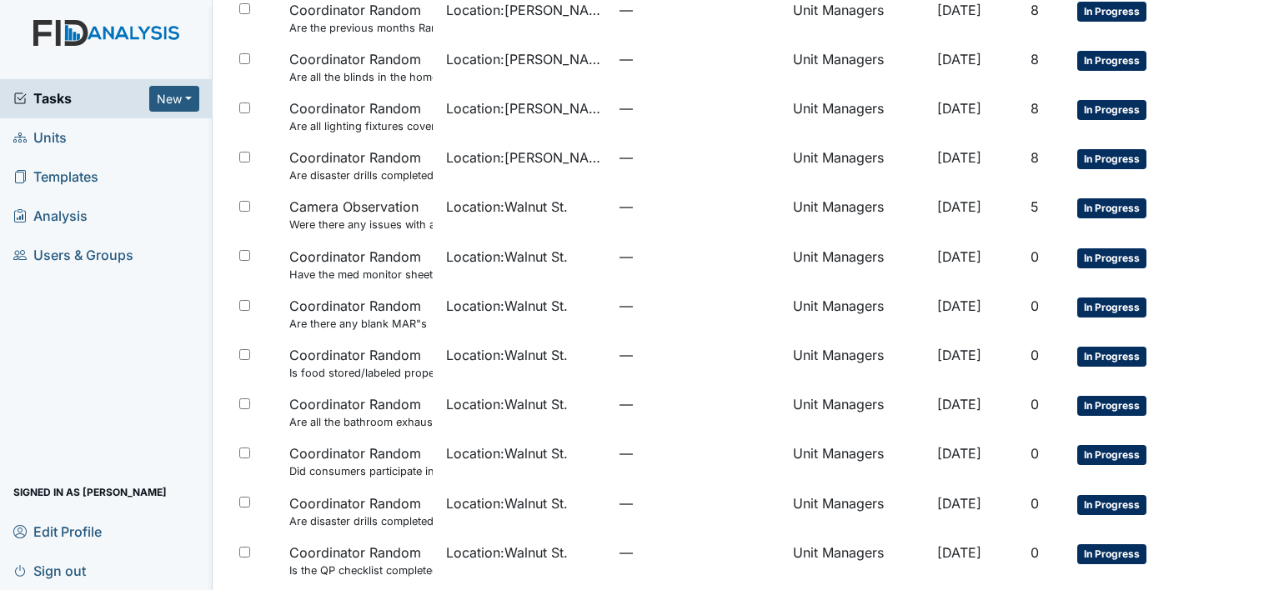
scroll to position [645, 0]
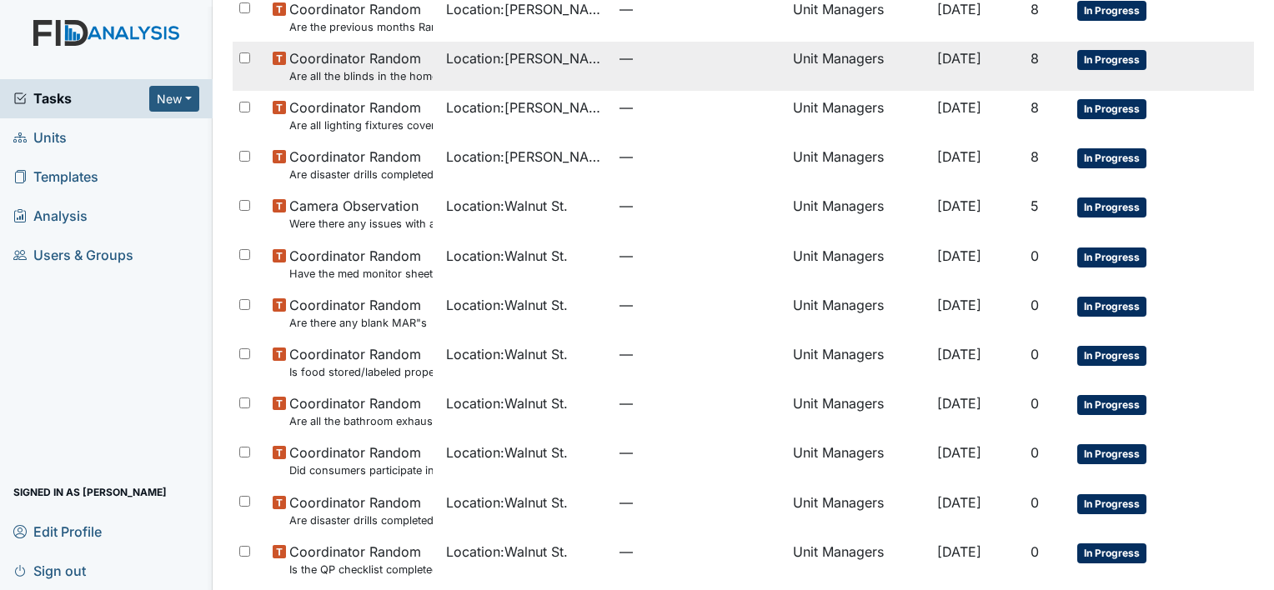
click at [563, 58] on span "Location : William St." at bounding box center [526, 58] width 160 height 20
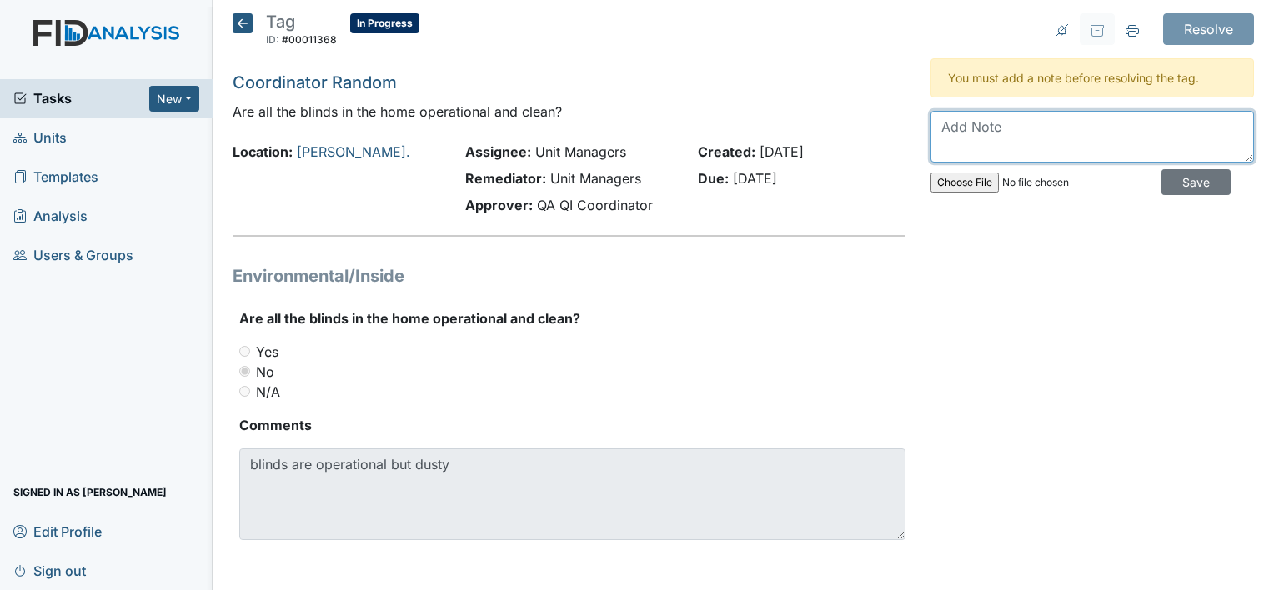
click at [977, 141] on textarea at bounding box center [1093, 137] width 324 height 52
type textarea "Manager will purchase new blinds"
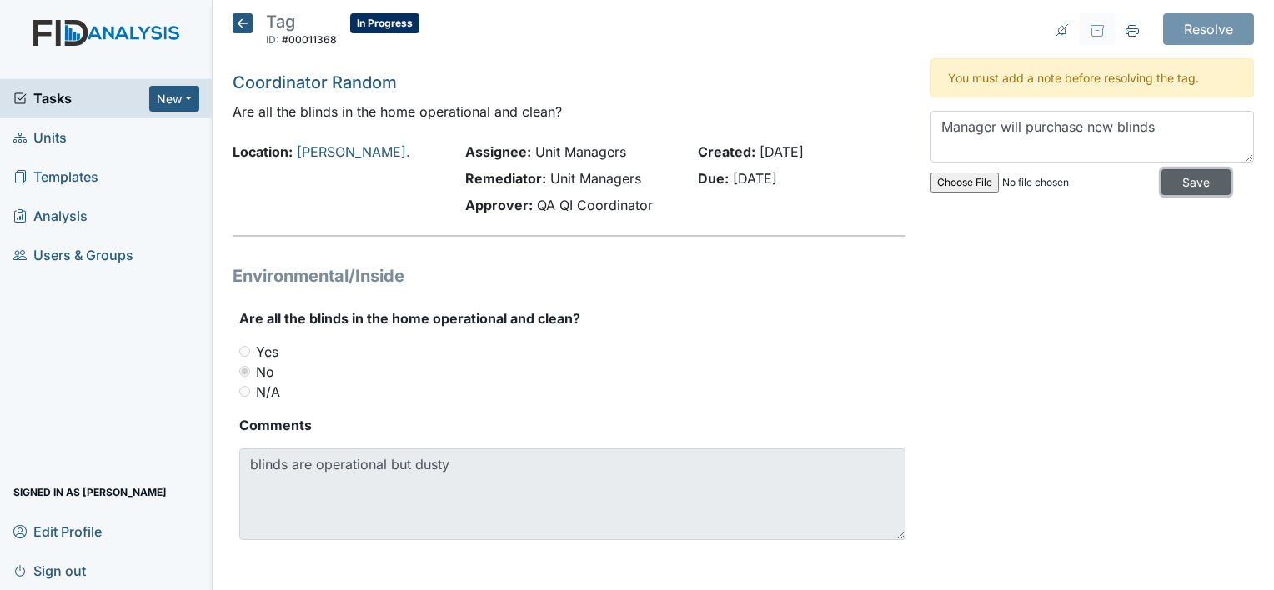
click at [1164, 183] on input "Save" at bounding box center [1196, 182] width 69 height 26
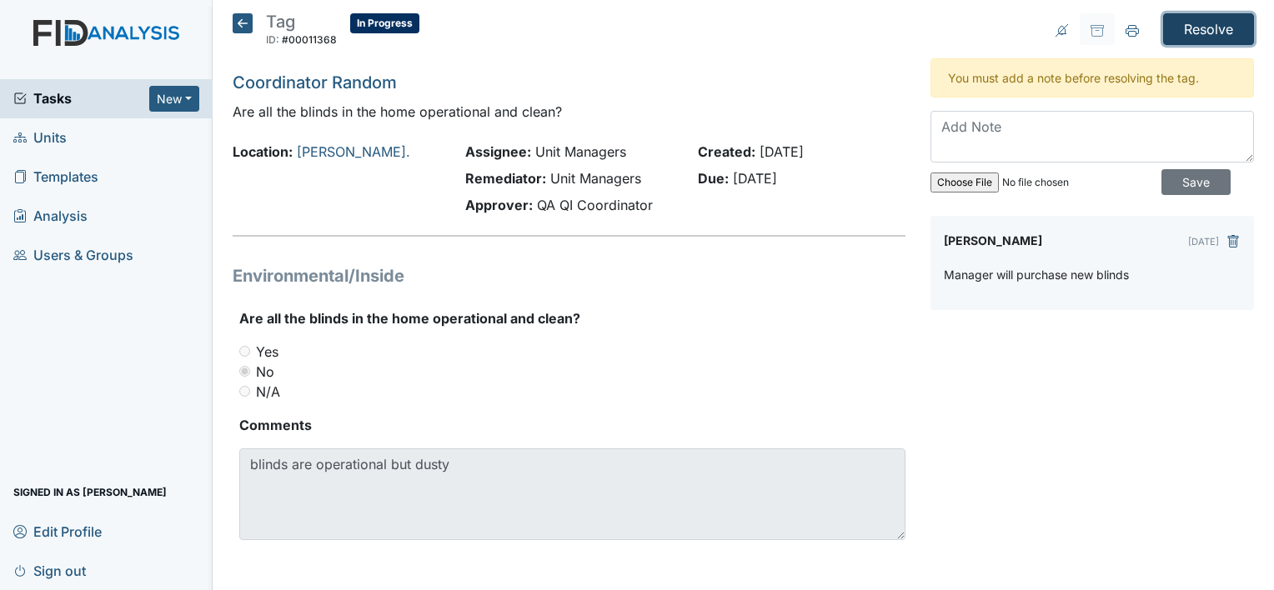
click at [1174, 24] on input "Resolve" at bounding box center [1208, 29] width 91 height 32
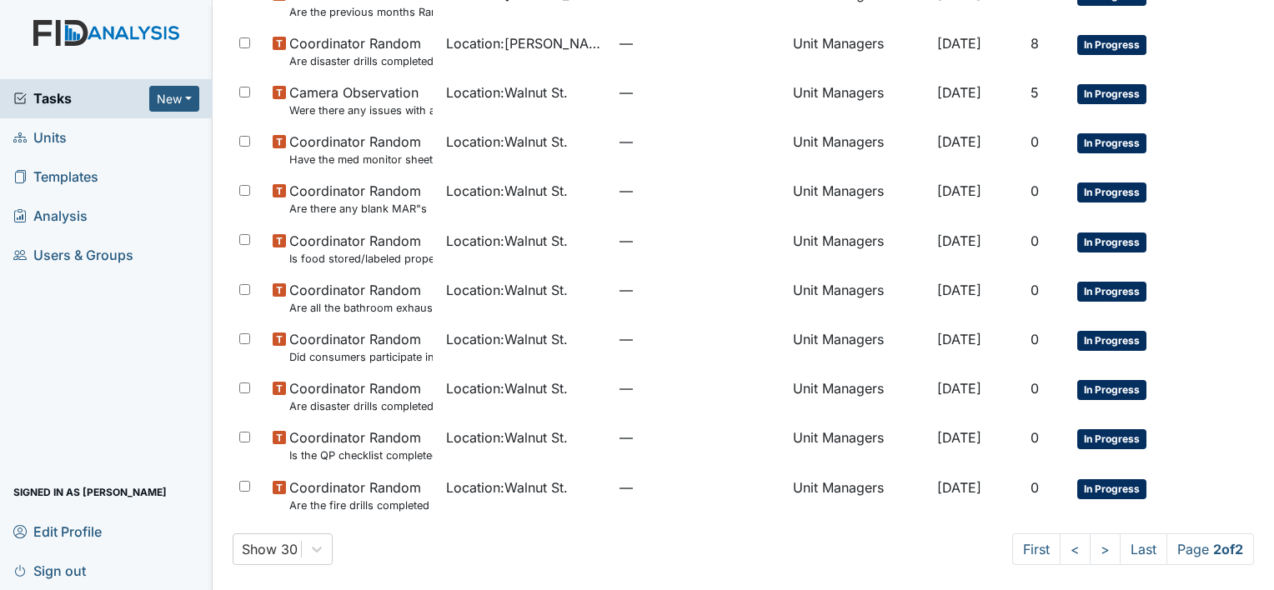
scroll to position [661, 0]
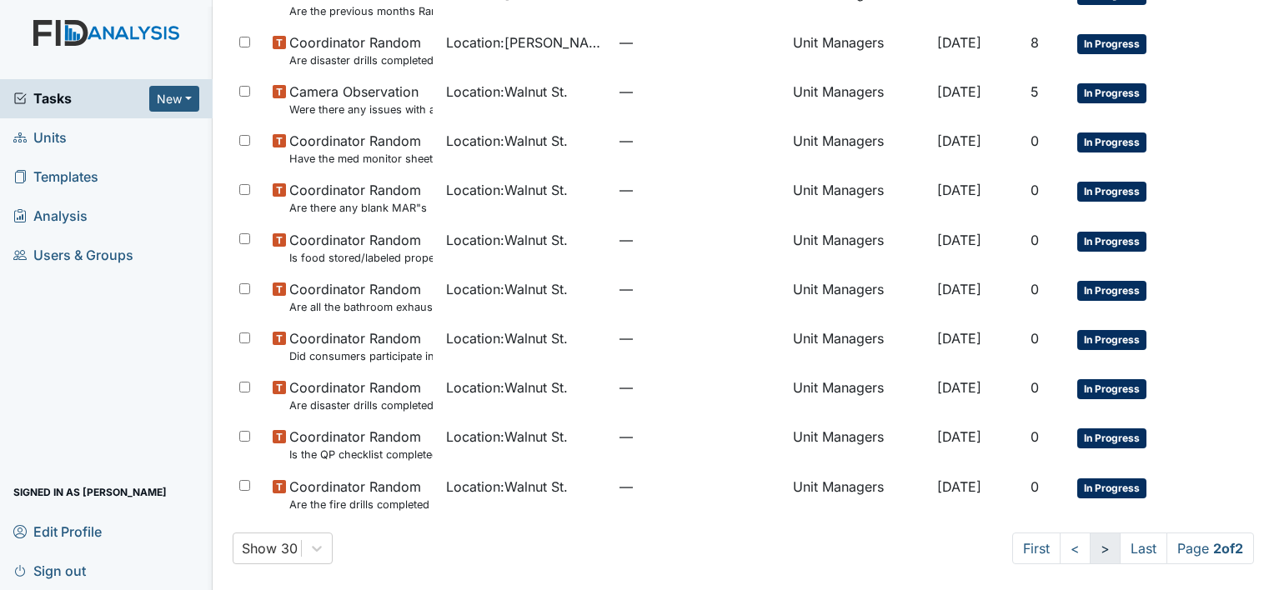
click at [1092, 547] on link ">" at bounding box center [1105, 549] width 31 height 32
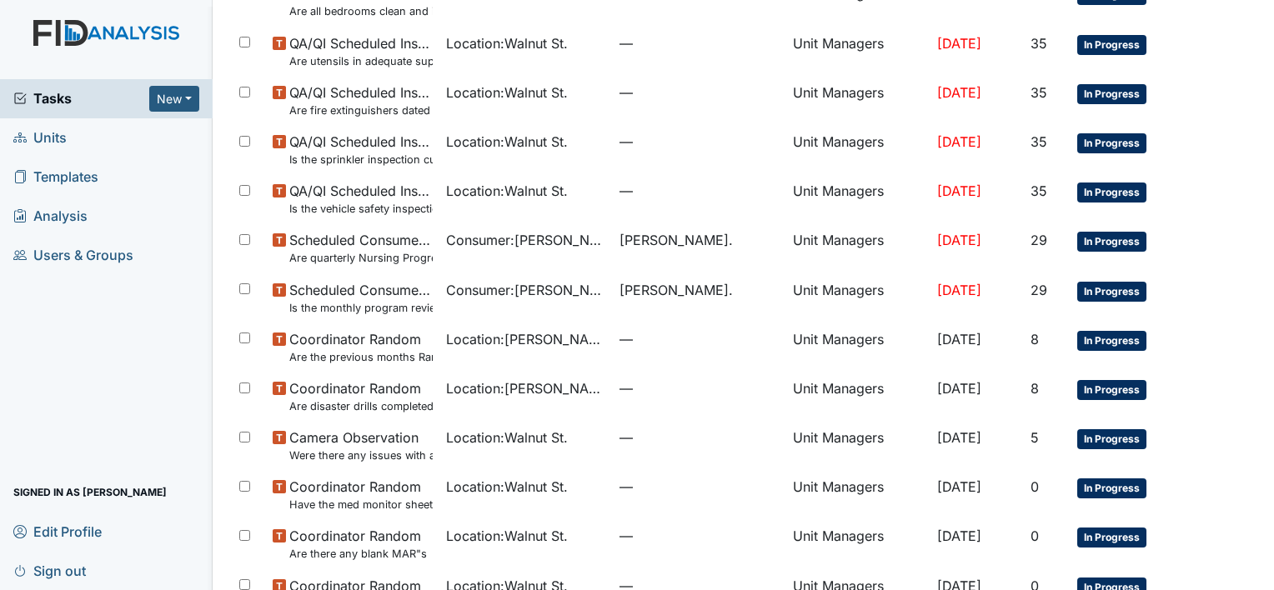
scroll to position [317, 0]
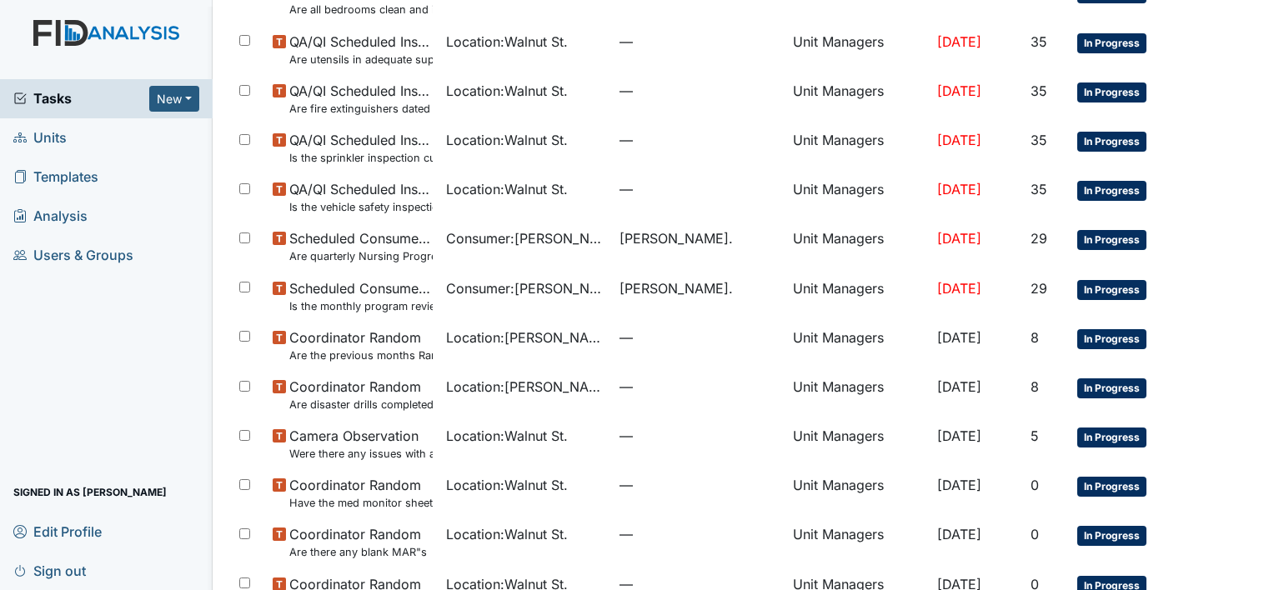
click at [7, 17] on div "Tasks New Form Inspection Document Bundle Units Templates Analysis Users & Grou…" at bounding box center [106, 299] width 213 height 584
